Goal: Task Accomplishment & Management: Use online tool/utility

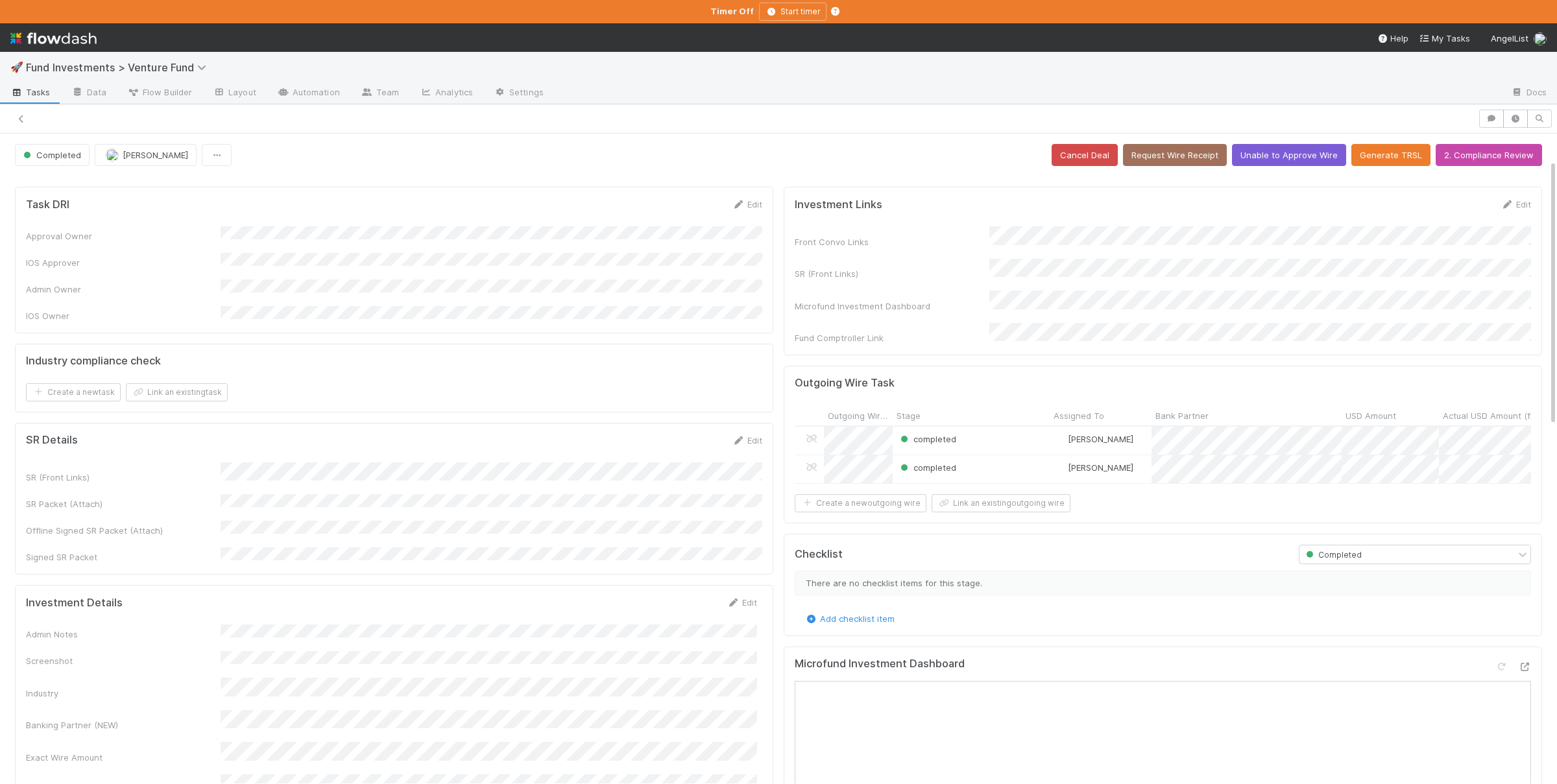
scroll to position [63, 0]
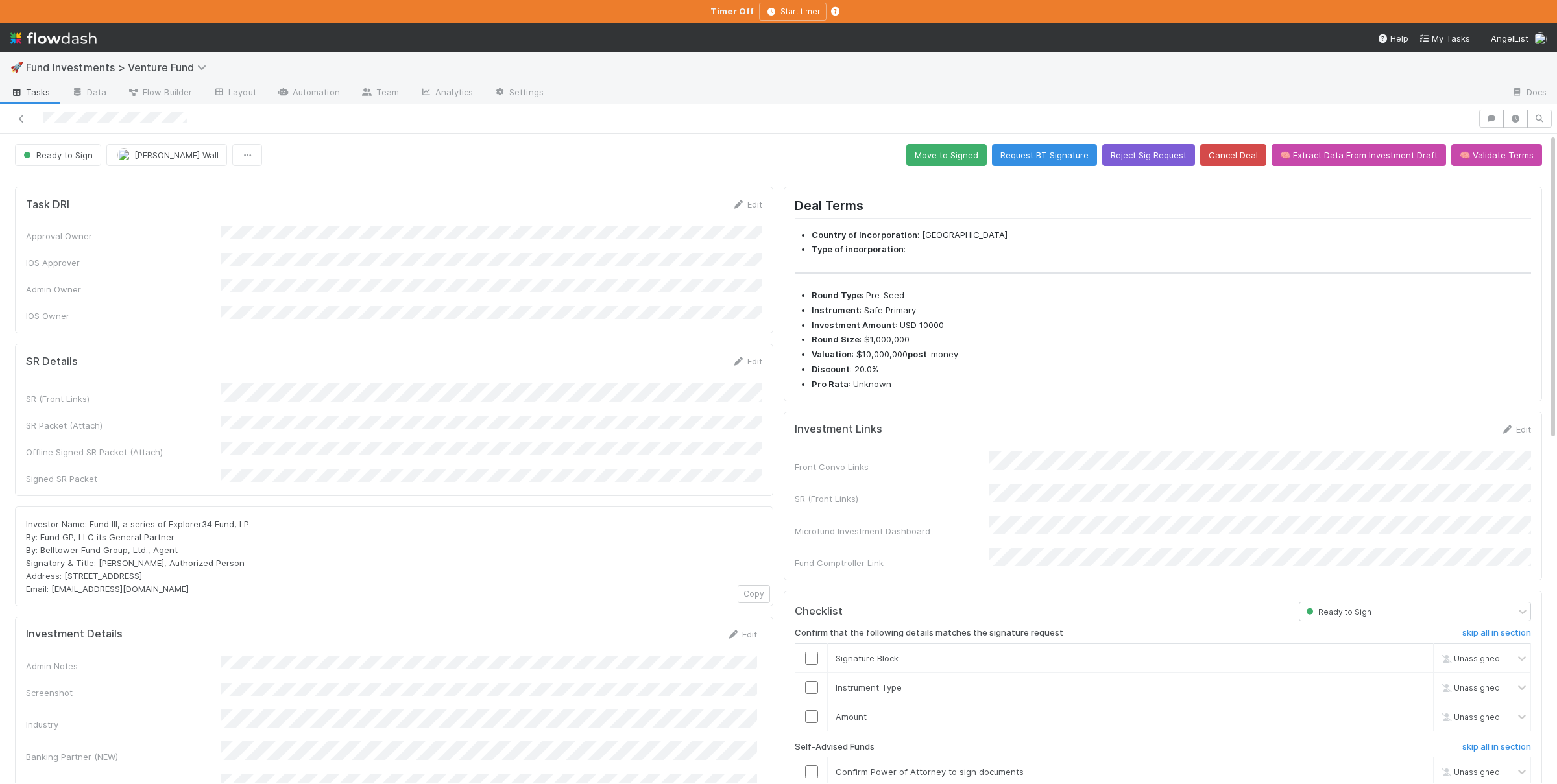
click at [571, 415] on div "SR (Front Links) SR Packet (Attach) Offline Signed SR Packet (Attach) Signed SR…" at bounding box center [394, 434] width 736 height 101
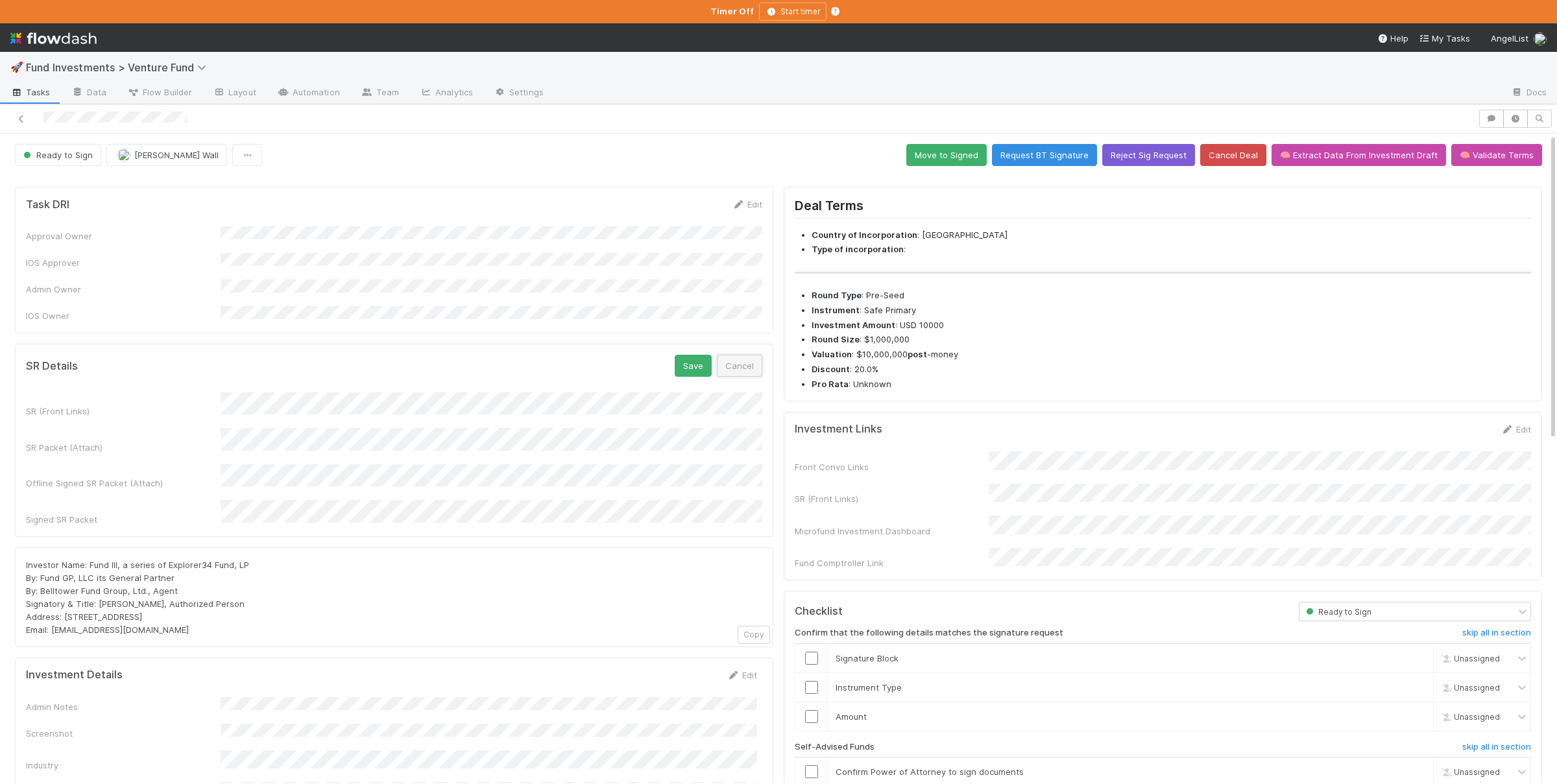
click at [749, 355] on button "Cancel" at bounding box center [740, 366] width 46 height 22
click at [684, 357] on button "Save" at bounding box center [692, 366] width 37 height 22
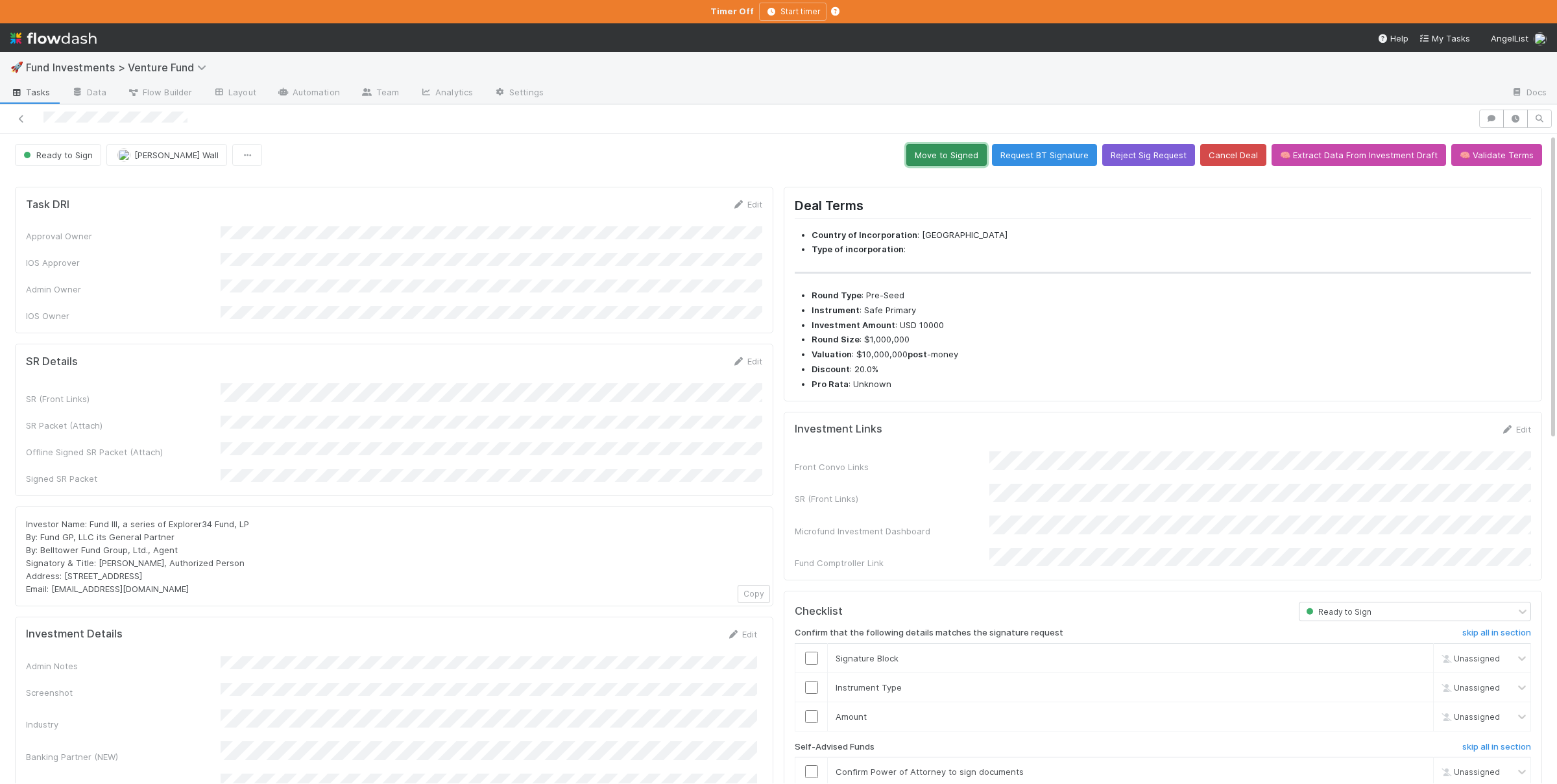
click at [944, 156] on button "Move to Signed" at bounding box center [946, 155] width 81 height 22
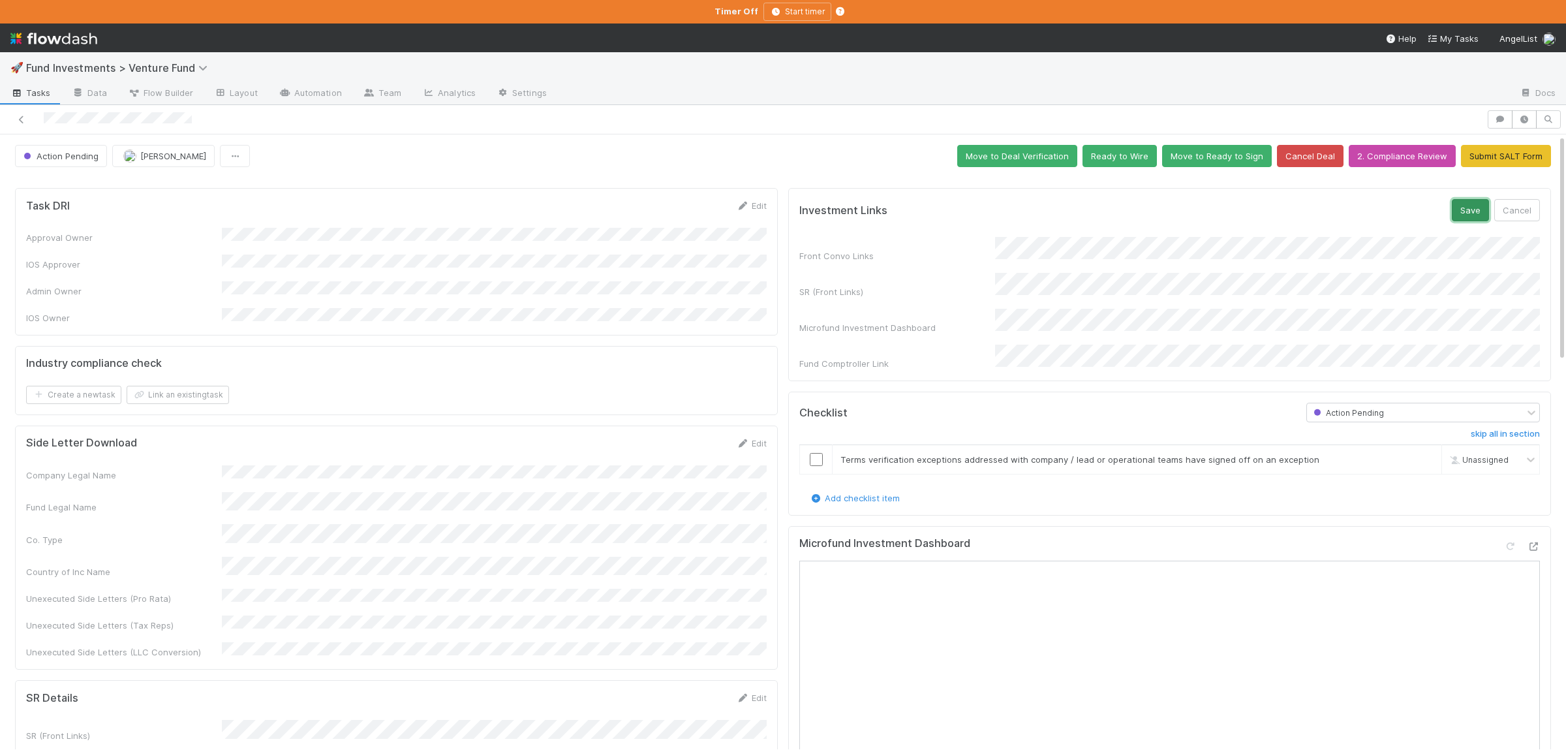
click at [1465, 217] on button "Save" at bounding box center [1470, 210] width 37 height 22
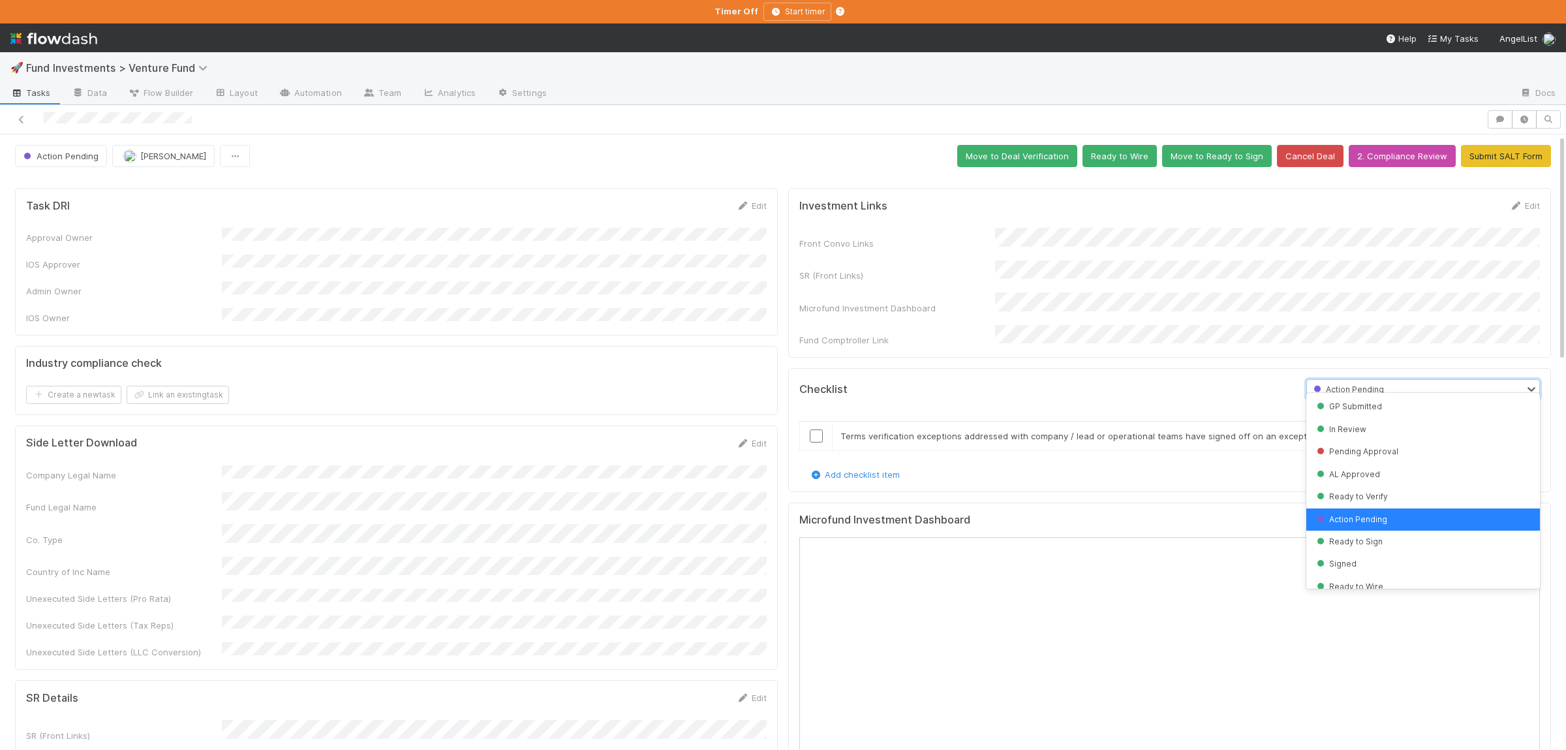
click at [1361, 382] on div "Action Pending" at bounding box center [1347, 389] width 76 height 14
click at [1359, 498] on span "Ready to Verify" at bounding box center [1351, 496] width 74 height 10
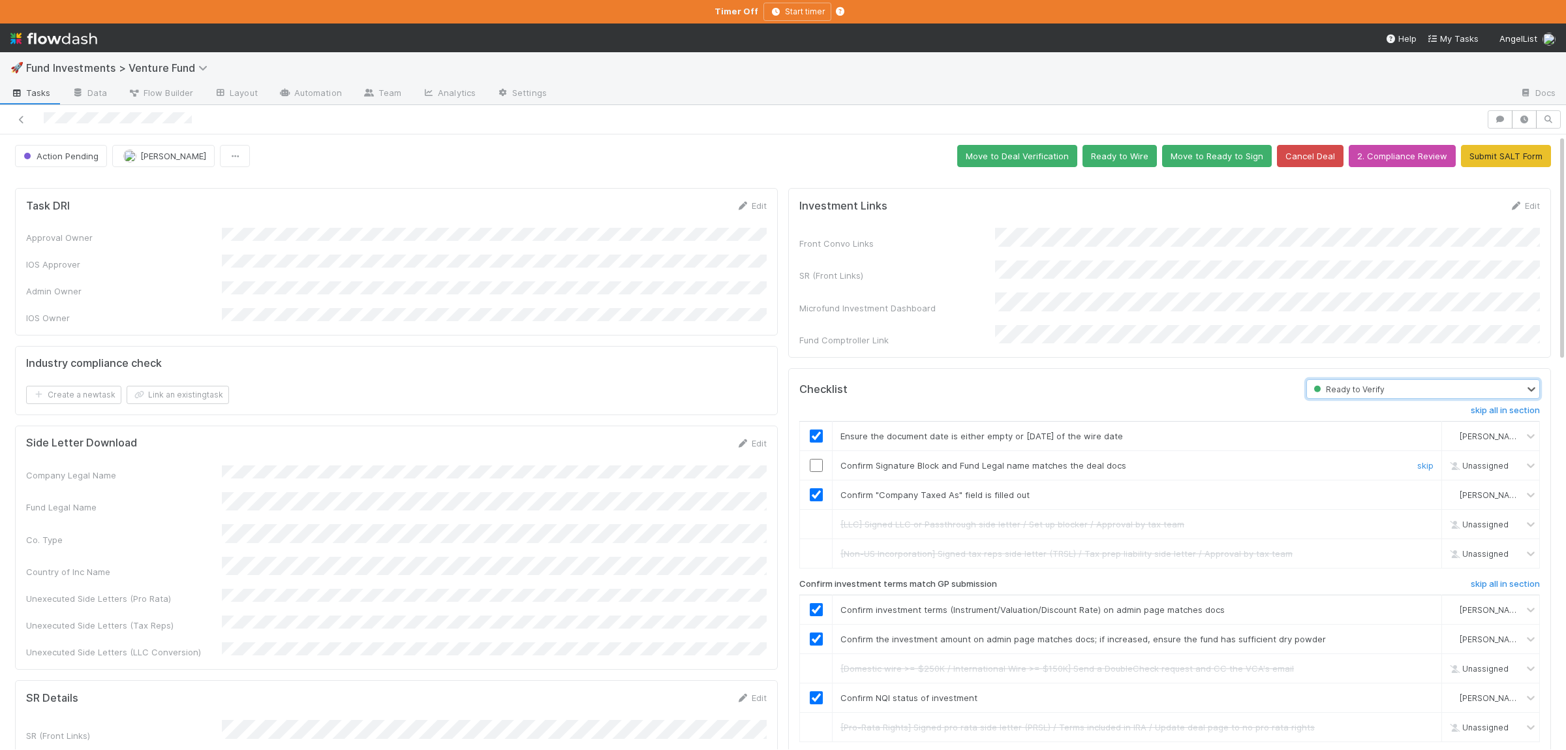
click at [816, 459] on input "checkbox" at bounding box center [816, 465] width 13 height 13
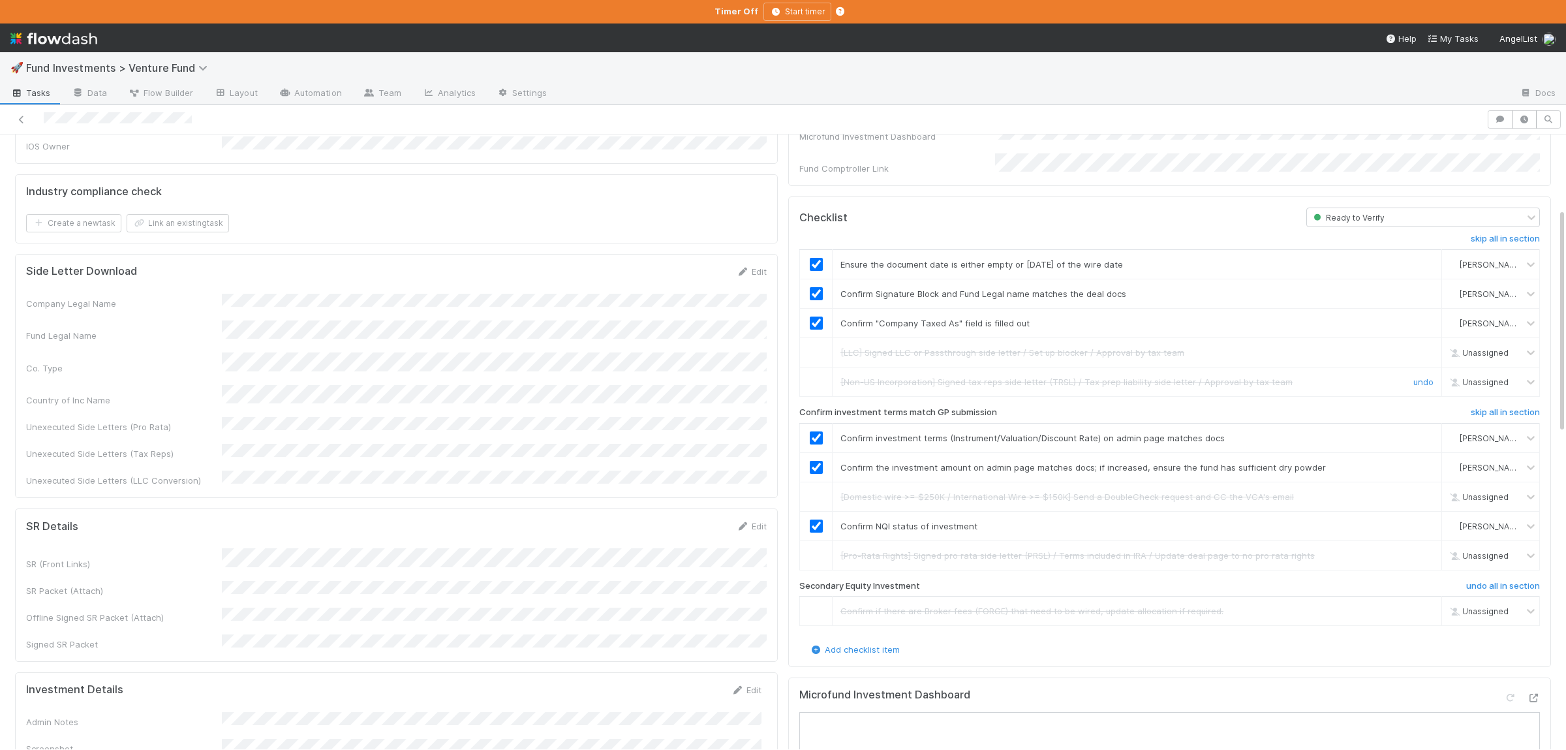
scroll to position [254, 0]
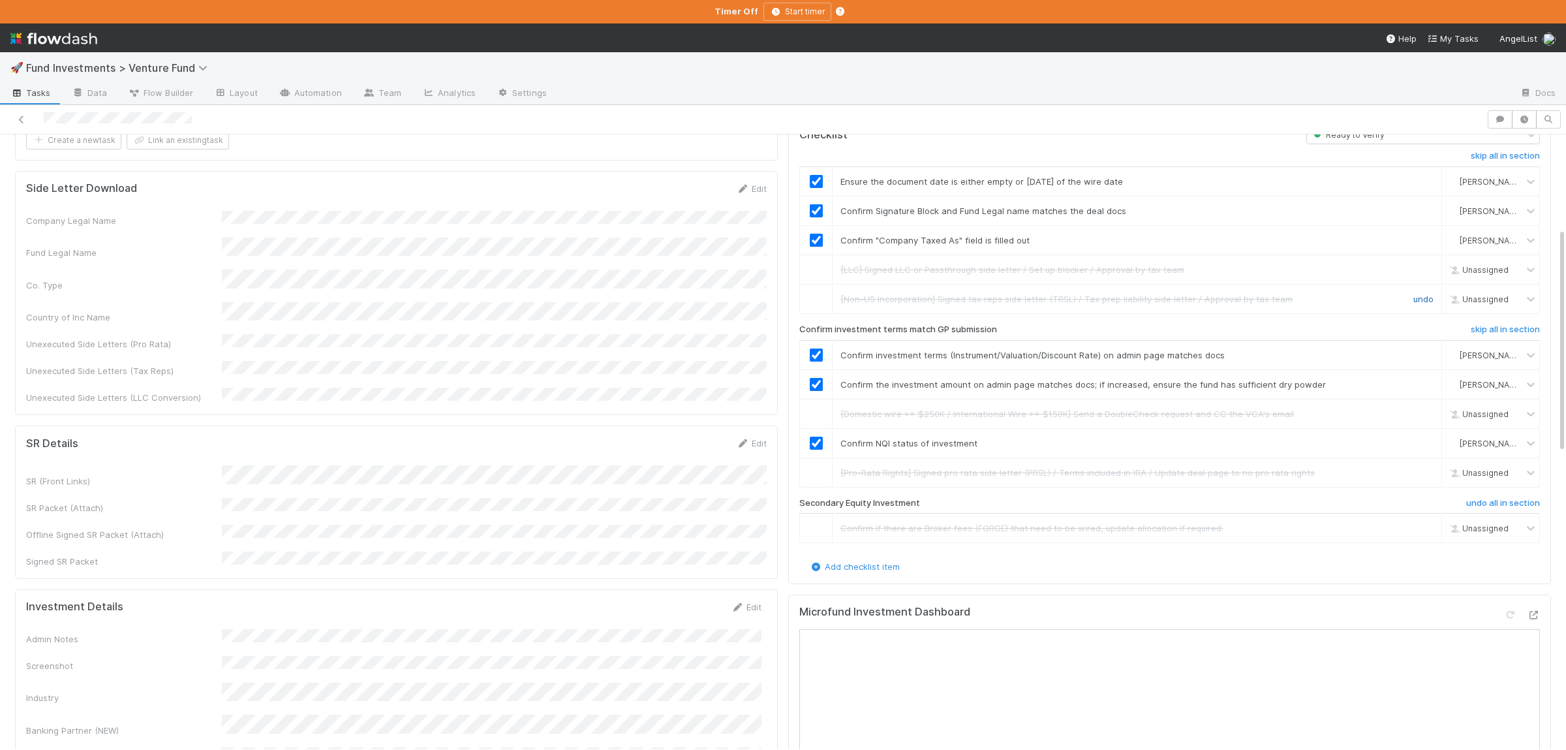
click at [1426, 294] on link "undo" at bounding box center [1423, 299] width 20 height 10
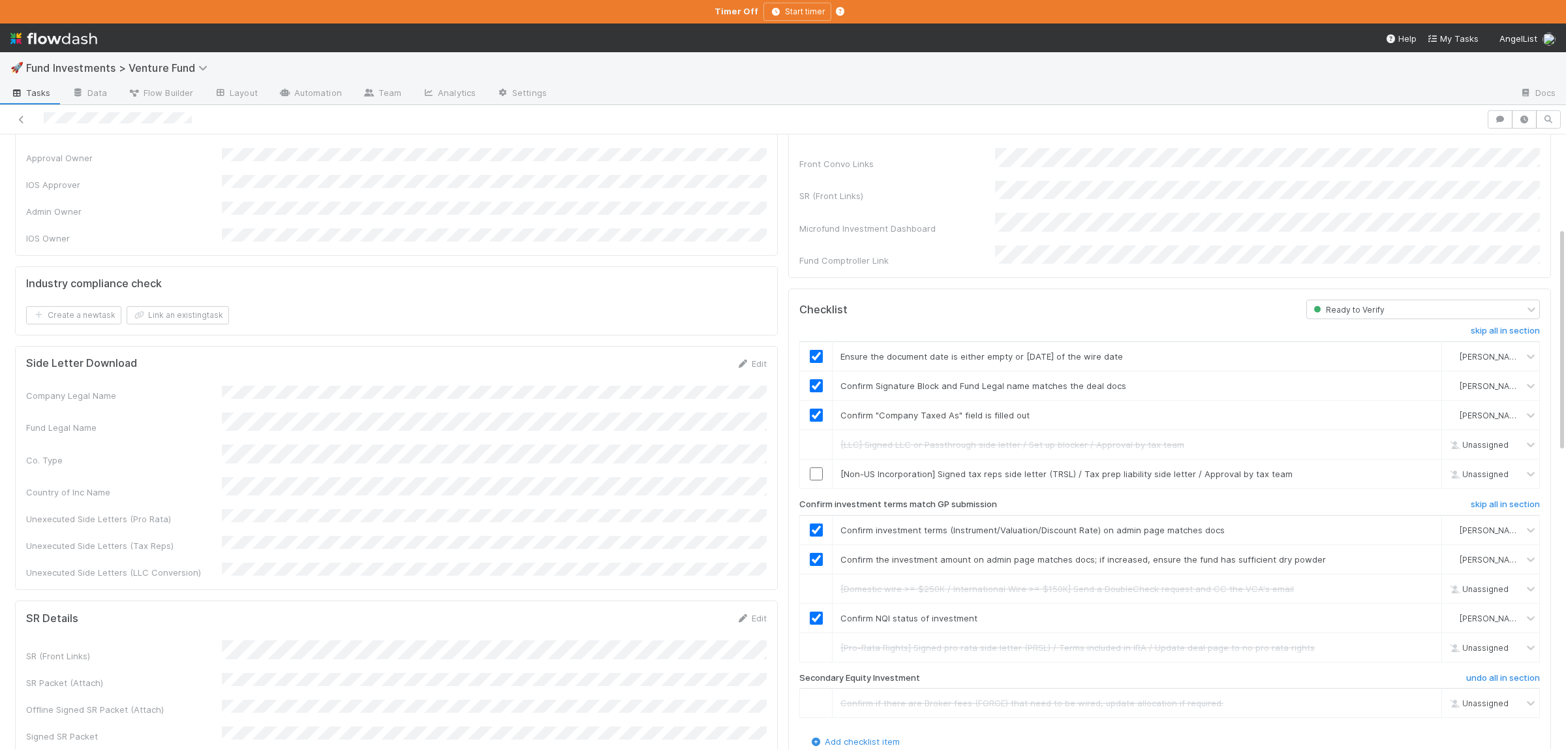
scroll to position [63, 0]
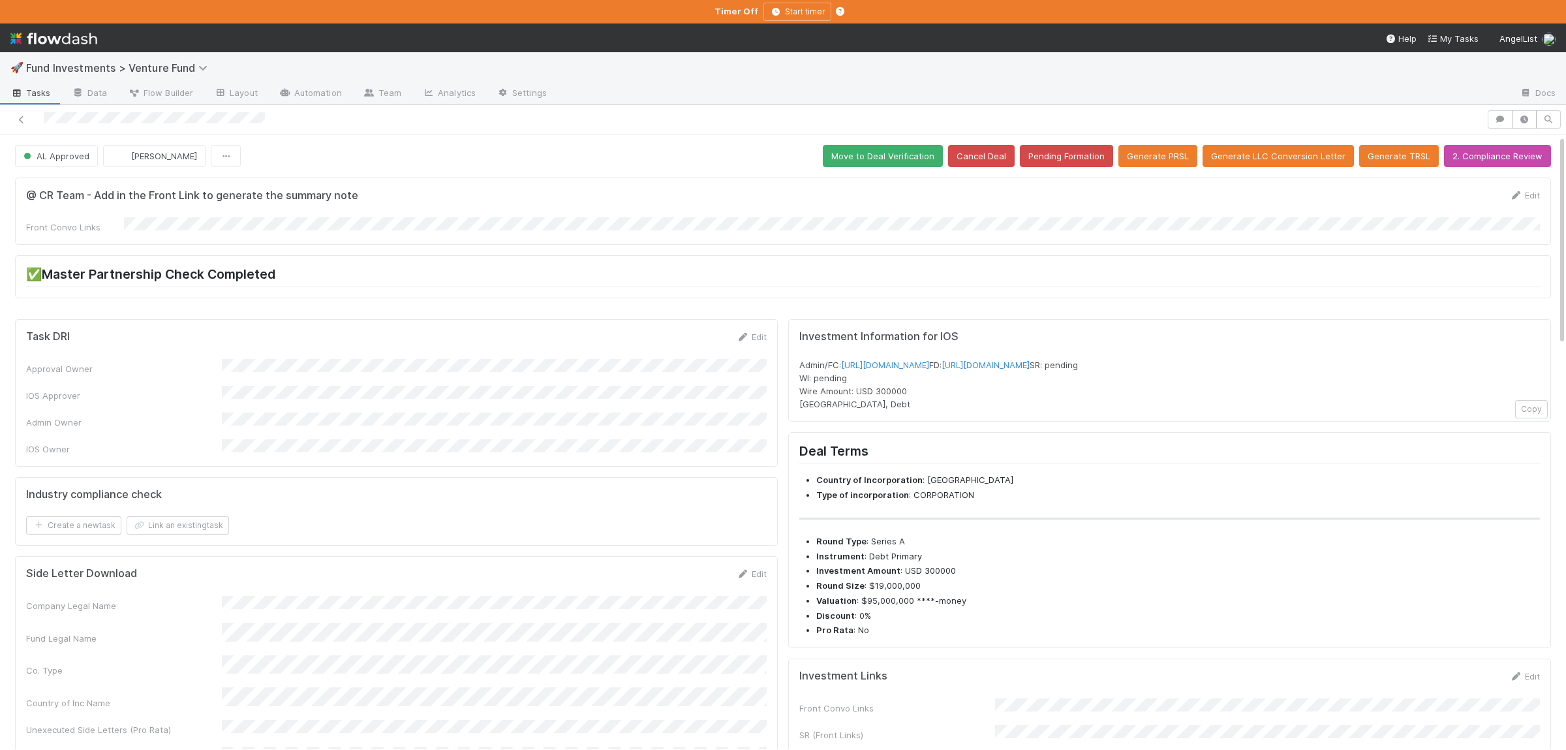
scroll to position [254, 0]
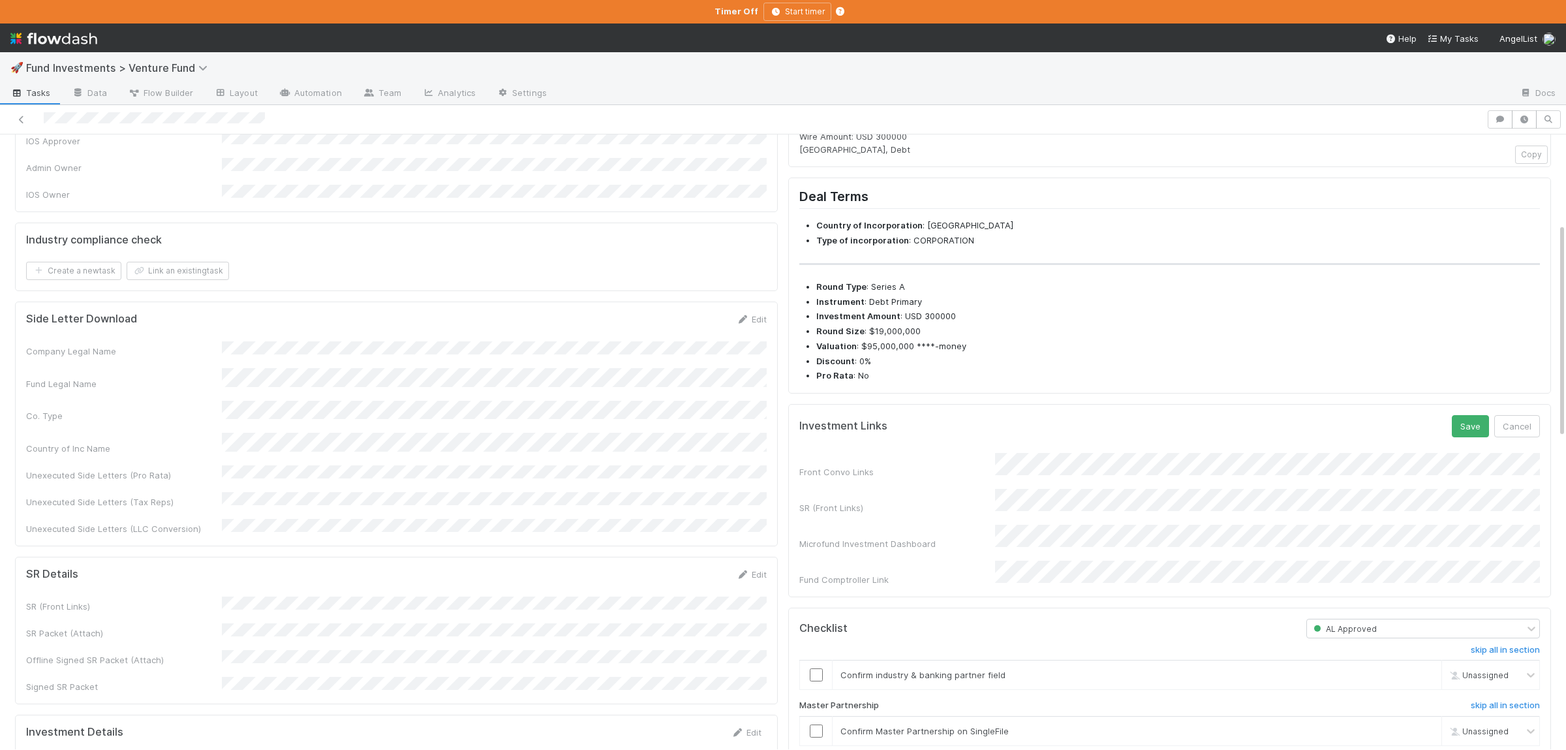
click at [1478, 469] on form "Investment Links Save Cancel Front Convo Links SR (Front Links) Microfund Inves…" at bounding box center [1169, 500] width 740 height 171
click at [1474, 437] on button "Save" at bounding box center [1470, 426] width 37 height 22
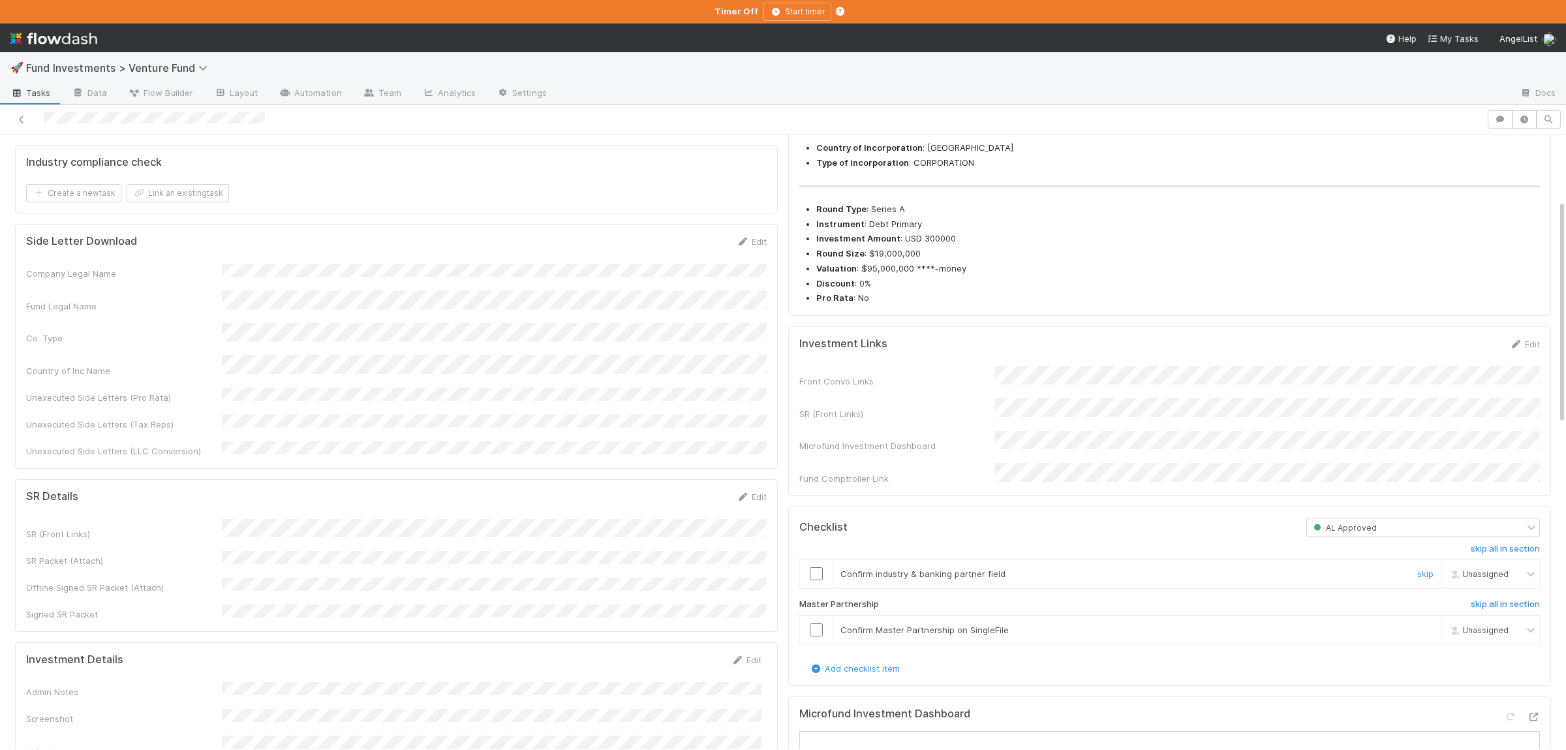
scroll to position [179, 0]
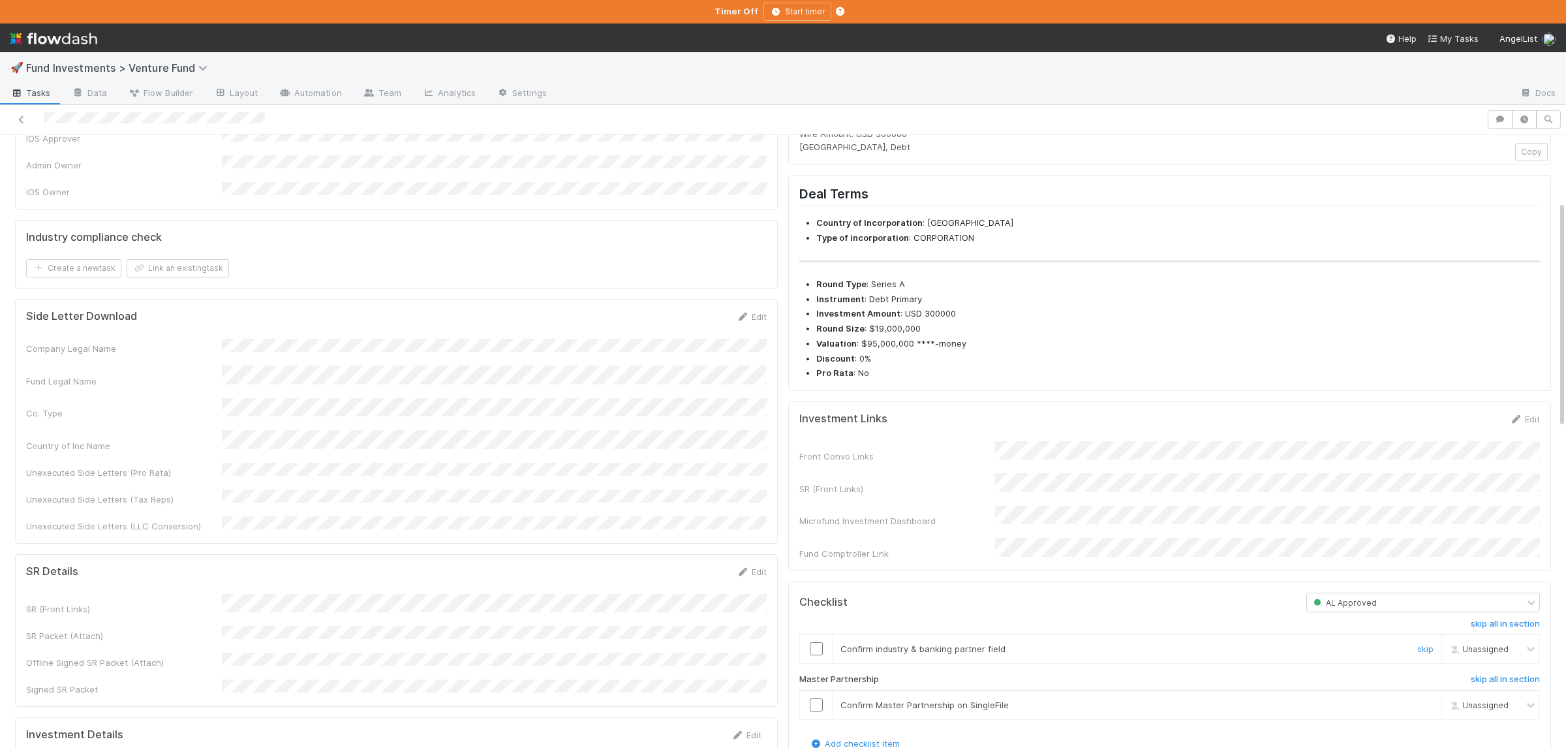
click at [810, 655] on input "checkbox" at bounding box center [816, 648] width 13 height 13
click at [815, 711] on input "checkbox" at bounding box center [816, 704] width 13 height 13
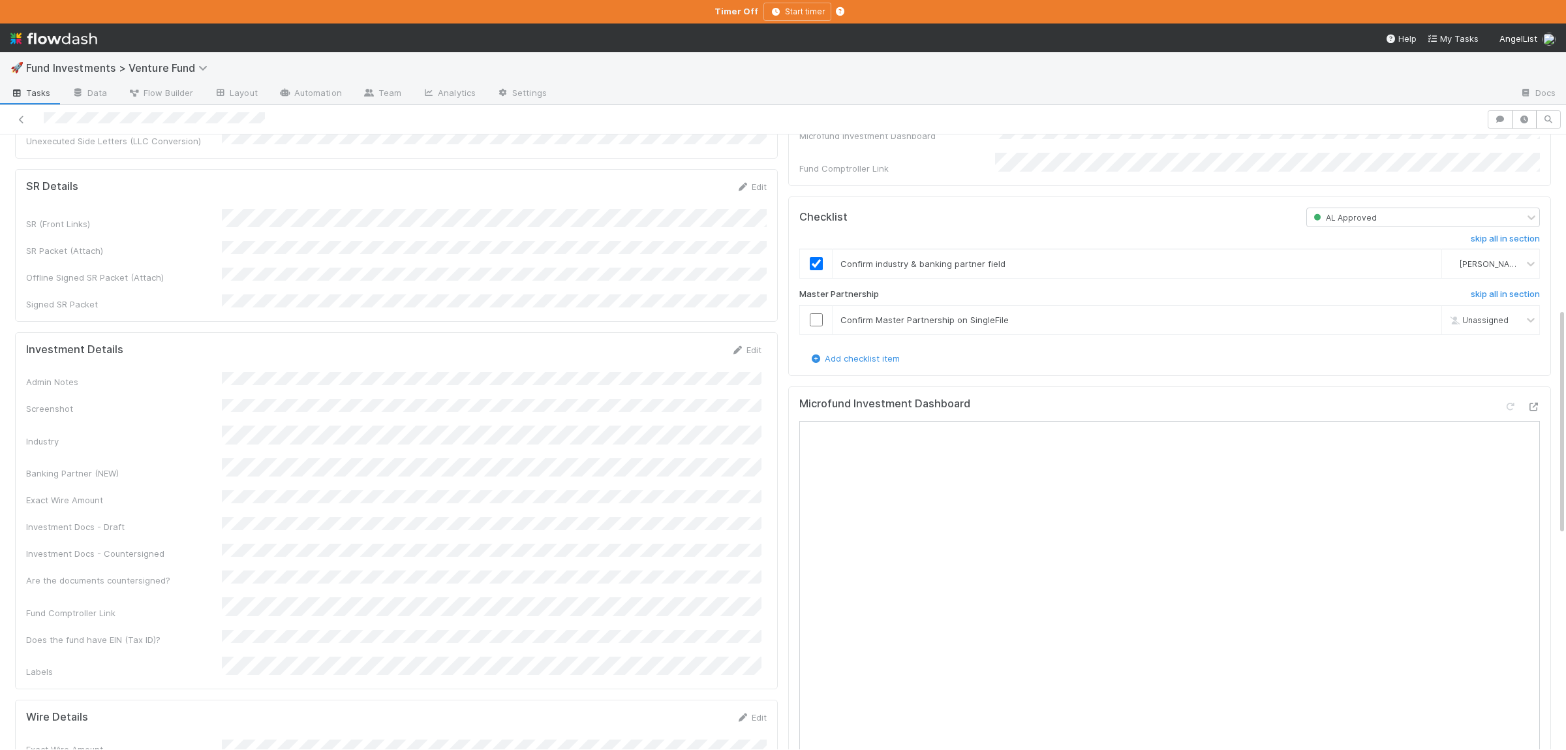
scroll to position [688, 0]
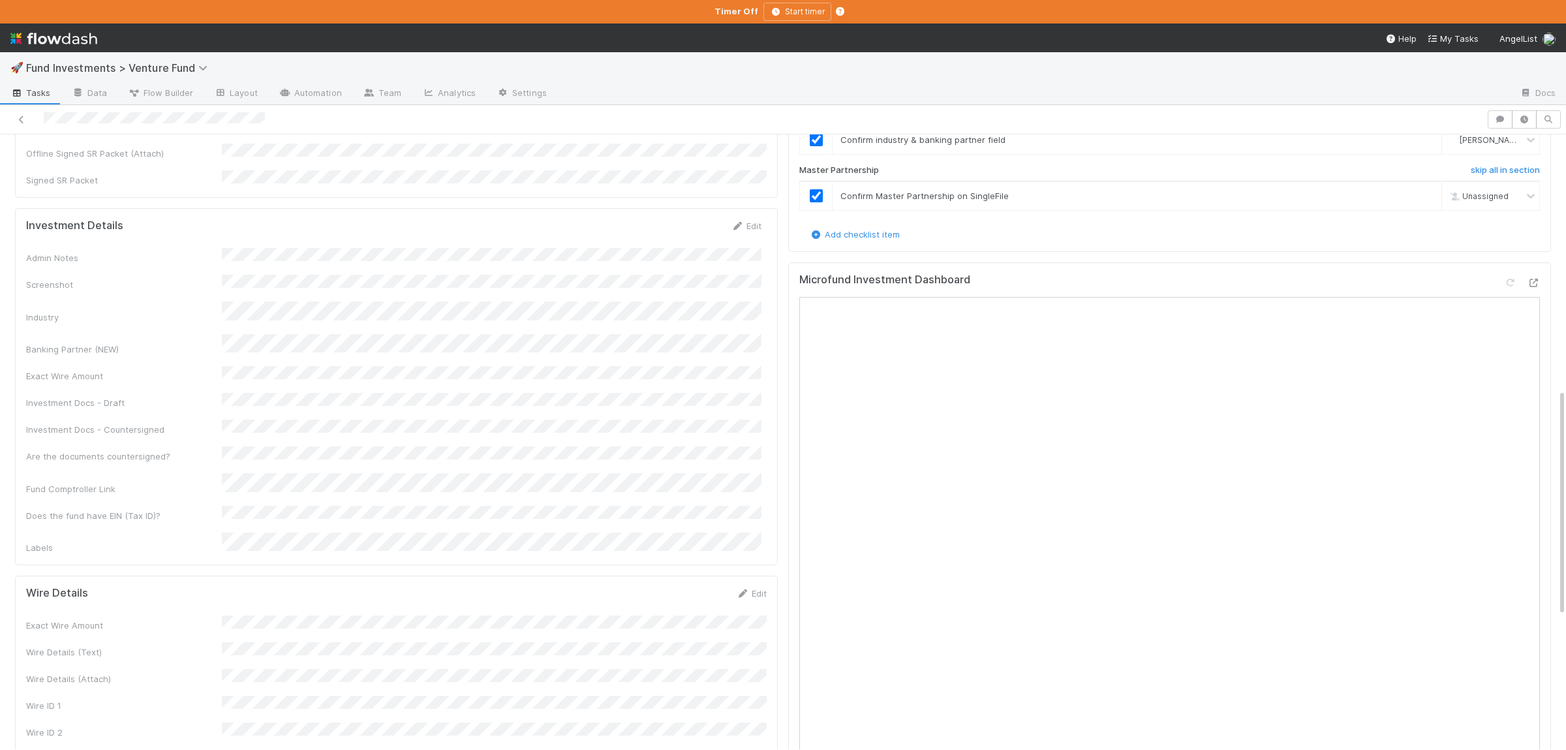
checkbox input "true"
drag, startPoint x: 91, startPoint y: 707, endPoint x: 201, endPoint y: 702, distance: 110.3
copy span "Exceptional Capital, LP"
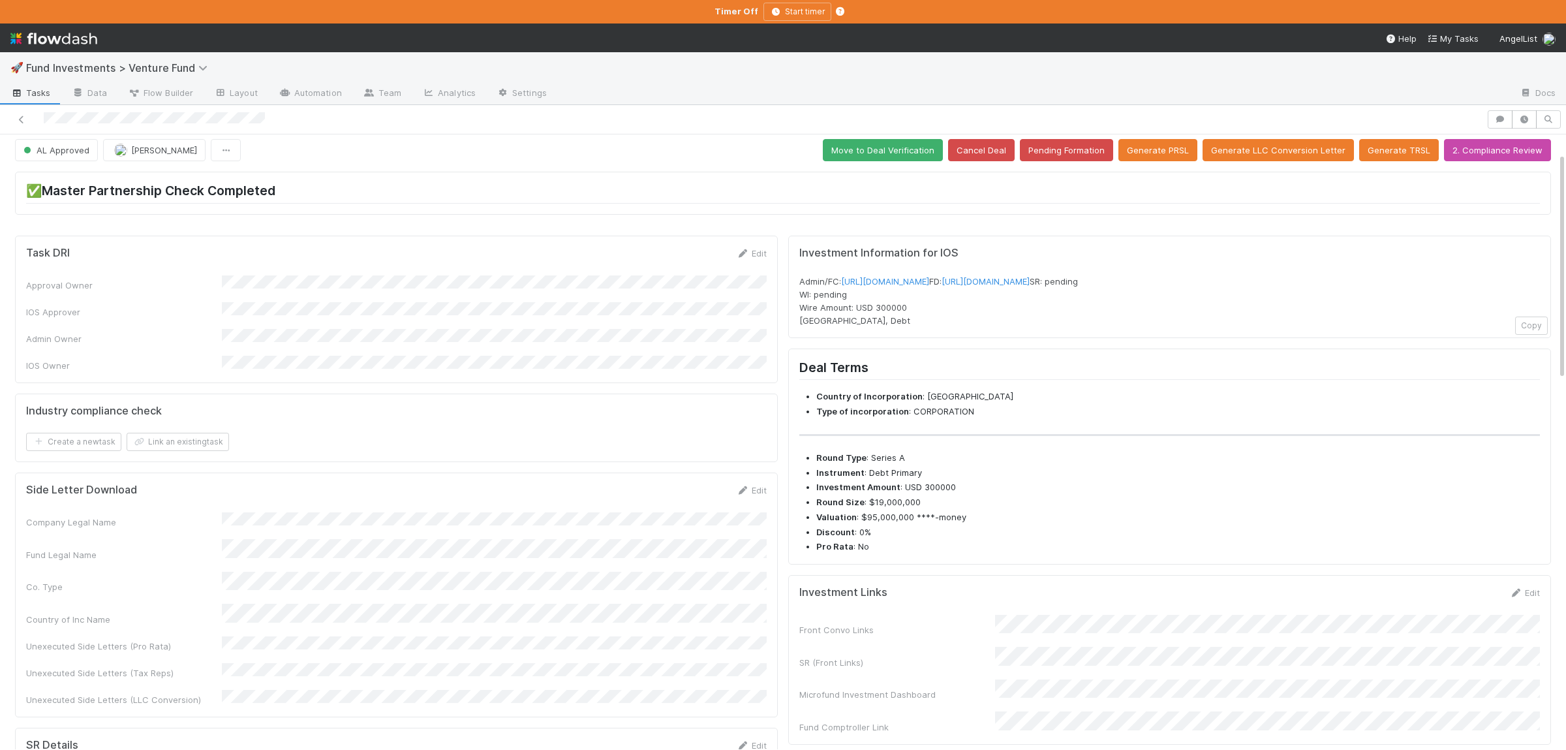
scroll to position [0, 0]
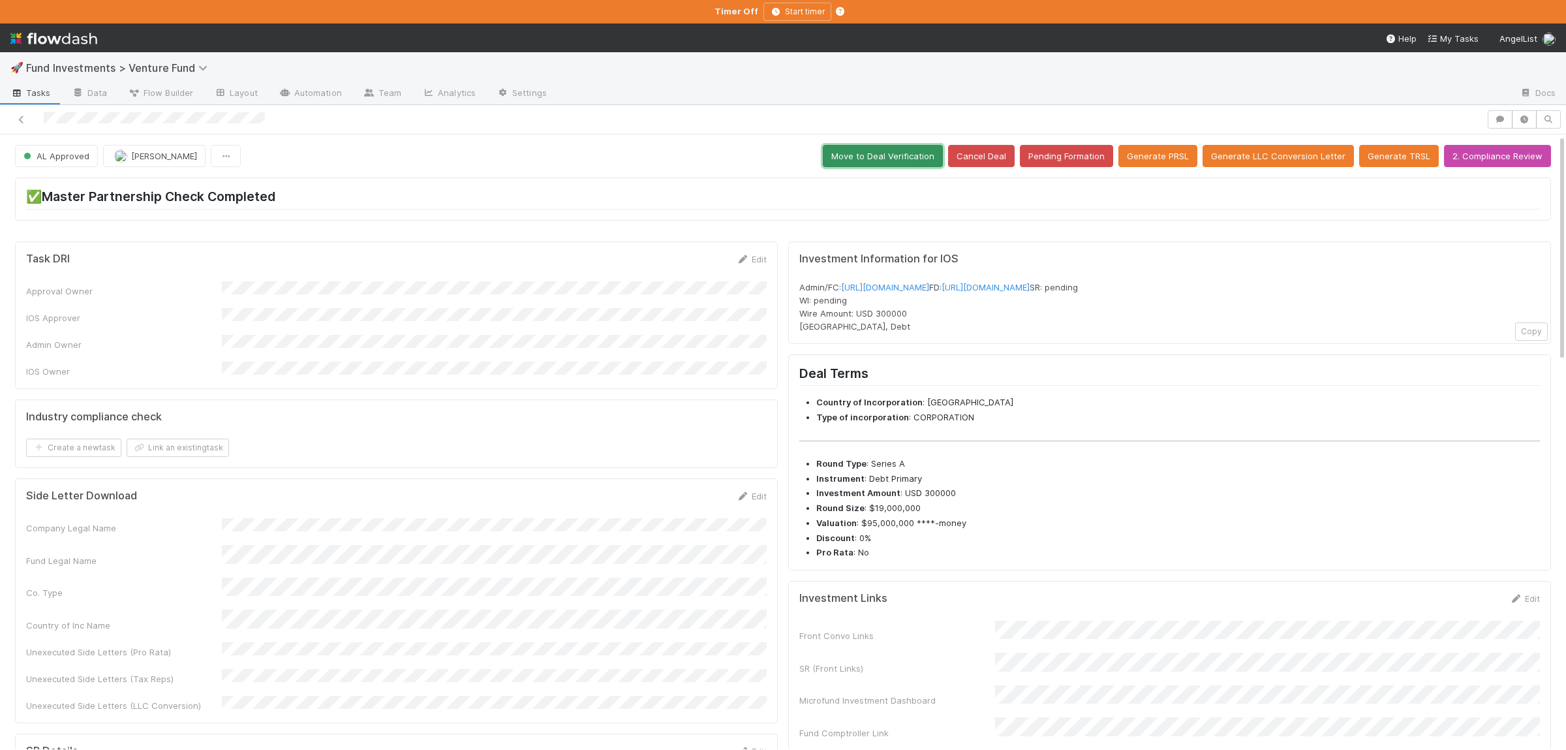
click at [896, 153] on button "Move to Deal Verification" at bounding box center [883, 156] width 120 height 22
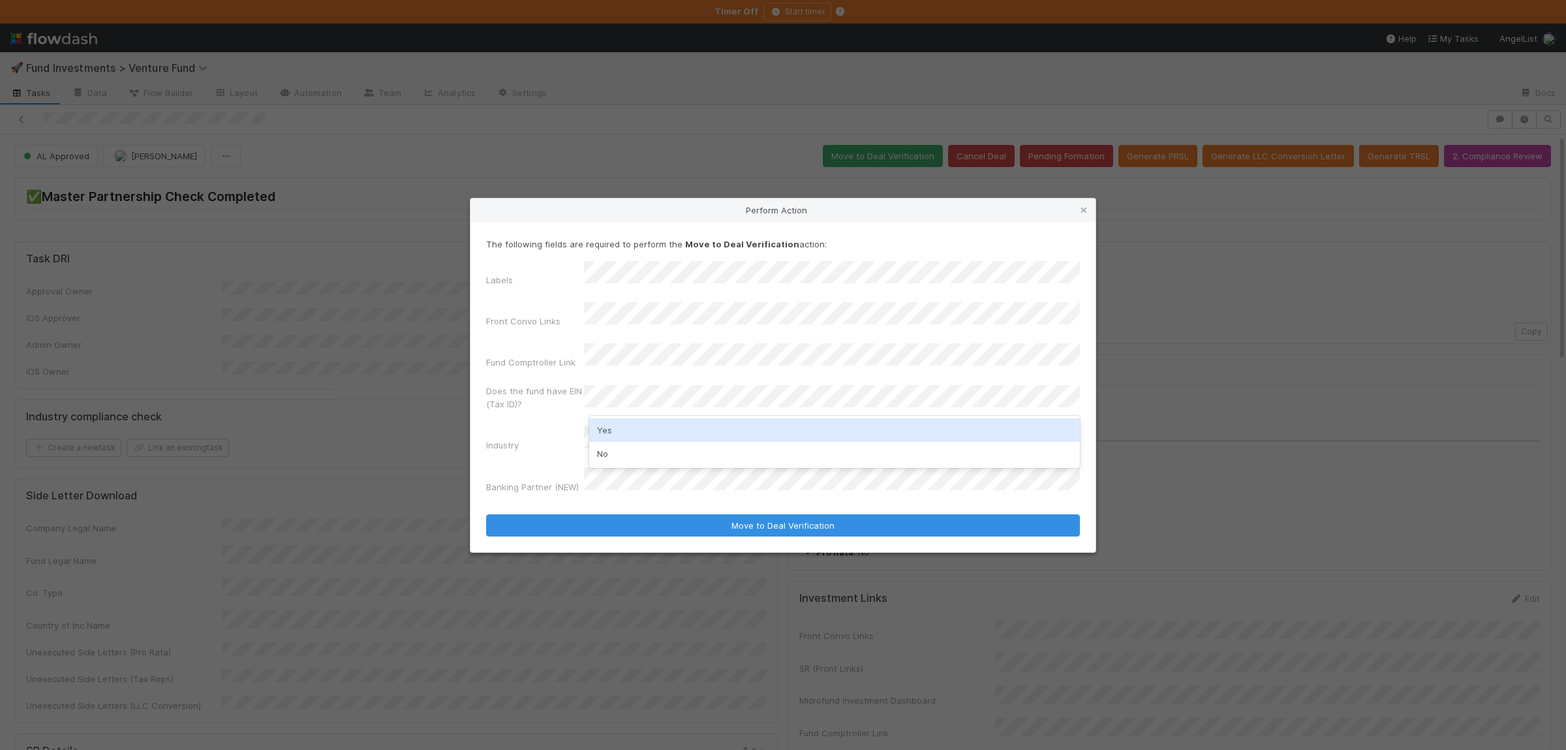
click at [713, 429] on div "Yes" at bounding box center [834, 429] width 491 height 23
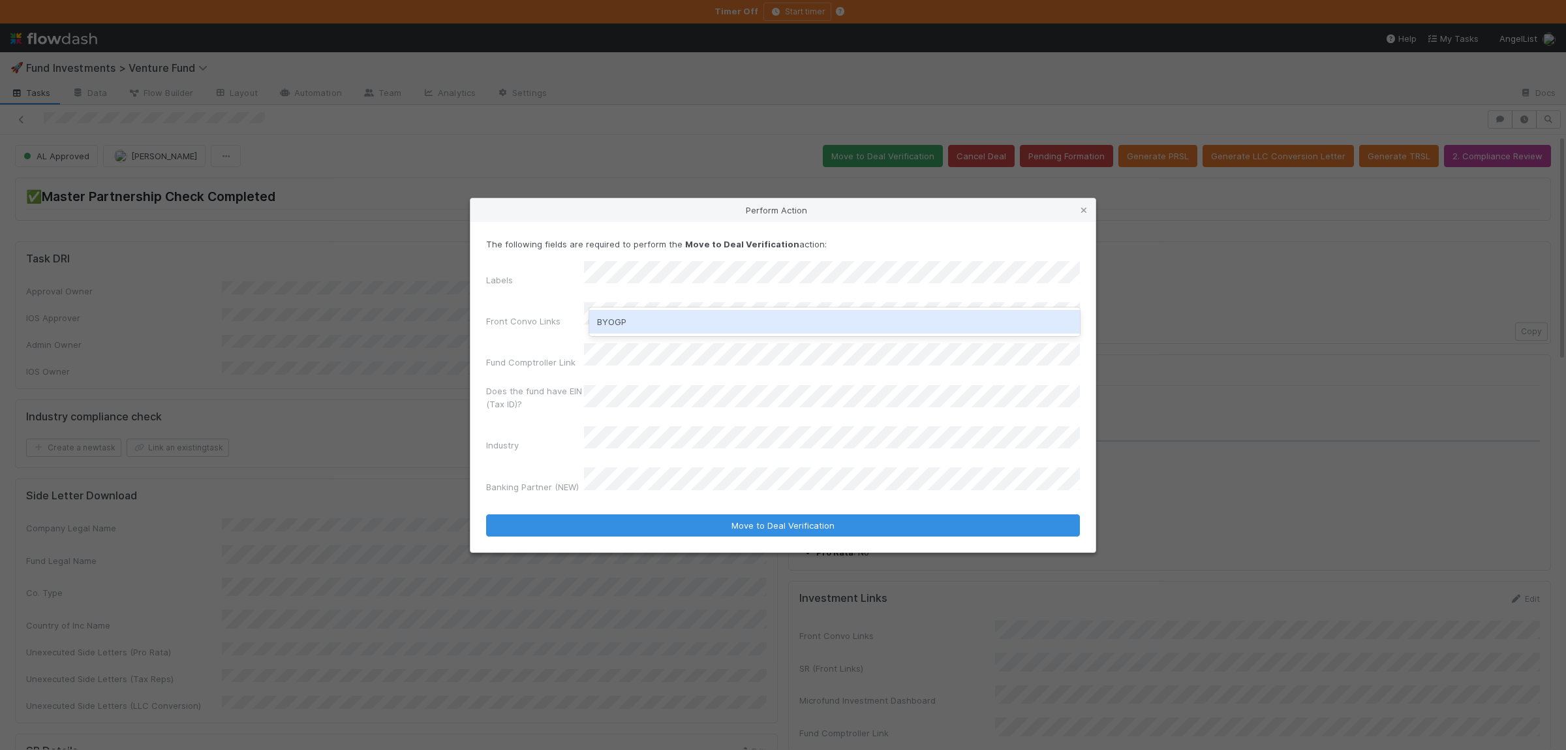
click at [638, 330] on div "BYOGP" at bounding box center [834, 321] width 491 height 23
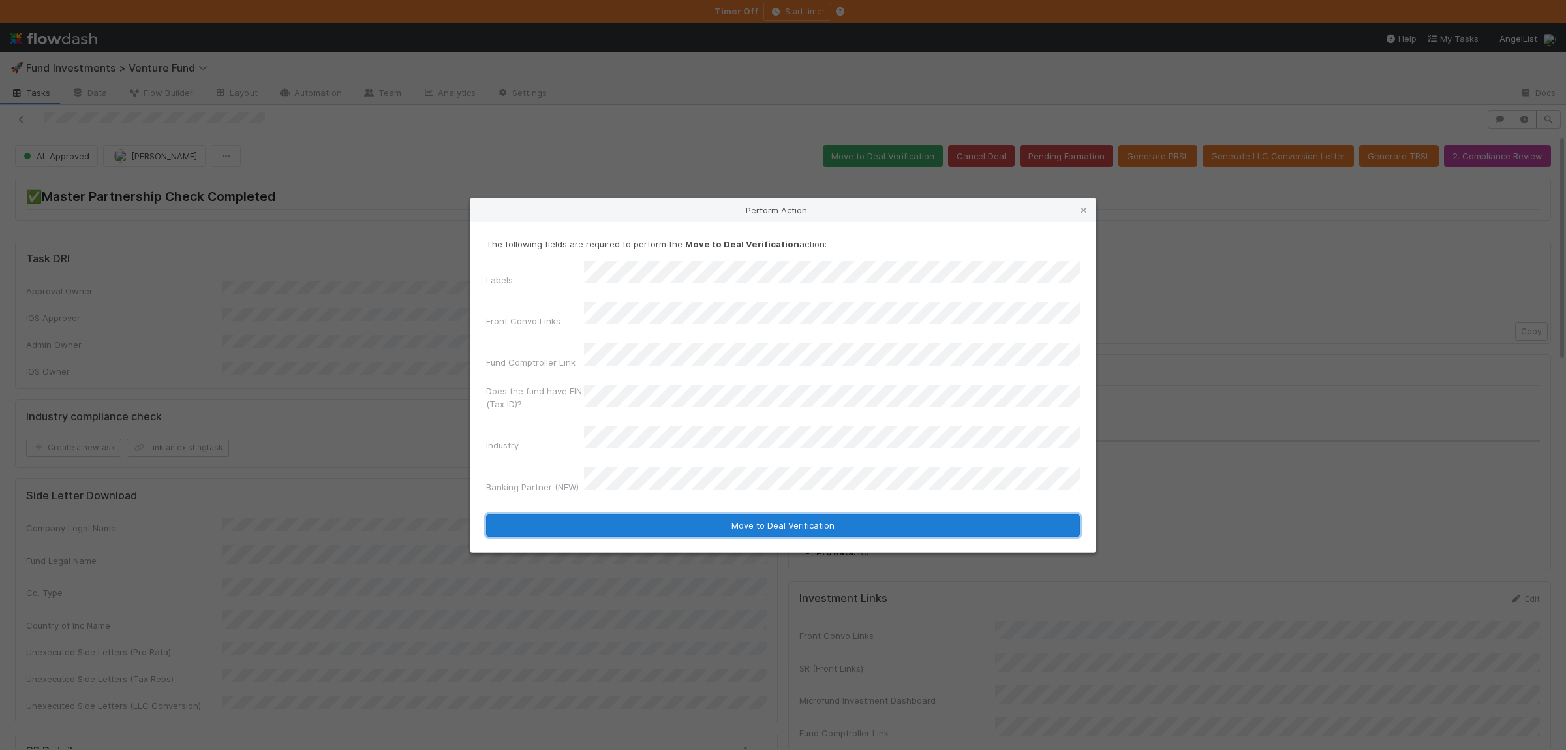
click at [730, 514] on button "Move to Deal Verification" at bounding box center [783, 525] width 594 height 22
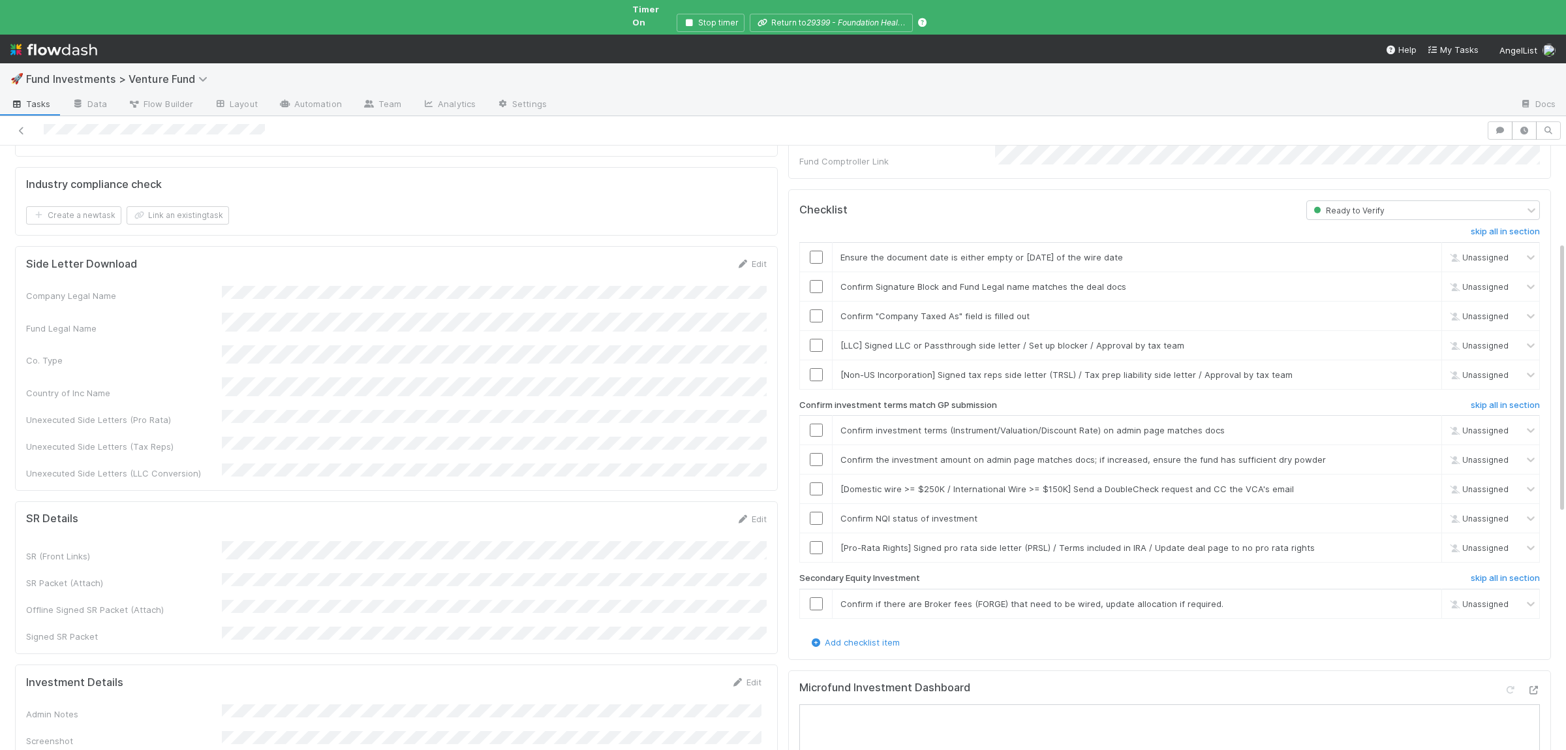
scroll to position [382, 0]
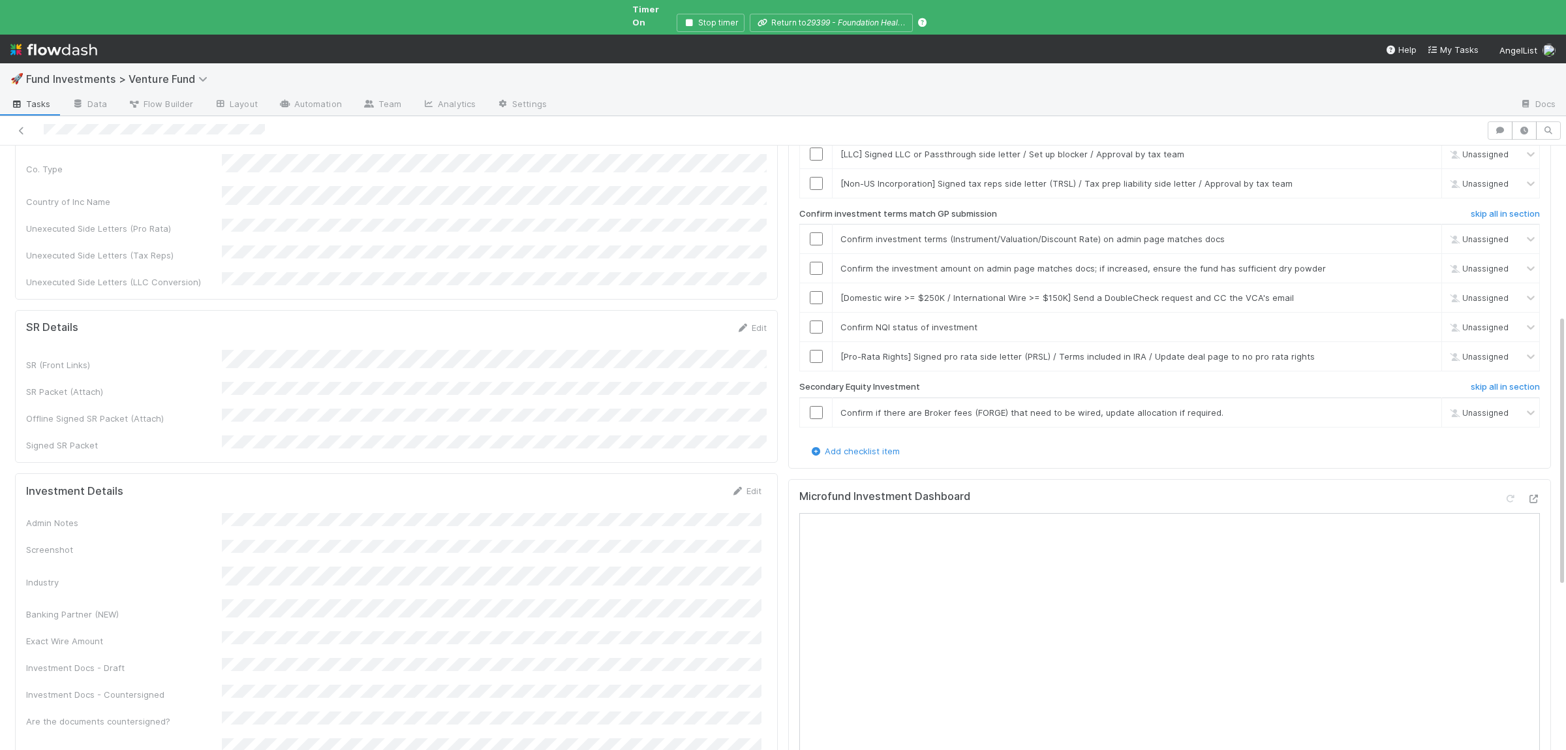
click at [407, 484] on form "Investment Details Edit Admin Notes Screenshot Industry Banking Partner (NEW) E…" at bounding box center [393, 654] width 735 height 341
click at [684, 484] on button "Save" at bounding box center [691, 495] width 37 height 22
click at [691, 484] on button "Save" at bounding box center [691, 495] width 37 height 22
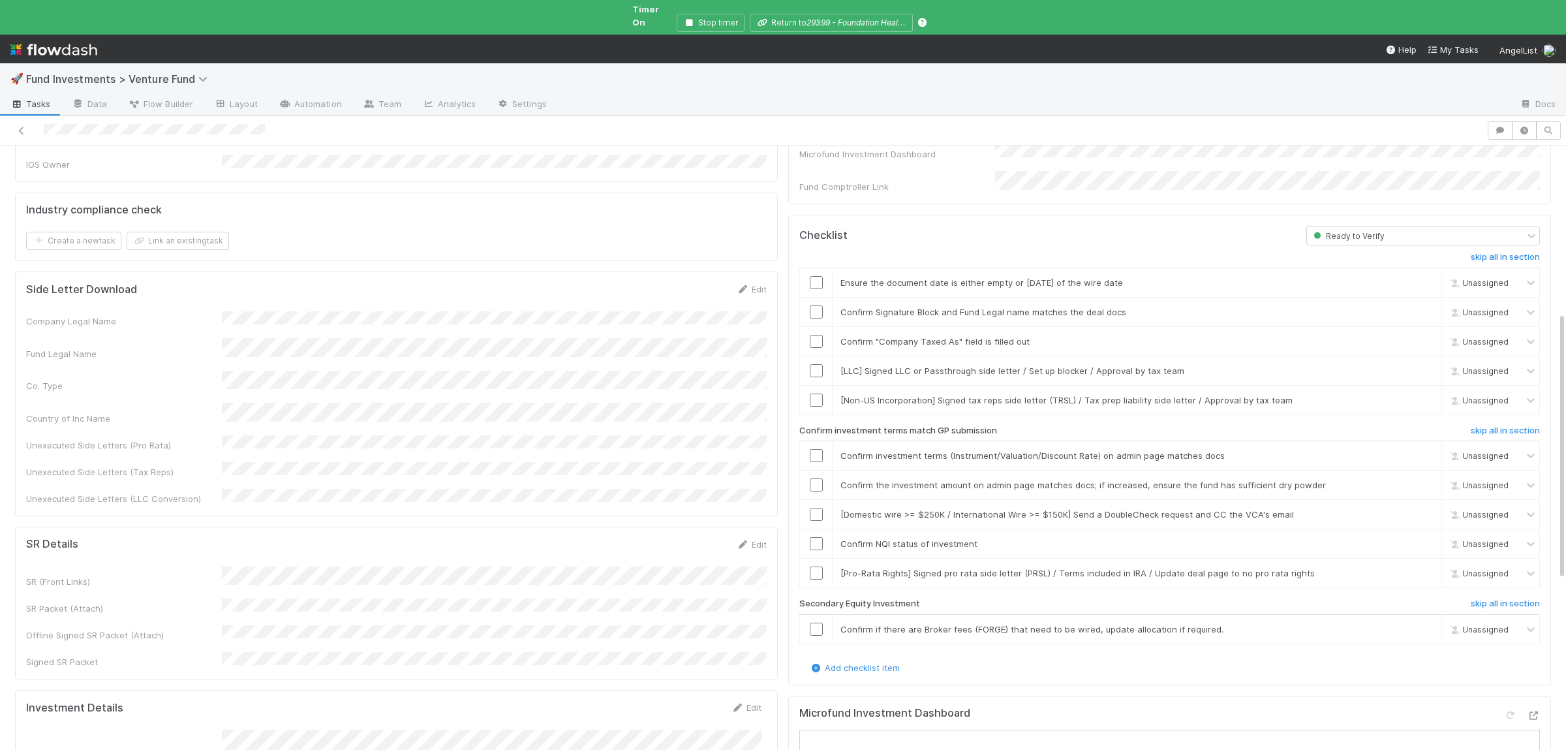
scroll to position [127, 0]
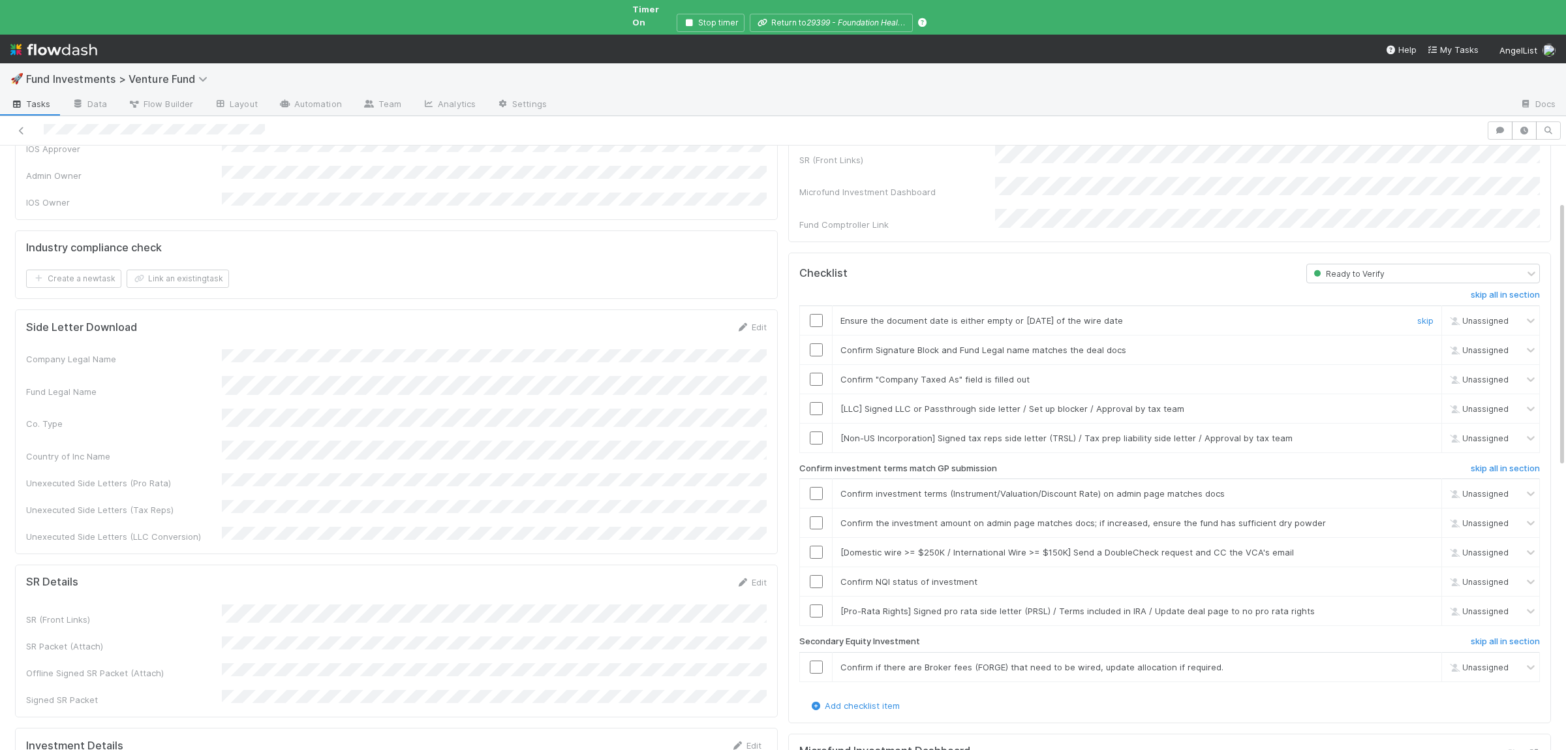
click at [815, 314] on input "checkbox" at bounding box center [816, 320] width 13 height 13
click at [819, 343] on input "checkbox" at bounding box center [816, 349] width 13 height 13
drag, startPoint x: 817, startPoint y: 363, endPoint x: 840, endPoint y: 371, distance: 24.4
click at [817, 372] on input "checkbox" at bounding box center [816, 378] width 13 height 13
click at [1425, 403] on link "skip" at bounding box center [1425, 408] width 16 height 10
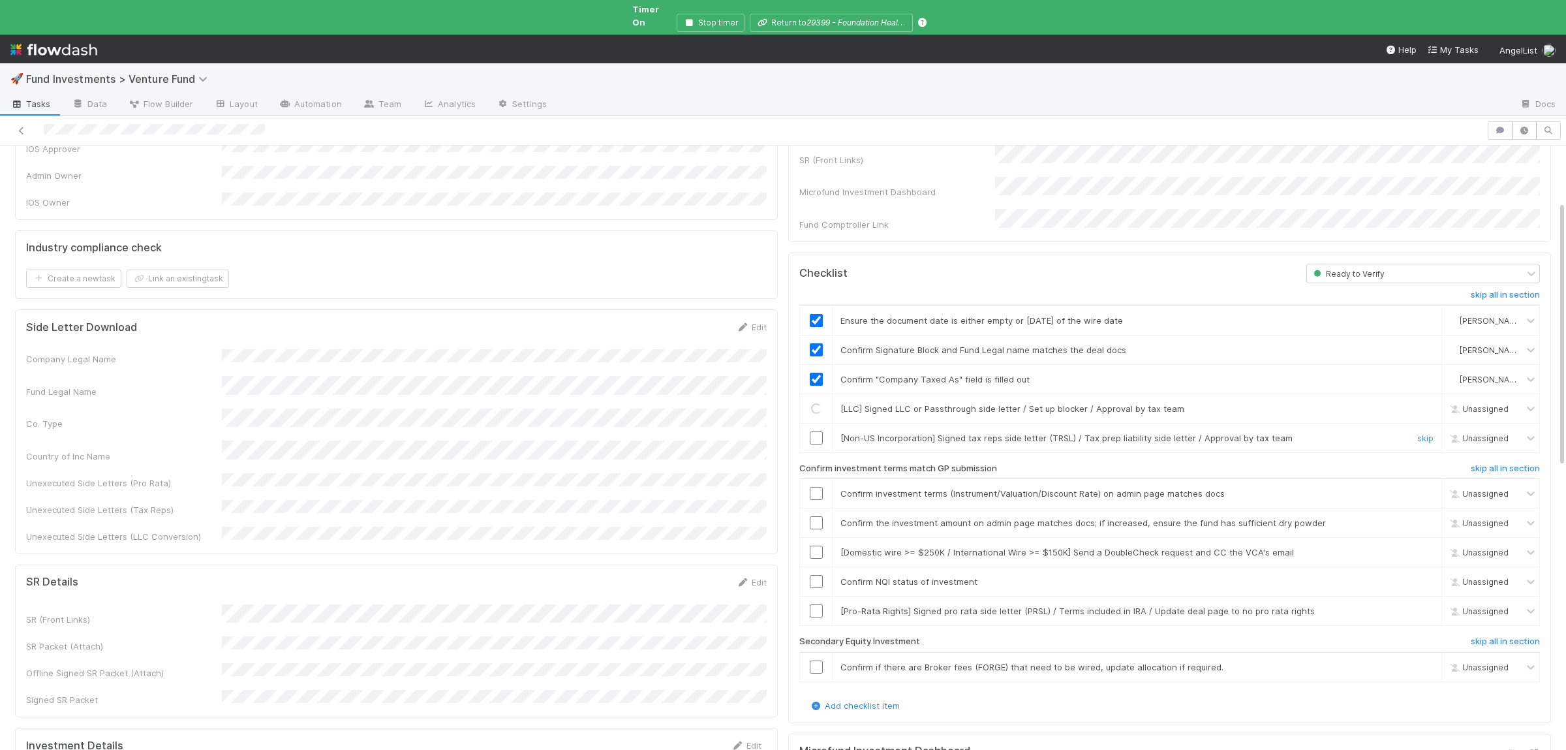
click at [1422, 431] on div "skip" at bounding box center [1423, 437] width 39 height 13
click at [1422, 433] on link "skip" at bounding box center [1425, 438] width 16 height 10
click at [818, 487] on input "checkbox" at bounding box center [816, 493] width 13 height 13
click at [818, 516] on input "checkbox" at bounding box center [816, 522] width 13 height 13
click at [813, 545] on input "checkbox" at bounding box center [816, 551] width 13 height 13
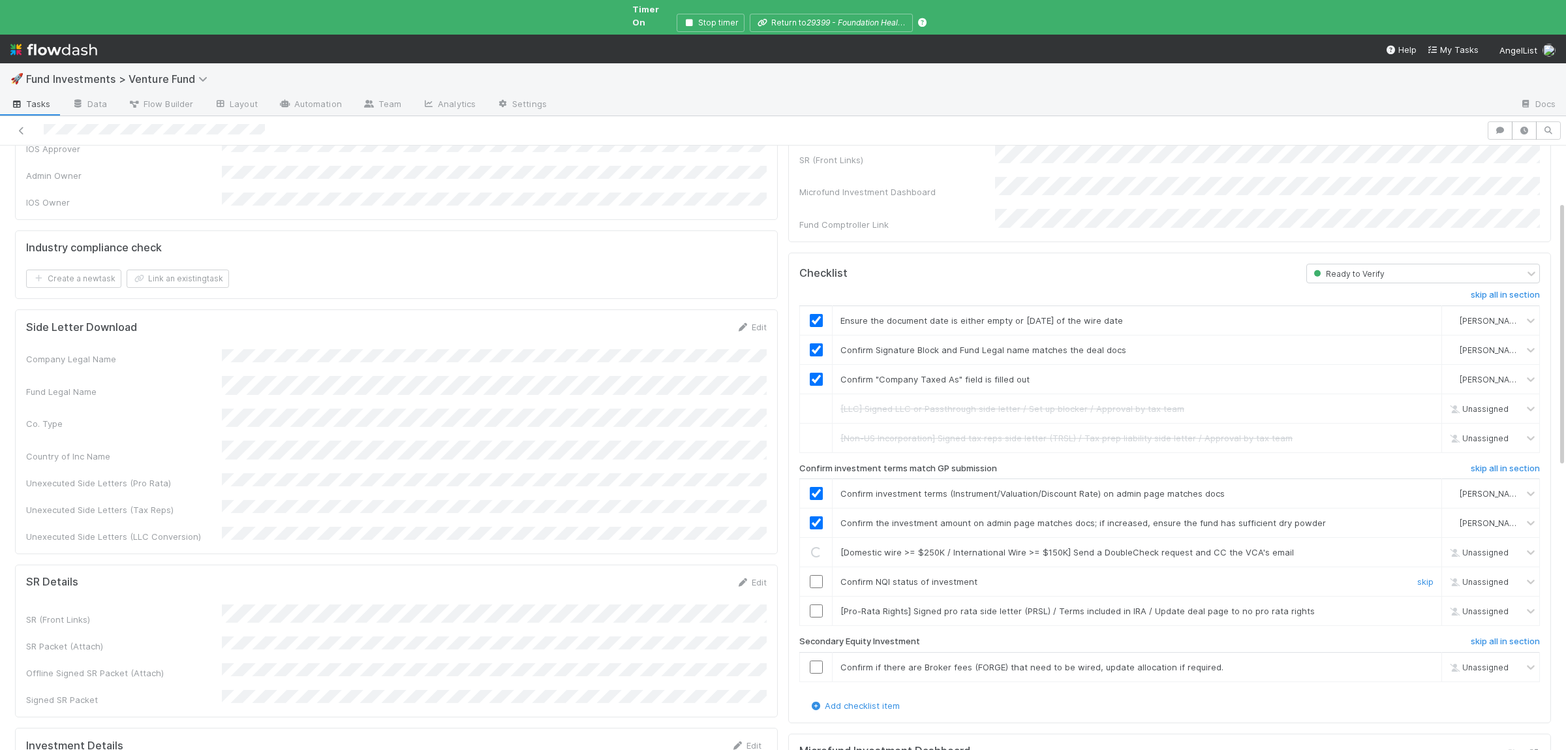
click at [812, 575] on input "checkbox" at bounding box center [816, 581] width 13 height 13
click at [1431, 605] on link "skip" at bounding box center [1425, 610] width 16 height 10
click at [1425, 661] on link "skip" at bounding box center [1425, 666] width 16 height 10
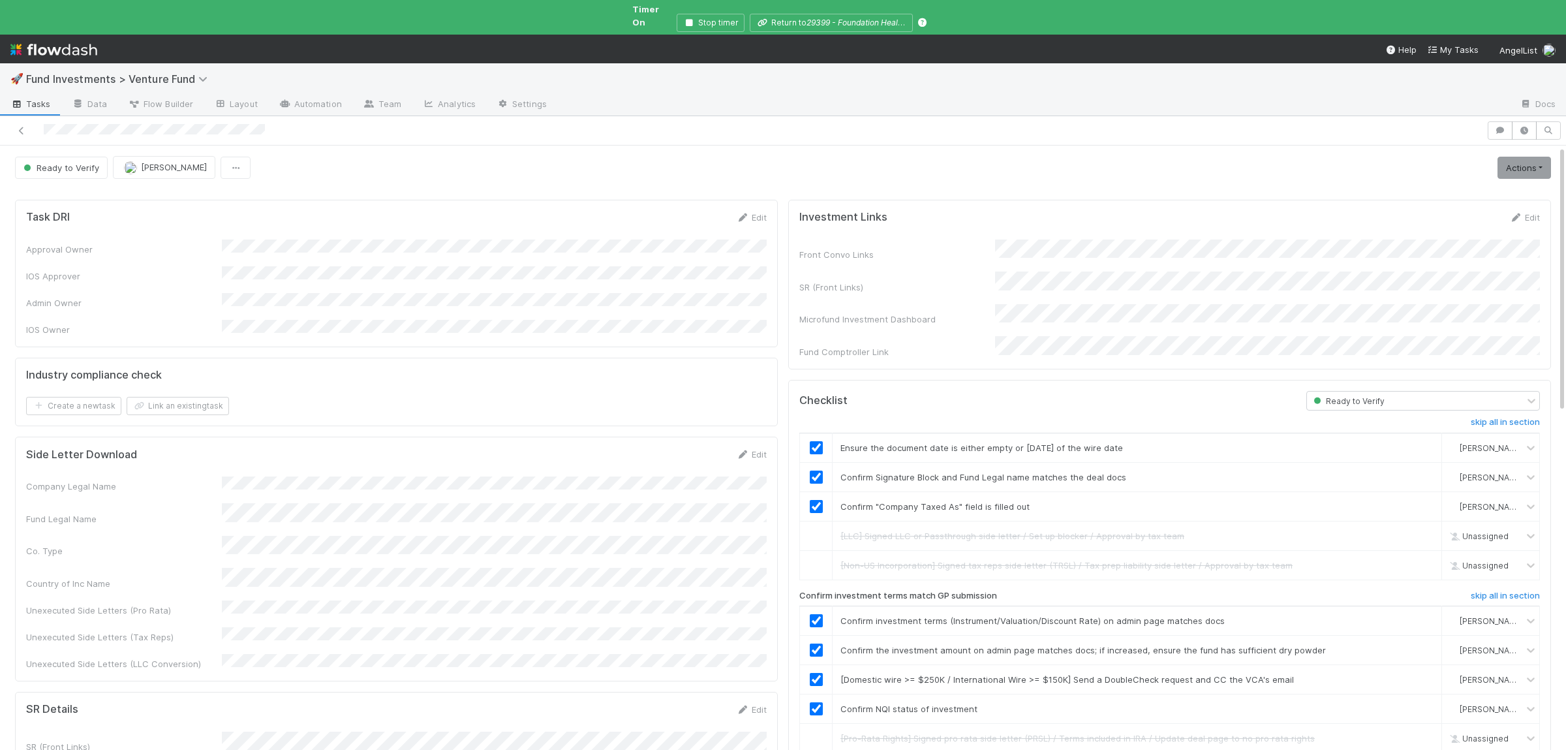
click at [1496, 159] on div "Actions Move to Ready to Sign Action Pending Cancel Deal Generate PRSL Generate…" at bounding box center [1521, 168] width 59 height 22
click at [1532, 166] on link "Actions" at bounding box center [1523, 168] width 53 height 22
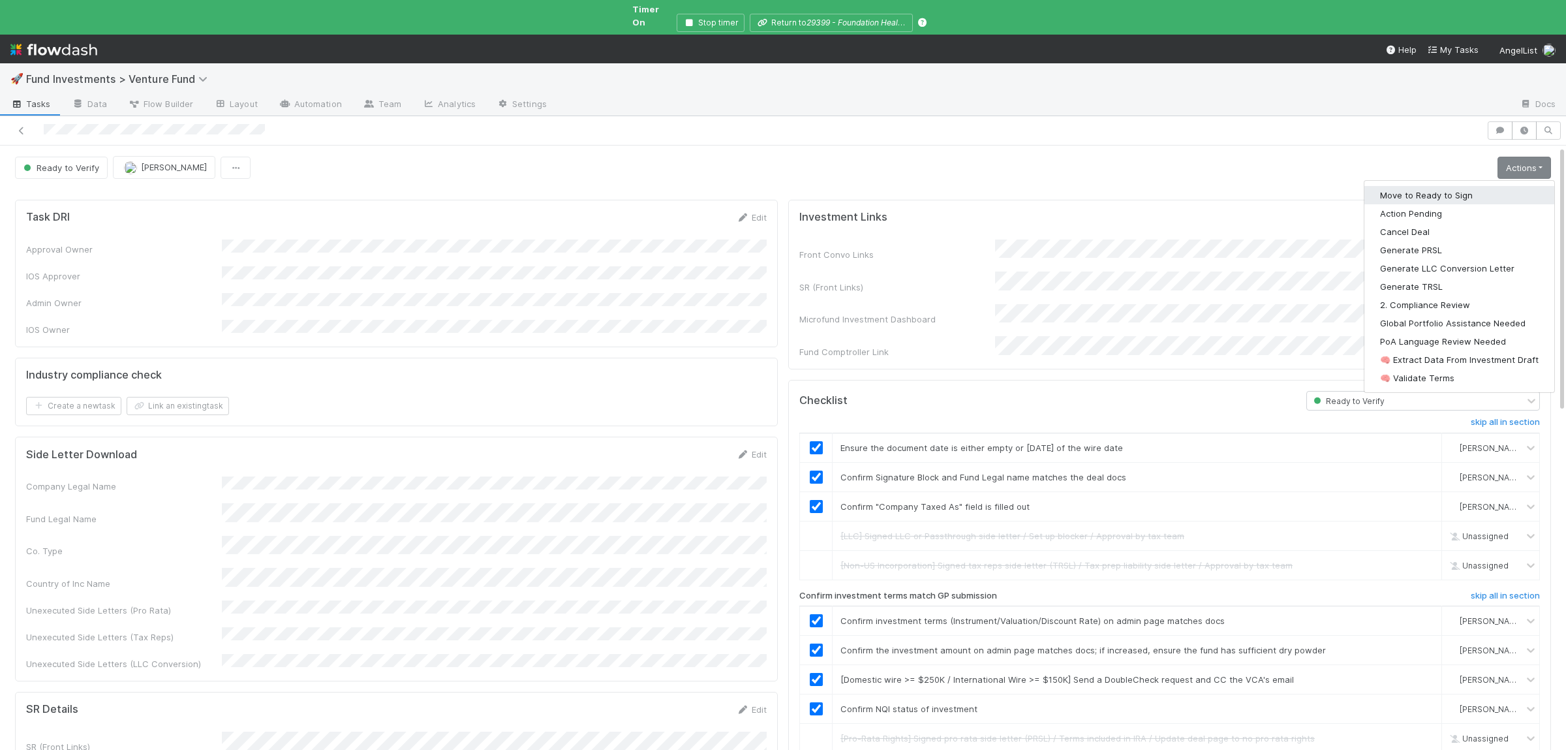
click at [1481, 186] on button "Move to Ready to Sign" at bounding box center [1459, 195] width 190 height 18
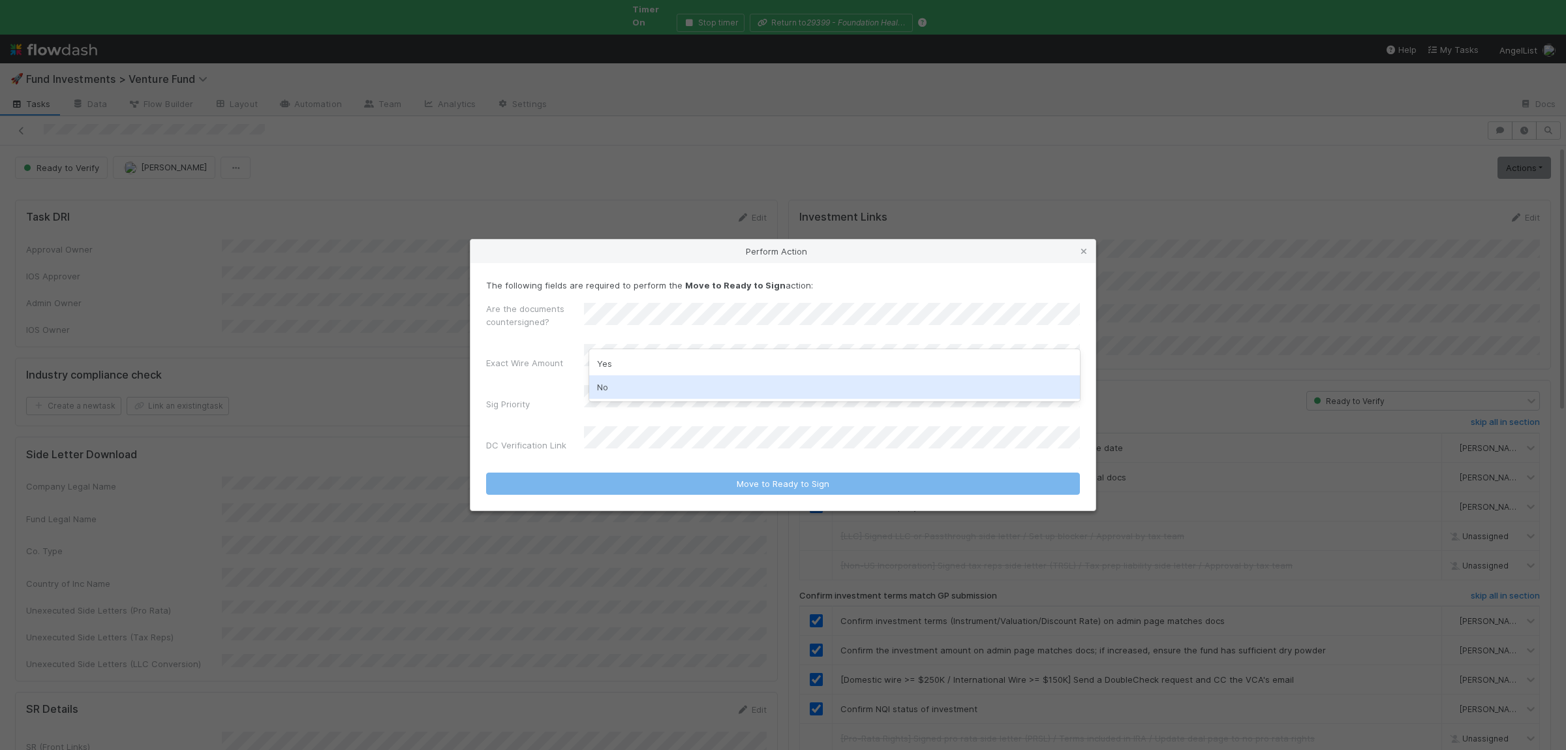
click at [627, 377] on div "No" at bounding box center [834, 386] width 491 height 23
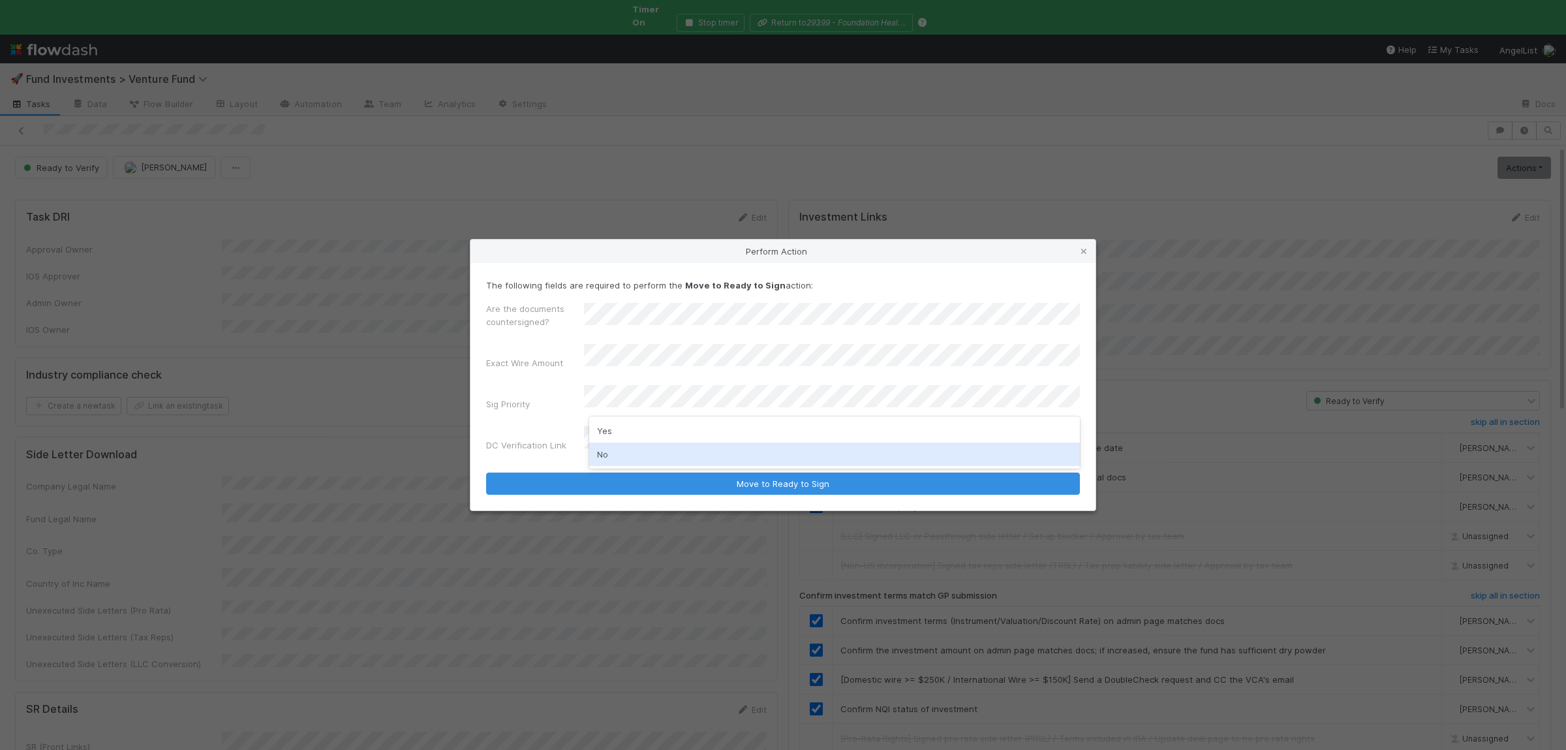
click at [635, 452] on div "No" at bounding box center [834, 453] width 491 height 23
click at [486, 472] on button "Move to Ready to Sign" at bounding box center [783, 483] width 594 height 22
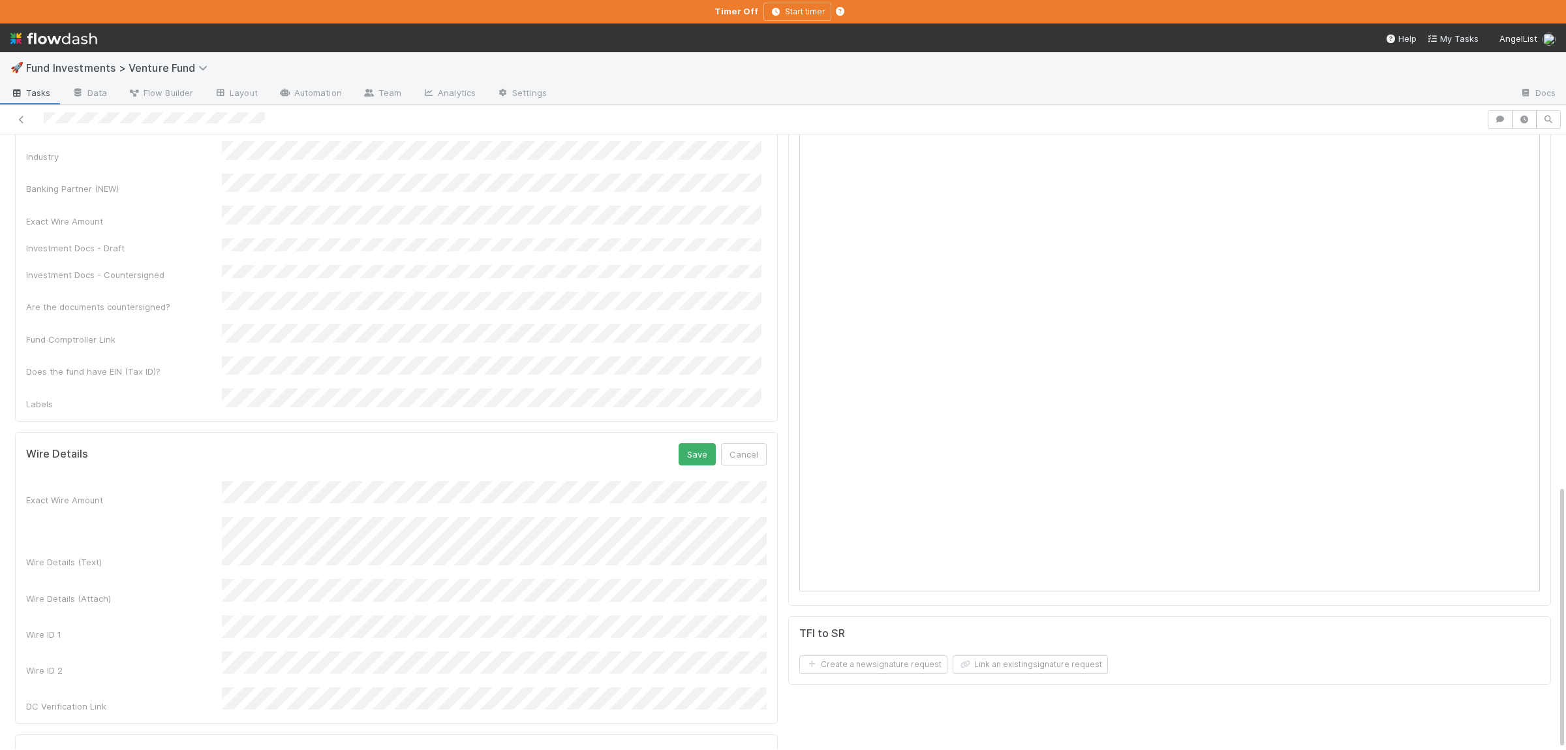
scroll to position [582, 0]
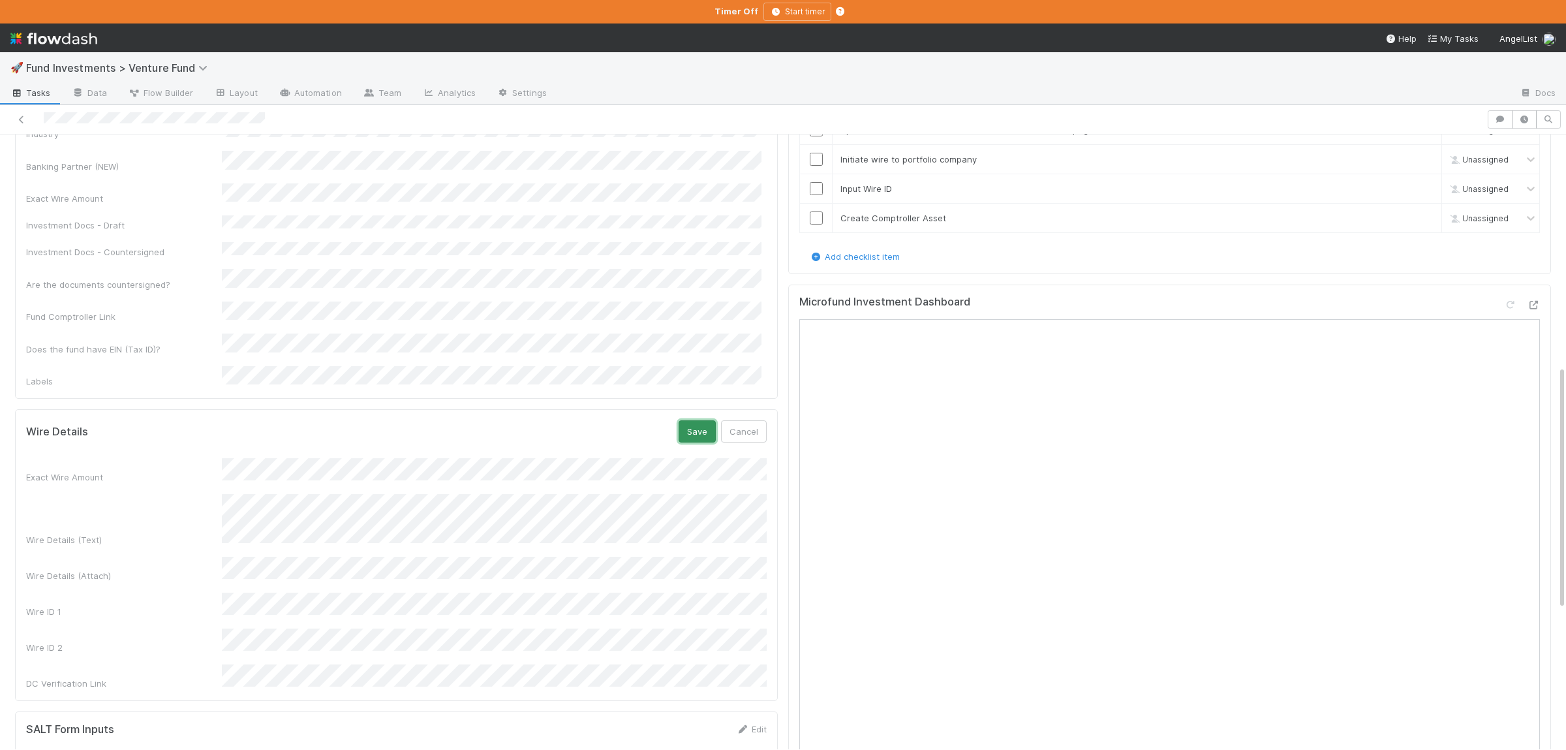
click at [688, 420] on button "Save" at bounding box center [696, 431] width 37 height 22
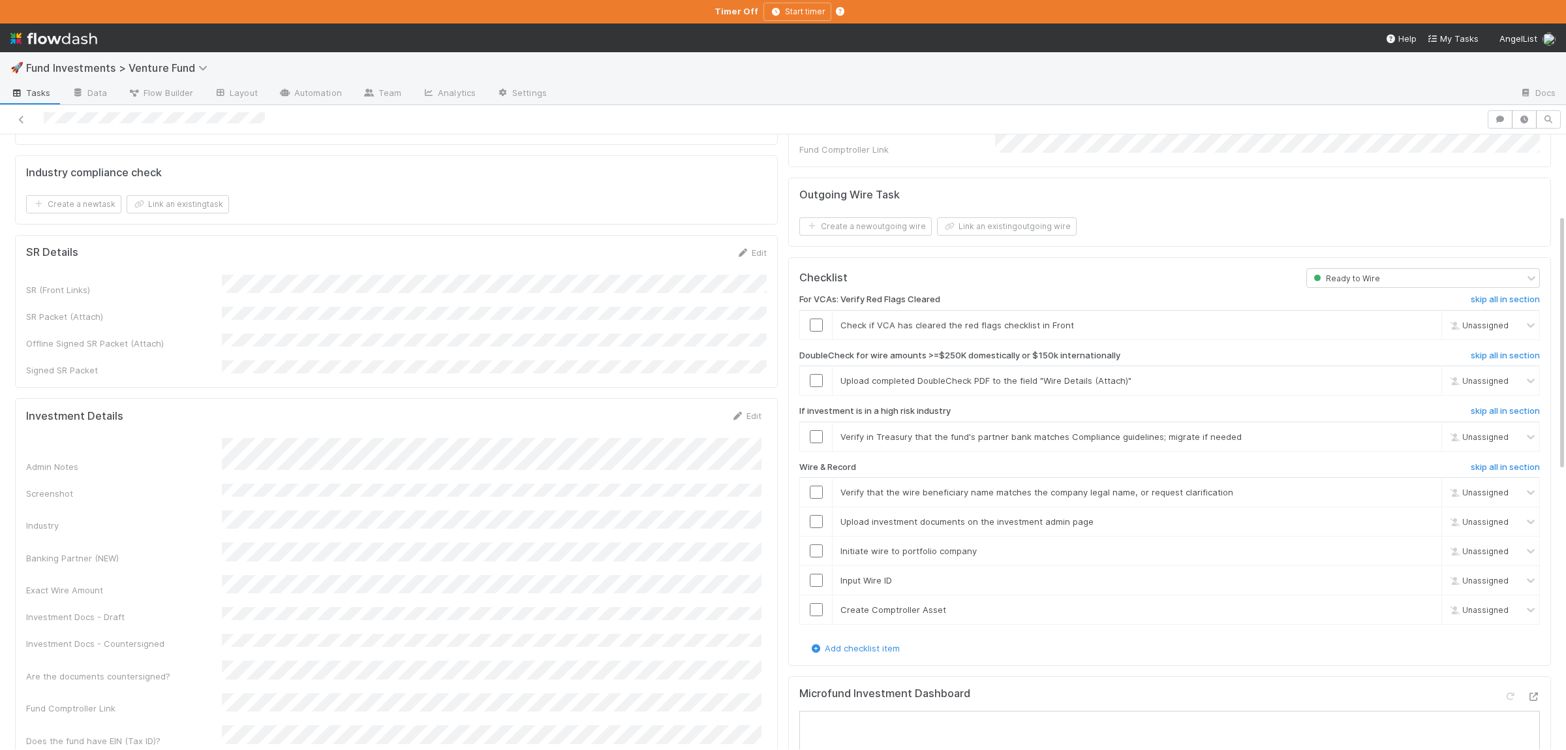
scroll to position [0, 0]
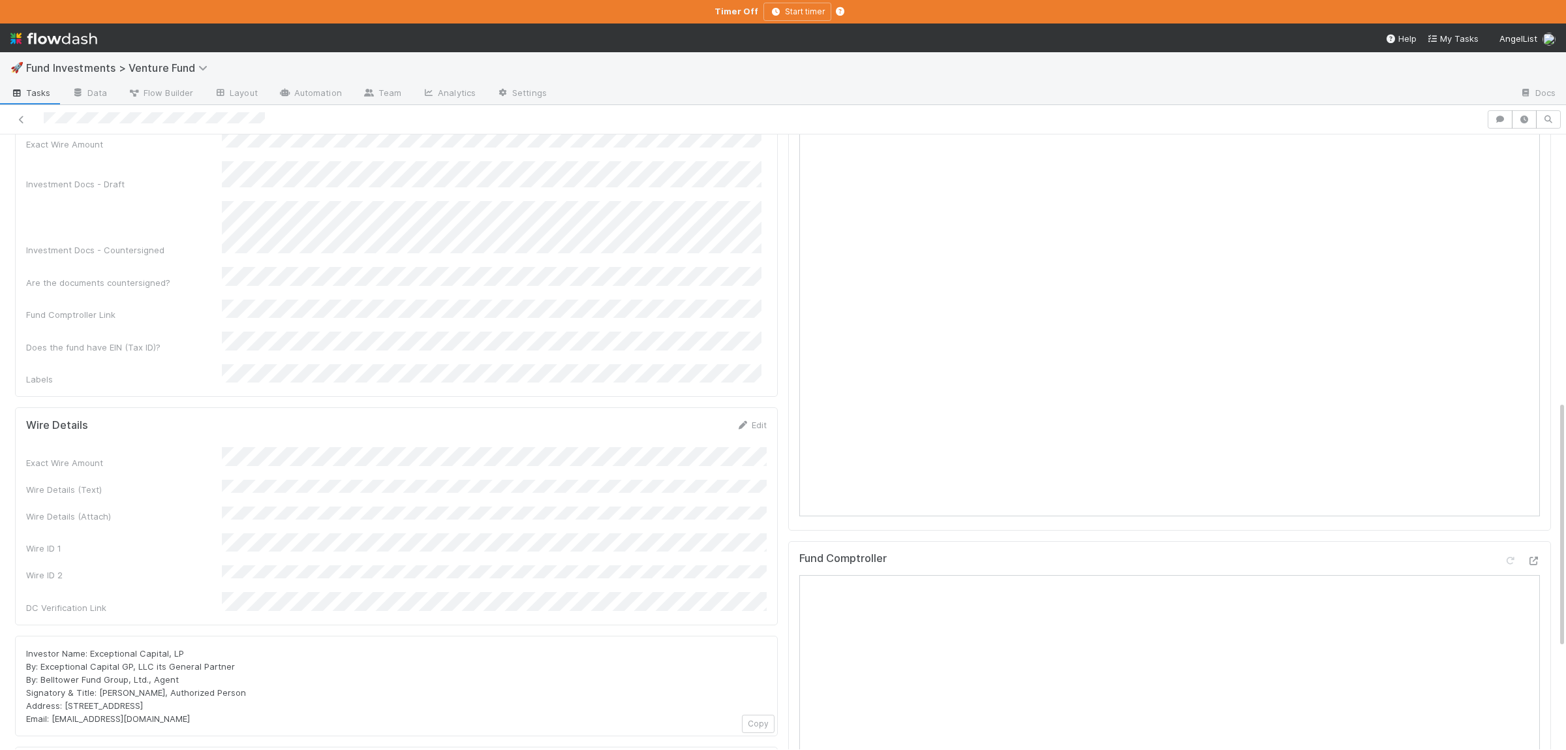
scroll to position [726, 0]
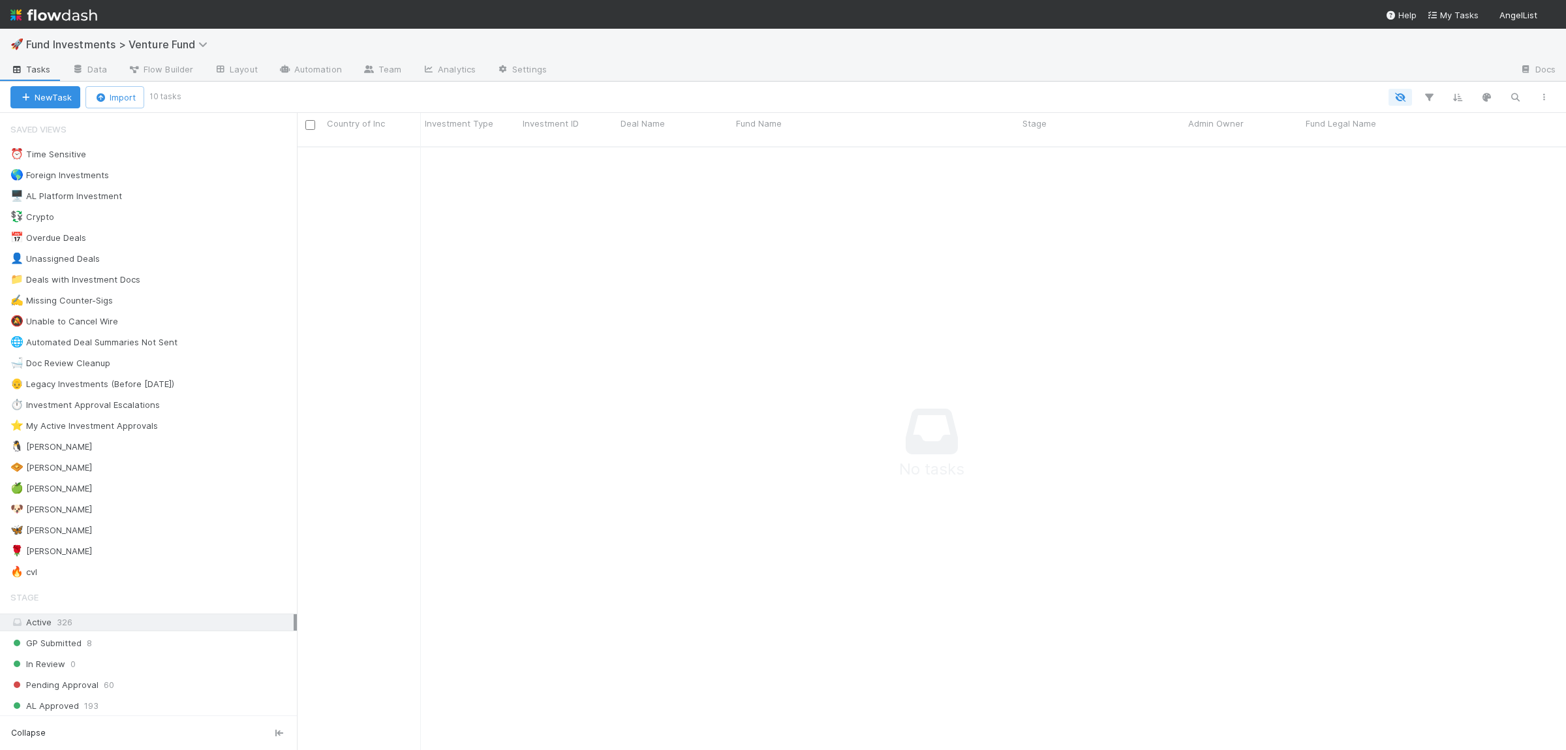
scroll to position [614, 1269]
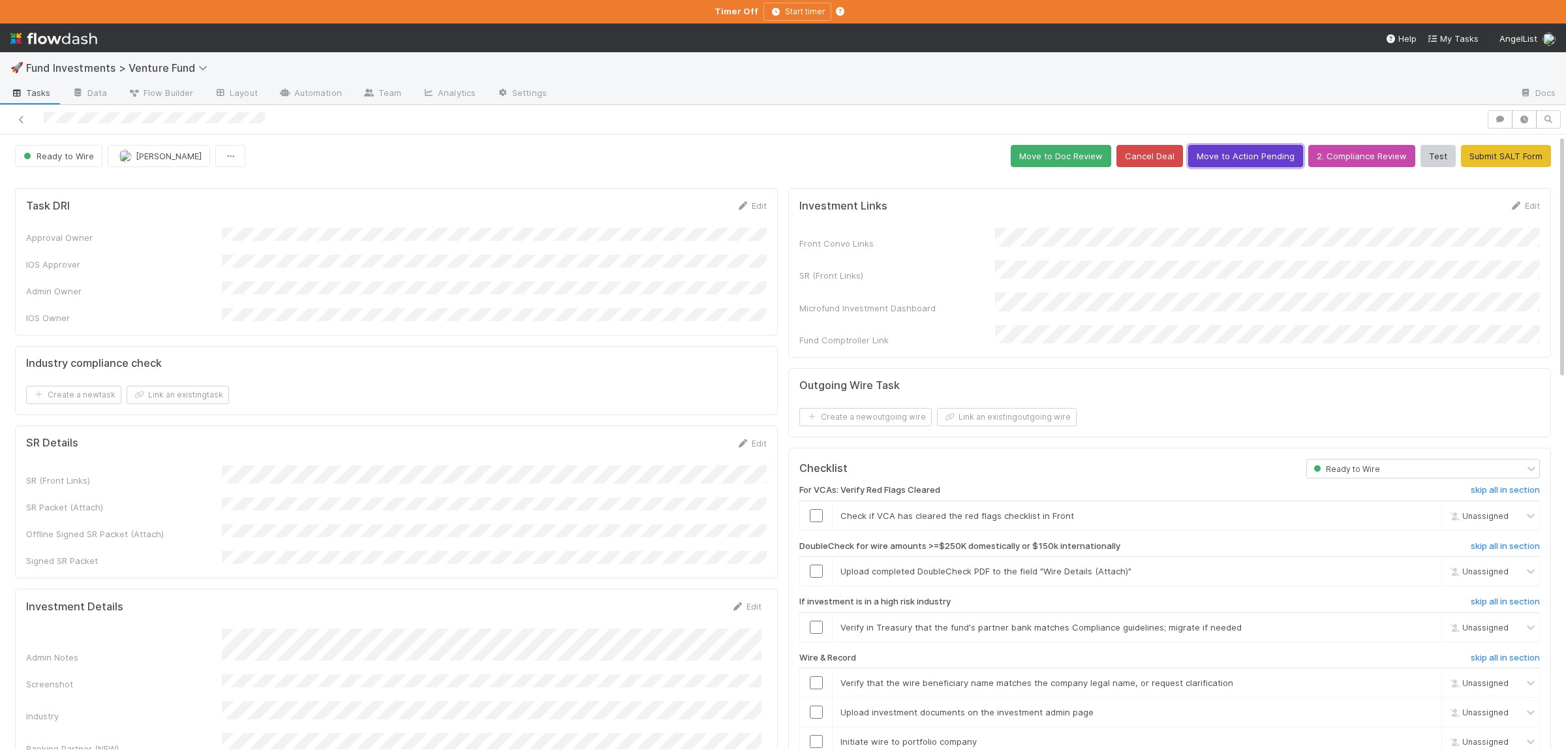
click at [1272, 162] on button "Move to Action Pending" at bounding box center [1245, 156] width 115 height 22
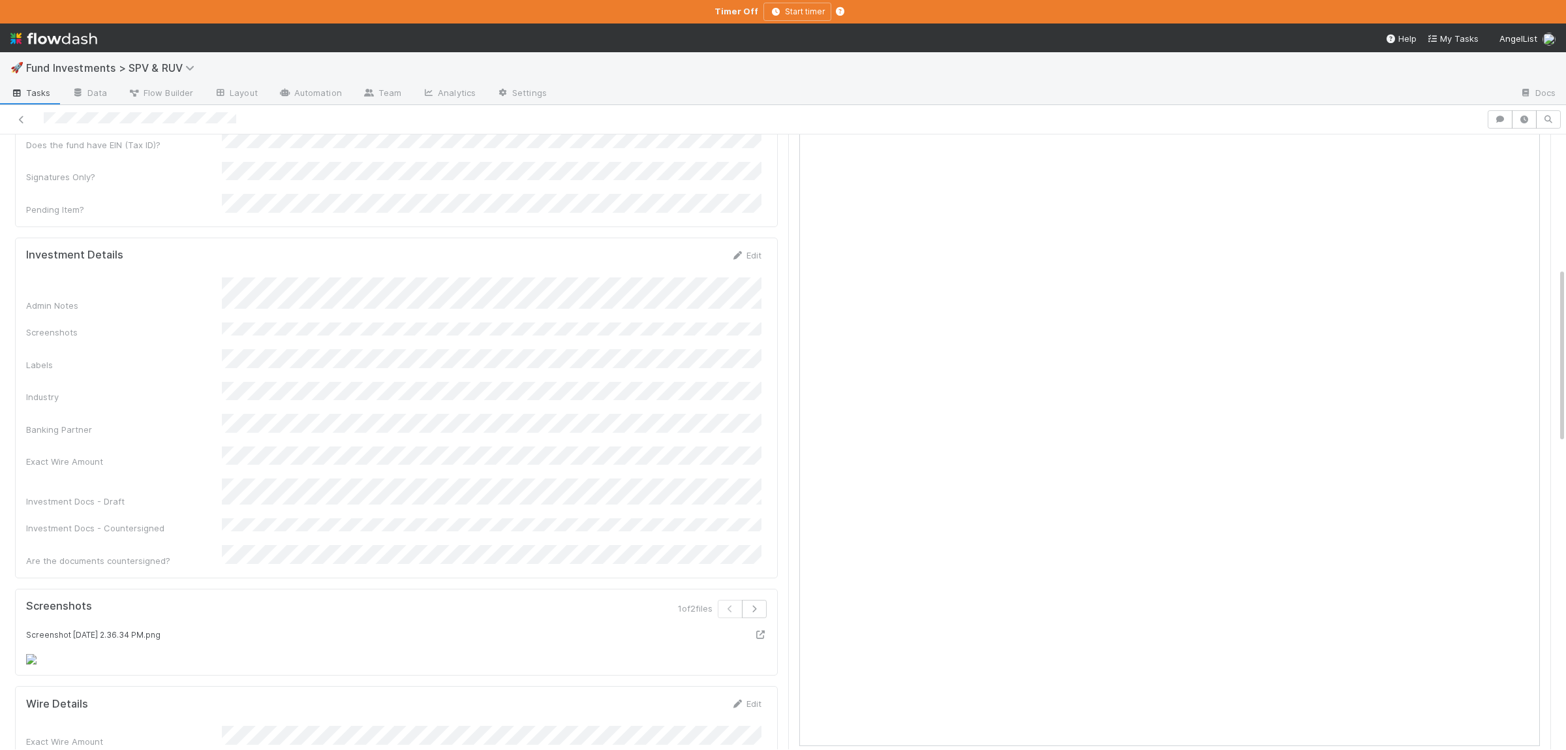
scroll to position [466, 0]
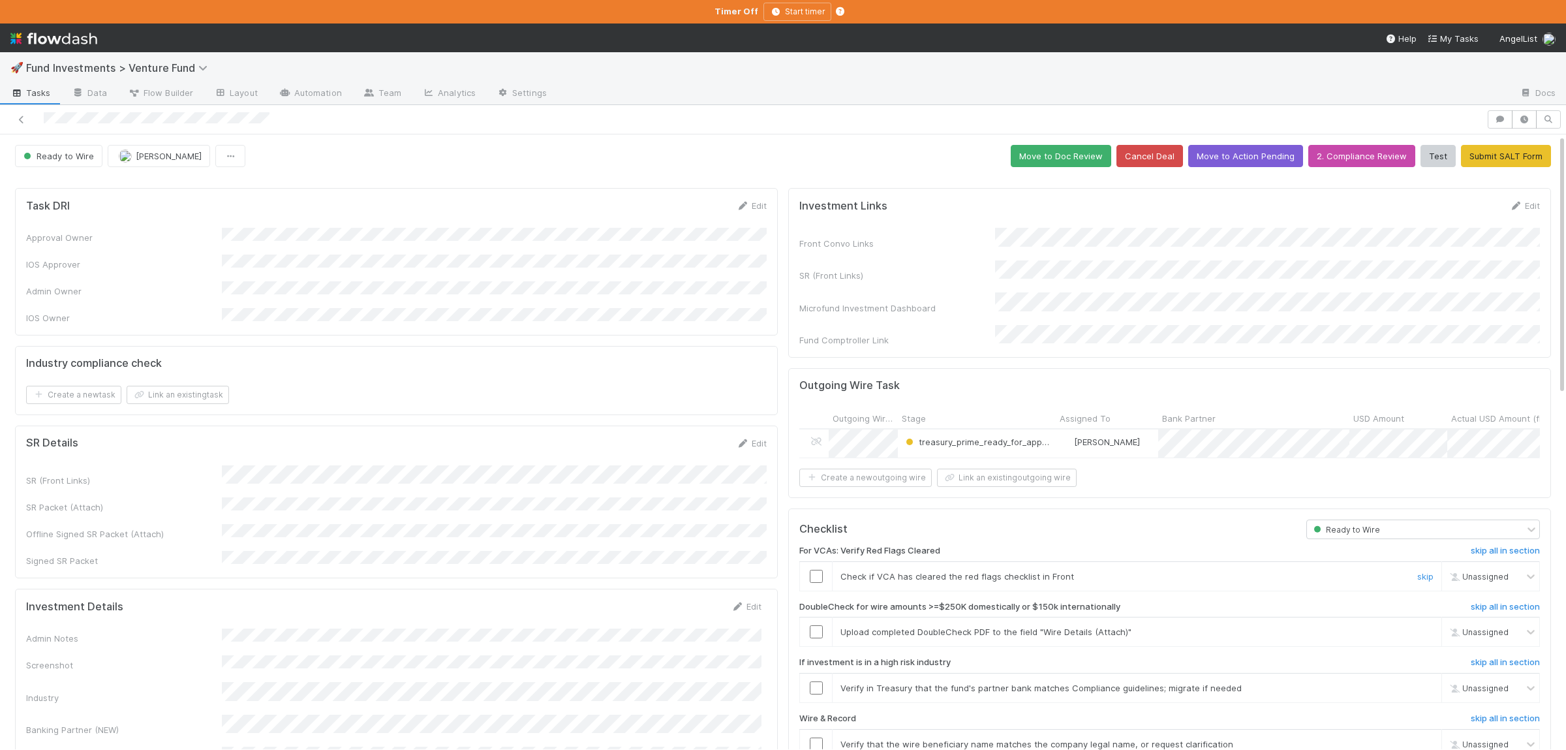
click at [818, 570] on input "checkbox" at bounding box center [816, 576] width 13 height 13
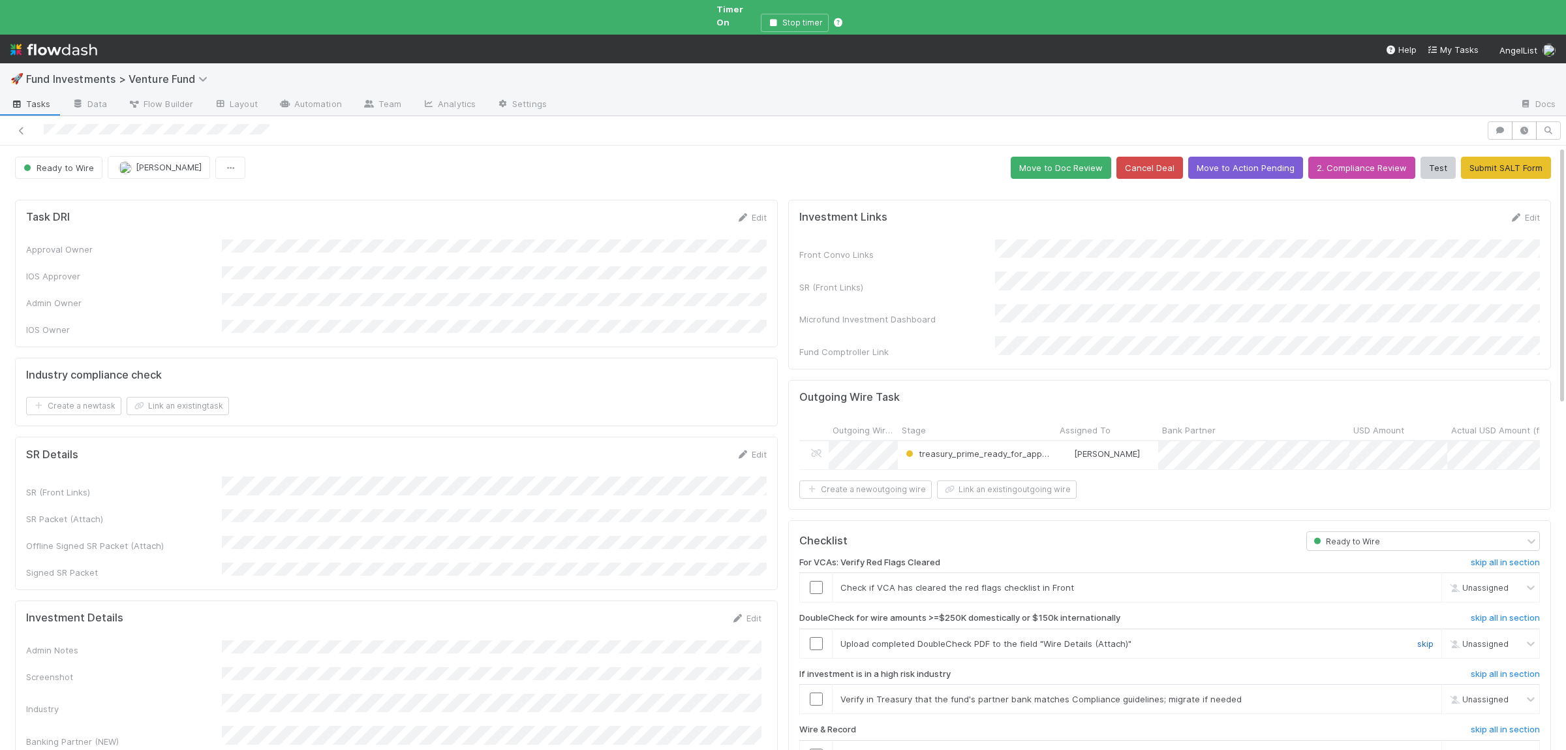
click at [1418, 638] on link "skip" at bounding box center [1425, 643] width 16 height 10
click at [1428, 693] on link "skip" at bounding box center [1425, 698] width 16 height 10
click at [817, 581] on input "checkbox" at bounding box center [816, 587] width 13 height 13
click at [1421, 693] on link "skip" at bounding box center [1425, 698] width 16 height 10
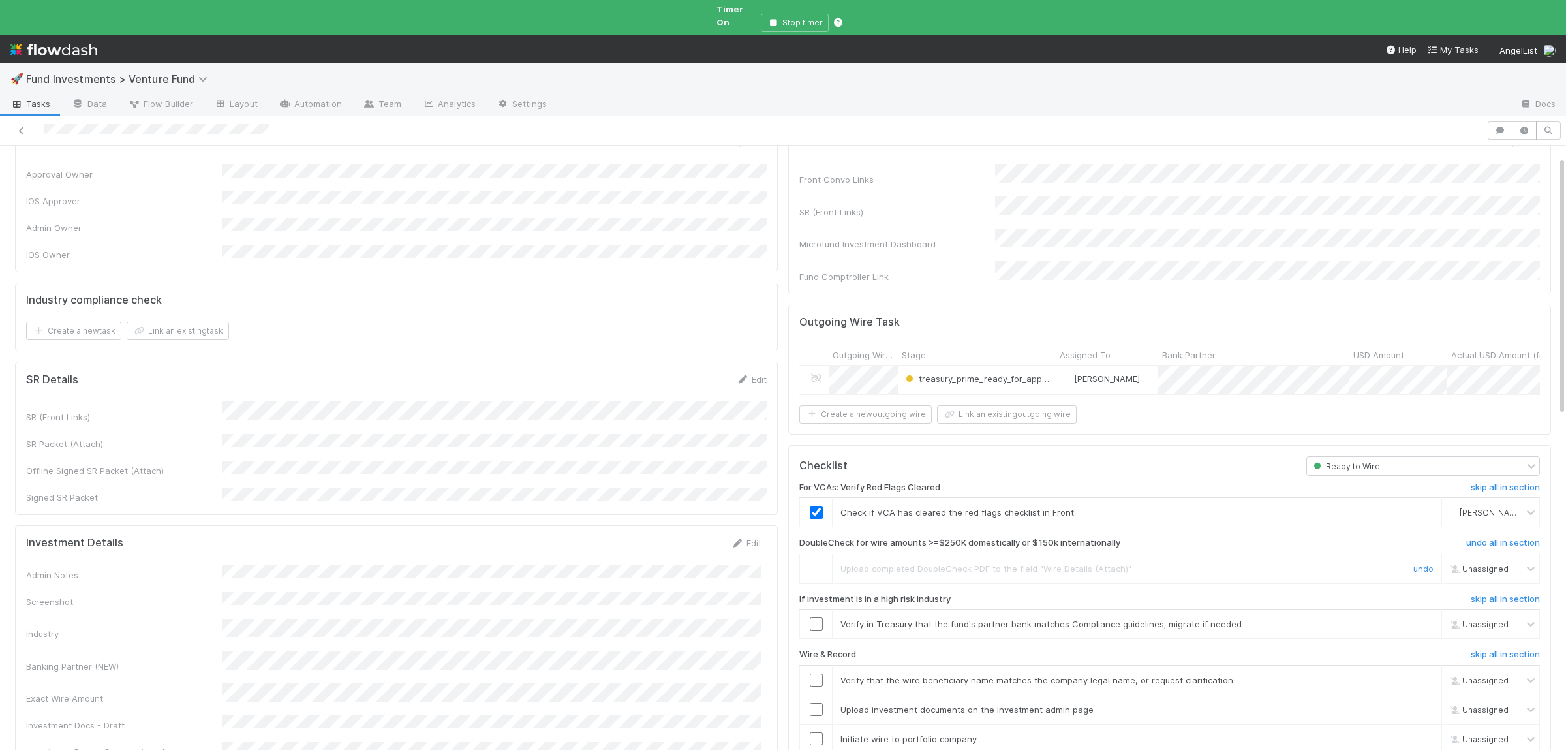
scroll to position [127, 0]
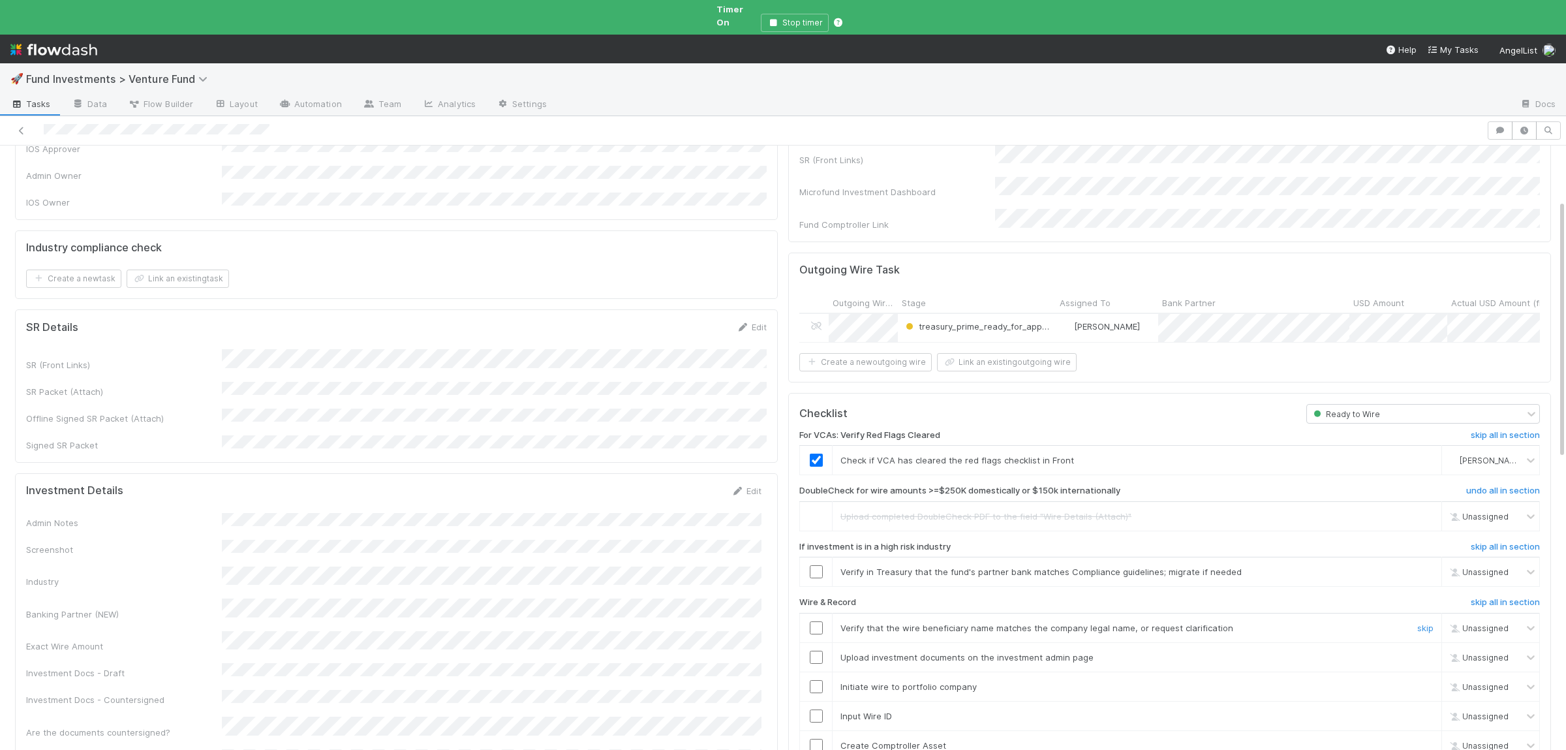
click at [822, 621] on input "checkbox" at bounding box center [816, 627] width 13 height 13
click at [819, 650] on input "checkbox" at bounding box center [816, 656] width 13 height 13
click at [816, 680] on input "checkbox" at bounding box center [816, 686] width 13 height 13
click at [816, 709] on input "checkbox" at bounding box center [816, 715] width 13 height 13
click at [814, 738] on input "checkbox" at bounding box center [816, 744] width 13 height 13
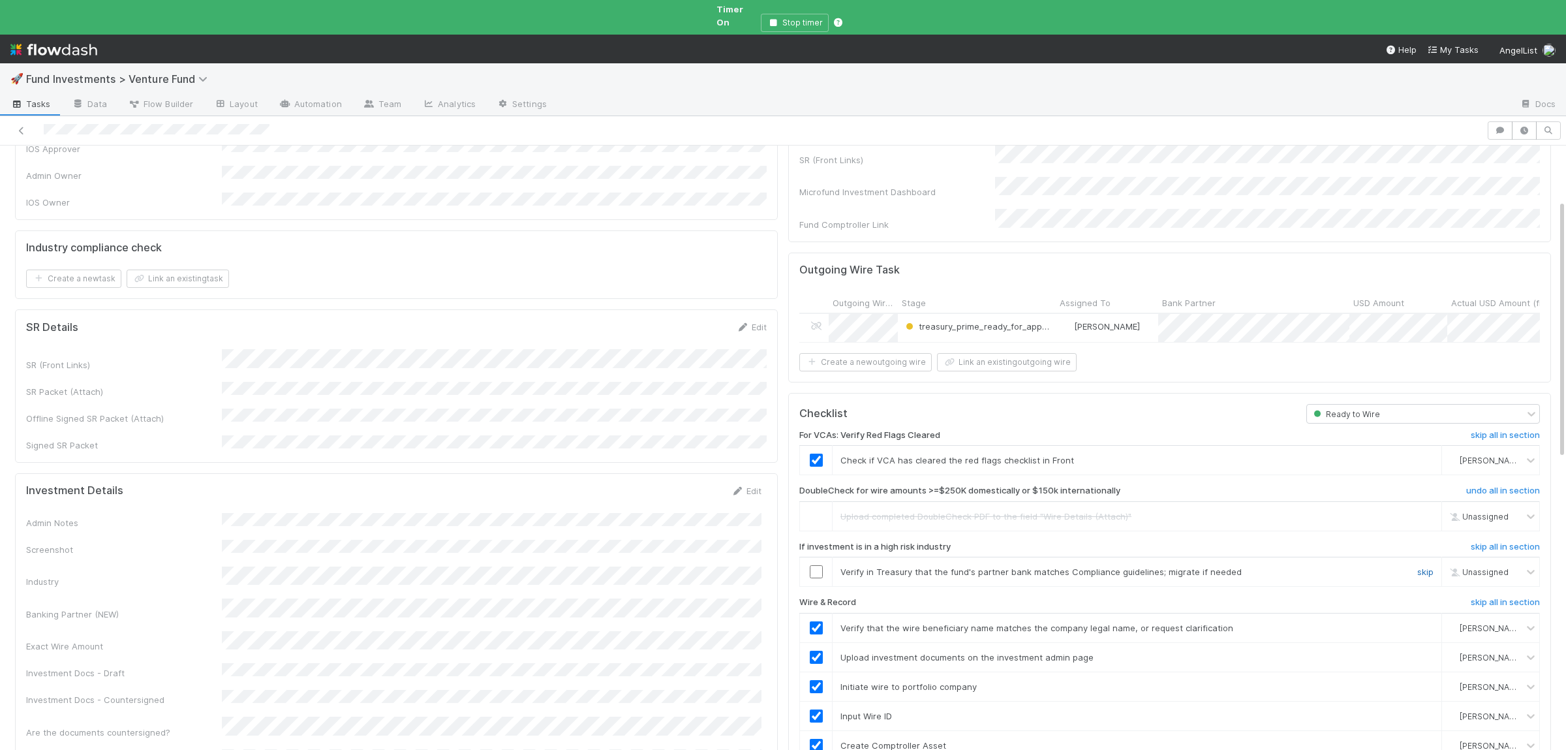
click at [1431, 566] on link "skip" at bounding box center [1425, 571] width 16 height 10
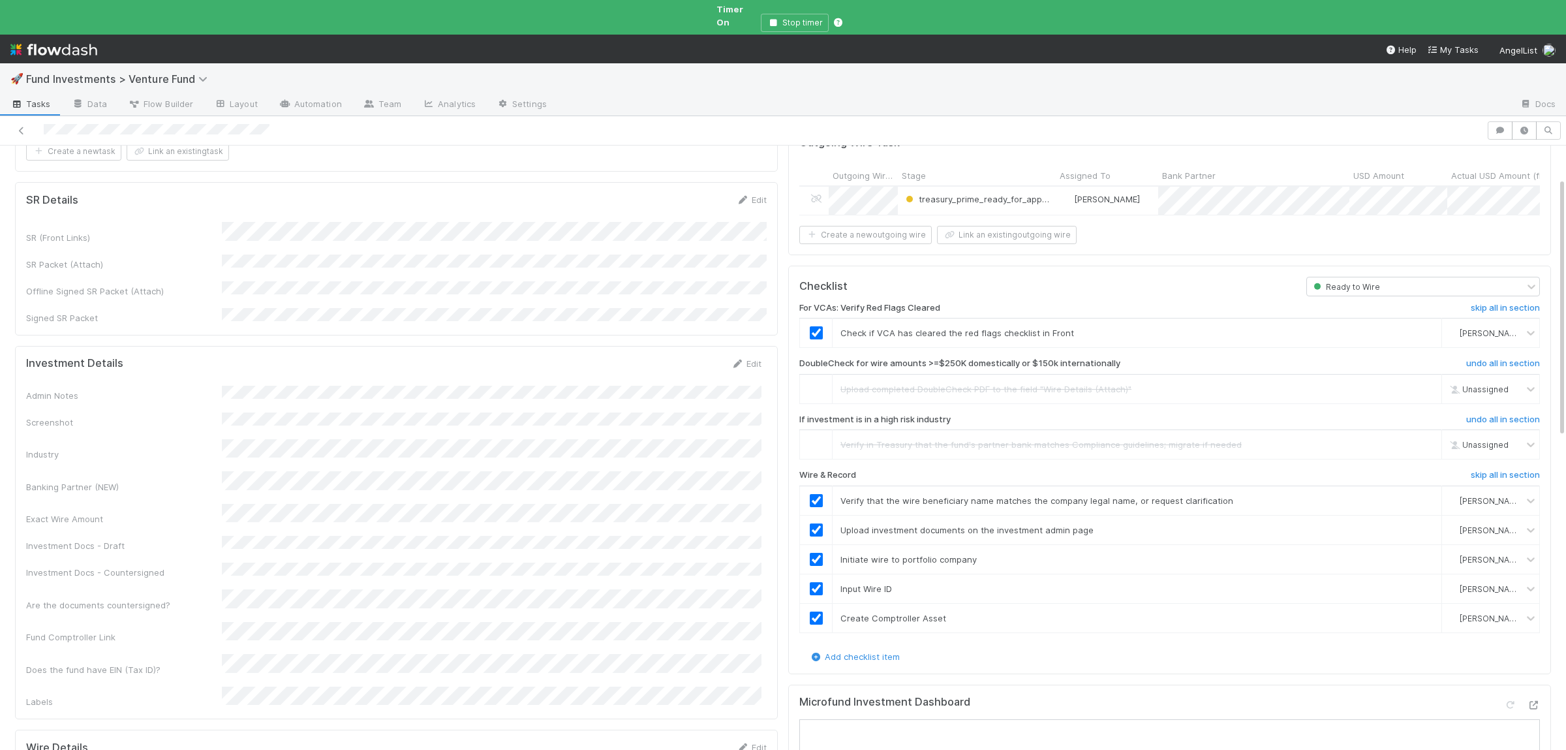
scroll to position [0, 0]
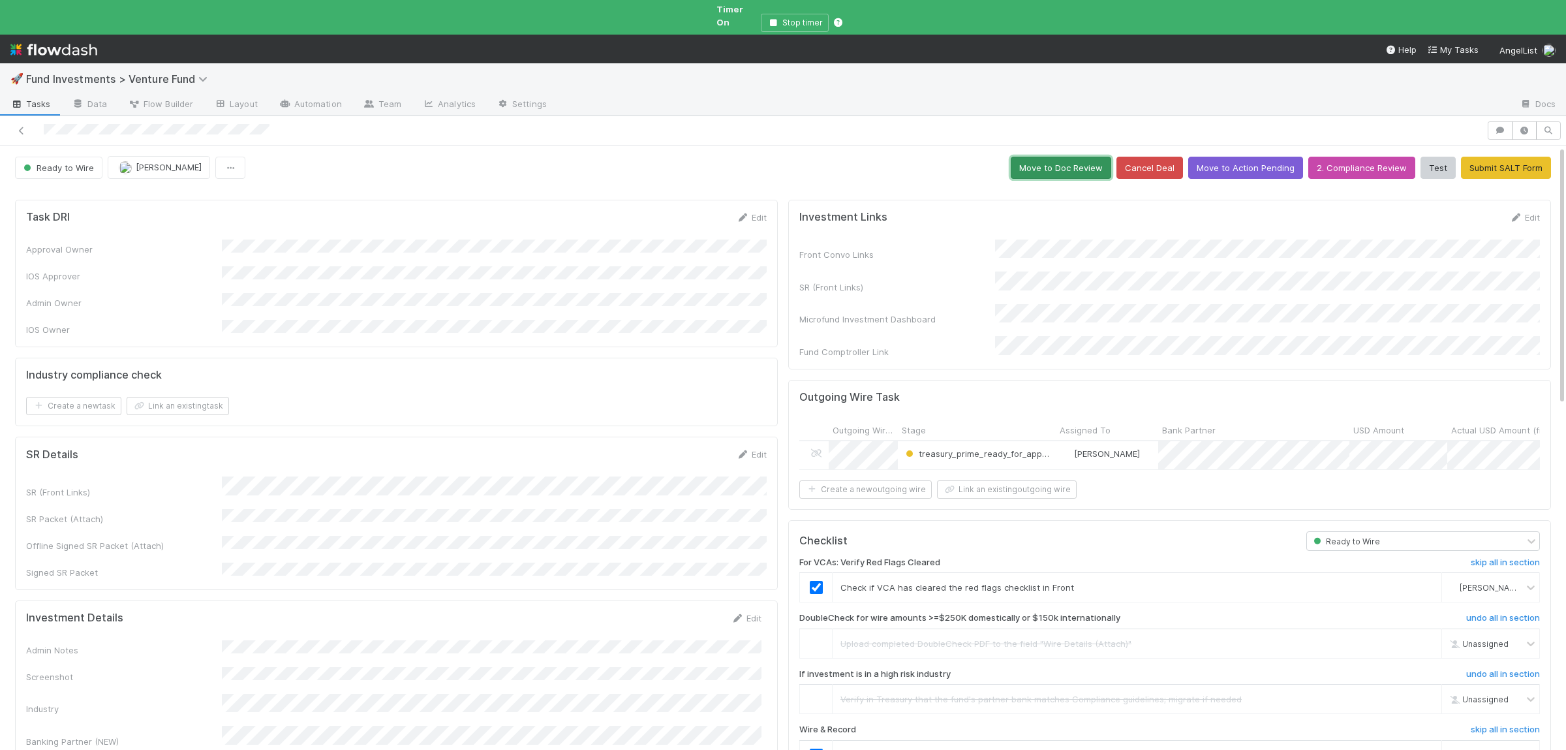
click at [1069, 162] on button "Move to Doc Review" at bounding box center [1061, 168] width 100 height 22
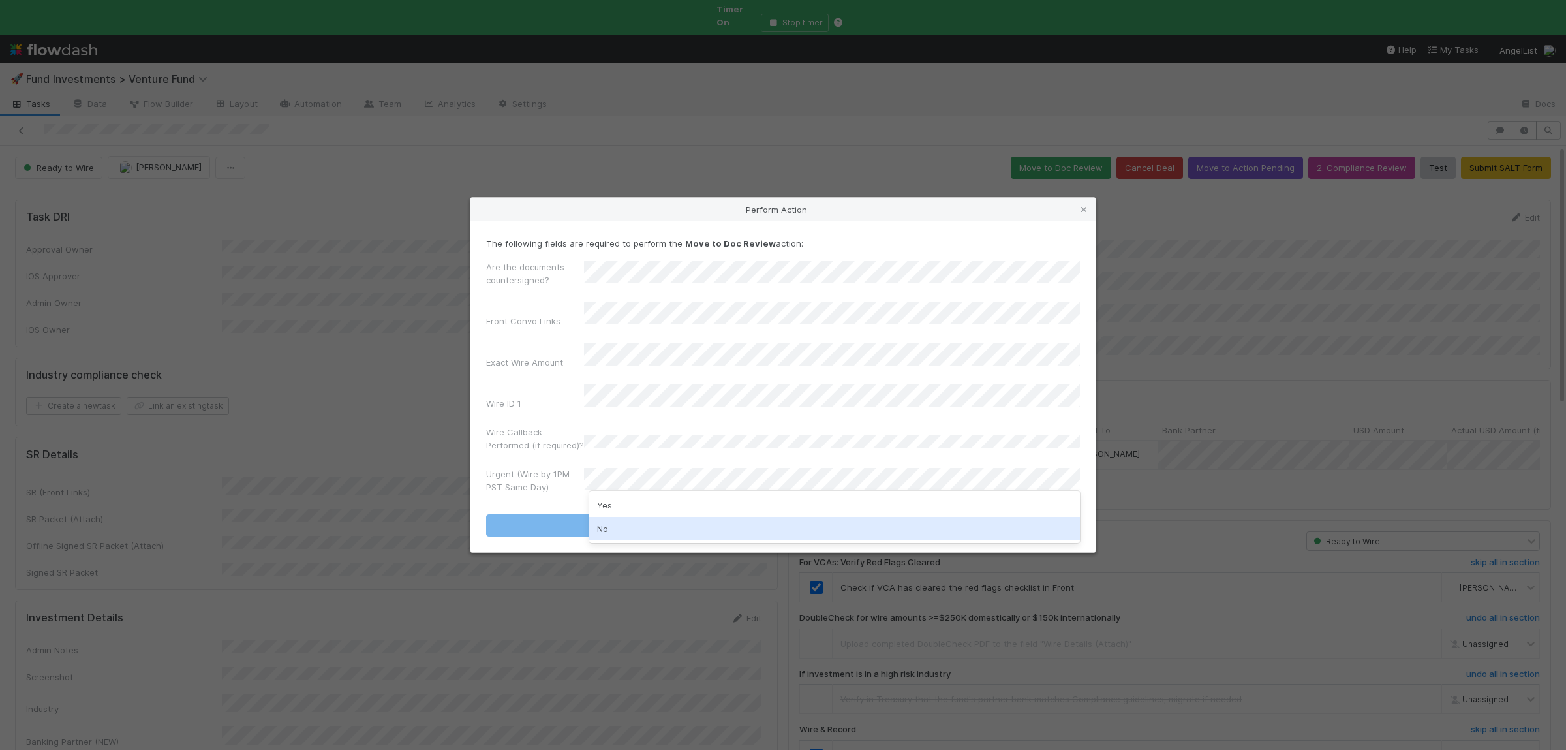
click at [639, 538] on div "No" at bounding box center [834, 528] width 491 height 23
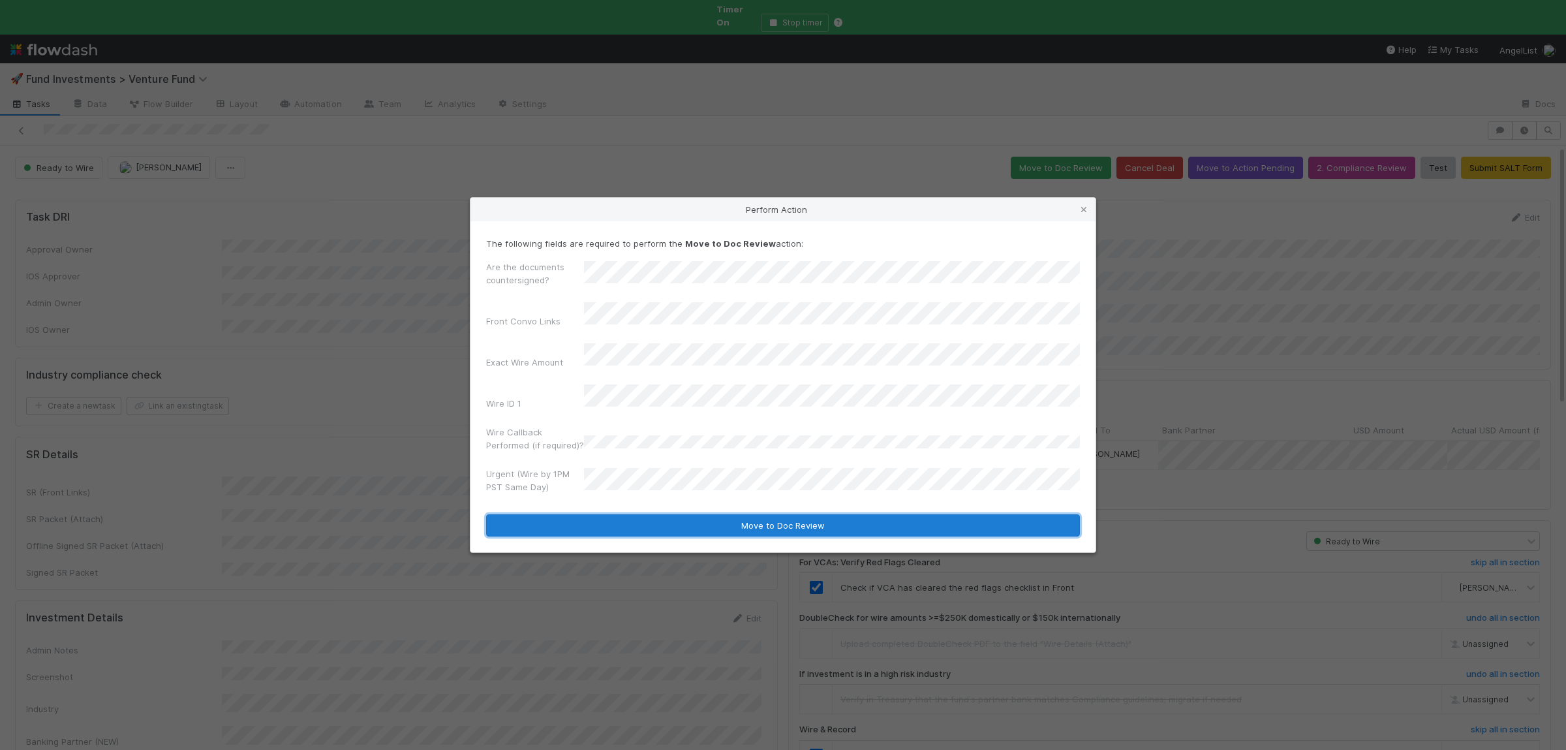
click at [650, 516] on button "Move to Doc Review" at bounding box center [783, 525] width 594 height 22
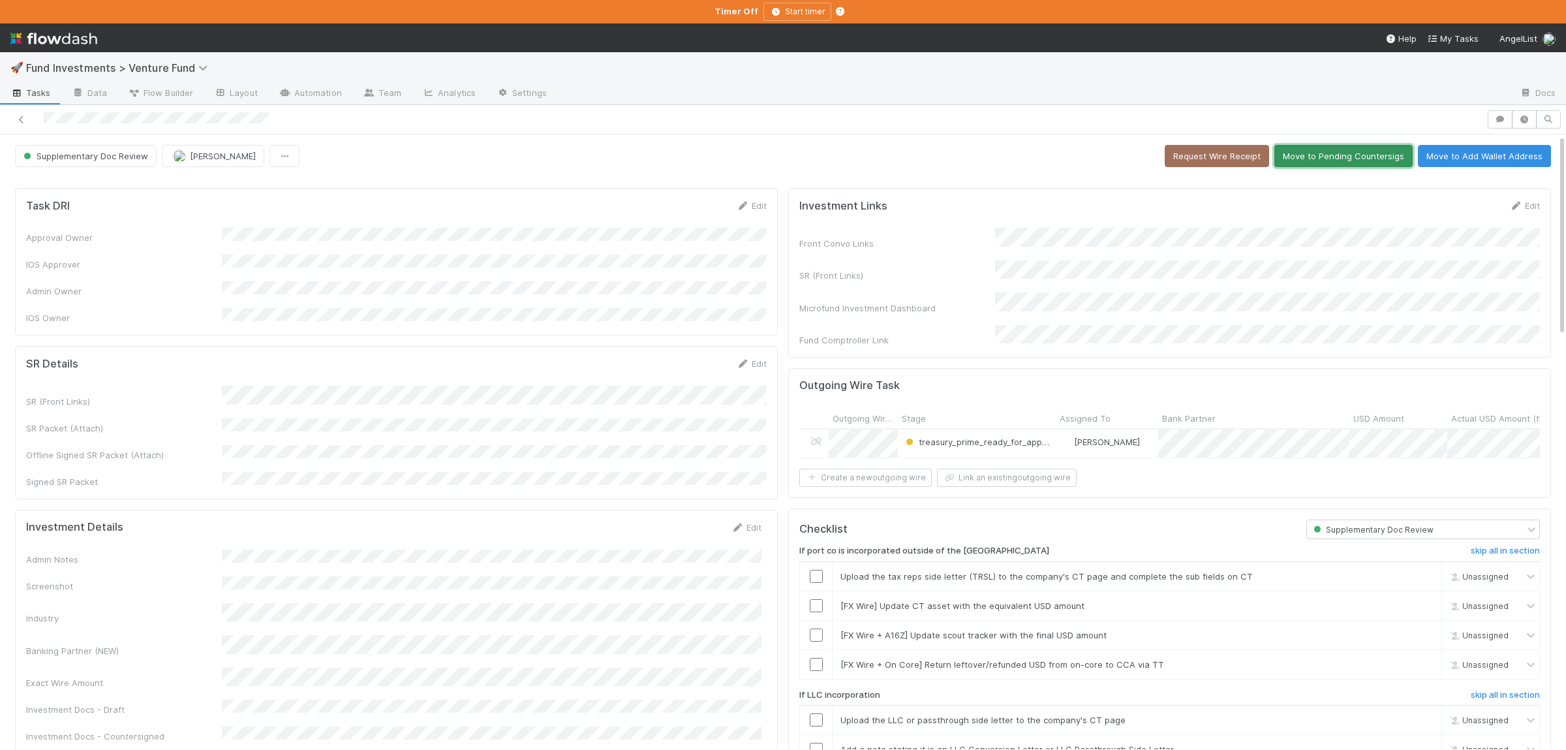
click at [1364, 159] on button "Move to Pending Countersigs" at bounding box center [1343, 156] width 138 height 22
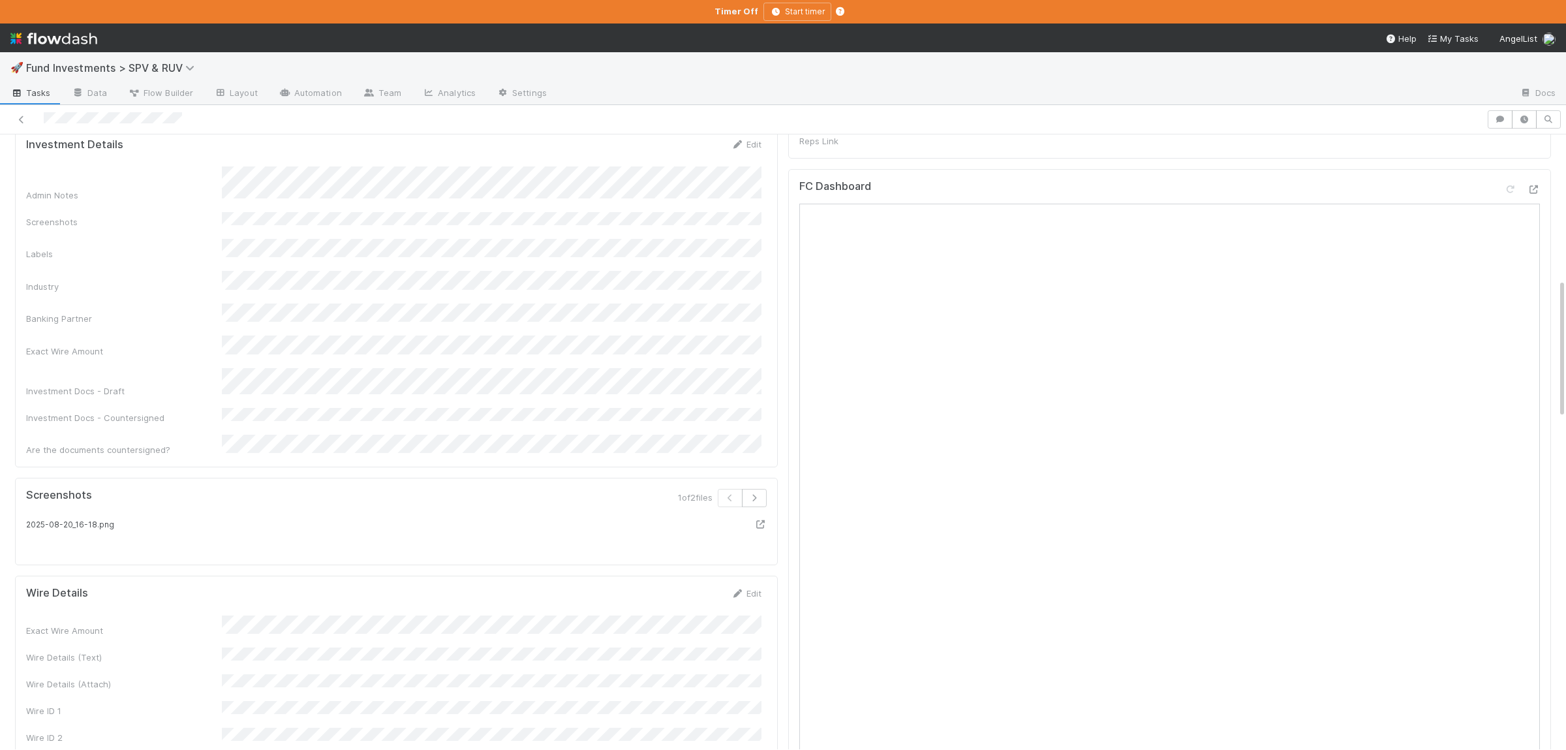
scroll to position [444, 0]
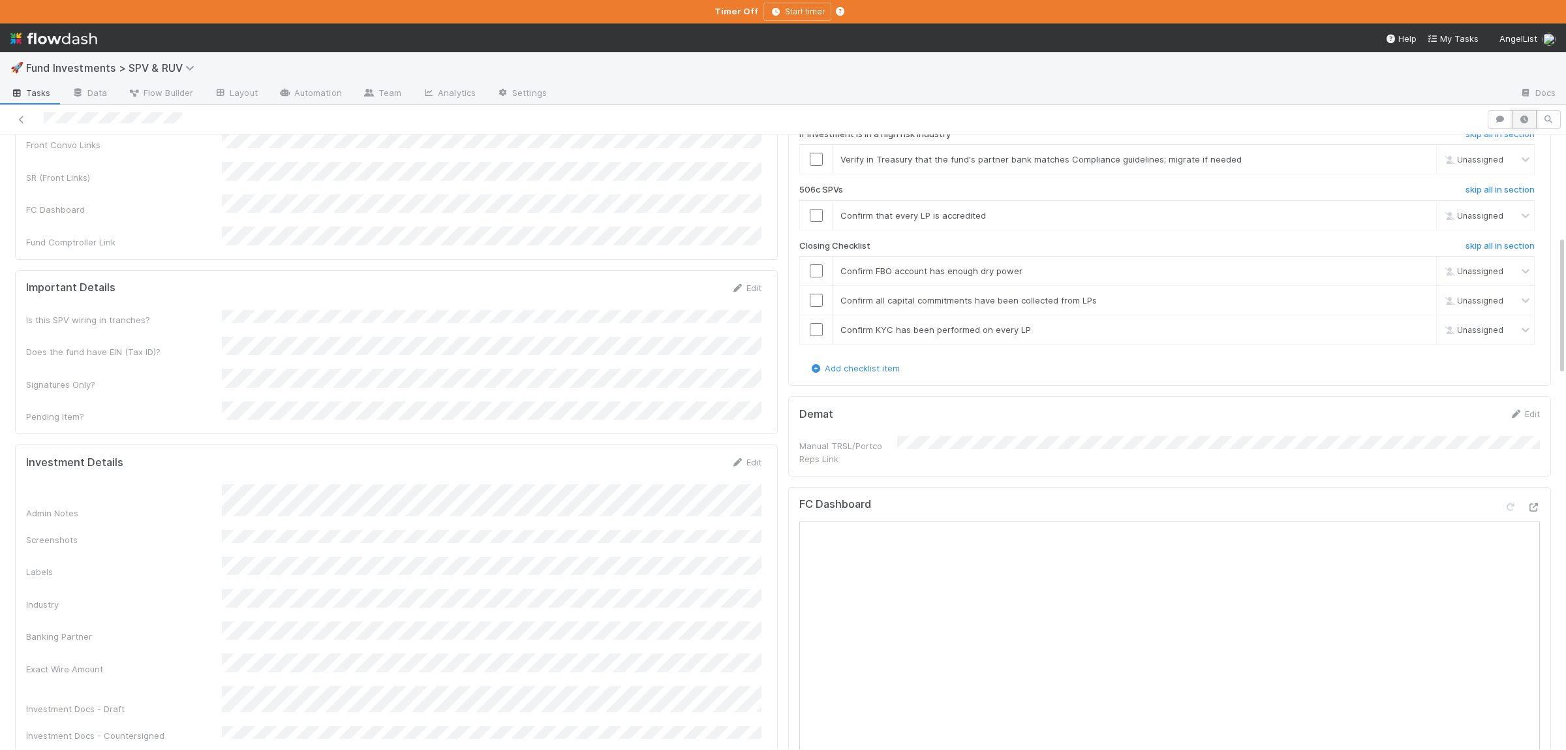
click at [1520, 123] on icon "button" at bounding box center [1523, 119] width 13 height 8
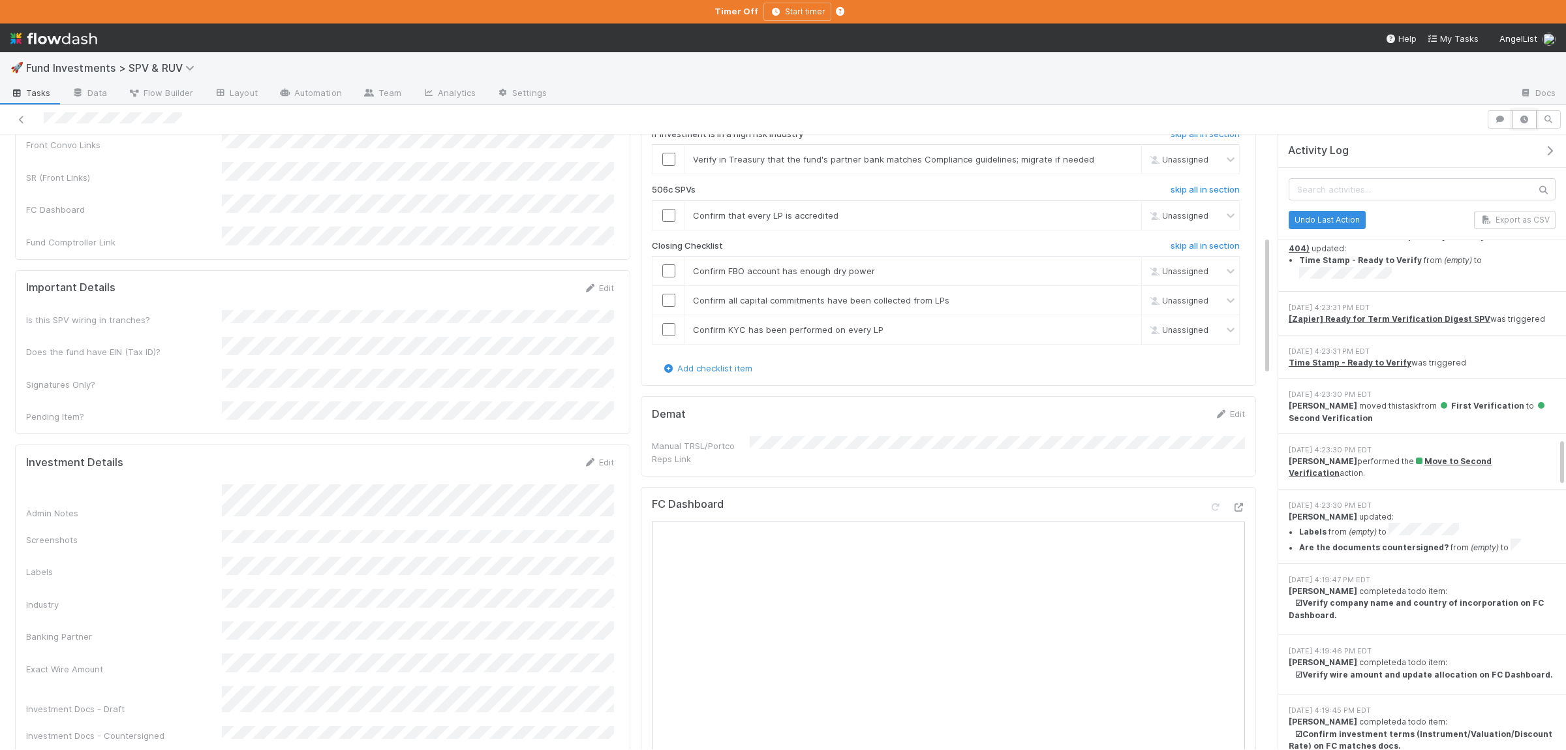
scroll to position [3816, 0]
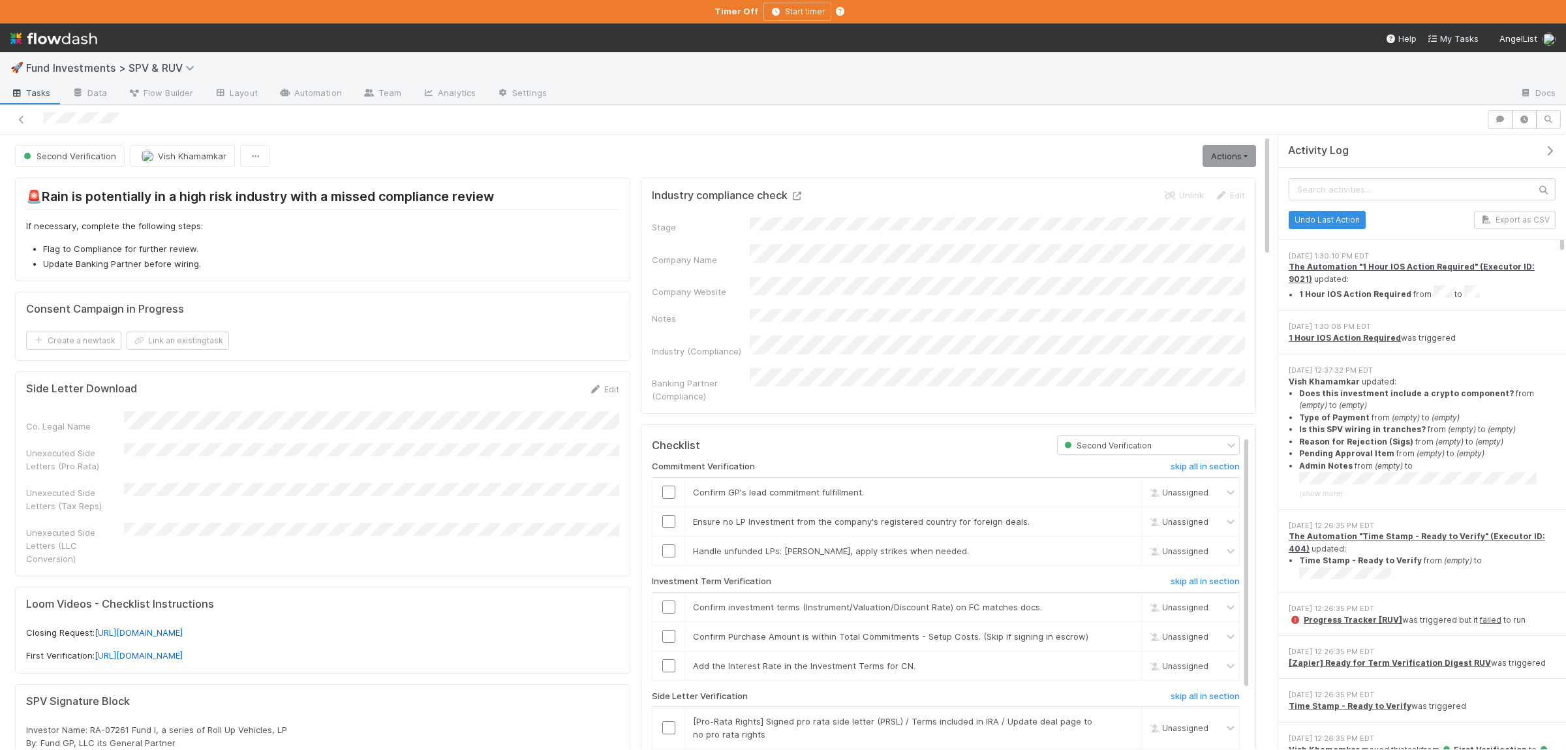
click at [796, 200] on icon at bounding box center [796, 196] width 13 height 8
click at [1165, 200] on icon at bounding box center [1169, 195] width 13 height 8
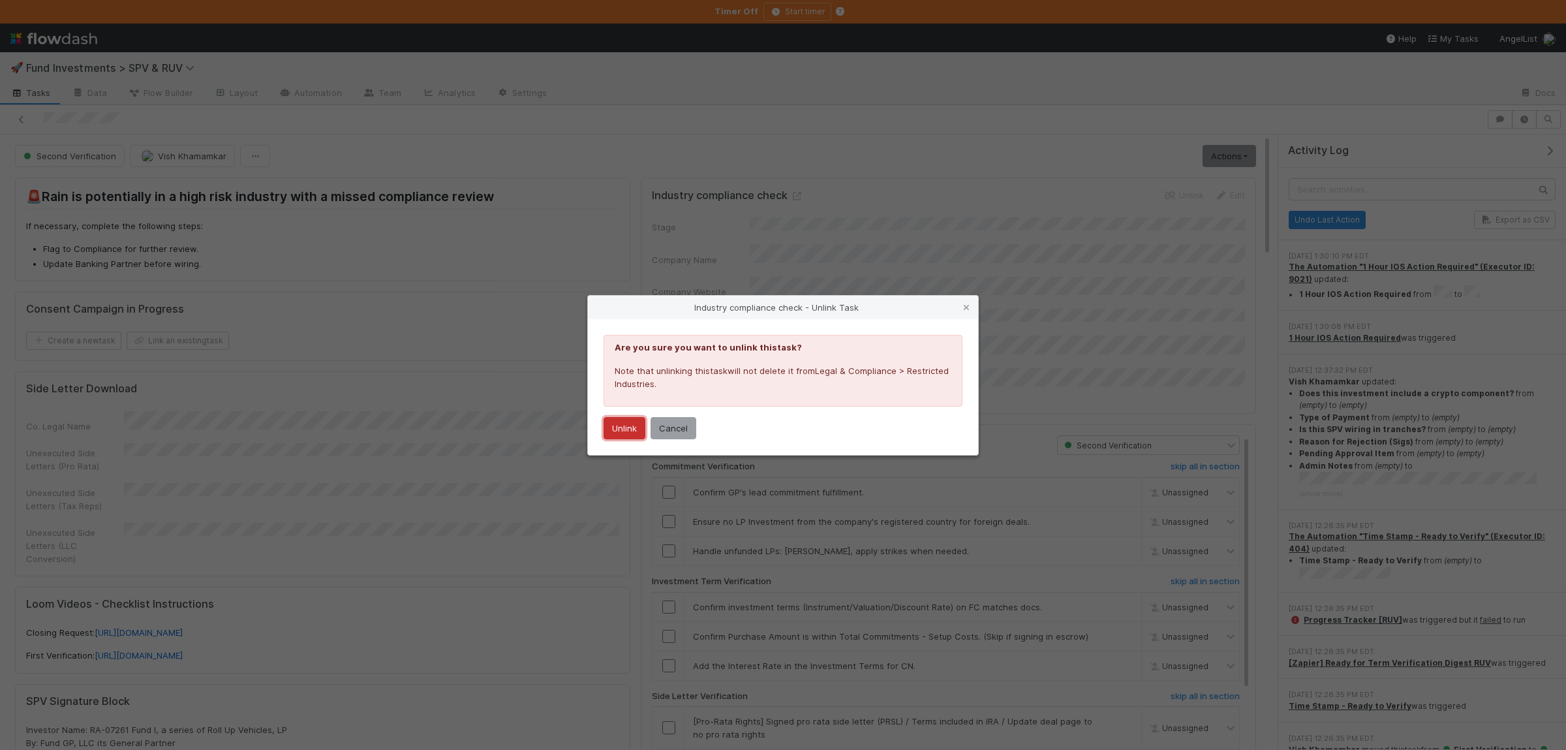
click at [635, 427] on button "Unlink" at bounding box center [624, 428] width 42 height 22
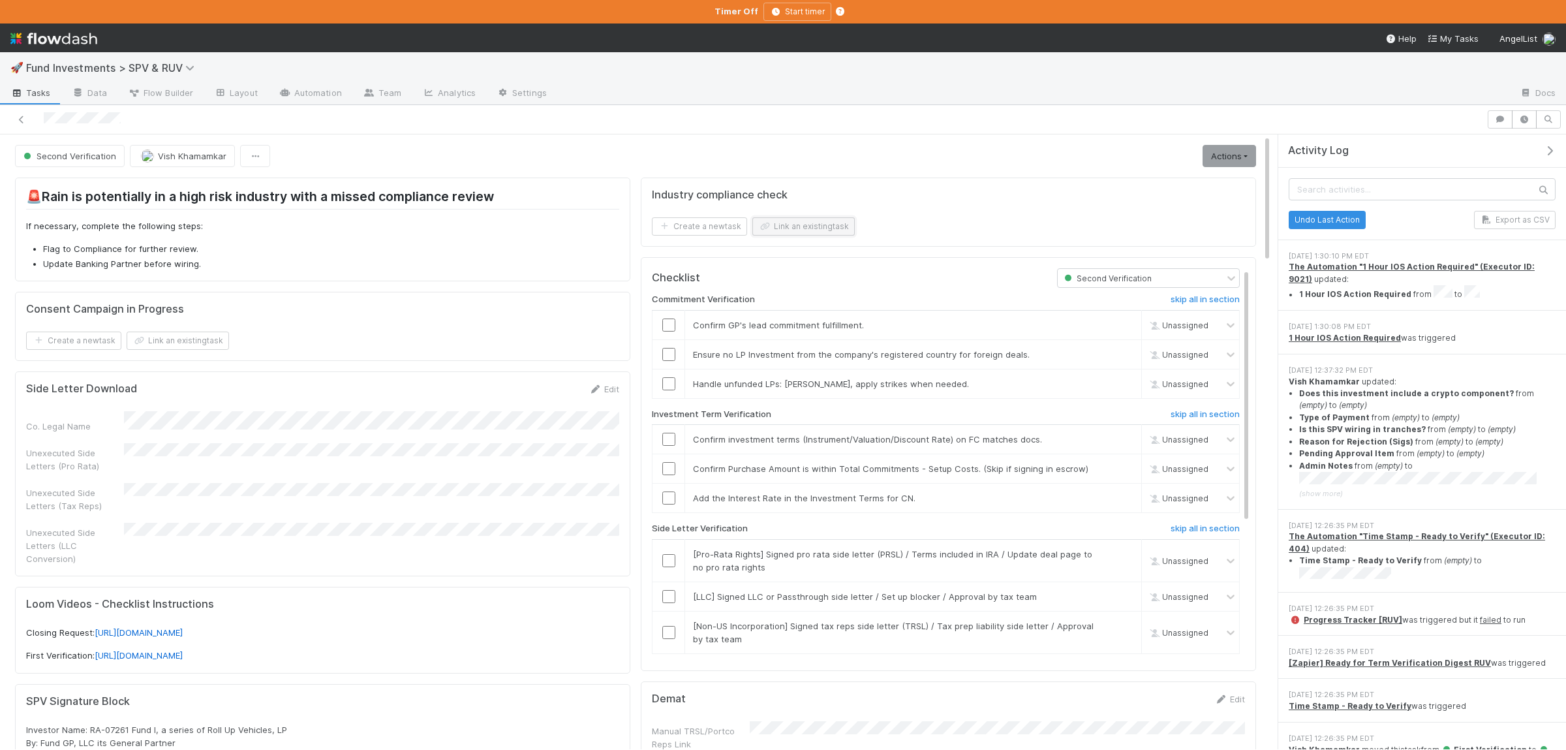
click at [782, 221] on button "Link an existing task" at bounding box center [803, 226] width 102 height 18
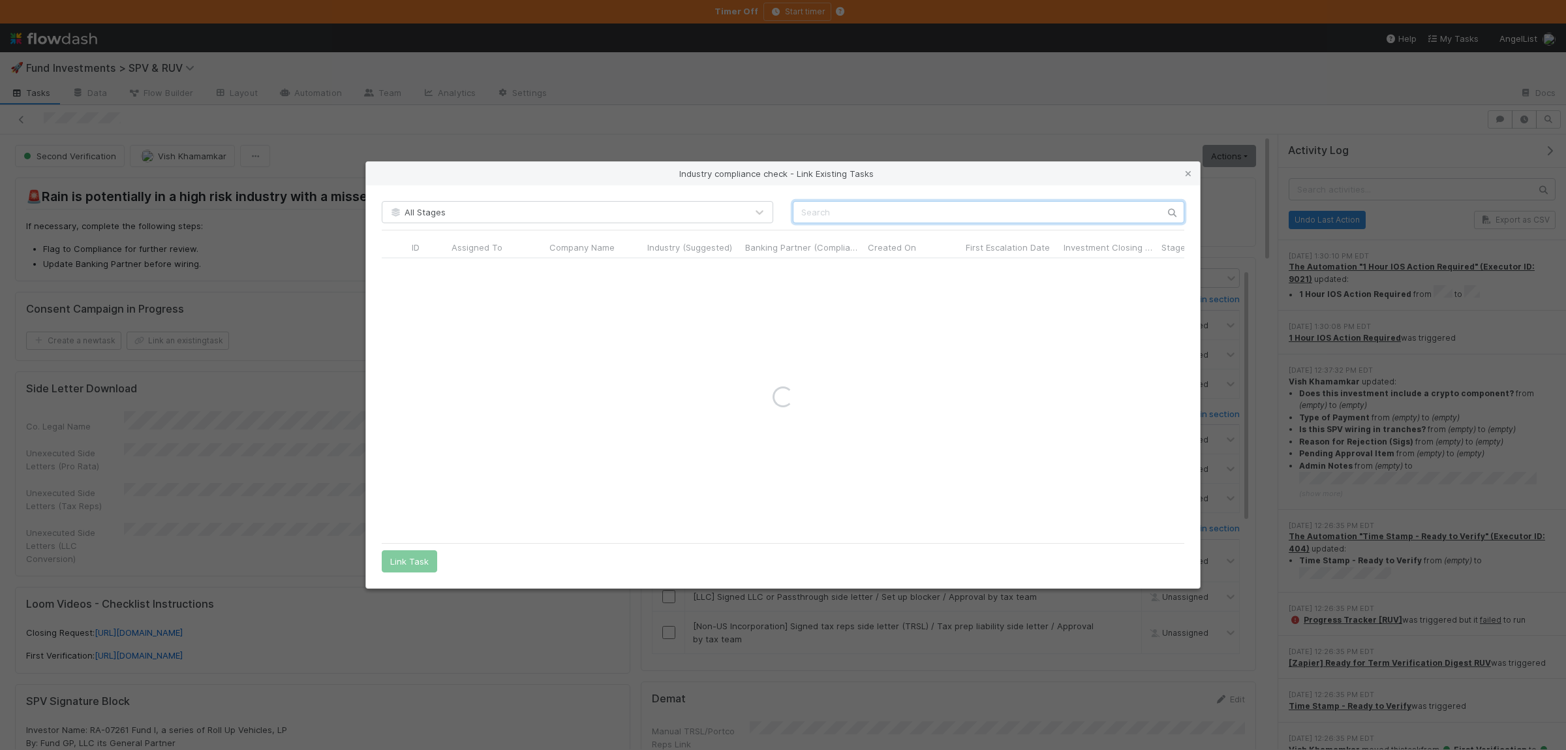
click at [837, 209] on input "text" at bounding box center [988, 212] width 391 height 22
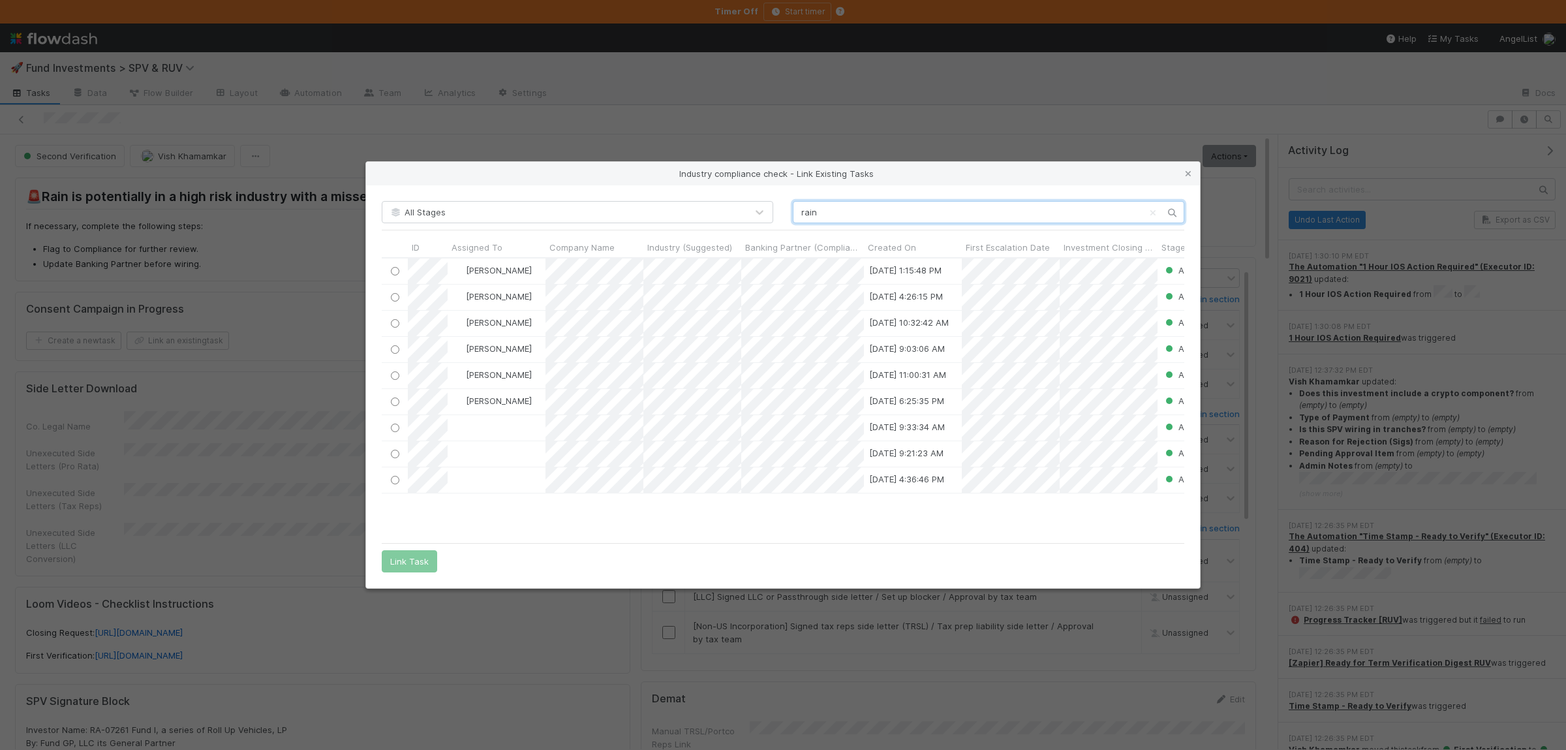
scroll to position [279, 801]
type input "rain"
click at [395, 320] on input "radio" at bounding box center [395, 323] width 8 height 8
click at [423, 556] on button "Link Task" at bounding box center [409, 561] width 55 height 22
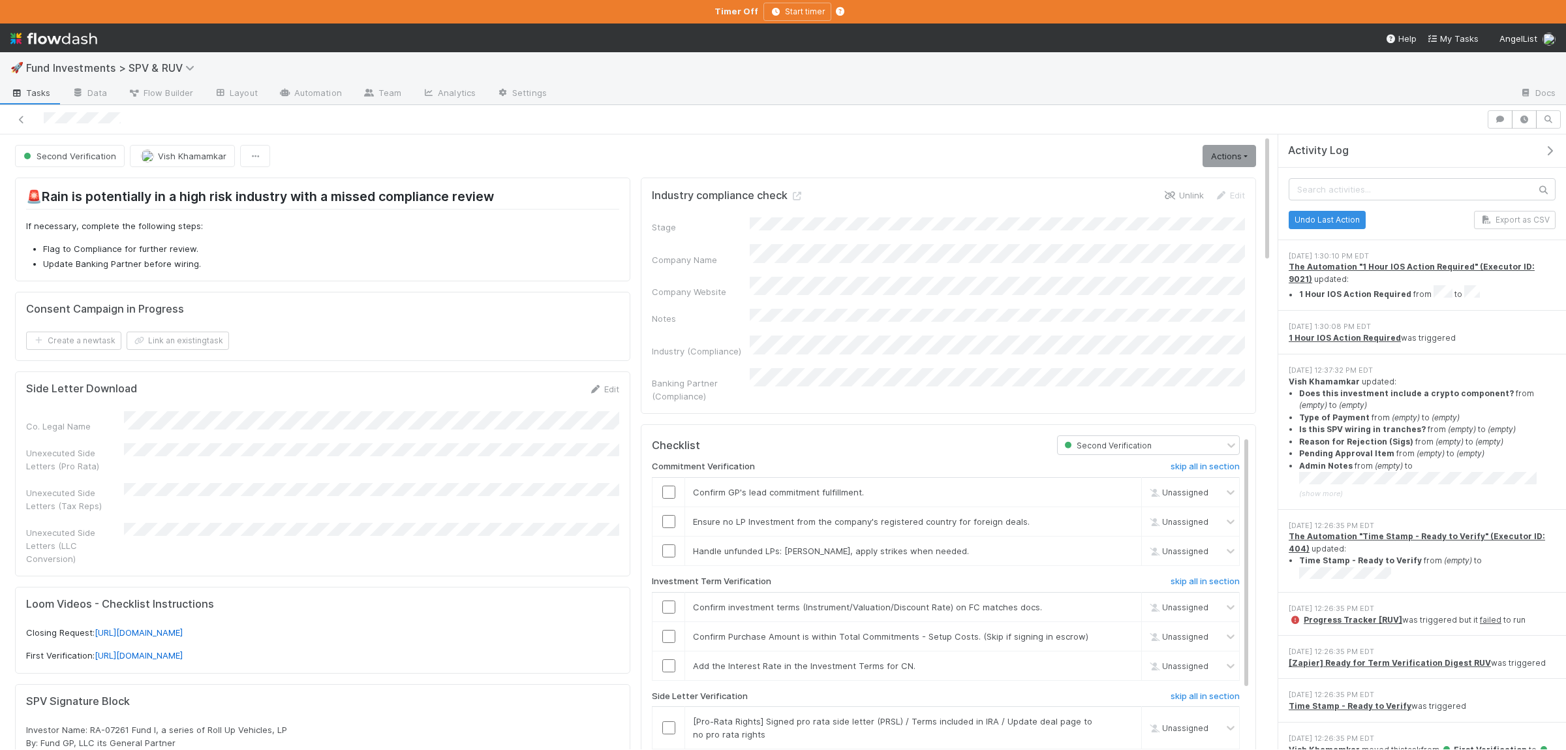
click at [1190, 196] on link "Unlink" at bounding box center [1183, 195] width 40 height 10
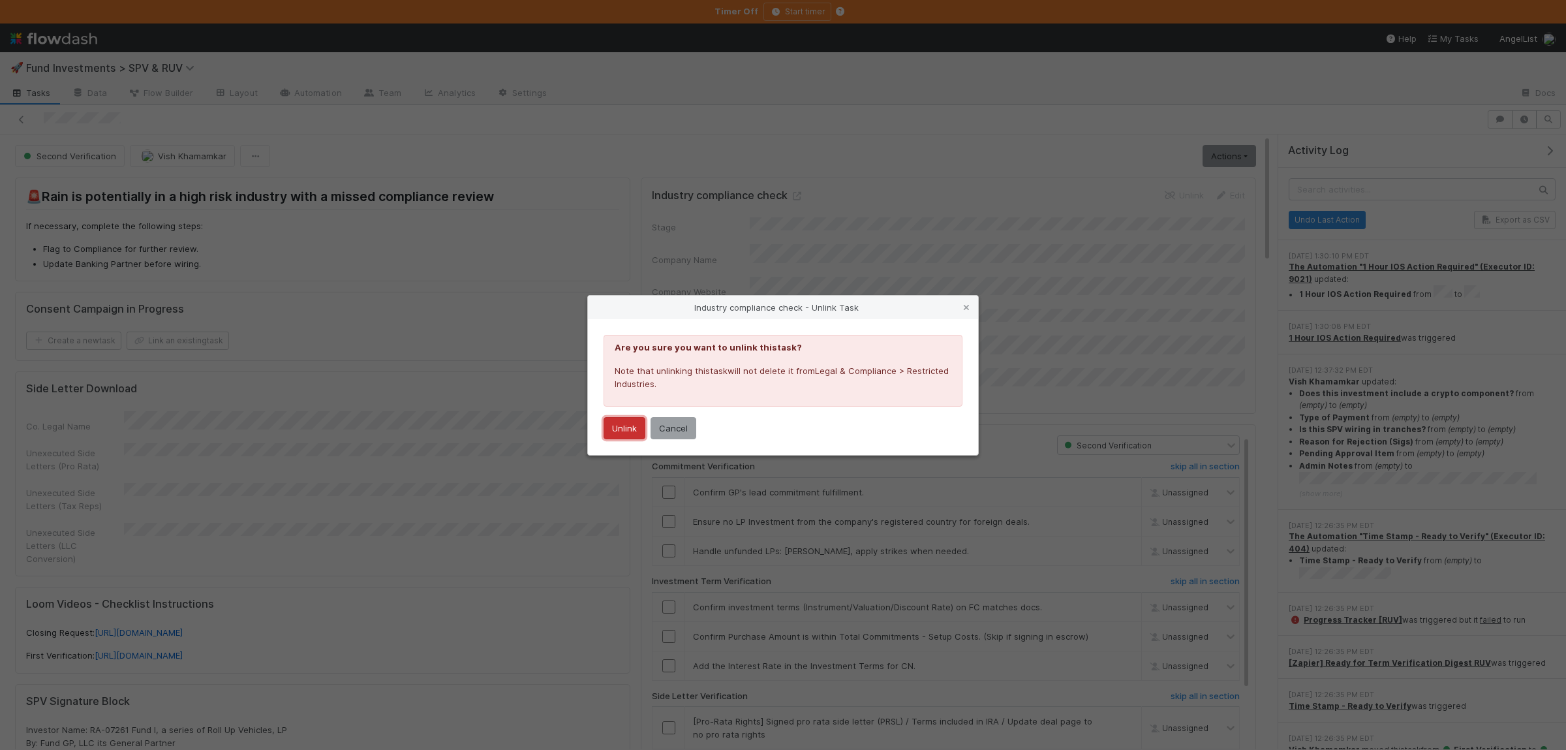
click at [620, 429] on button "Unlink" at bounding box center [624, 428] width 42 height 22
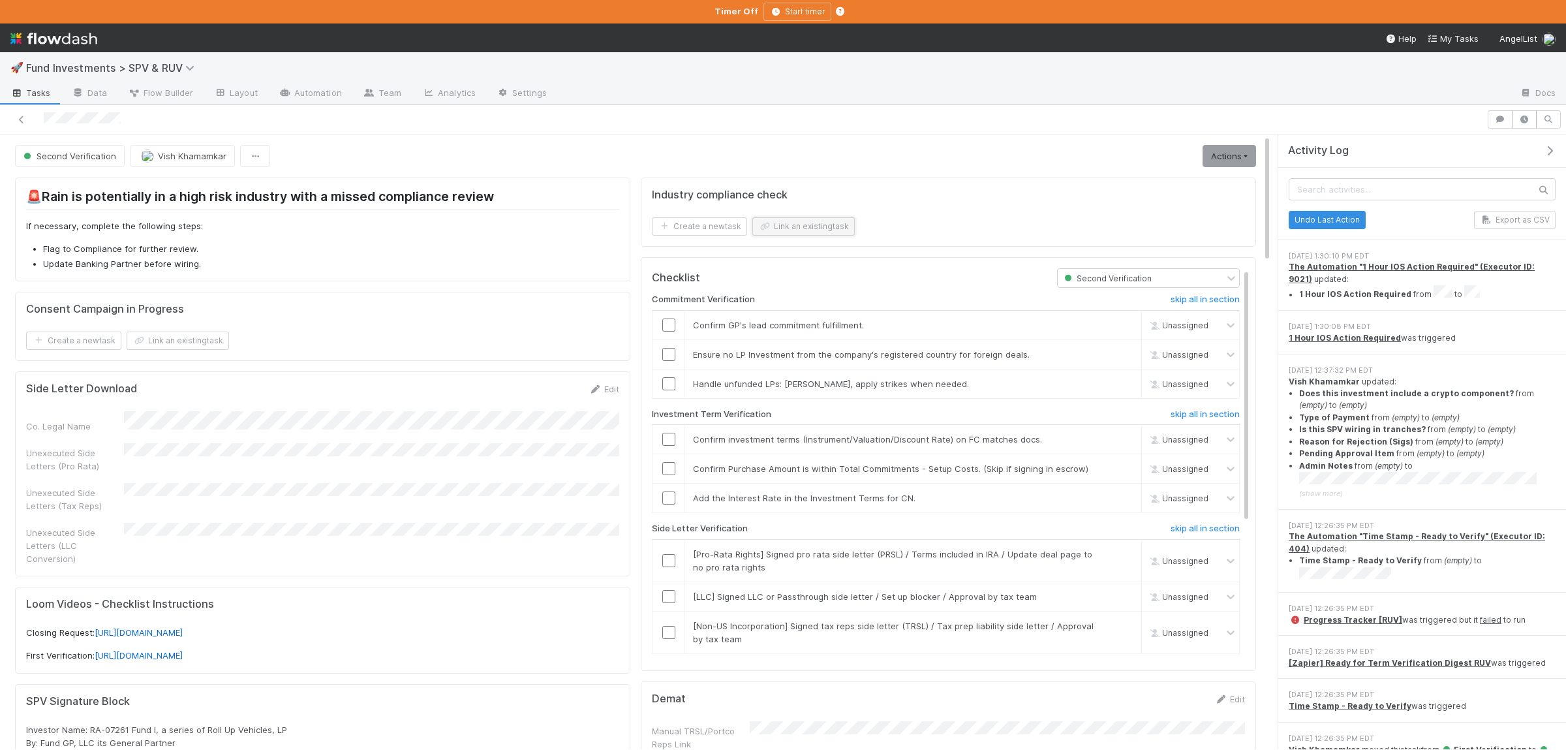
click at [825, 224] on button "Link an existing task" at bounding box center [803, 226] width 102 height 18
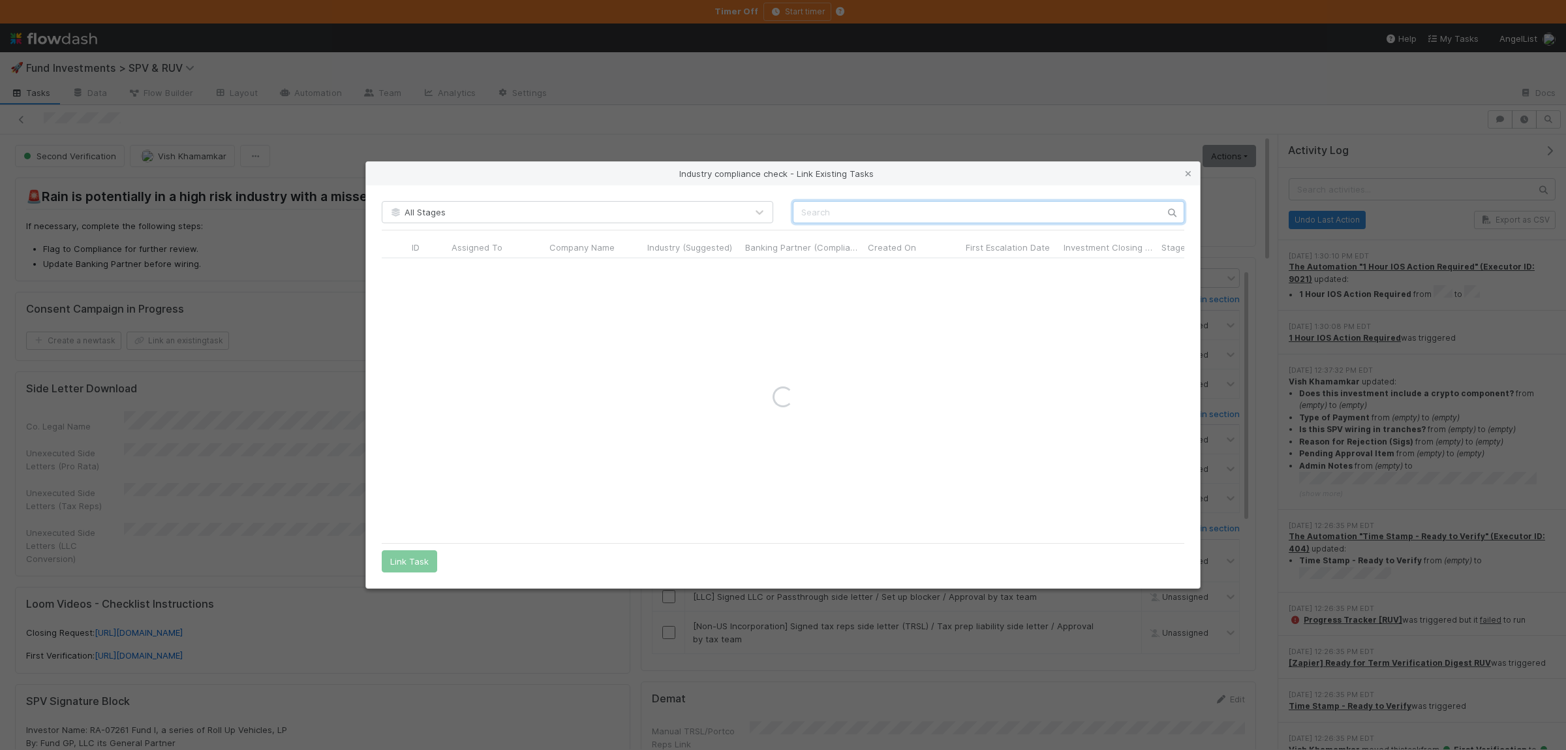
click at [864, 213] on input "text" at bounding box center [988, 212] width 391 height 22
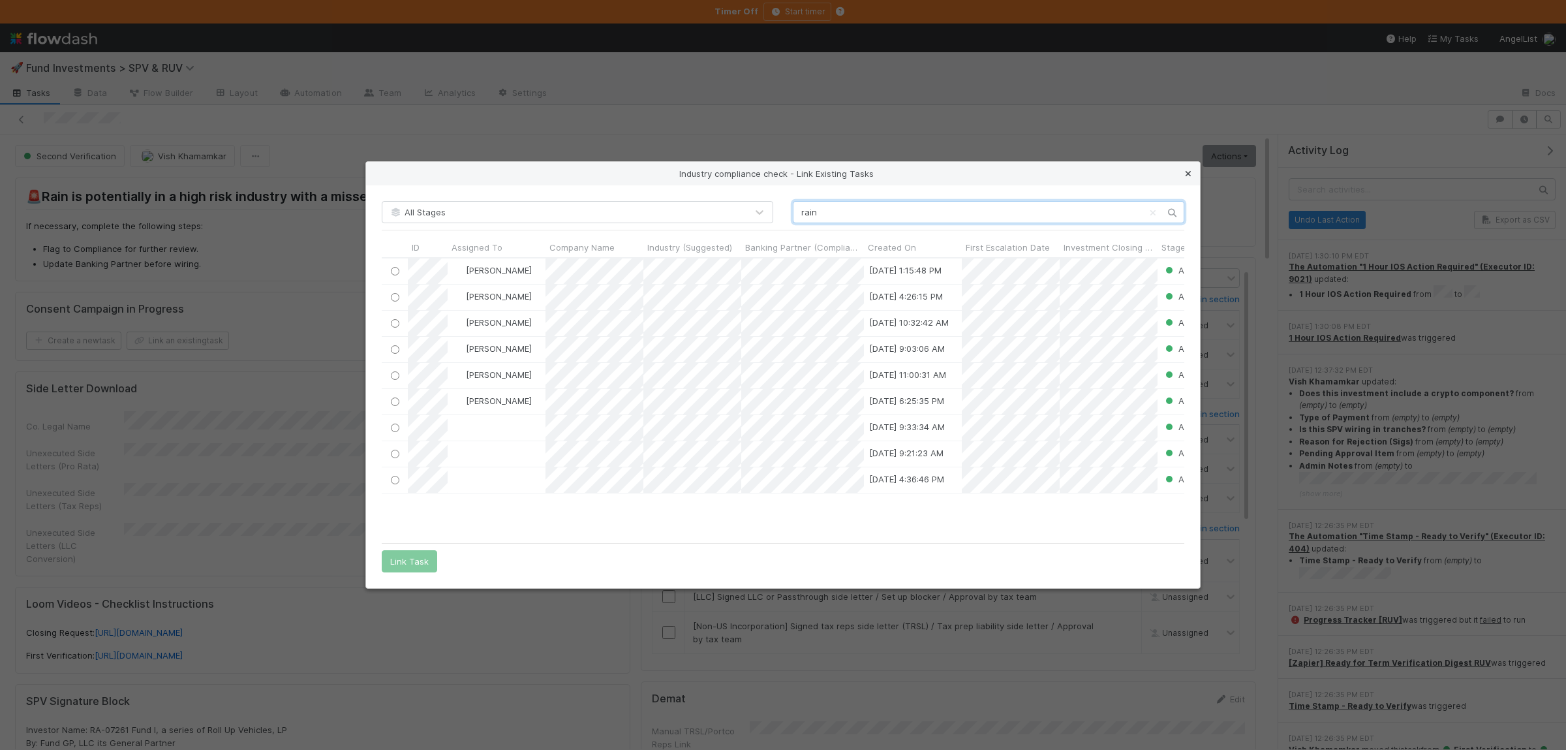
type input "rain"
click at [1189, 170] on icon at bounding box center [1187, 174] width 13 height 8
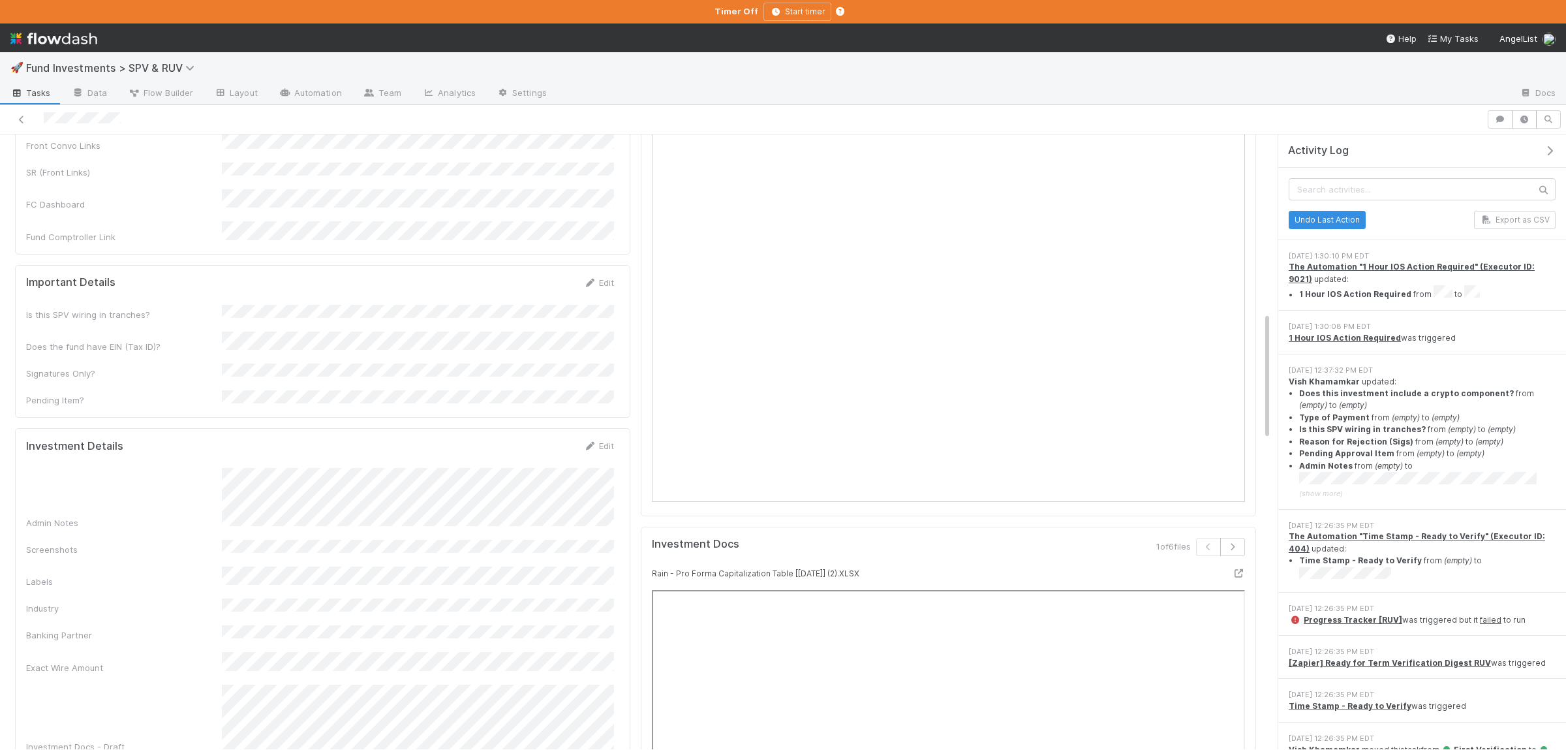
scroll to position [1018, 0]
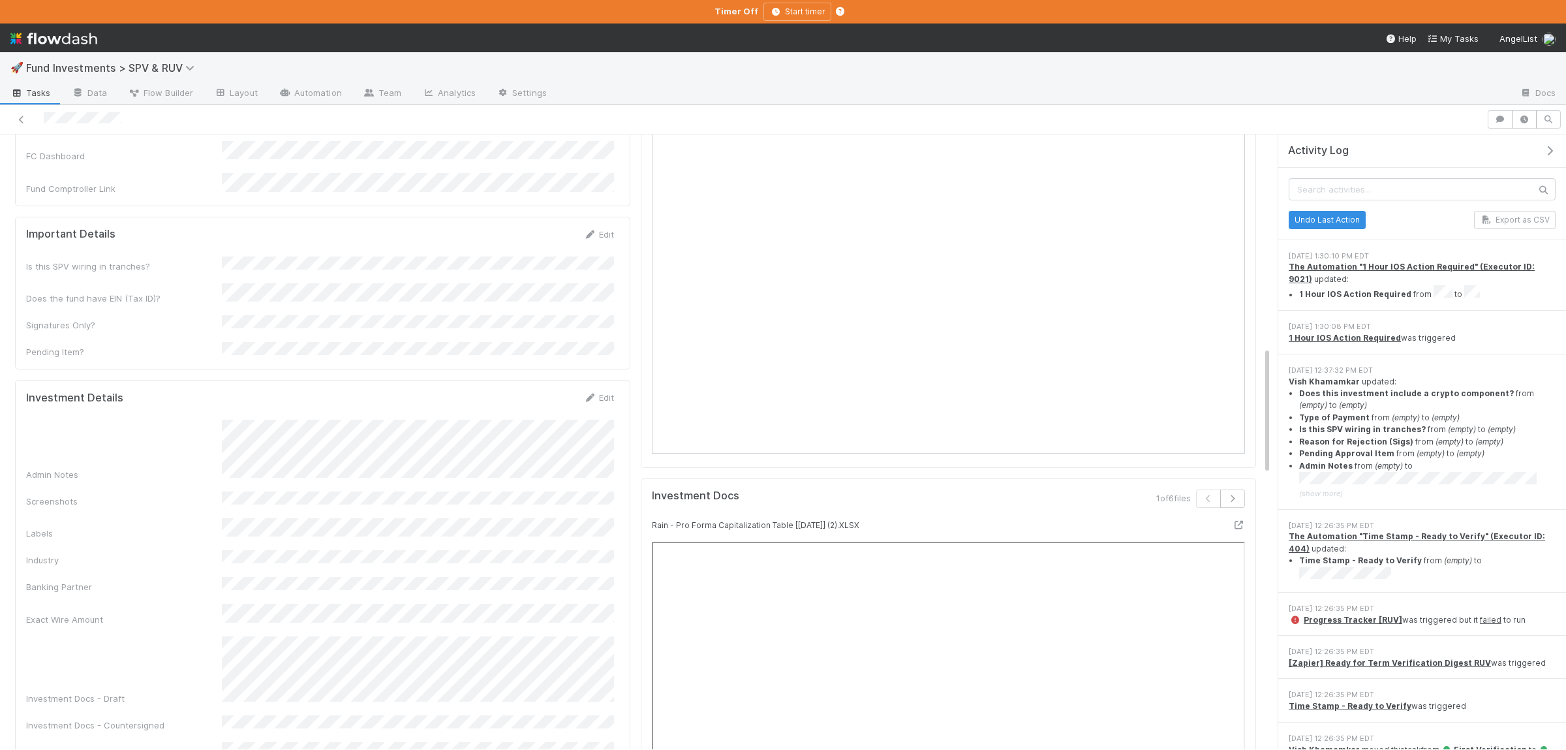
click at [364, 512] on div "Admin Notes Screenshots Labels Industry Banking Partner Exact Wire Amount Inves…" at bounding box center [320, 591] width 588 height 344
click at [545, 380] on div "Investment Details Save Cancel Admin Notes Screenshots Labels Industry Banking …" at bounding box center [322, 639] width 615 height 518
click at [547, 391] on button "Save" at bounding box center [544, 402] width 37 height 22
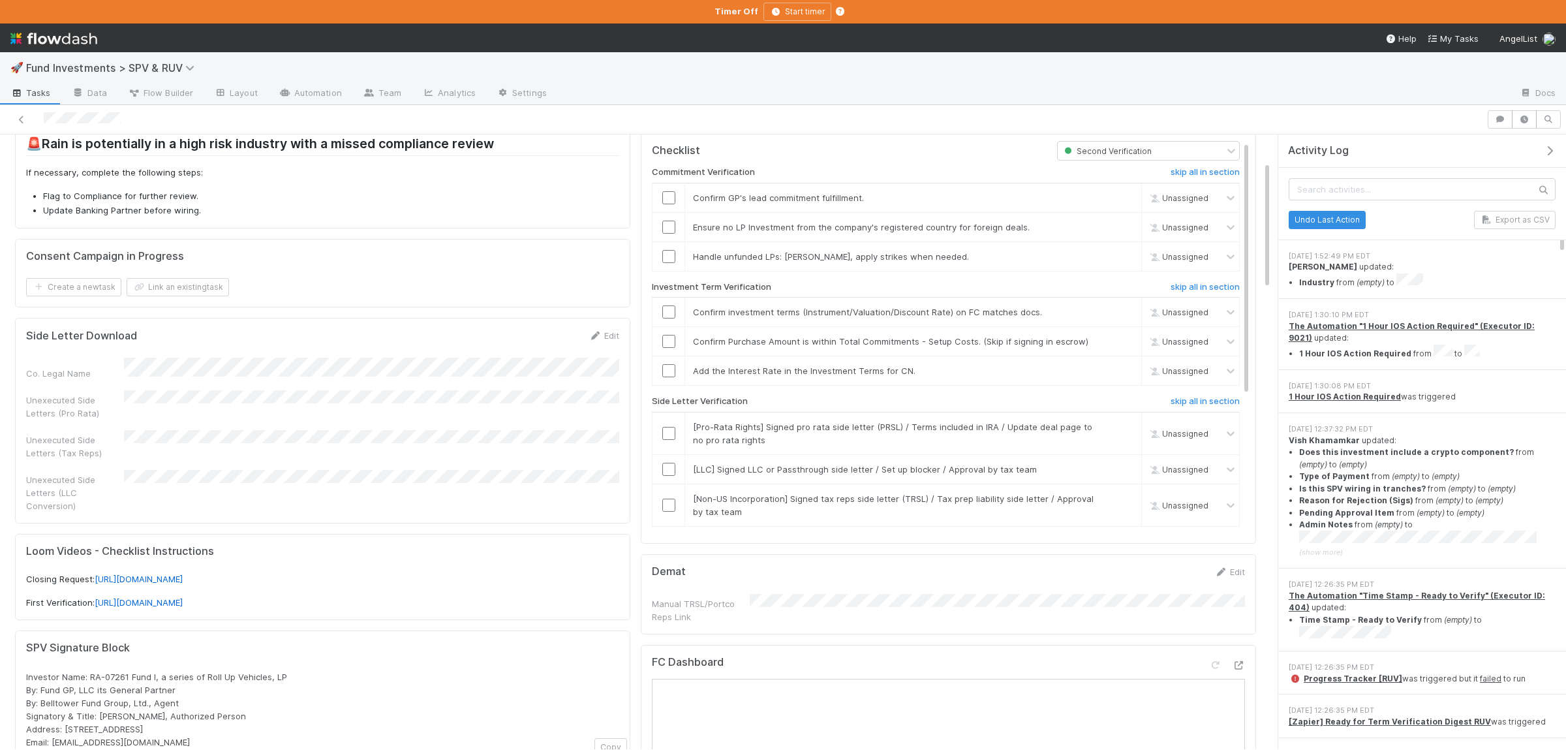
scroll to position [0, 0]
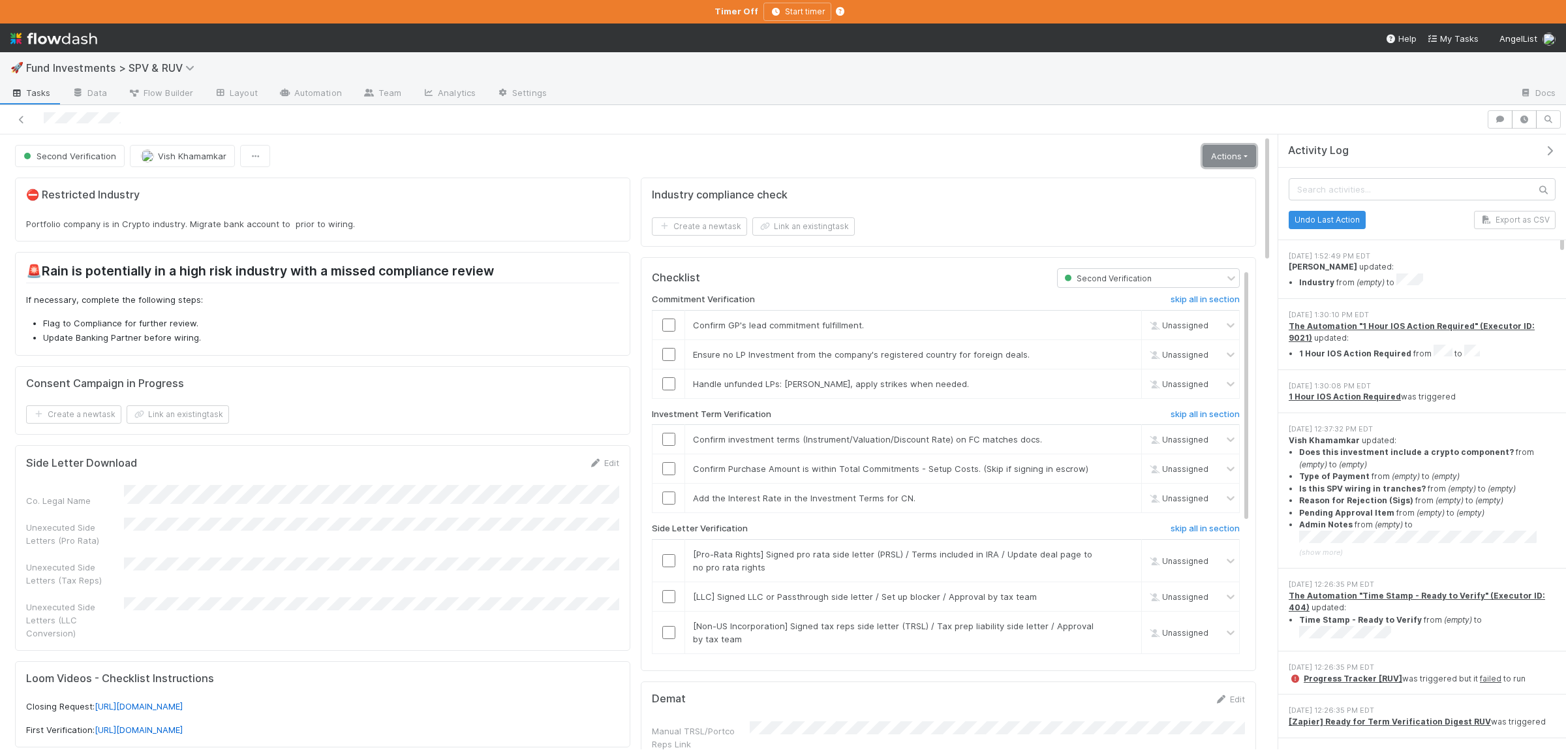
click at [1219, 146] on link "Actions" at bounding box center [1228, 156] width 53 height 22
click at [1146, 293] on button "Move to Compliance Review" at bounding box center [1168, 293] width 181 height 18
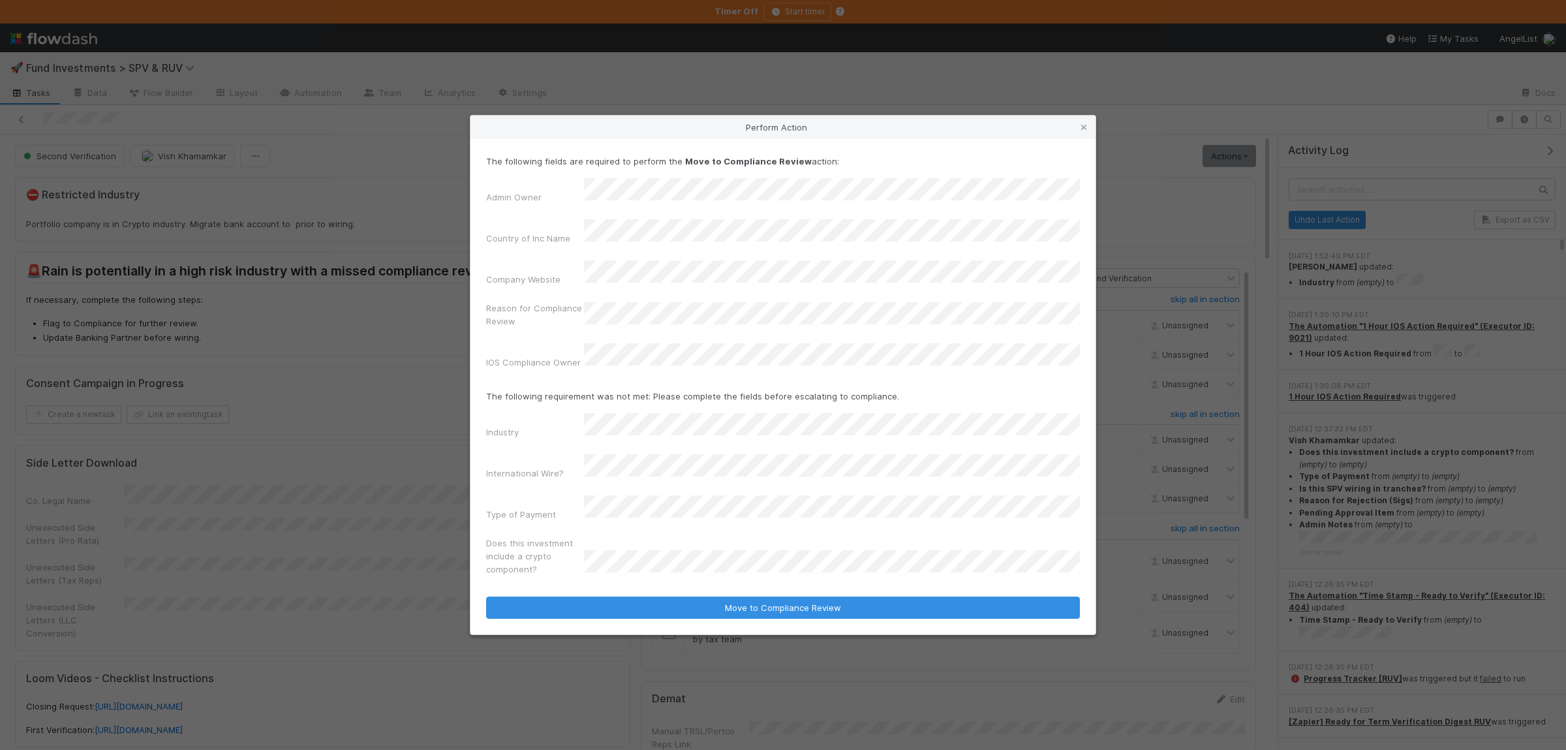
click at [684, 346] on div "Admin Owner Country of Inc Name Company Website Reason for Compliance Review IO…" at bounding box center [783, 276] width 594 height 196
click at [682, 369] on div "IOS Compliance Owner" at bounding box center [783, 358] width 594 height 31
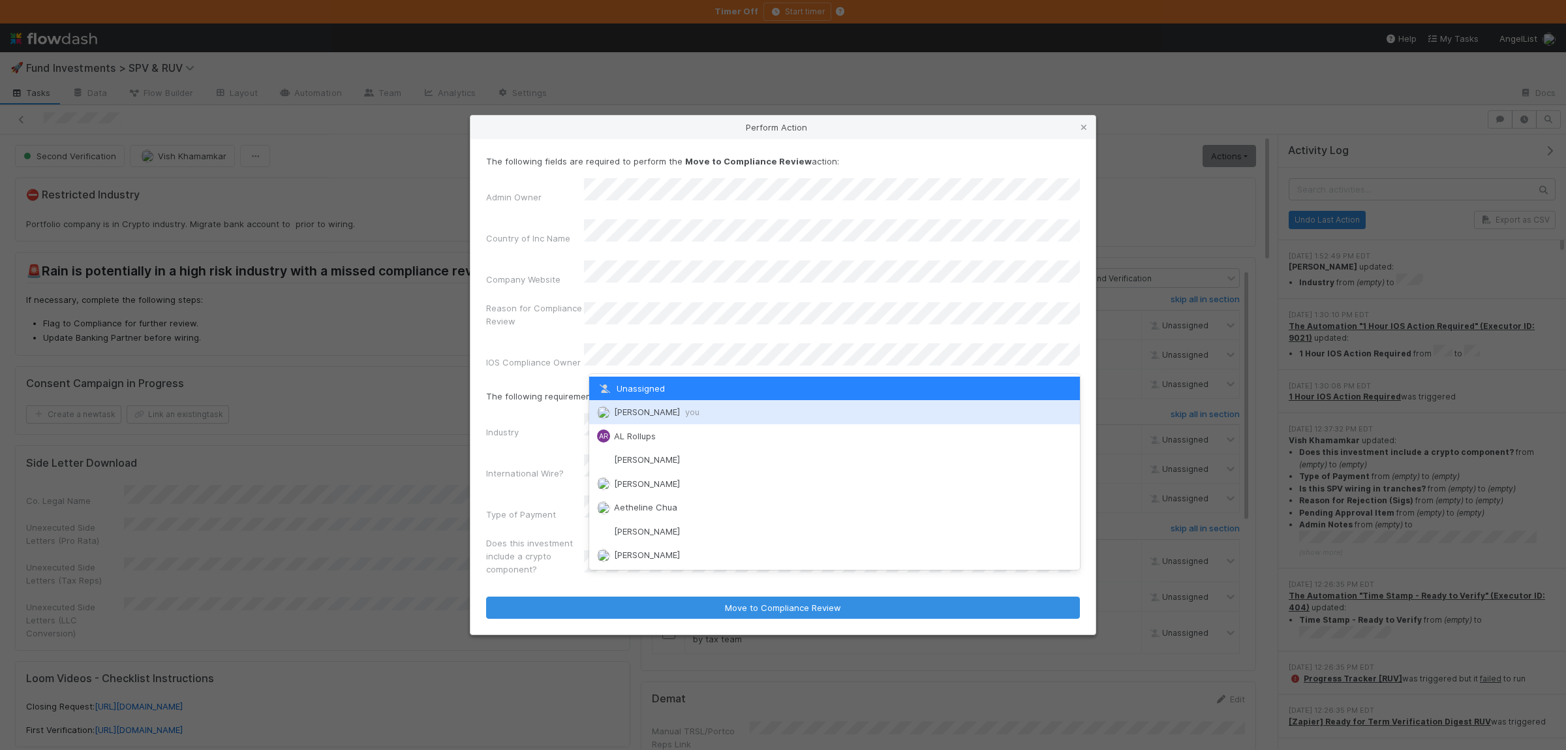
click at [685, 414] on span "you" at bounding box center [692, 411] width 14 height 10
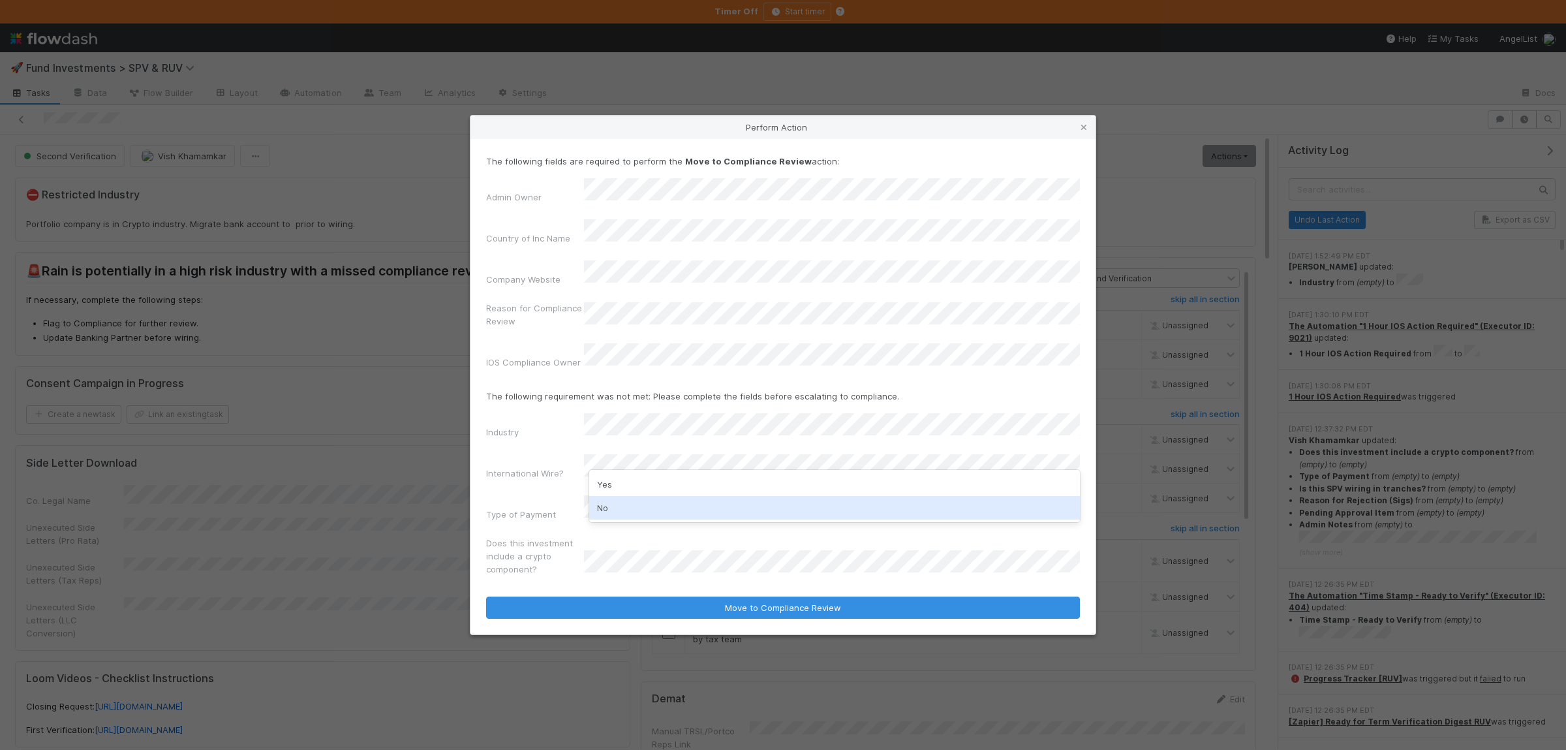
click at [665, 498] on div "No" at bounding box center [834, 507] width 491 height 23
click at [652, 519] on div "Wire" at bounding box center [834, 517] width 491 height 23
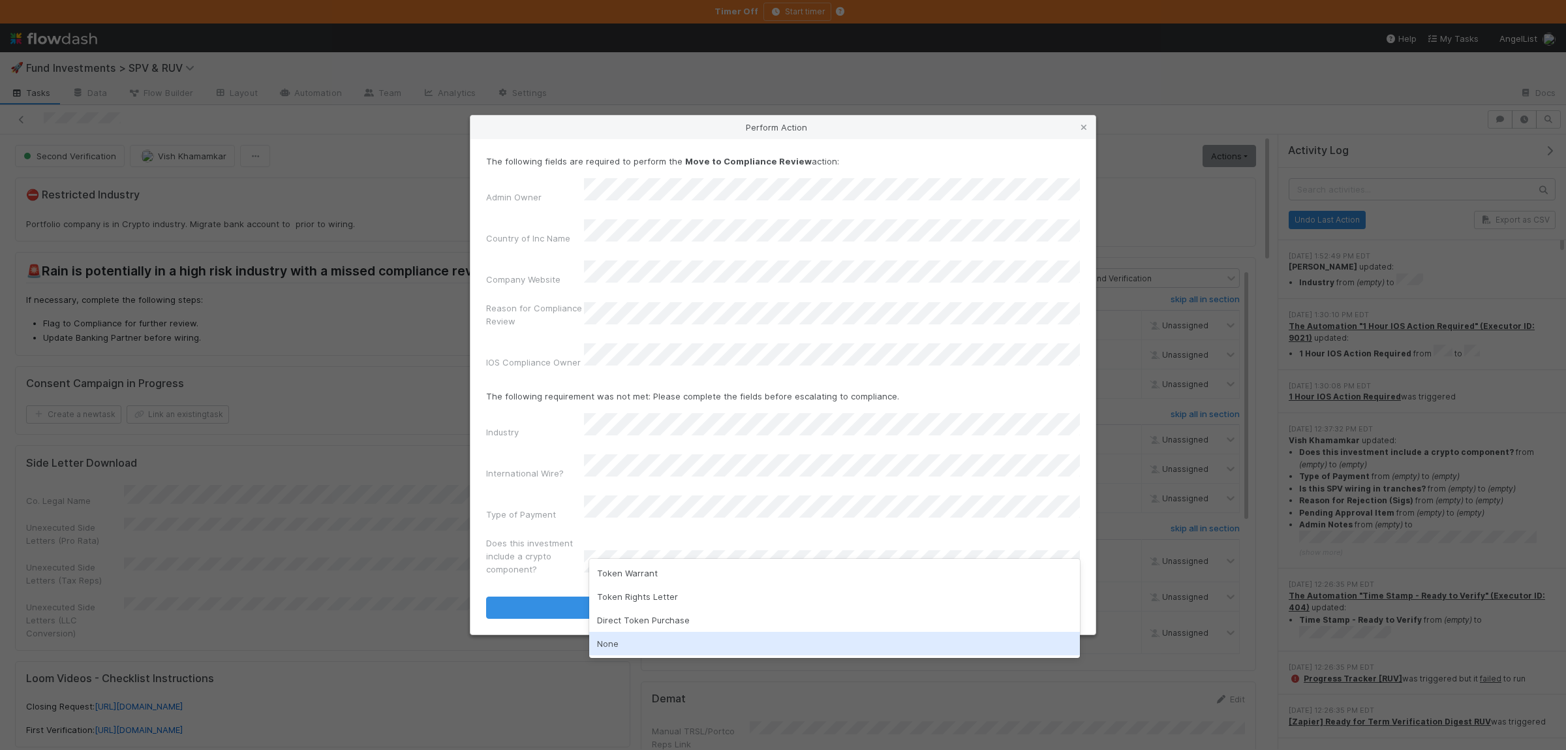
click at [637, 648] on div "None" at bounding box center [834, 642] width 491 height 23
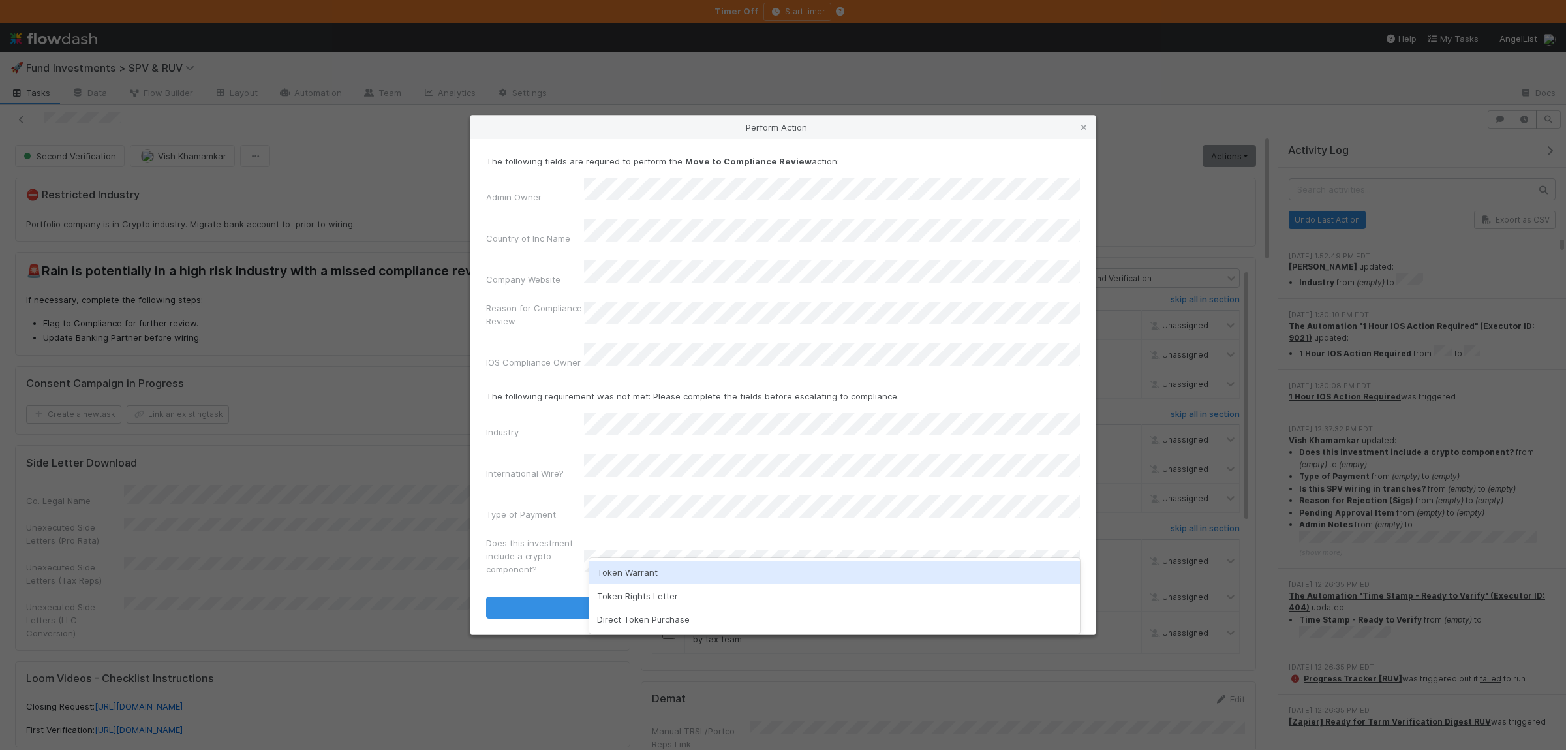
click at [541, 536] on label"] "Does this investment include a crypto component?" at bounding box center [535, 555] width 98 height 39
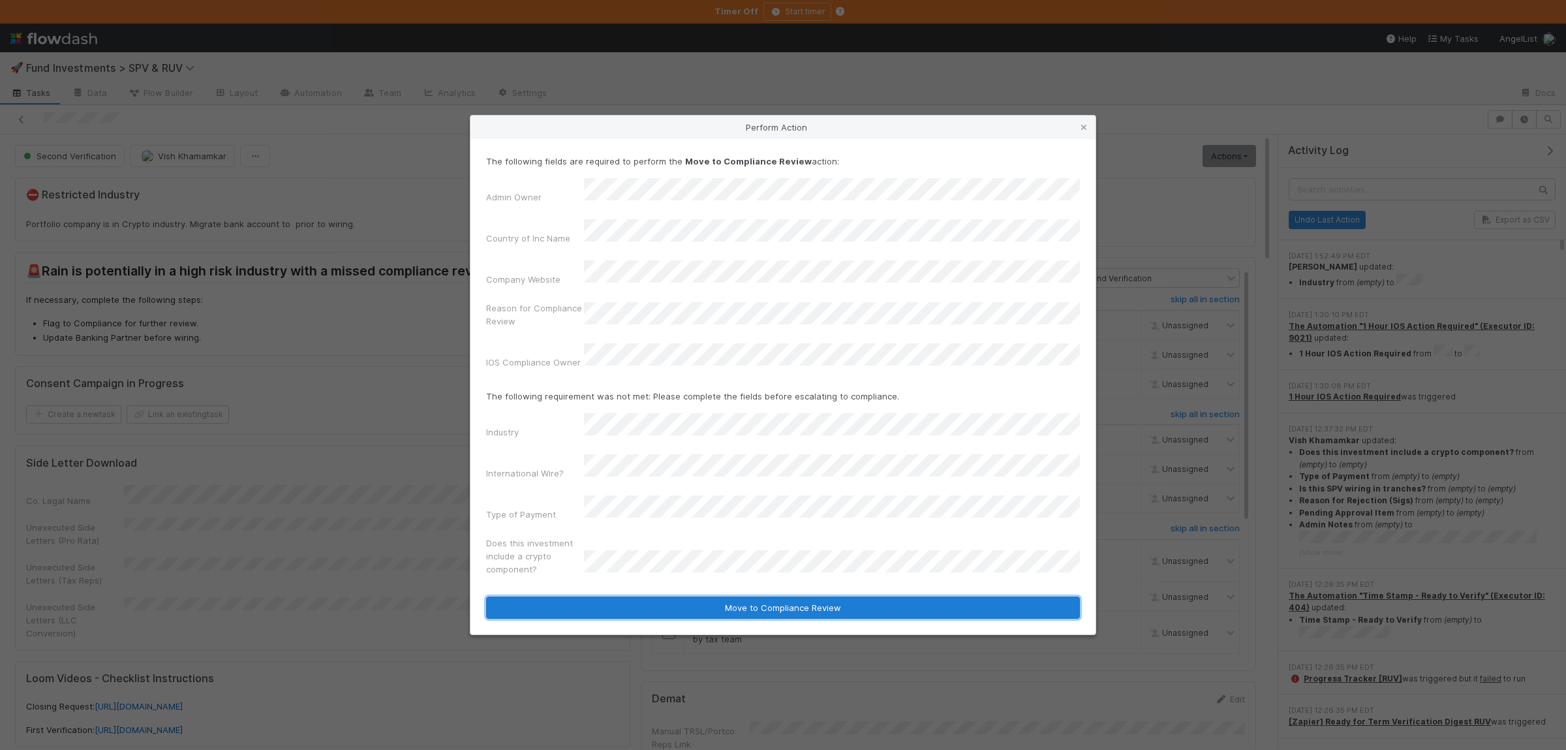
click at [610, 596] on button "Move to Compliance Review" at bounding box center [783, 607] width 594 height 22
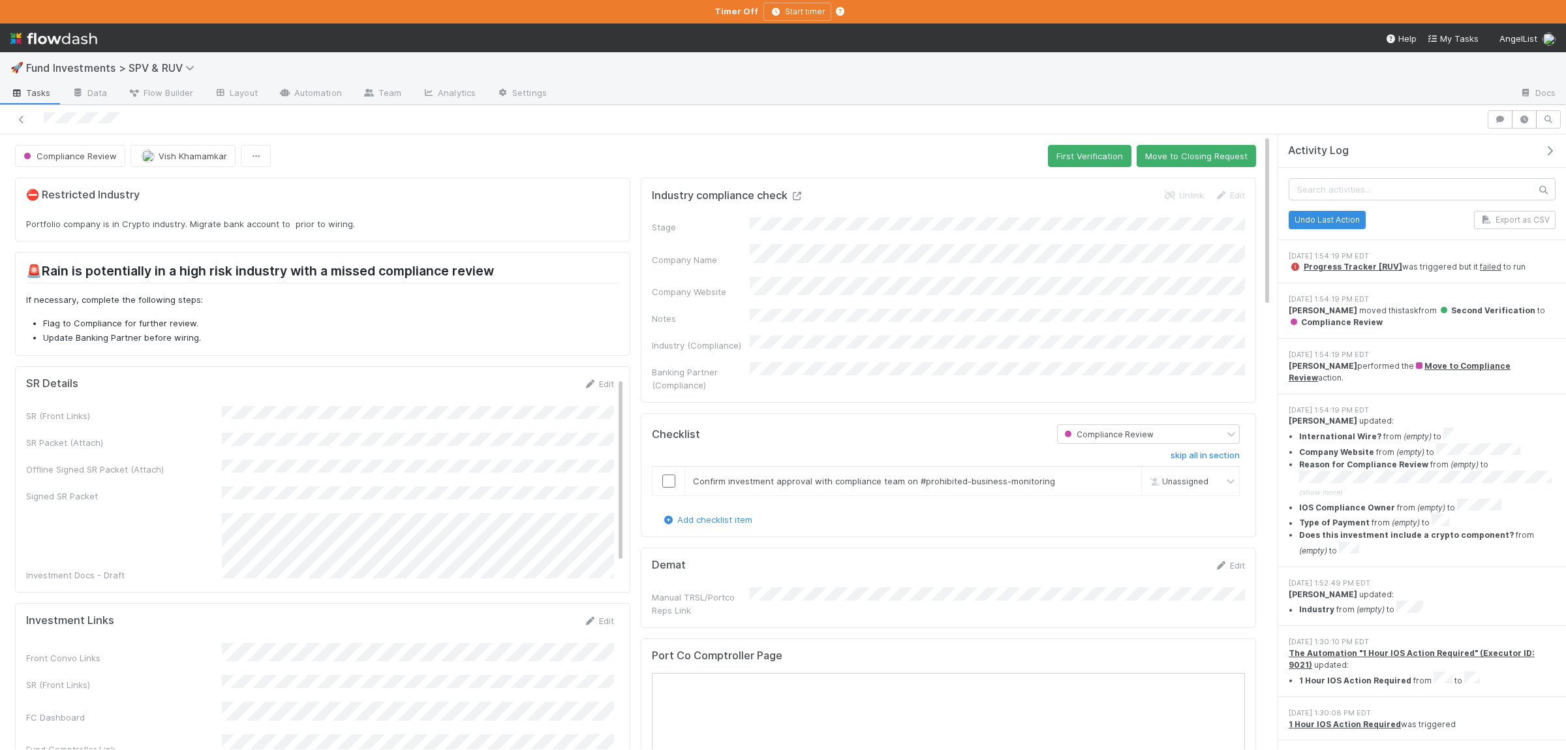
click at [800, 196] on icon at bounding box center [796, 196] width 13 height 8
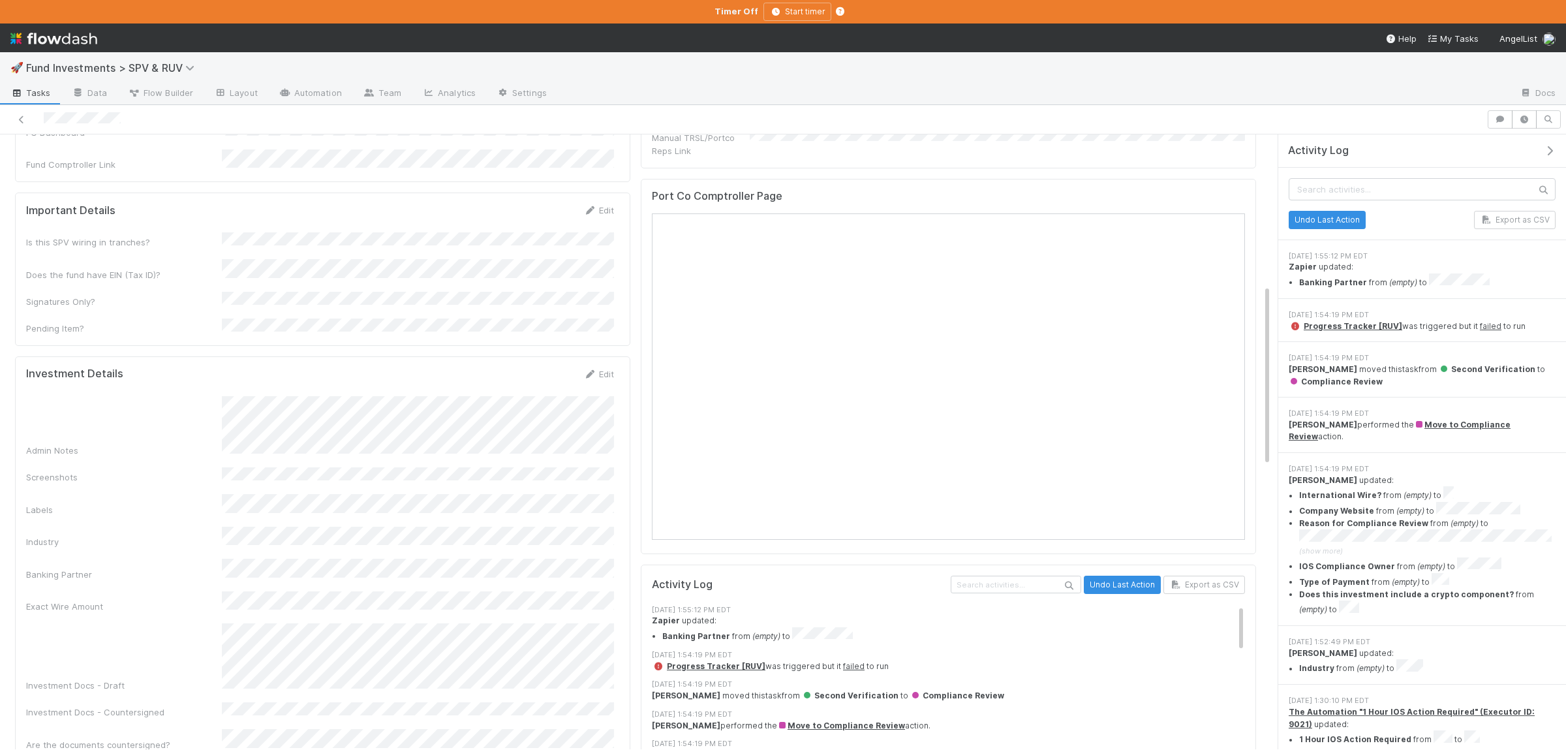
scroll to position [509, 0]
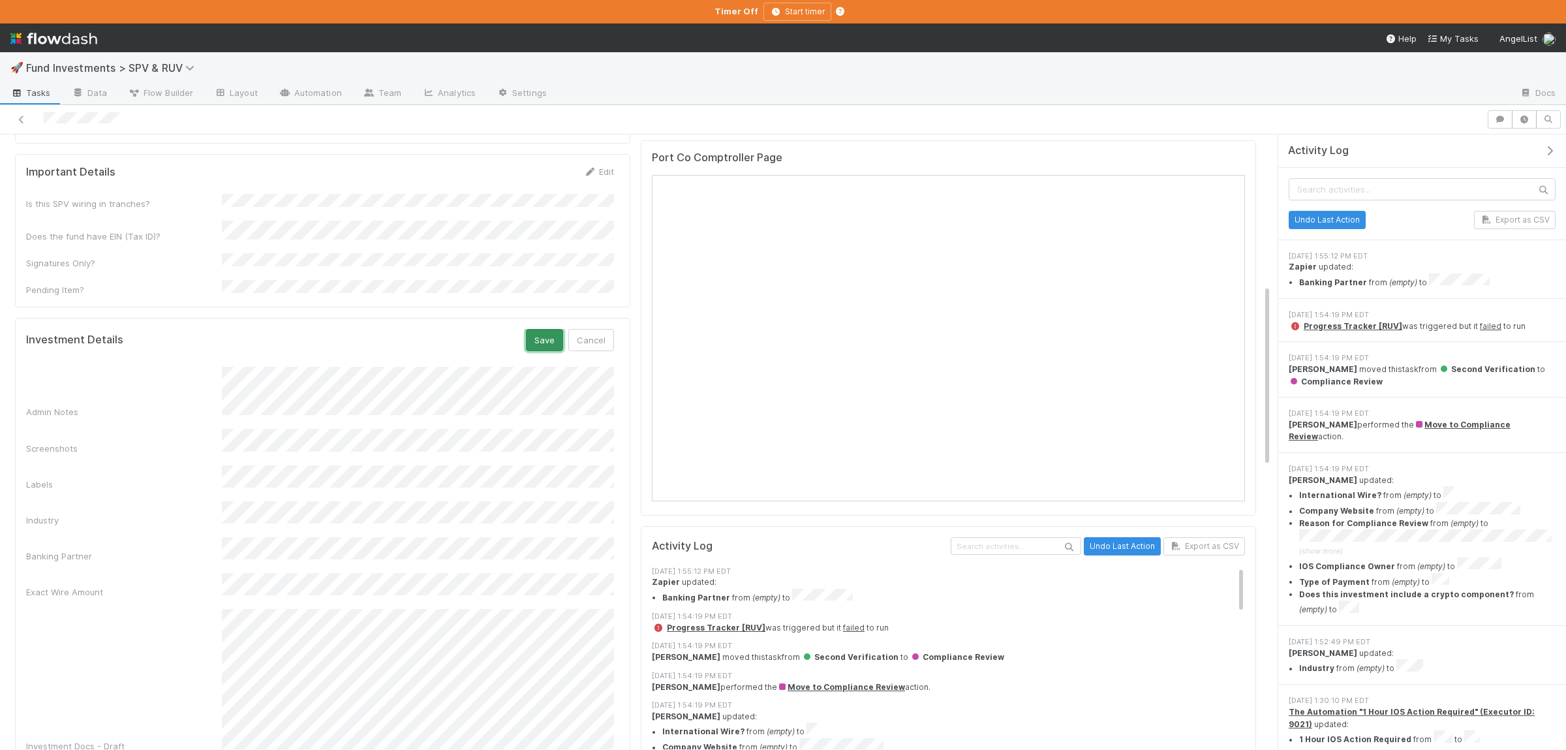
click at [555, 329] on button "Save" at bounding box center [544, 340] width 37 height 22
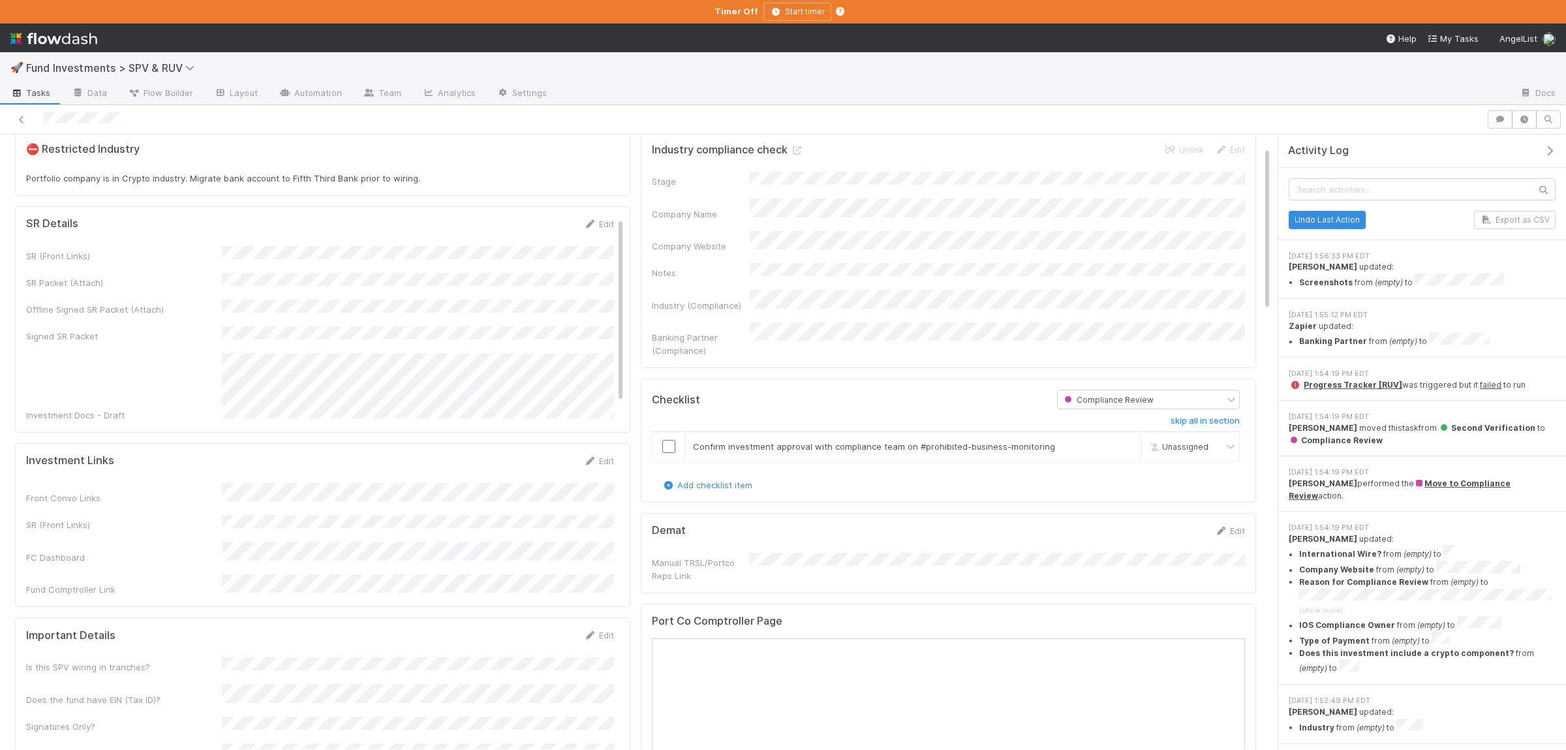
scroll to position [0, 0]
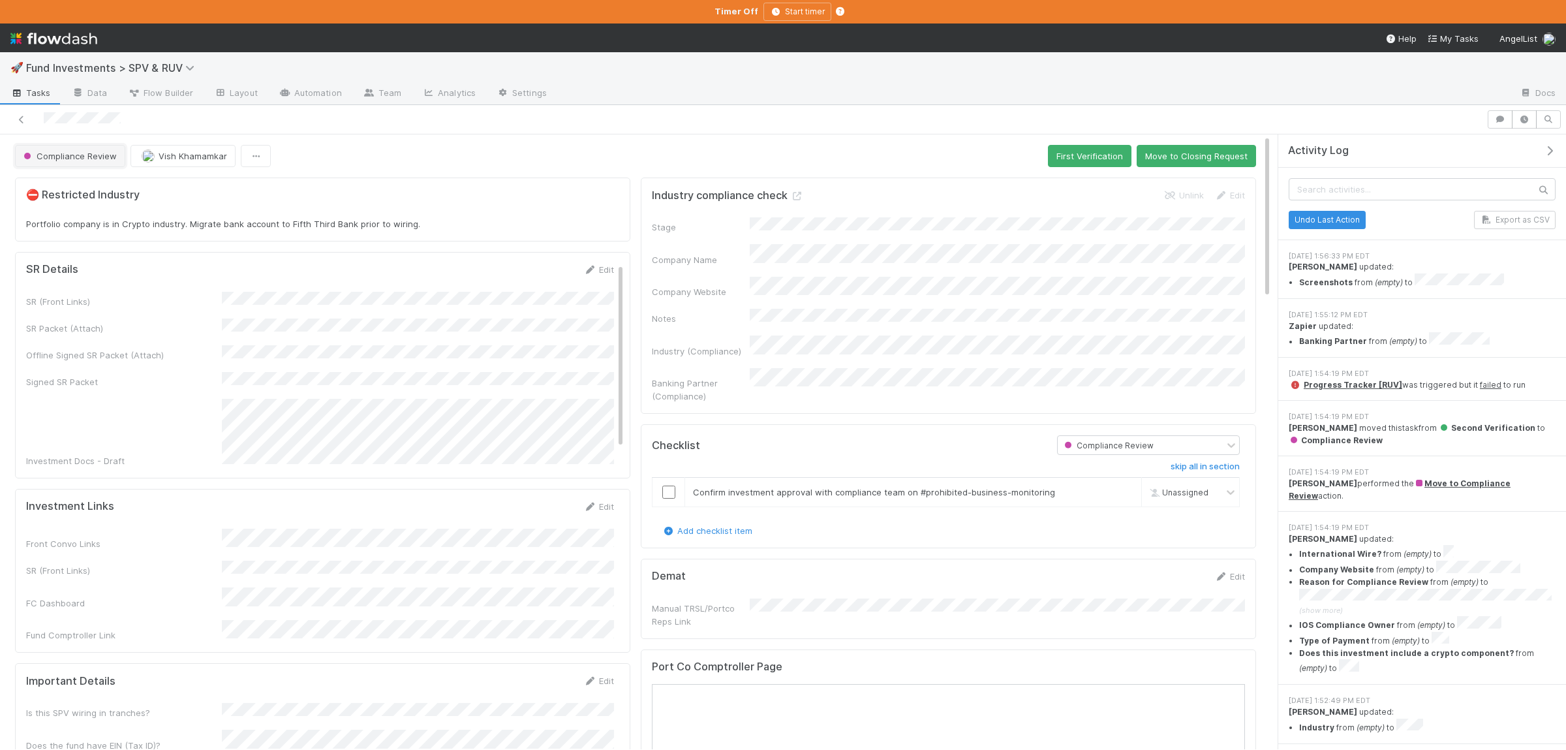
click at [76, 157] on span "Compliance Review" at bounding box center [69, 156] width 96 height 10
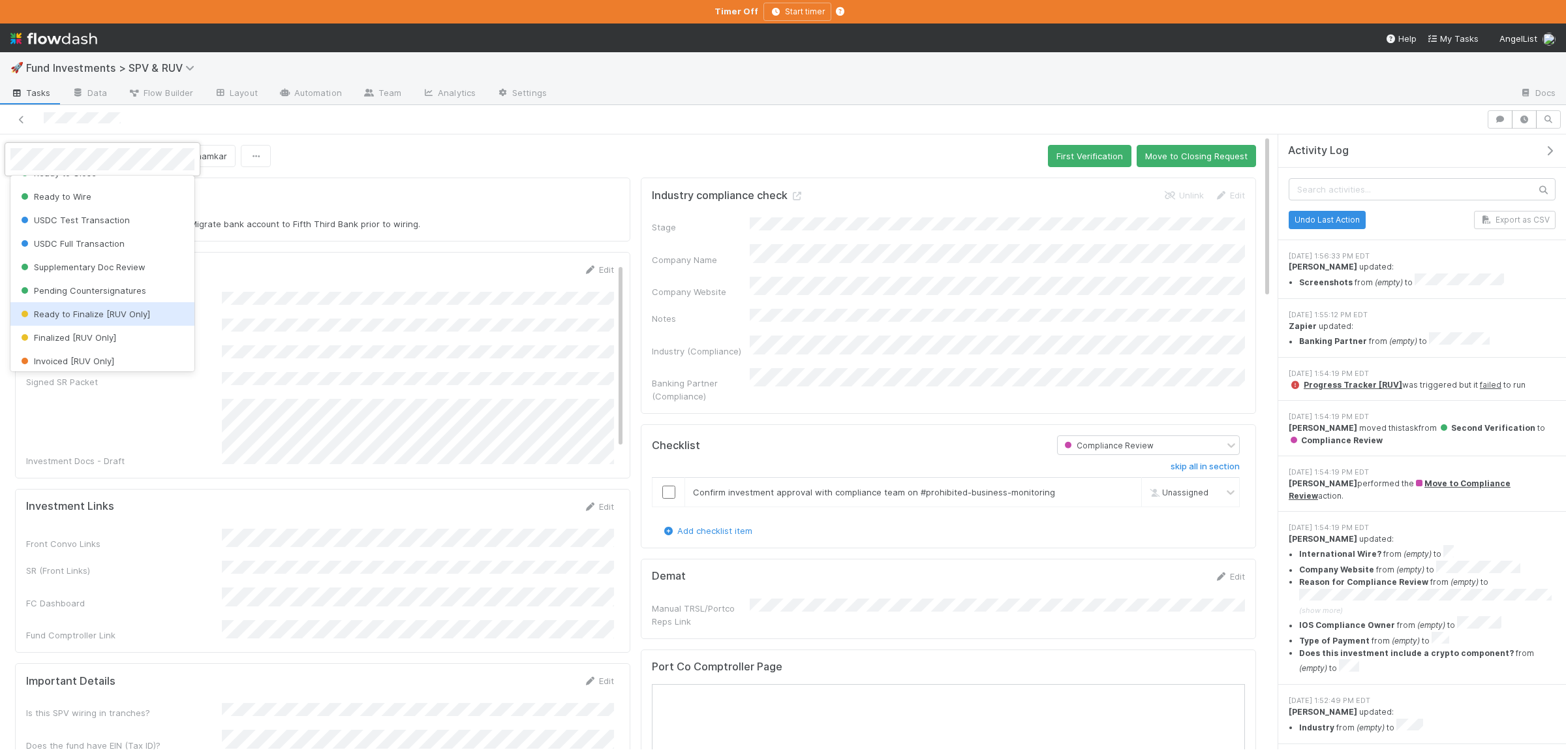
scroll to position [27, 0]
click at [111, 208] on span "Second Verification" at bounding box center [65, 210] width 95 height 10
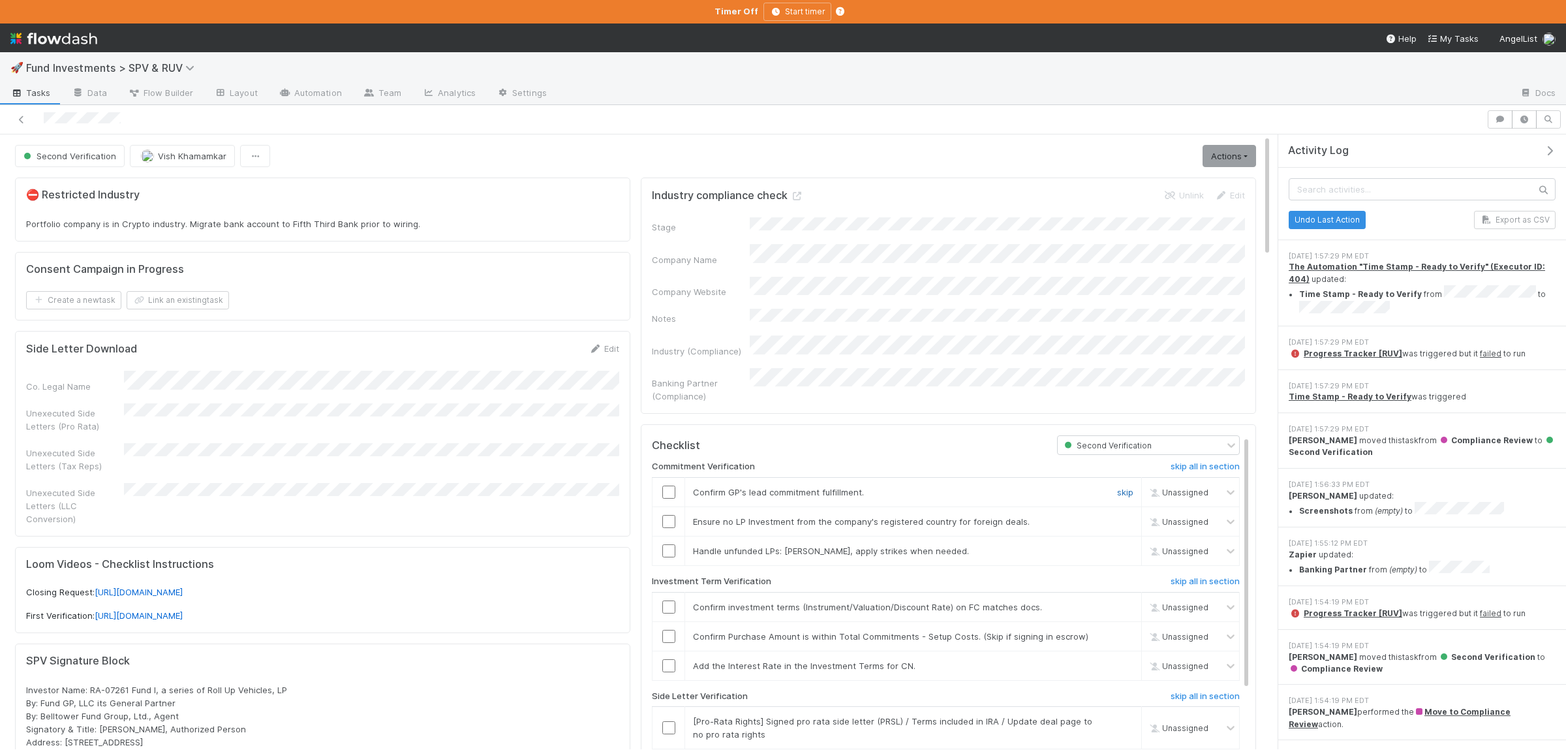
click at [1129, 487] on link "skip" at bounding box center [1125, 492] width 16 height 10
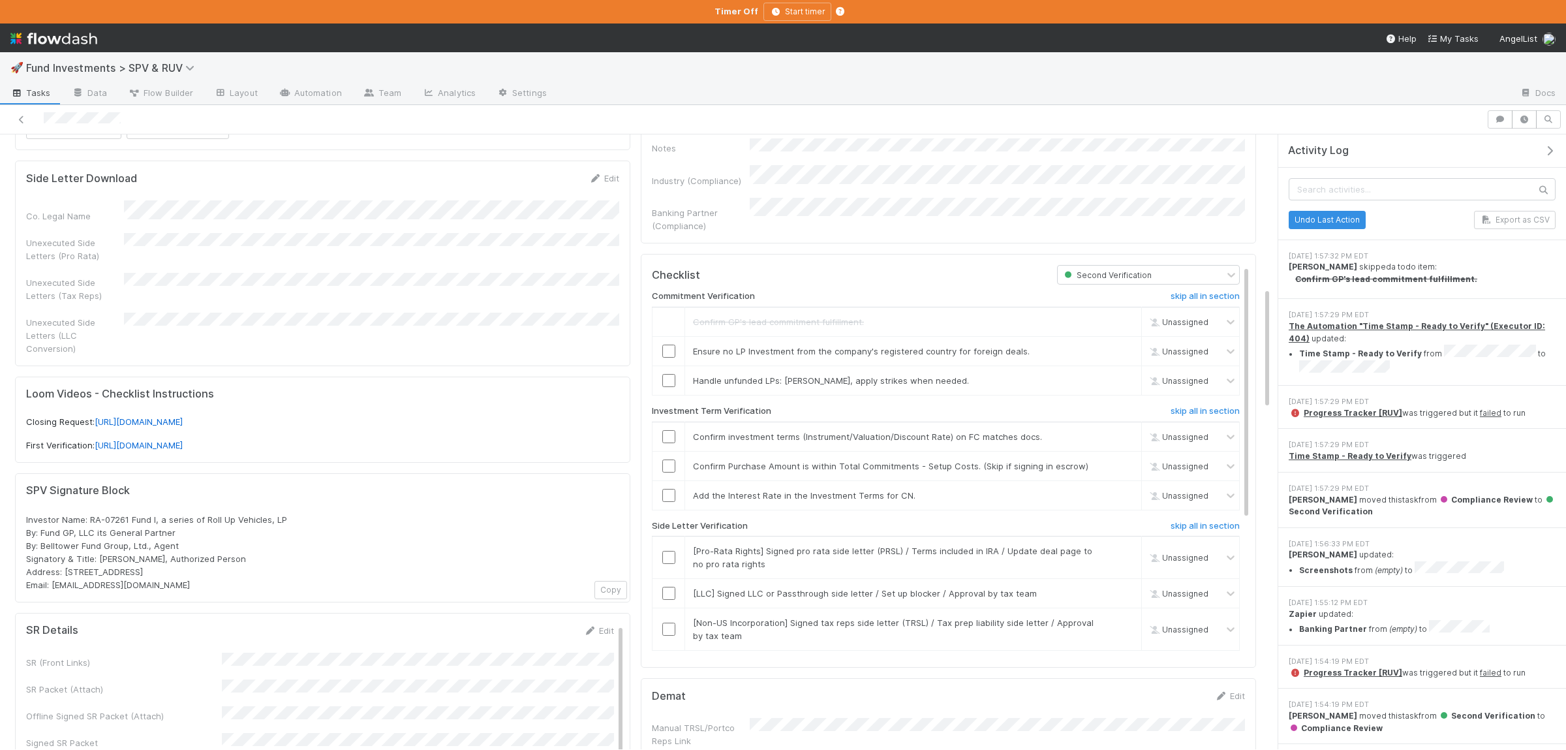
scroll to position [0, 0]
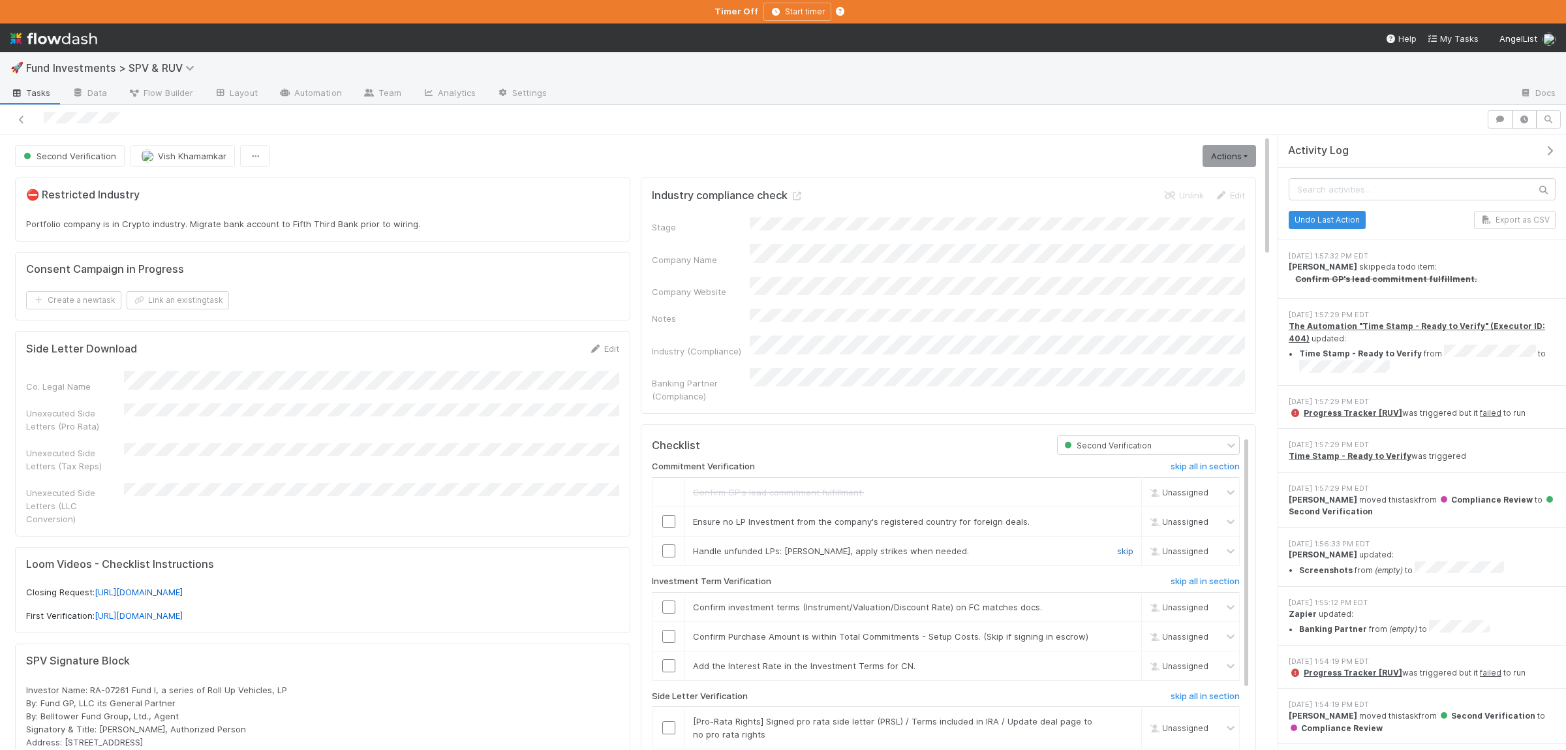
click at [1121, 545] on link "skip" at bounding box center [1125, 550] width 16 height 10
click at [674, 515] on input "checkbox" at bounding box center [668, 521] width 13 height 13
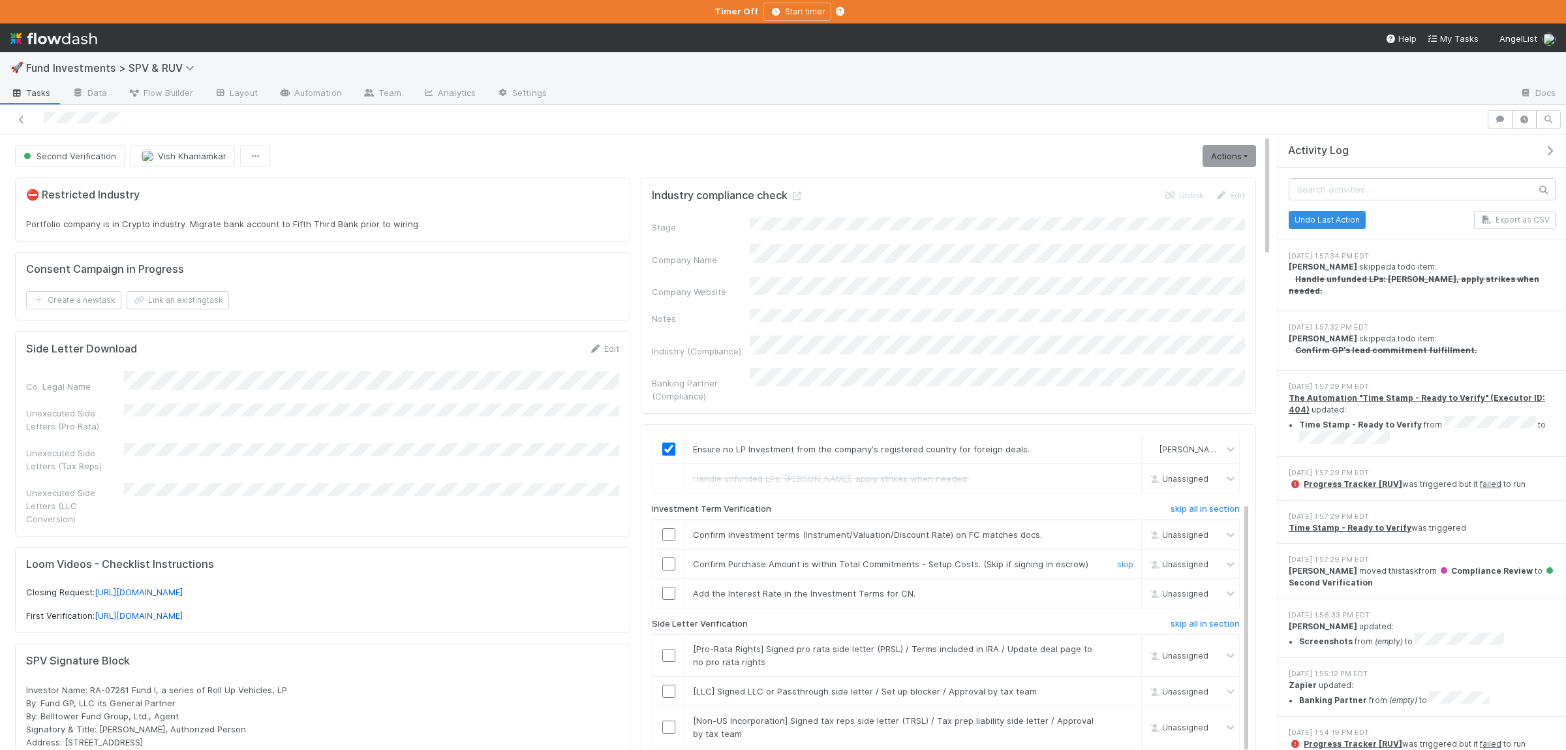
scroll to position [127, 0]
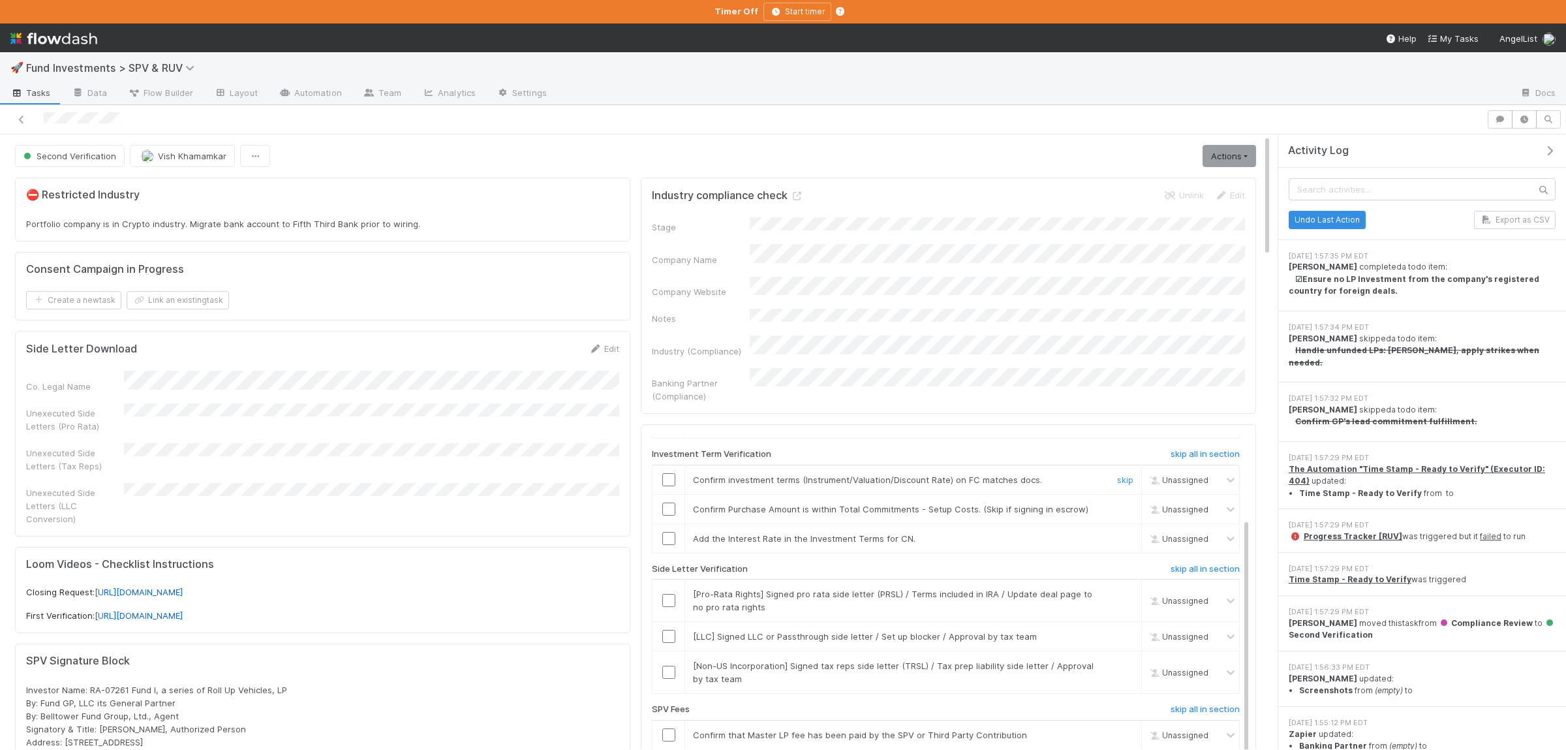
click at [675, 473] on input "checkbox" at bounding box center [668, 479] width 13 height 13
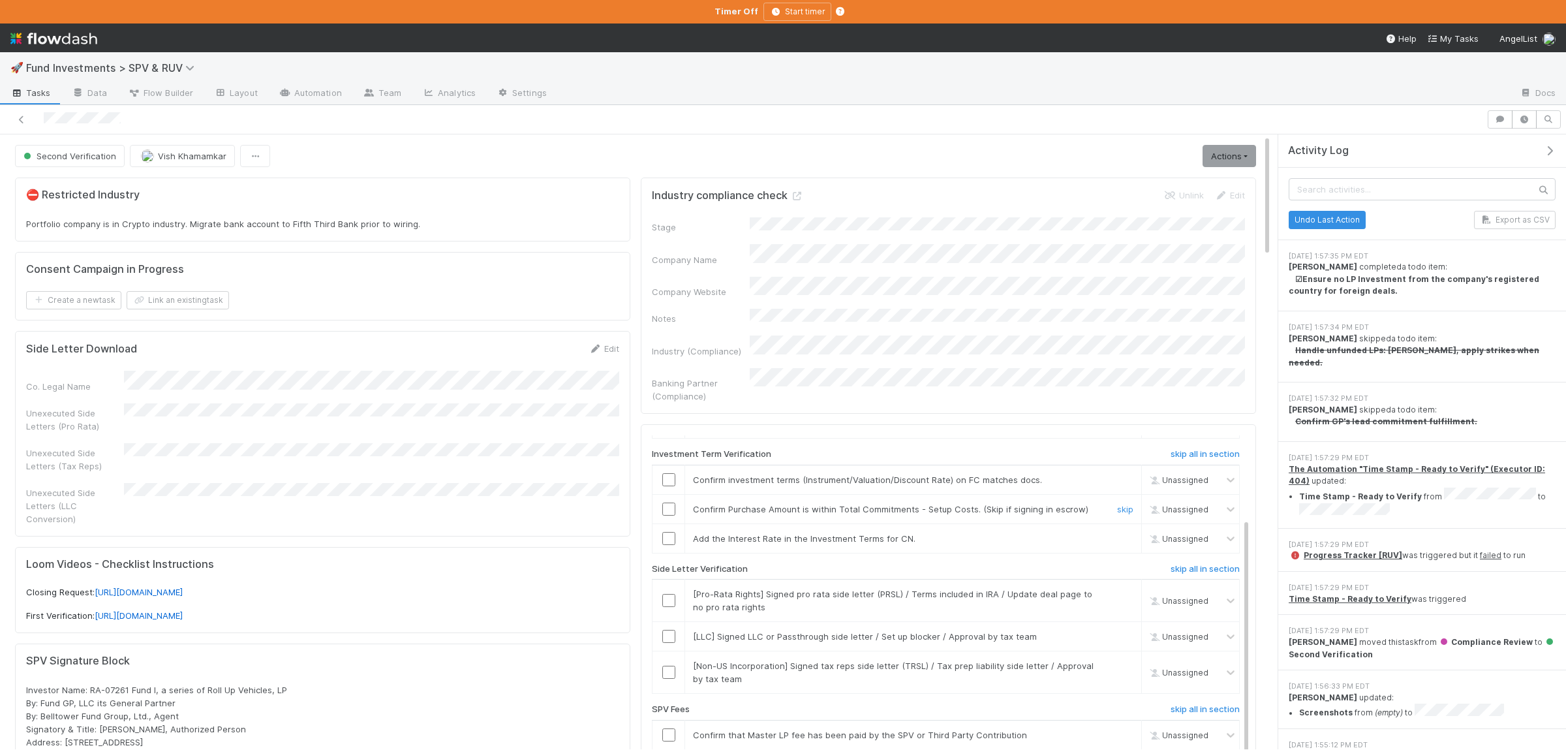
click at [676, 494] on td at bounding box center [668, 508] width 33 height 29
click at [676, 502] on div at bounding box center [668, 508] width 32 height 13
click at [674, 502] on input "checkbox" at bounding box center [668, 508] width 13 height 13
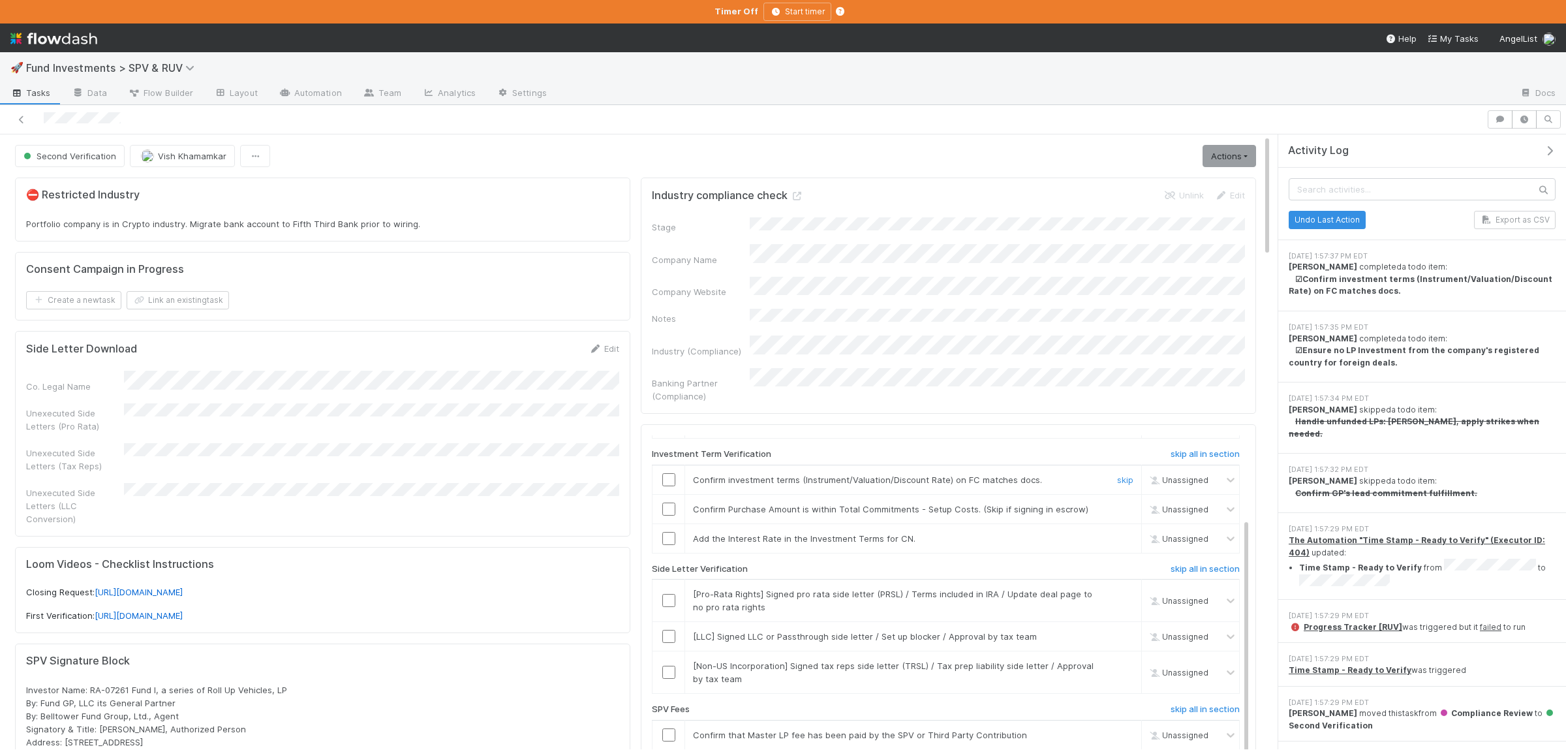
click at [666, 473] on input "checkbox" at bounding box center [668, 479] width 13 height 13
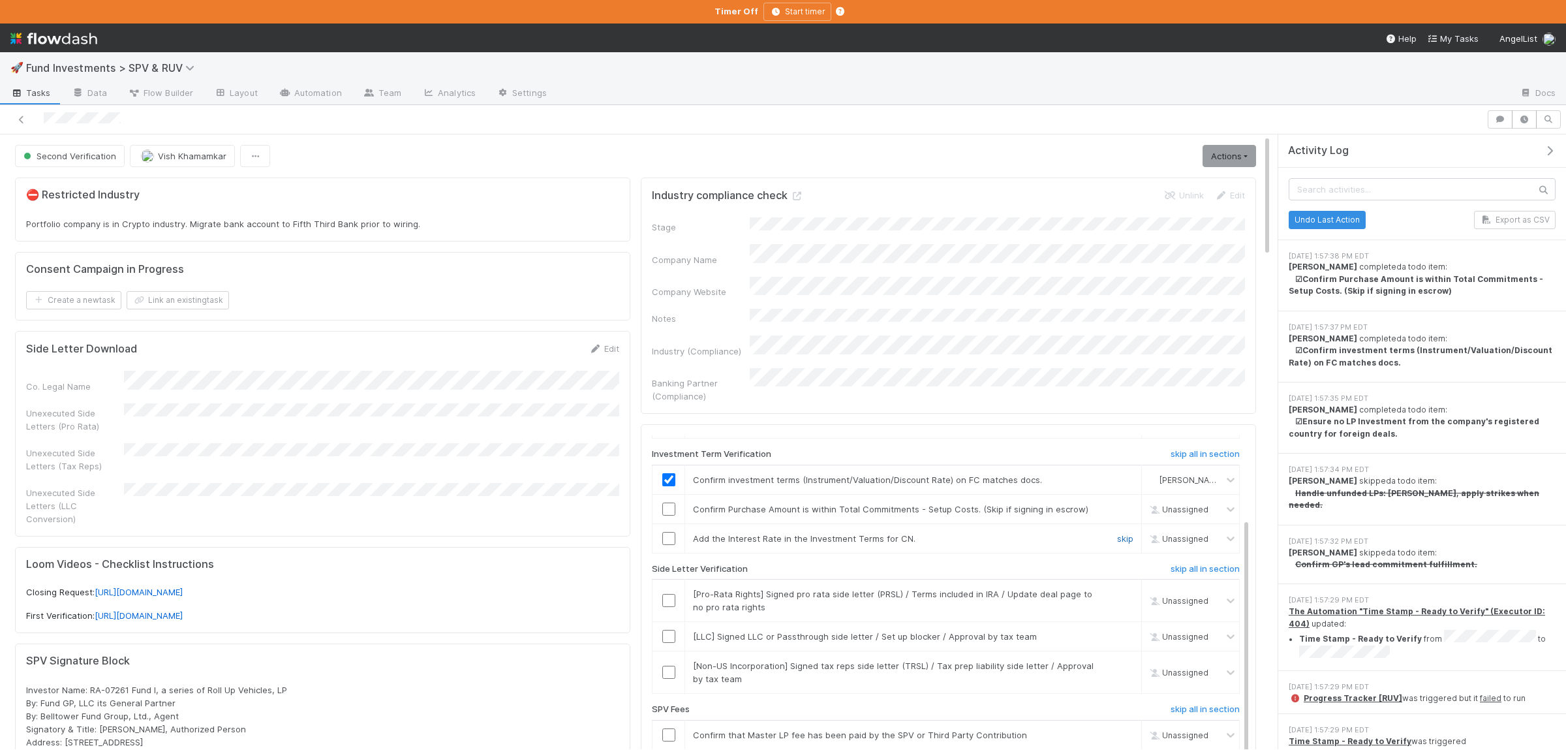
click at [1124, 533] on link "skip" at bounding box center [1125, 538] width 16 height 10
drag, startPoint x: 666, startPoint y: 487, endPoint x: 676, endPoint y: 503, distance: 19.0
click at [667, 502] on input "checkbox" at bounding box center [668, 508] width 13 height 13
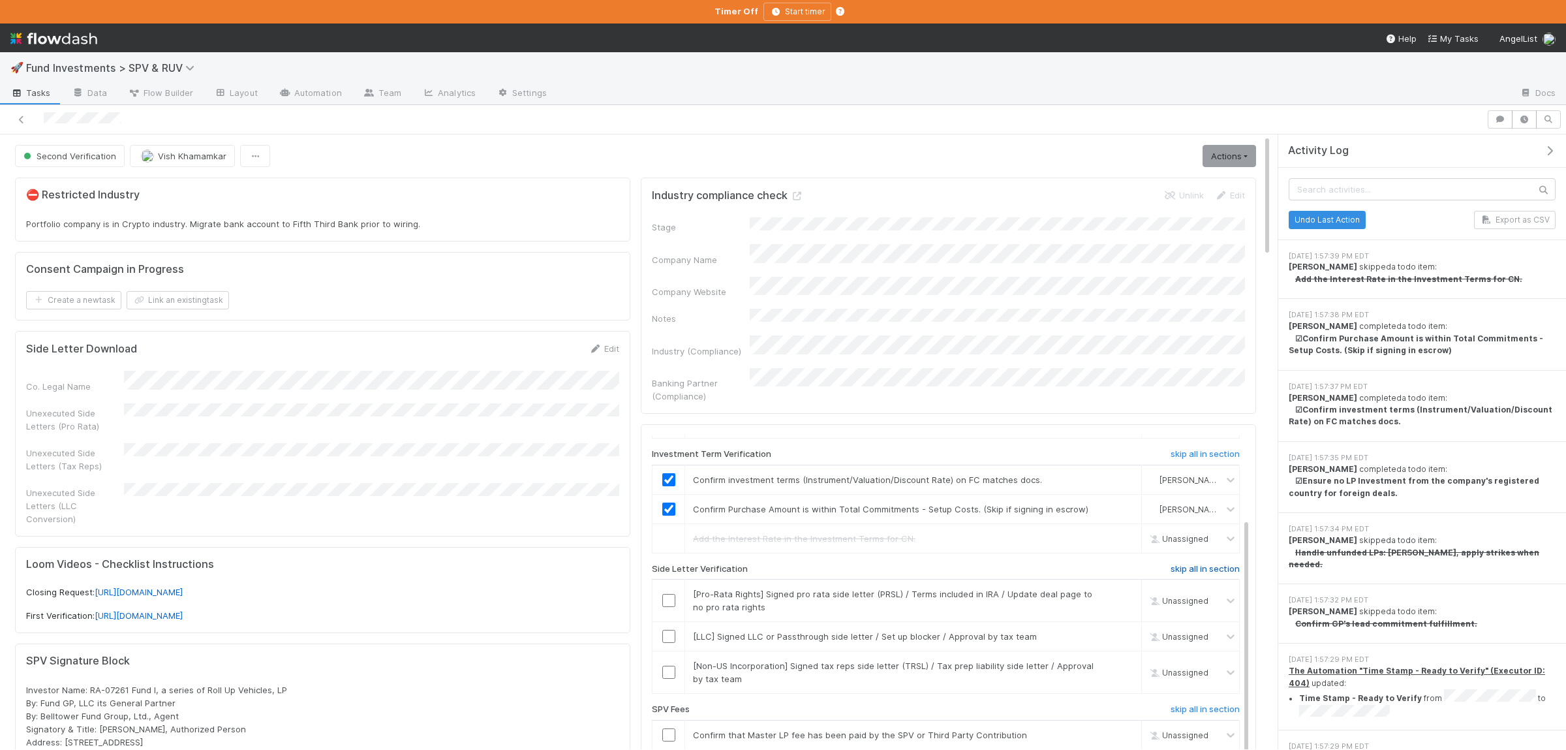
click at [1185, 564] on h6 "skip all in section" at bounding box center [1204, 569] width 69 height 10
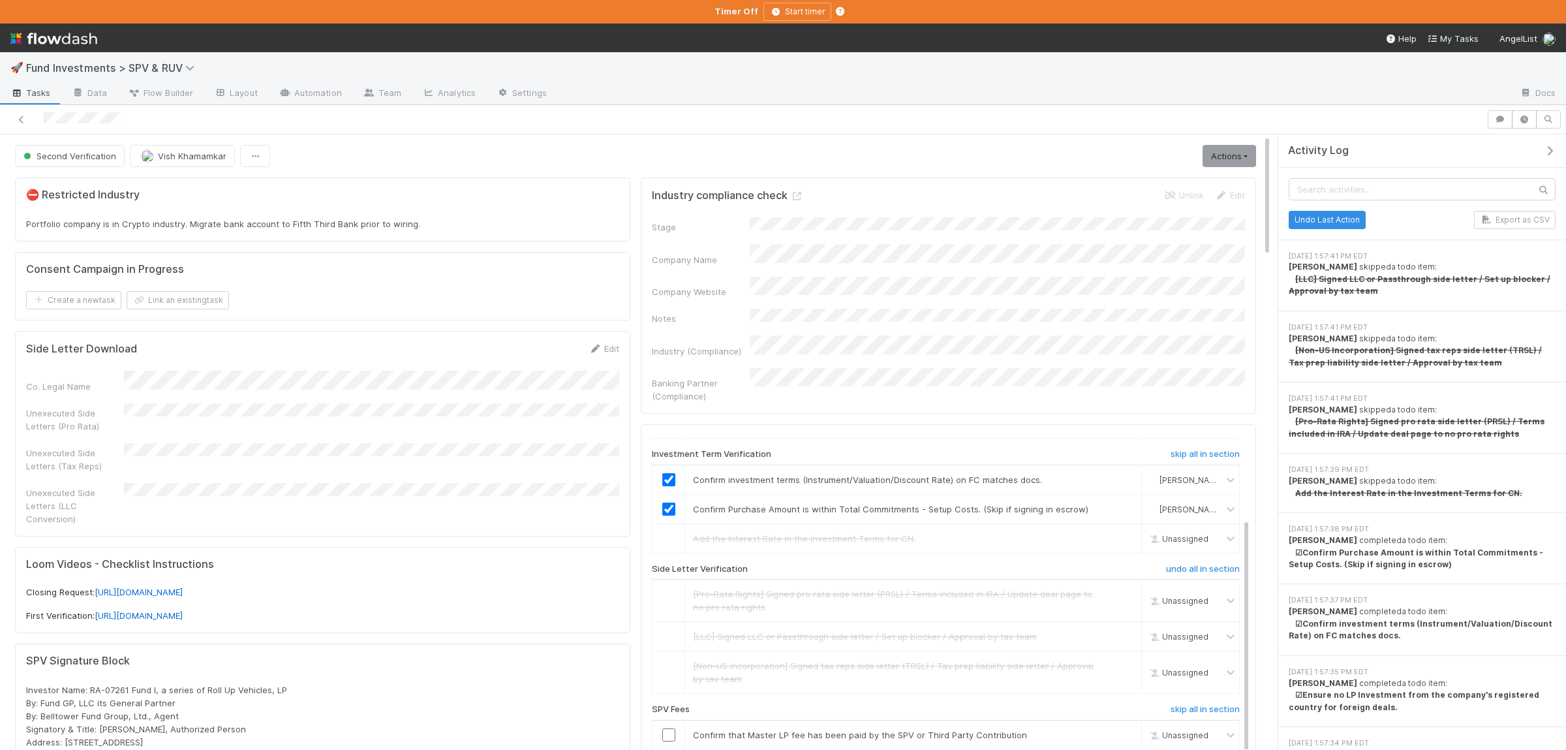
scroll to position [190, 0]
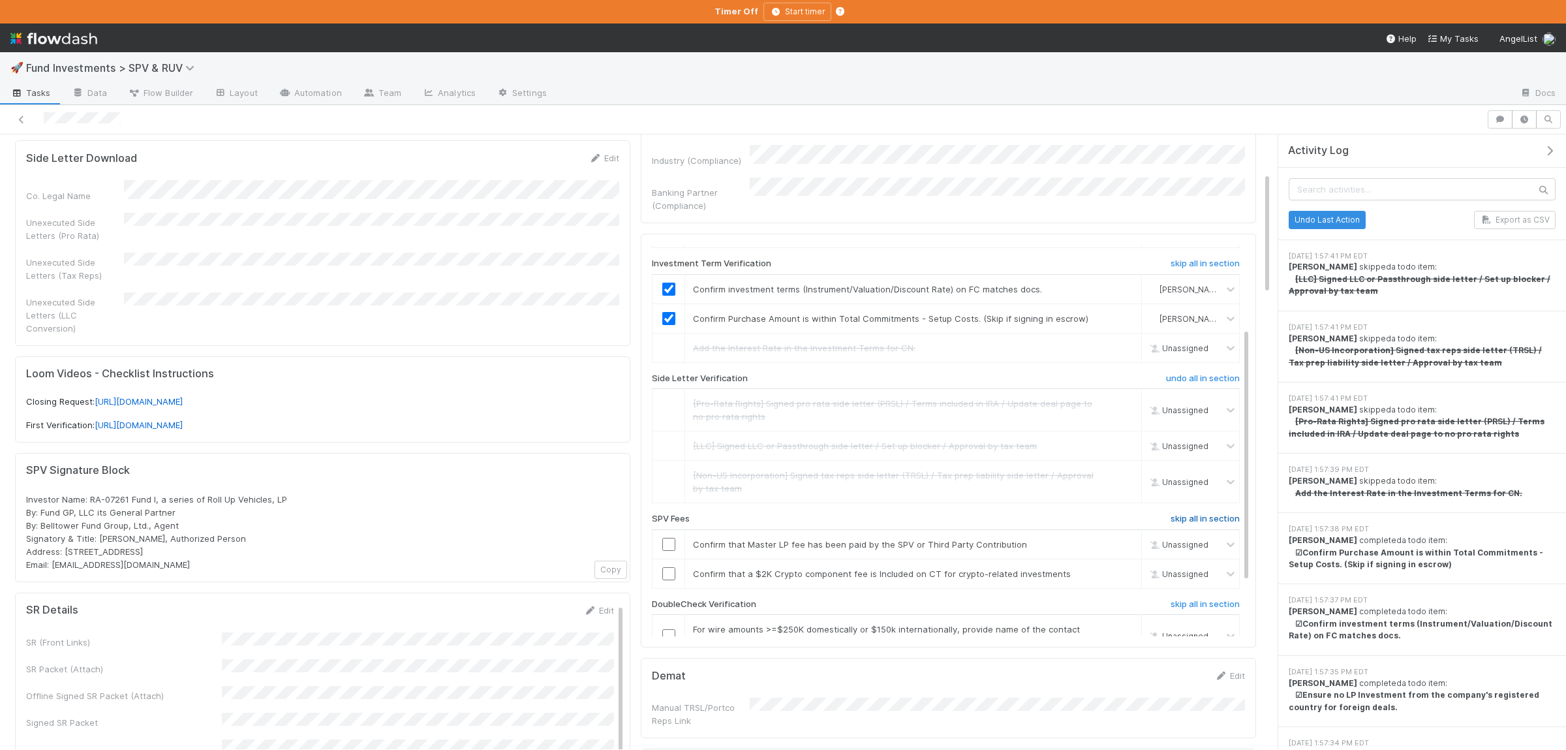
click at [1230, 513] on h6 "skip all in section" at bounding box center [1204, 518] width 69 height 10
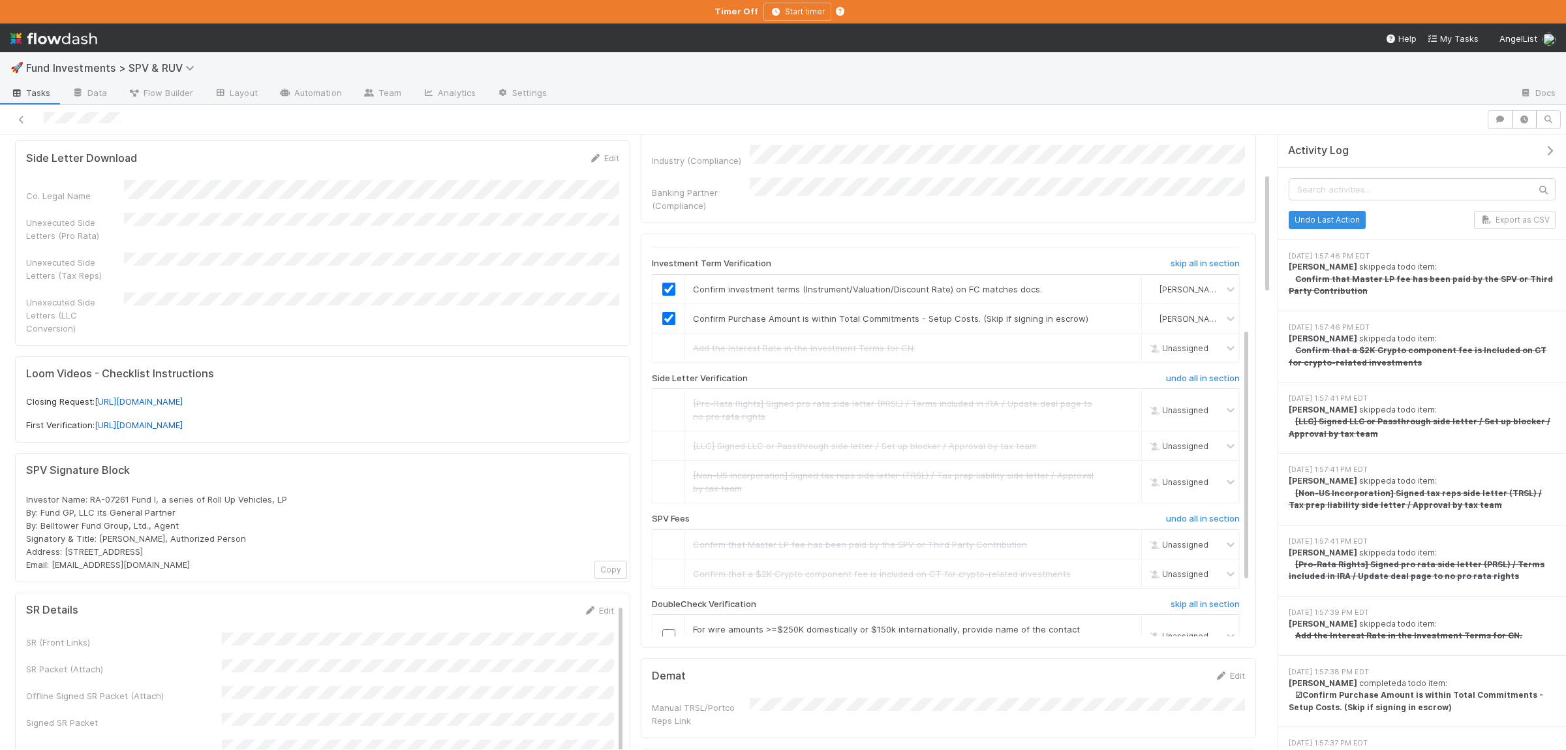
scroll to position [0, 0]
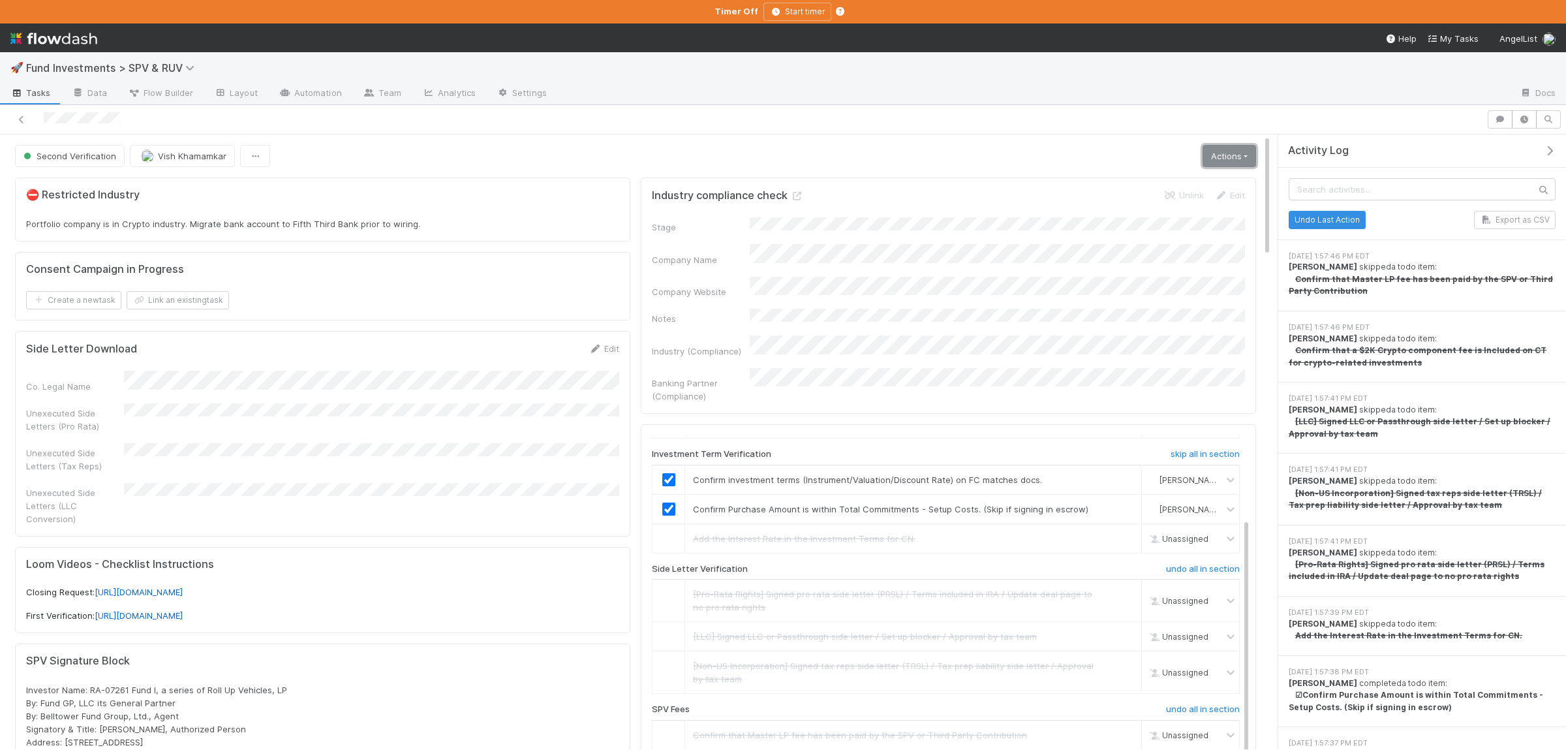
click at [1229, 160] on link "Actions" at bounding box center [1228, 156] width 53 height 22
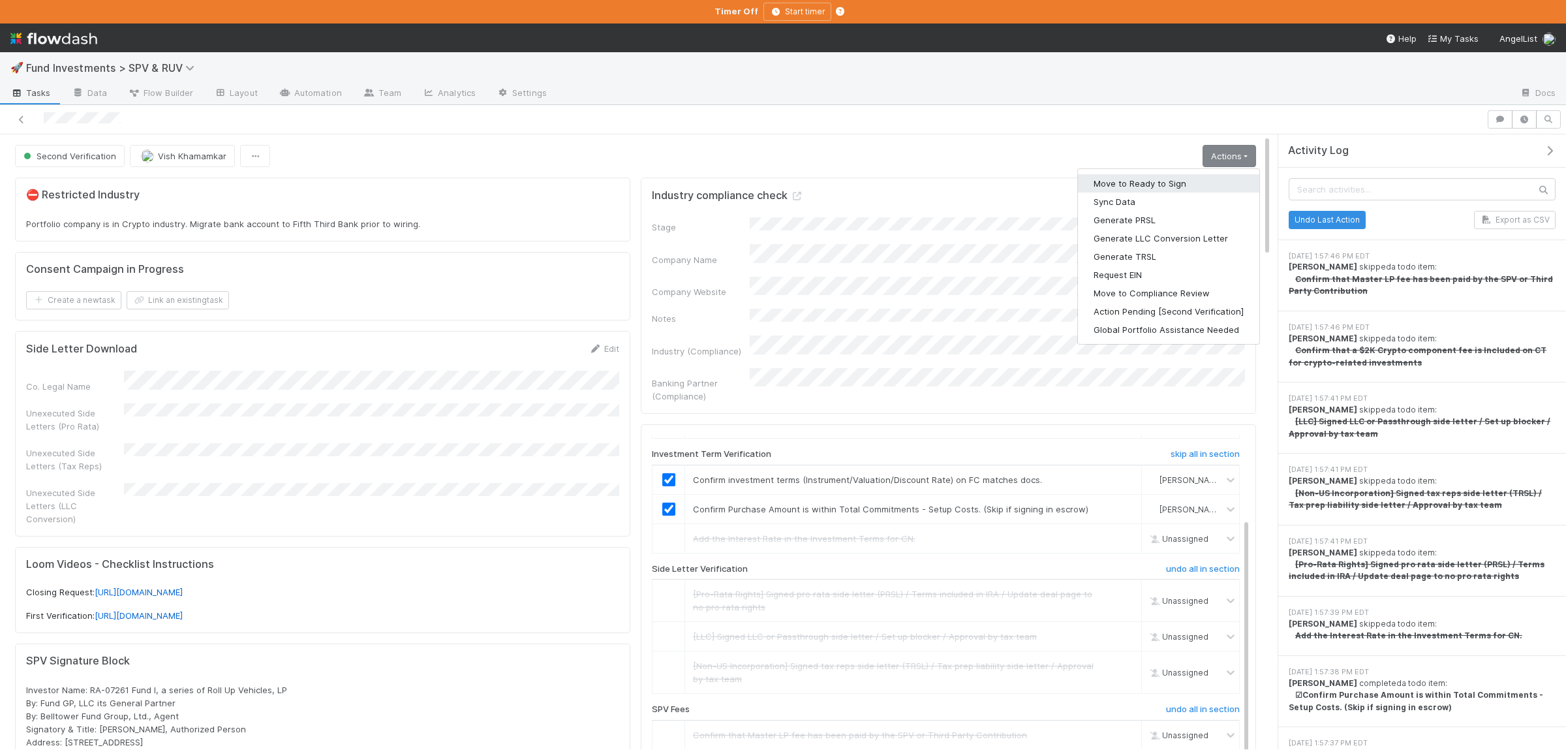
click at [1174, 186] on button "Move to Ready to Sign" at bounding box center [1168, 183] width 181 height 18
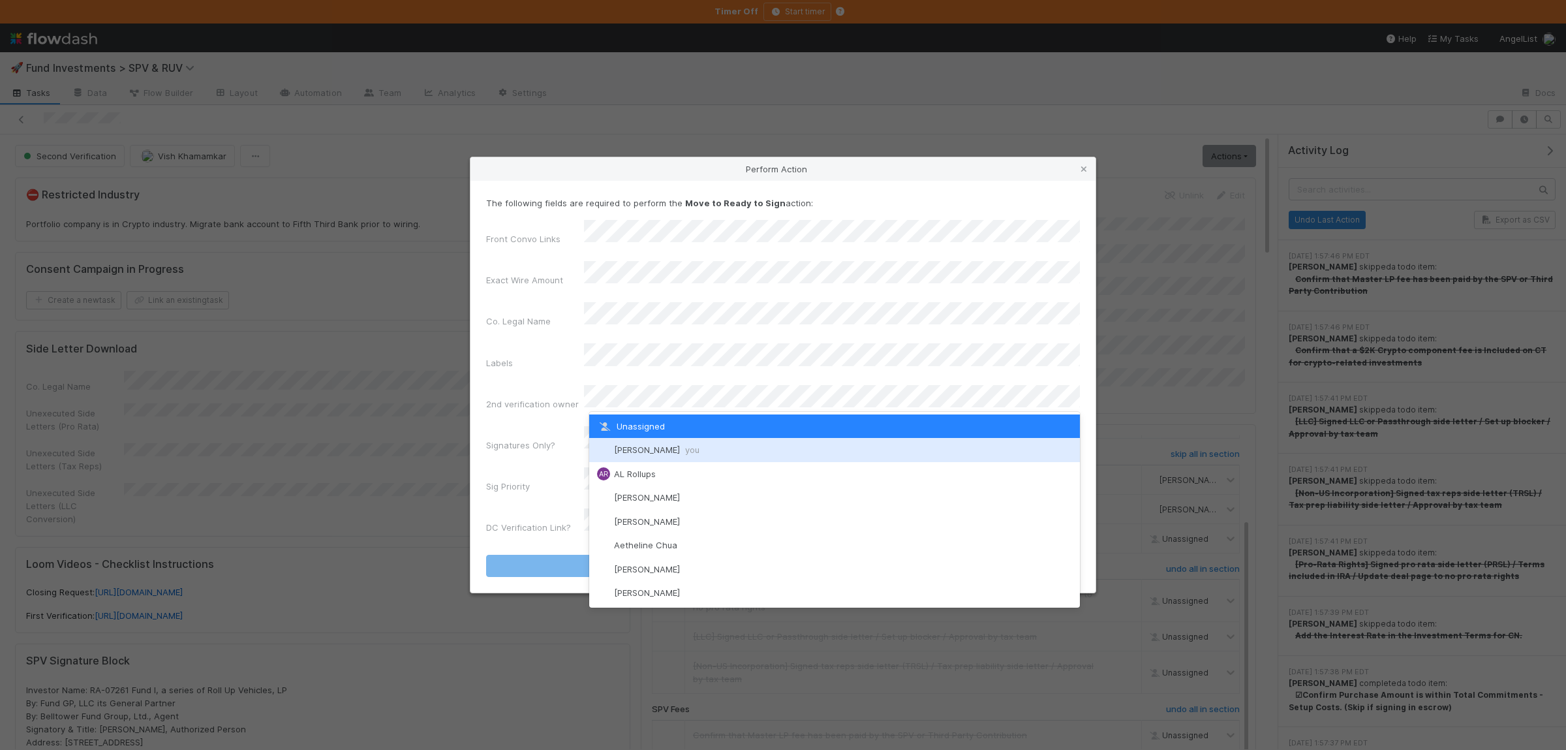
click at [685, 447] on span "you" at bounding box center [692, 449] width 14 height 10
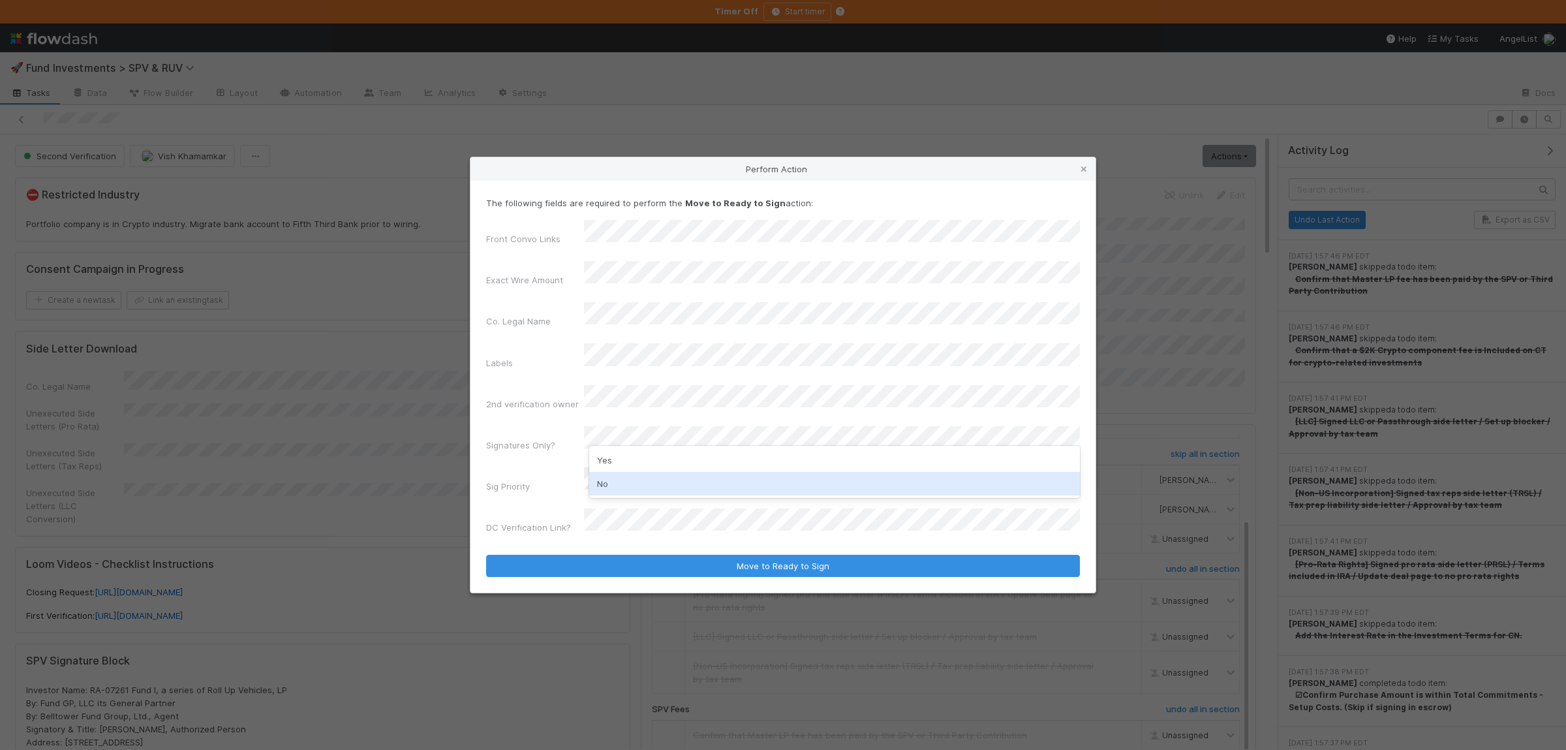
click at [656, 475] on div "No" at bounding box center [834, 483] width 491 height 23
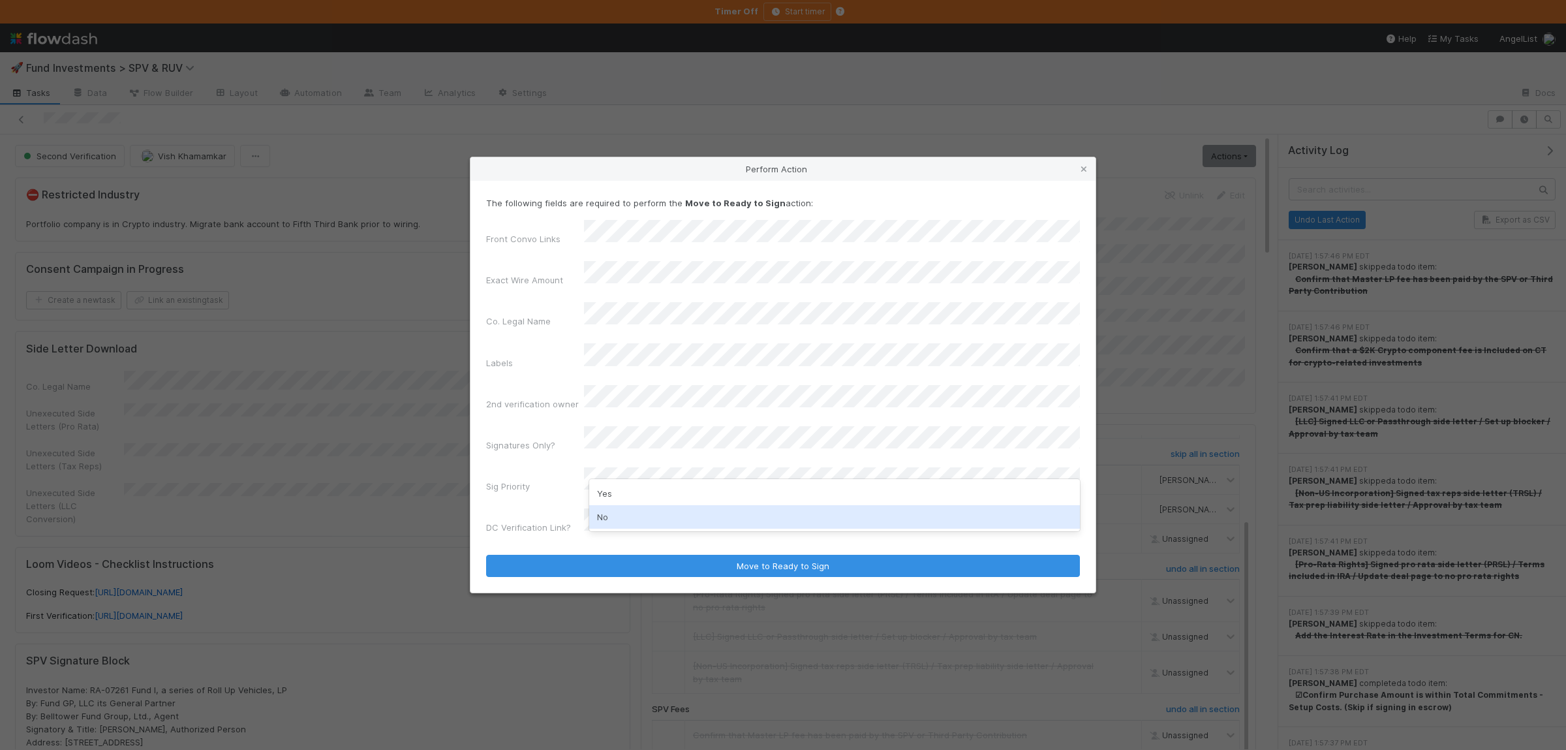
click at [652, 508] on div "No" at bounding box center [834, 516] width 491 height 23
click at [486, 555] on button "Move to Ready to Sign" at bounding box center [783, 566] width 594 height 22
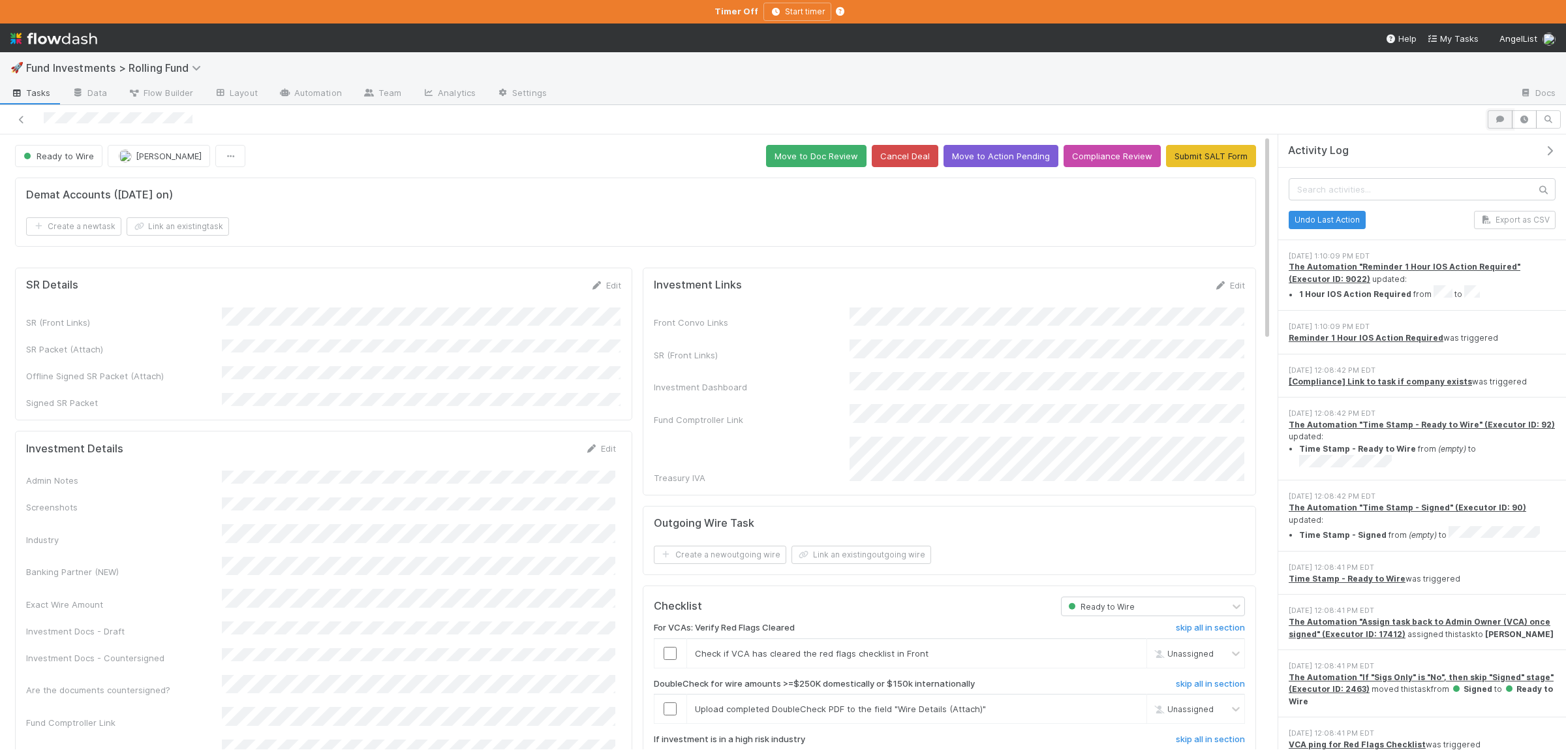
click at [1507, 120] on button "button" at bounding box center [1499, 119] width 25 height 18
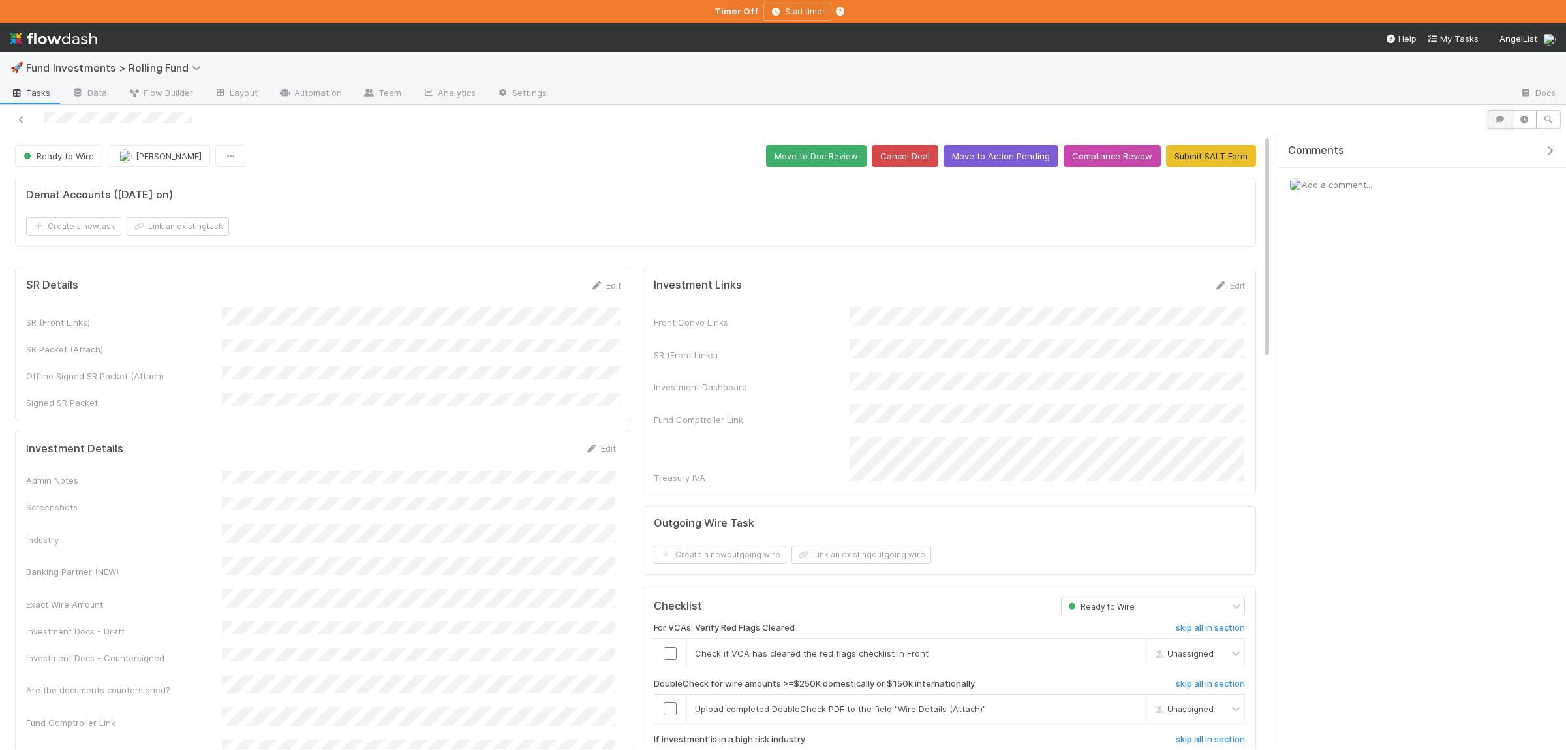
click at [1499, 113] on button "button" at bounding box center [1499, 119] width 25 height 18
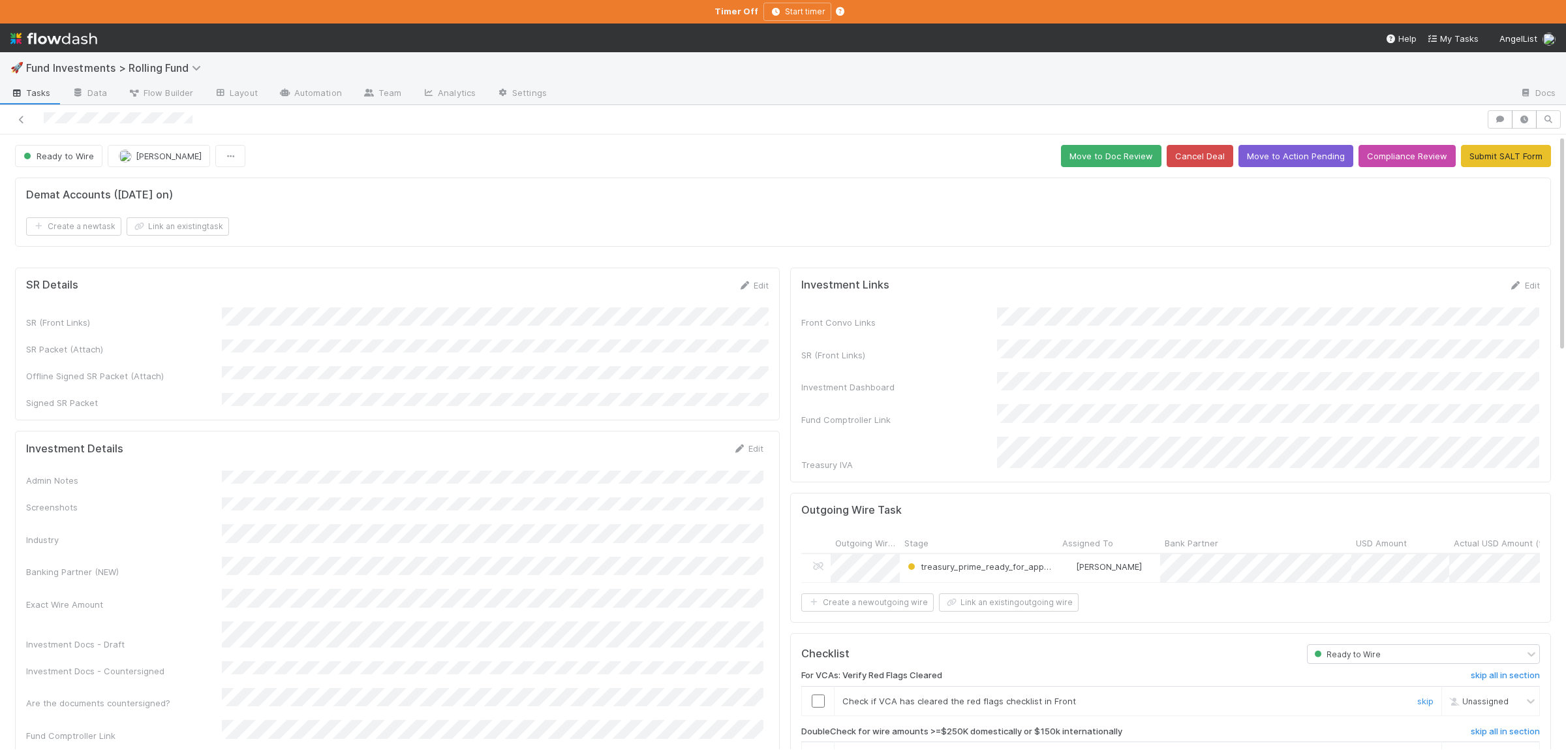
click at [813, 694] on input "checkbox" at bounding box center [818, 700] width 13 height 13
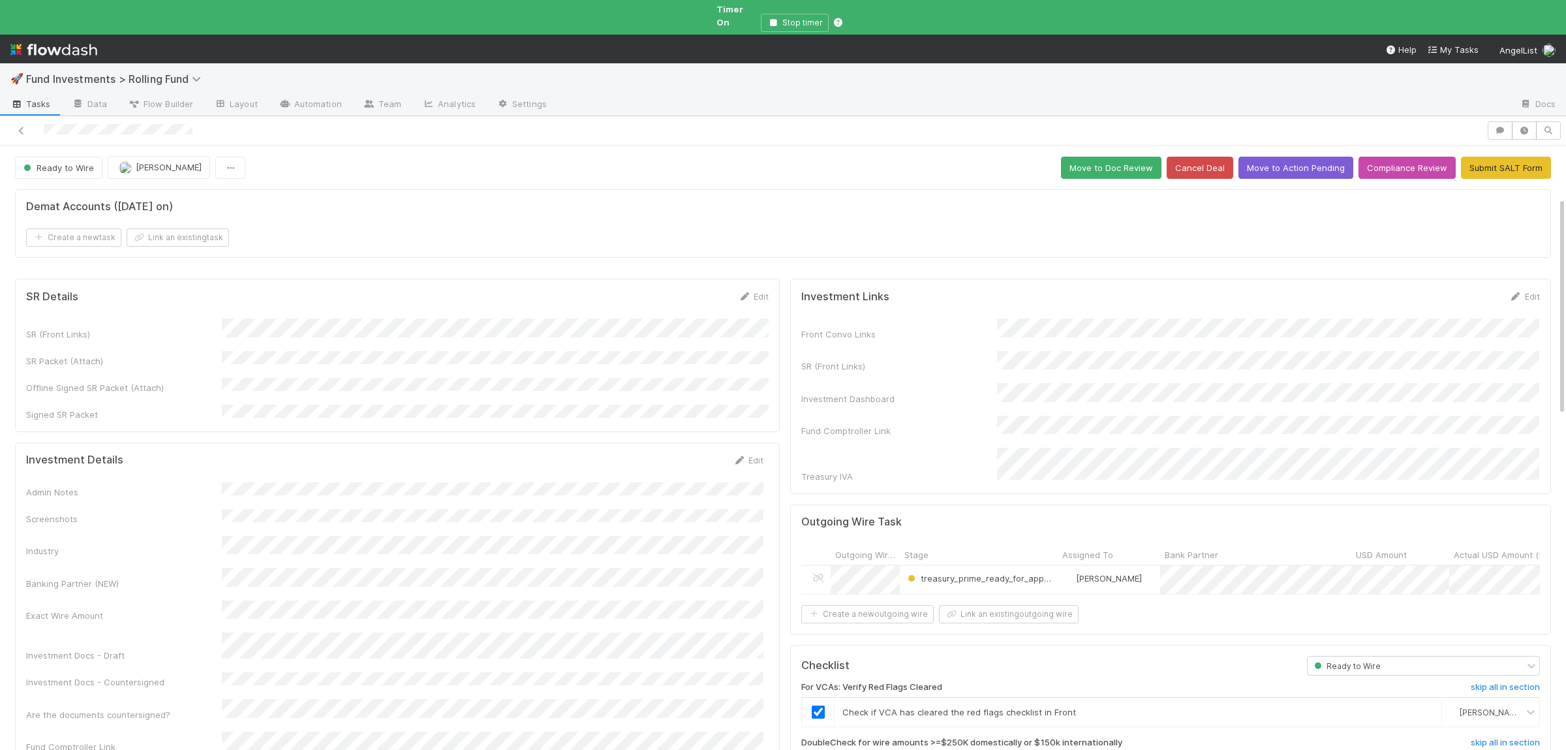
scroll to position [254, 0]
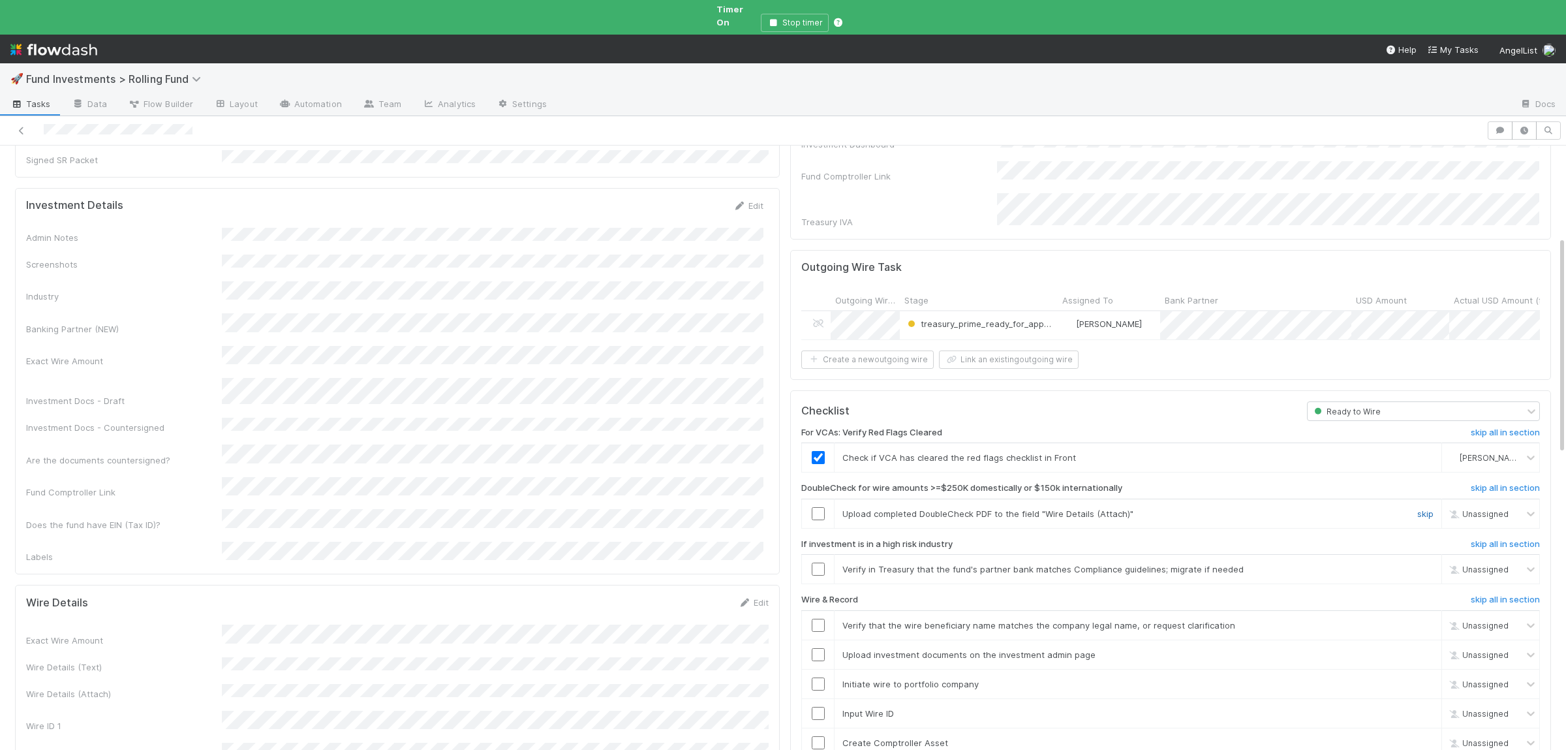
click at [1428, 508] on link "skip" at bounding box center [1425, 513] width 16 height 10
click at [1424, 564] on link "skip" at bounding box center [1425, 569] width 16 height 10
click at [819, 618] on input "checkbox" at bounding box center [818, 624] width 13 height 13
click at [818, 648] on input "checkbox" at bounding box center [818, 654] width 13 height 13
click at [815, 677] on input "checkbox" at bounding box center [818, 683] width 13 height 13
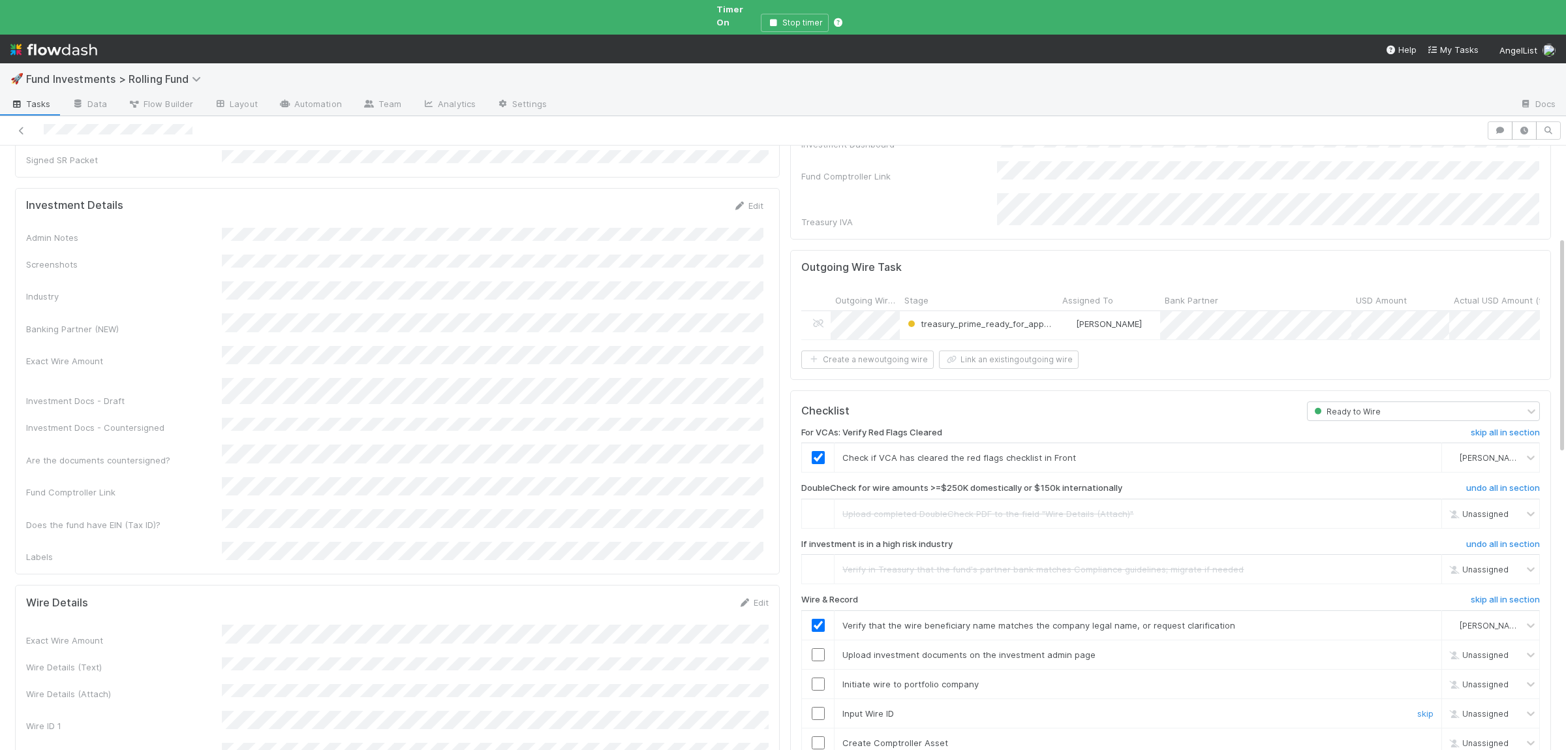
click at [816, 707] on input "checkbox" at bounding box center [818, 713] width 13 height 13
click at [815, 736] on input "checkbox" at bounding box center [818, 742] width 13 height 13
click at [823, 677] on input "checkbox" at bounding box center [818, 683] width 13 height 13
click at [815, 648] on input "checkbox" at bounding box center [818, 654] width 13 height 13
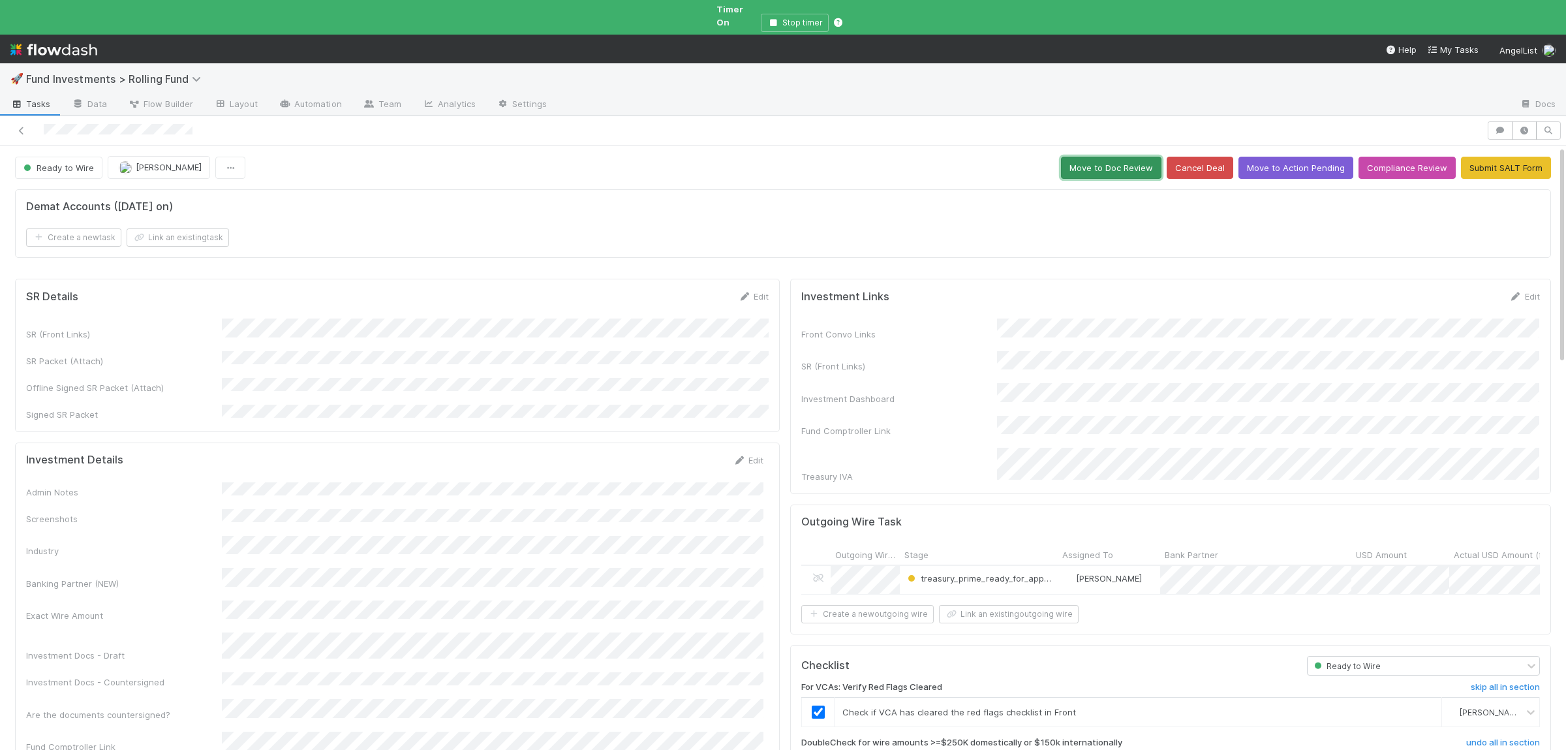
click at [1144, 157] on button "Move to Doc Review" at bounding box center [1111, 168] width 100 height 22
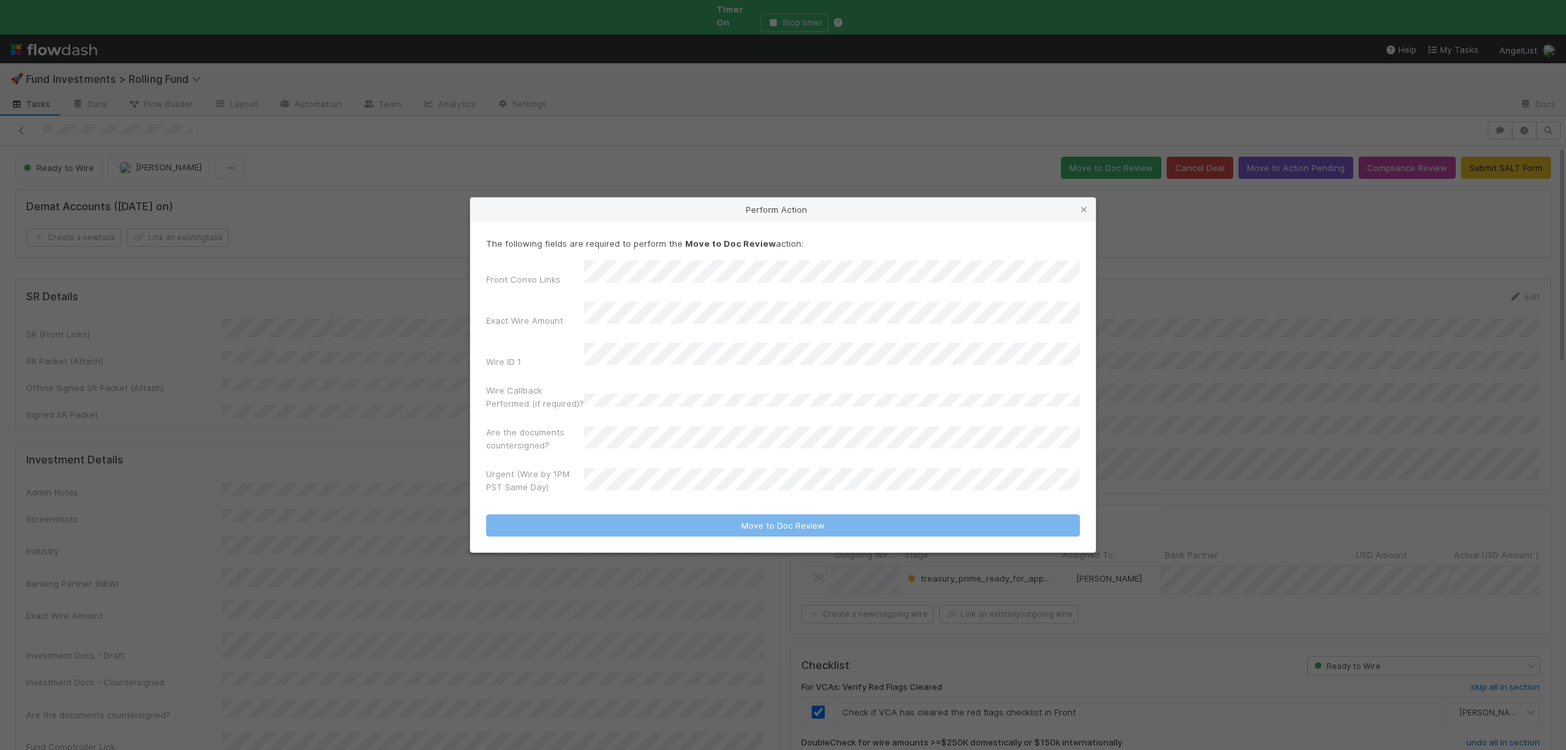
click at [623, 486] on div "Urgent (Wire by 1PM PST Same Day)" at bounding box center [783, 482] width 594 height 31
drag, startPoint x: 630, startPoint y: 530, endPoint x: 630, endPoint y: 521, distance: 9.2
click at [630, 531] on div "No" at bounding box center [834, 528] width 491 height 23
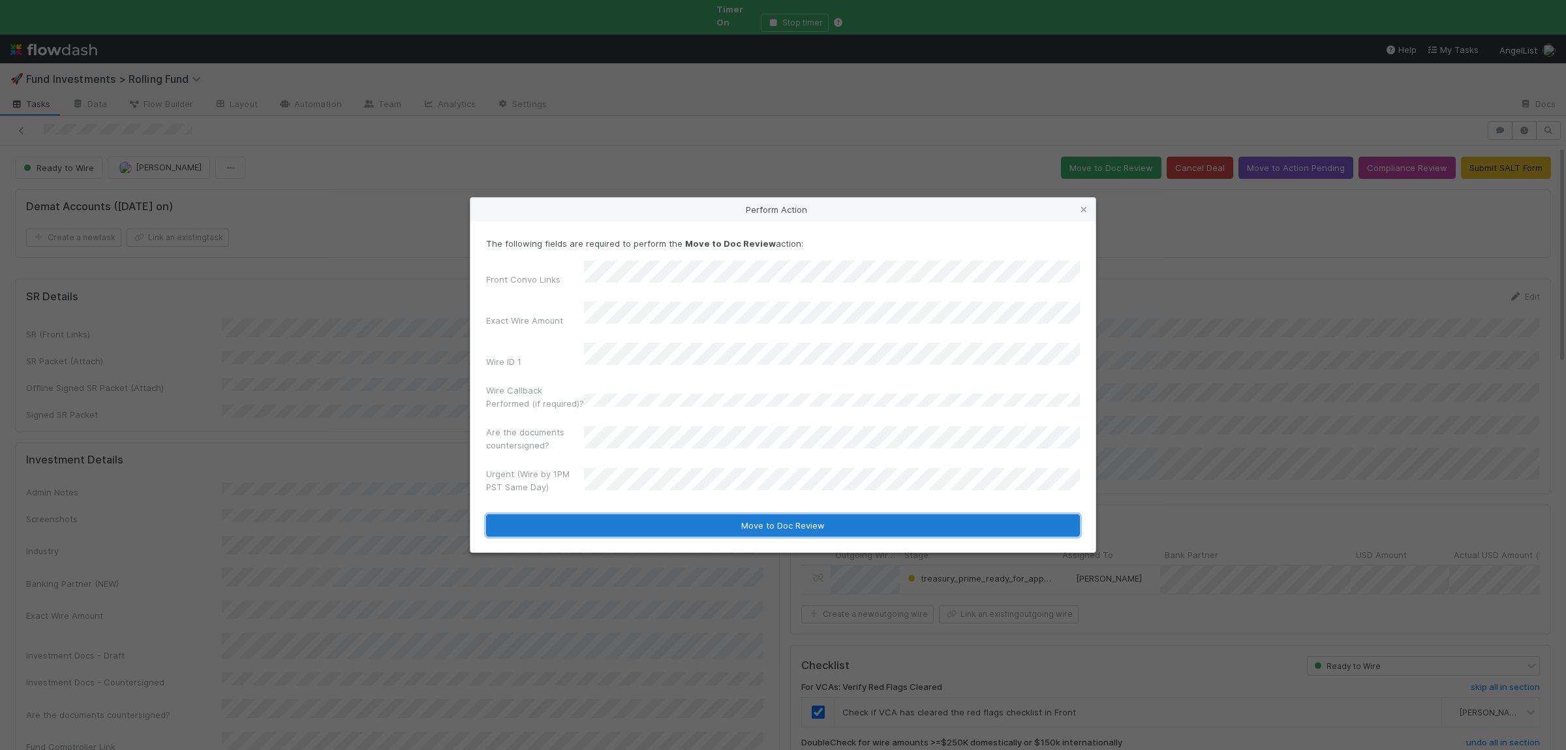
click at [635, 514] on button "Move to Doc Review" at bounding box center [783, 525] width 594 height 22
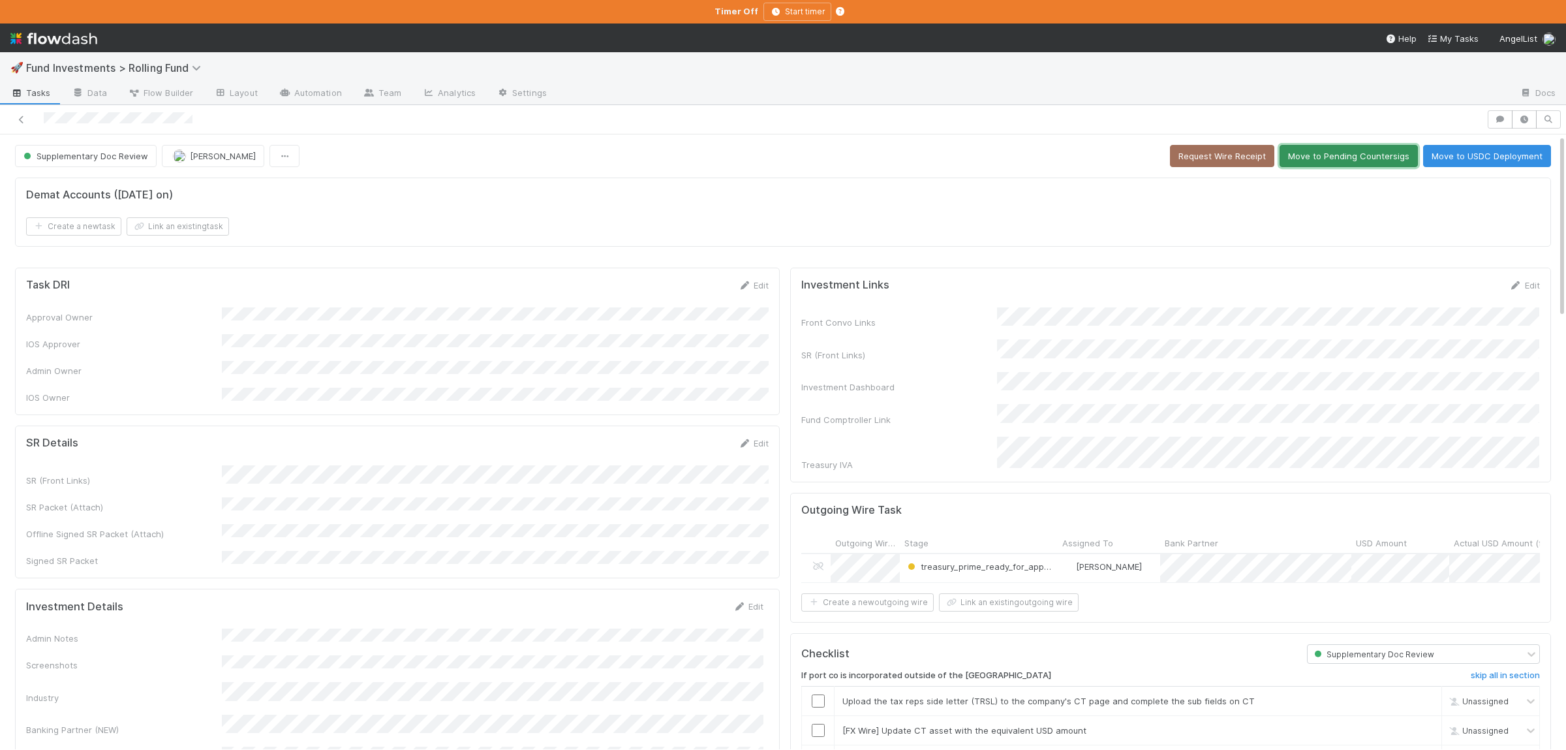
click at [1369, 151] on button "Move to Pending Countersigs" at bounding box center [1348, 156] width 138 height 22
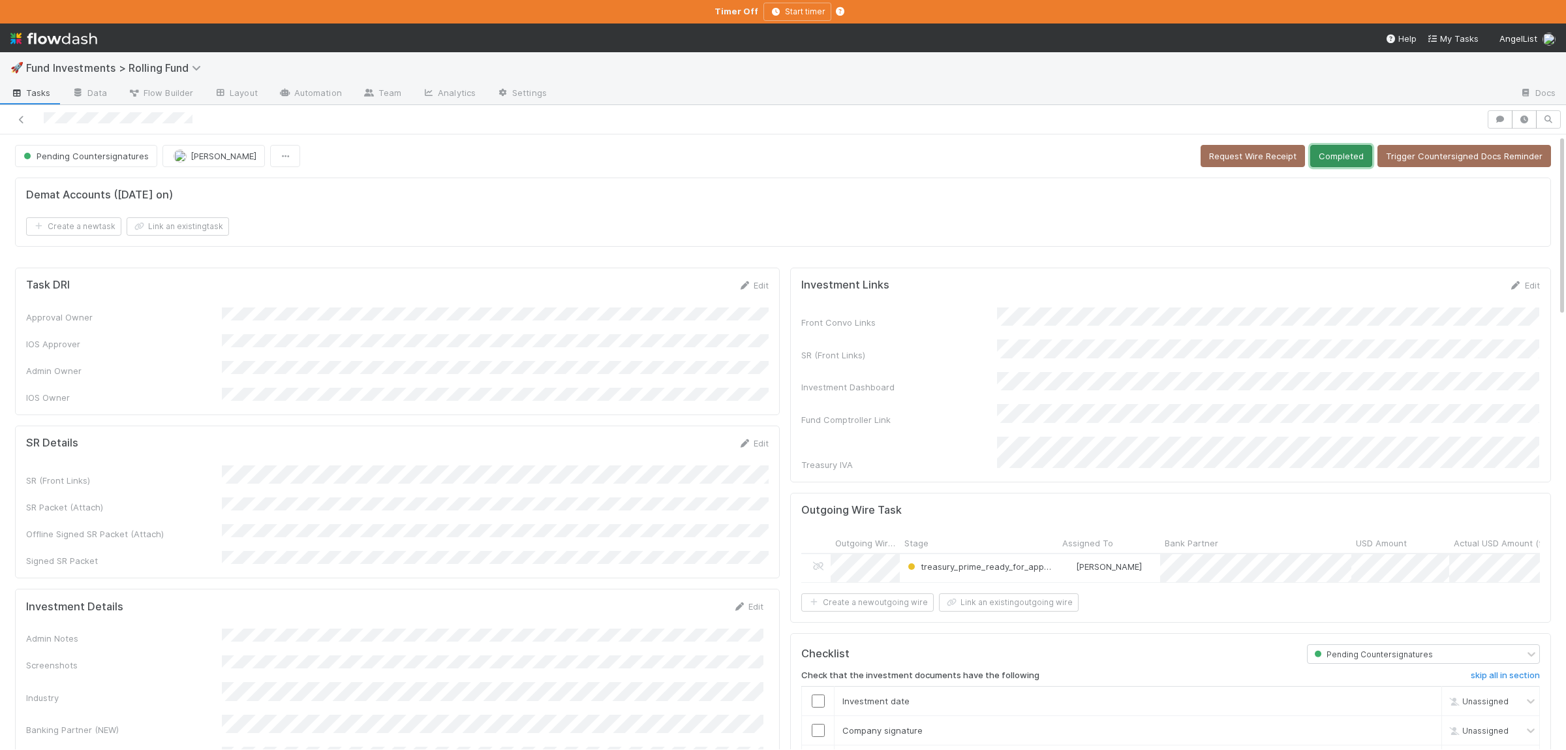
click at [1351, 157] on button "Completed" at bounding box center [1341, 156] width 62 height 22
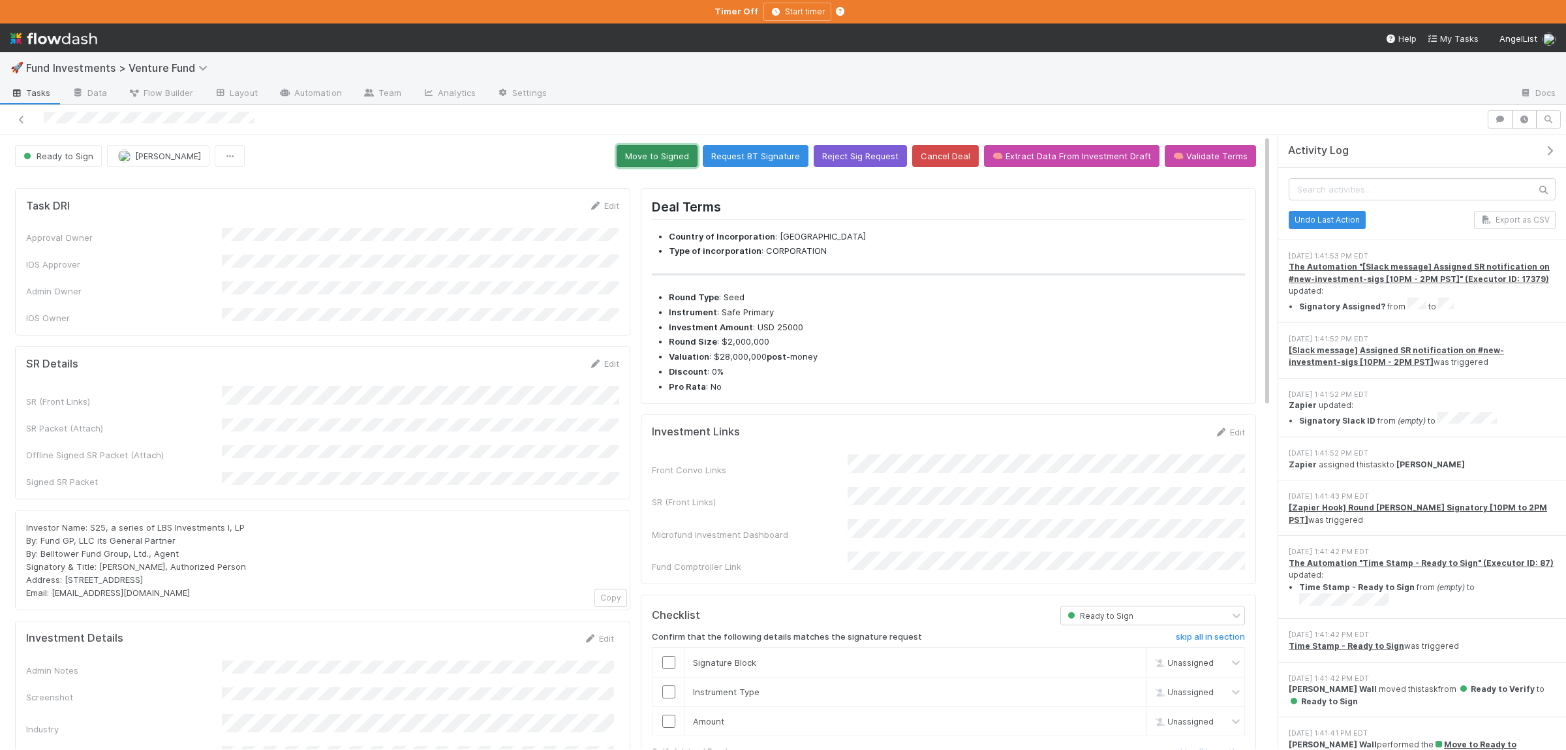
click at [682, 155] on button "Move to Signed" at bounding box center [656, 156] width 81 height 22
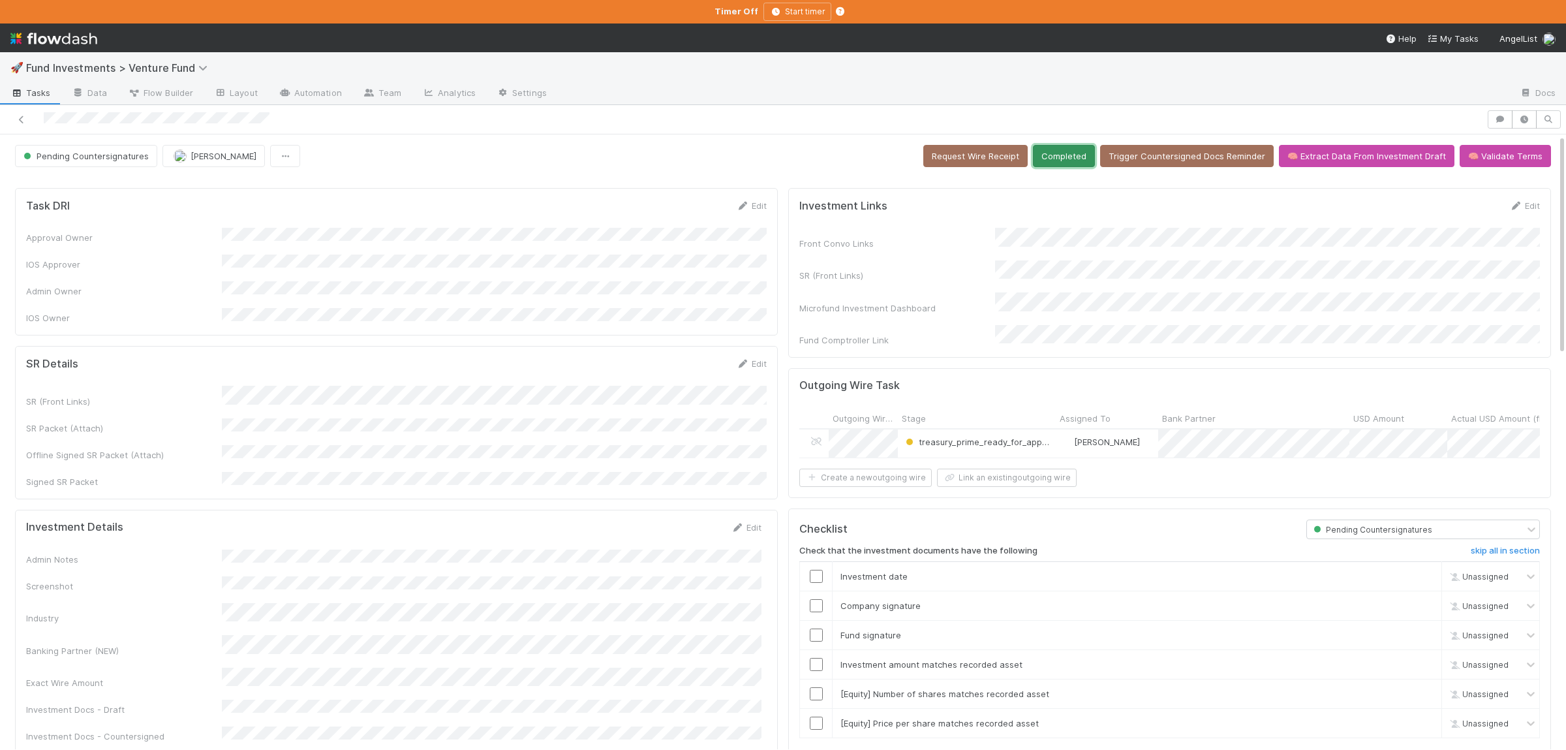
click at [1089, 162] on button "Completed" at bounding box center [1064, 156] width 62 height 22
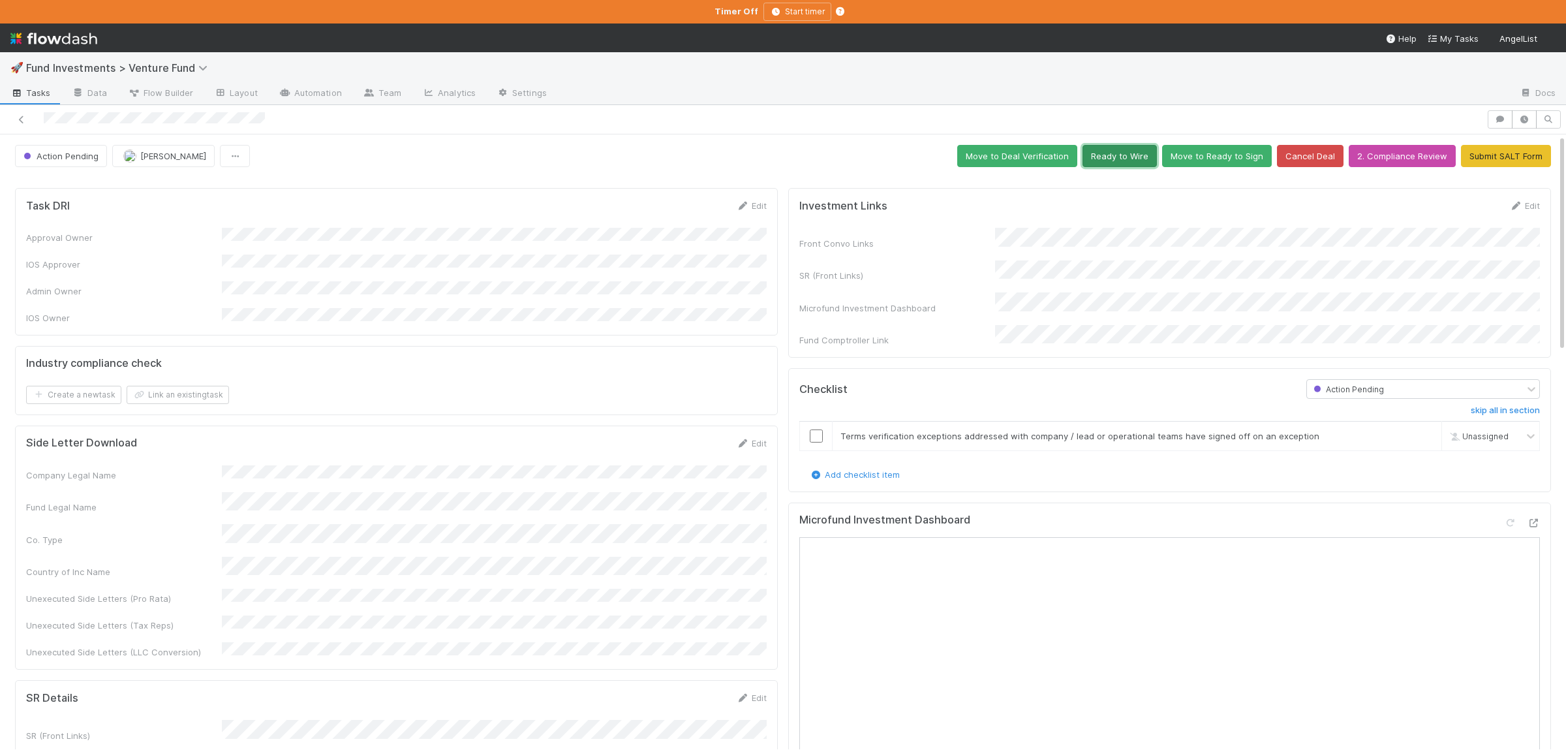
click at [1144, 151] on button "Ready to Wire" at bounding box center [1119, 156] width 74 height 22
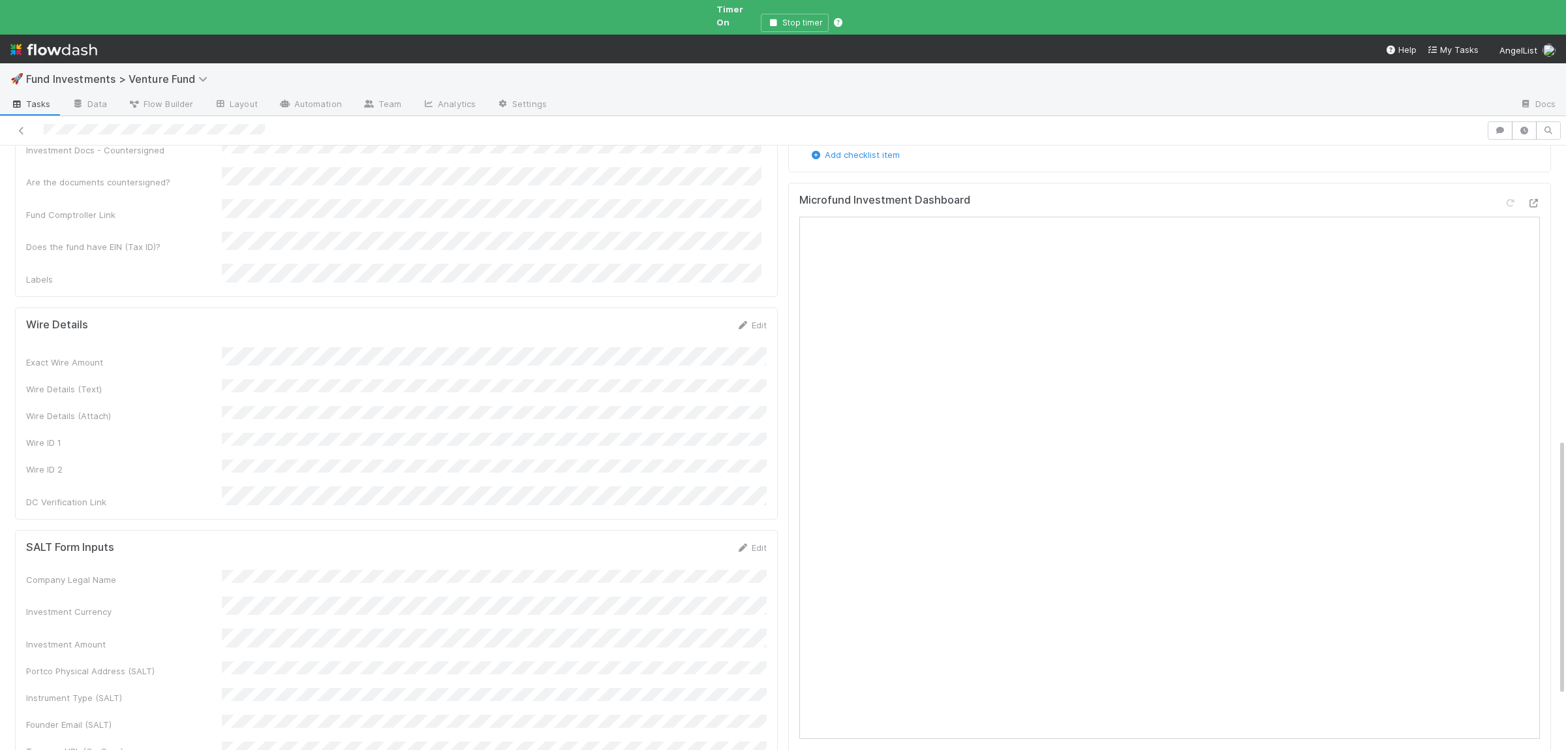
scroll to position [699, 0]
click at [402, 343] on div "Exact Wire Amount Wire Details (Text) Wire Details (Attach) Wire ID 1 Wire ID 2…" at bounding box center [396, 423] width 740 height 161
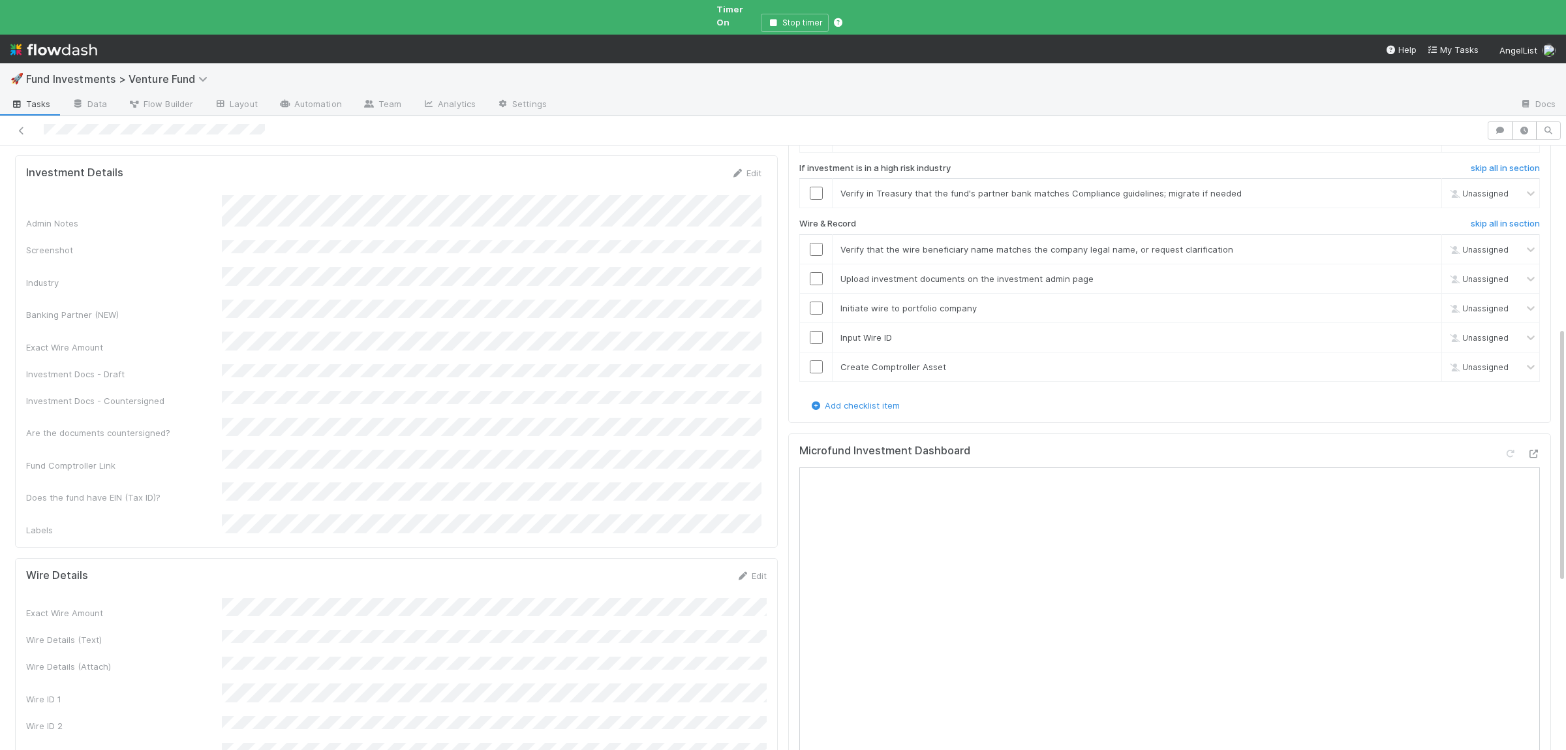
scroll to position [318, 0]
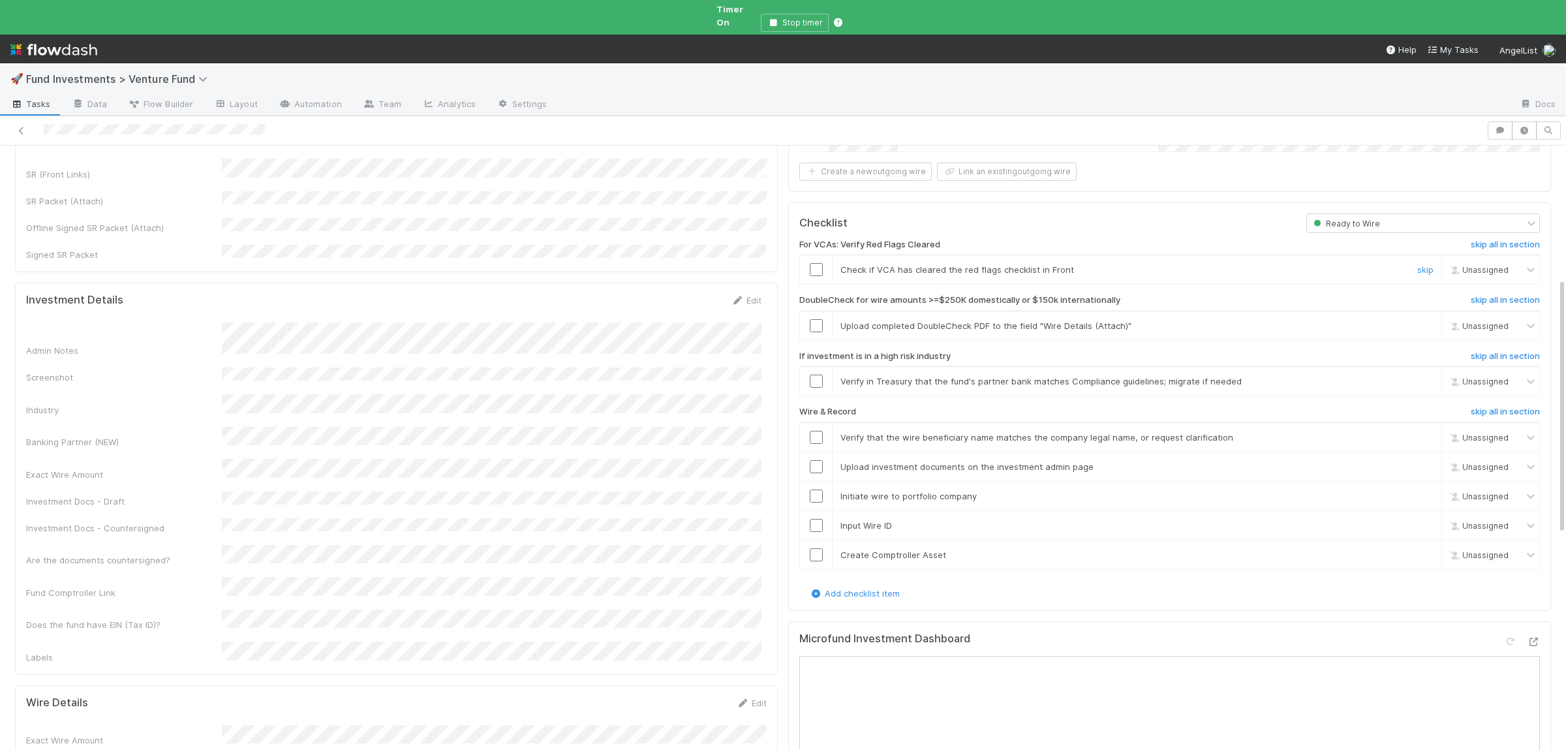
click at [821, 263] on input "checkbox" at bounding box center [816, 269] width 13 height 13
click at [817, 319] on input "checkbox" at bounding box center [816, 325] width 13 height 13
checkbox input "true"
click at [812, 319] on input "checkbox" at bounding box center [816, 325] width 13 height 13
click at [1426, 376] on link "skip" at bounding box center [1425, 381] width 16 height 10
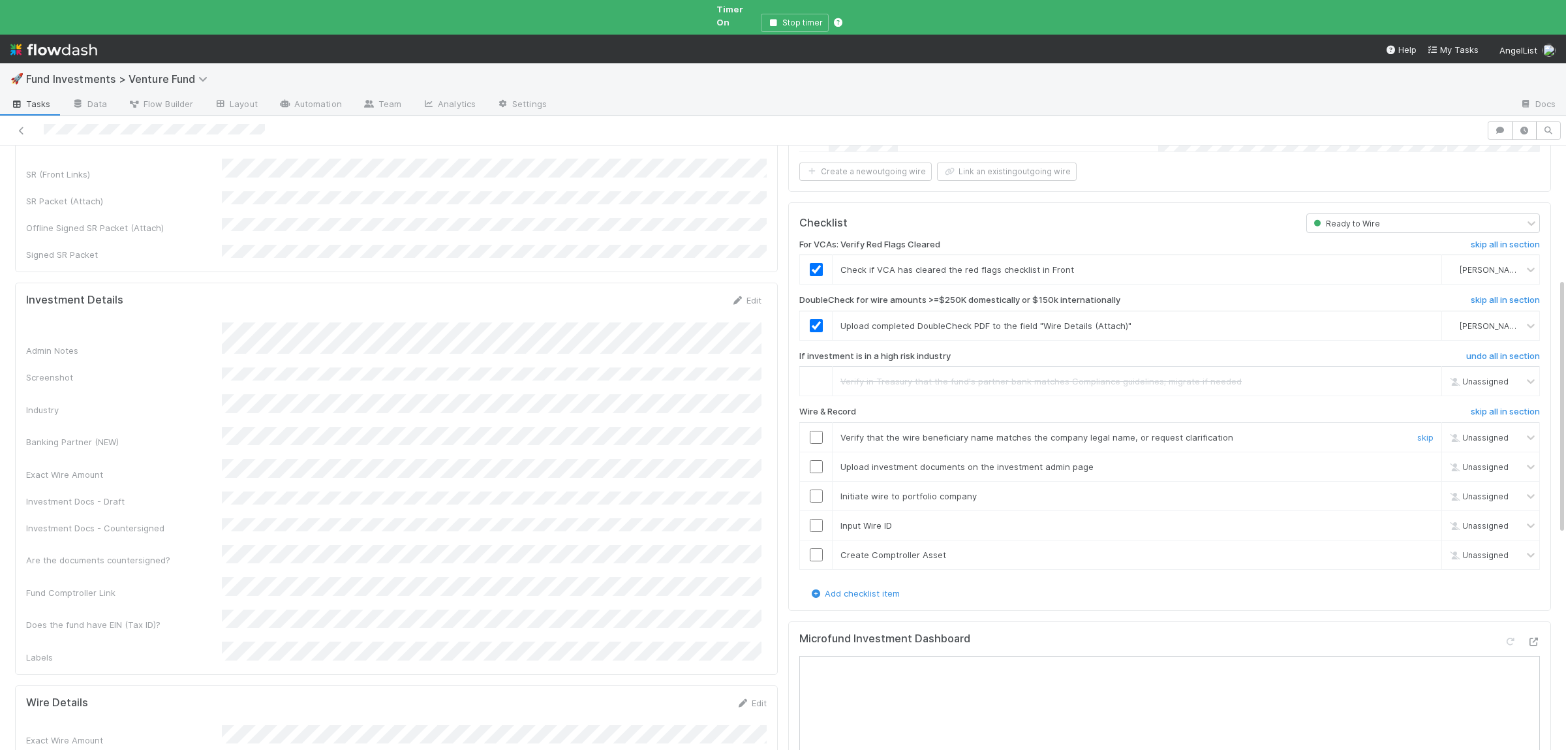
click at [817, 431] on input "checkbox" at bounding box center [816, 437] width 13 height 13
click at [812, 460] on input "checkbox" at bounding box center [816, 466] width 13 height 13
click at [816, 489] on input "checkbox" at bounding box center [816, 495] width 13 height 13
click at [817, 519] on input "checkbox" at bounding box center [816, 525] width 13 height 13
click at [815, 548] on input "checkbox" at bounding box center [816, 554] width 13 height 13
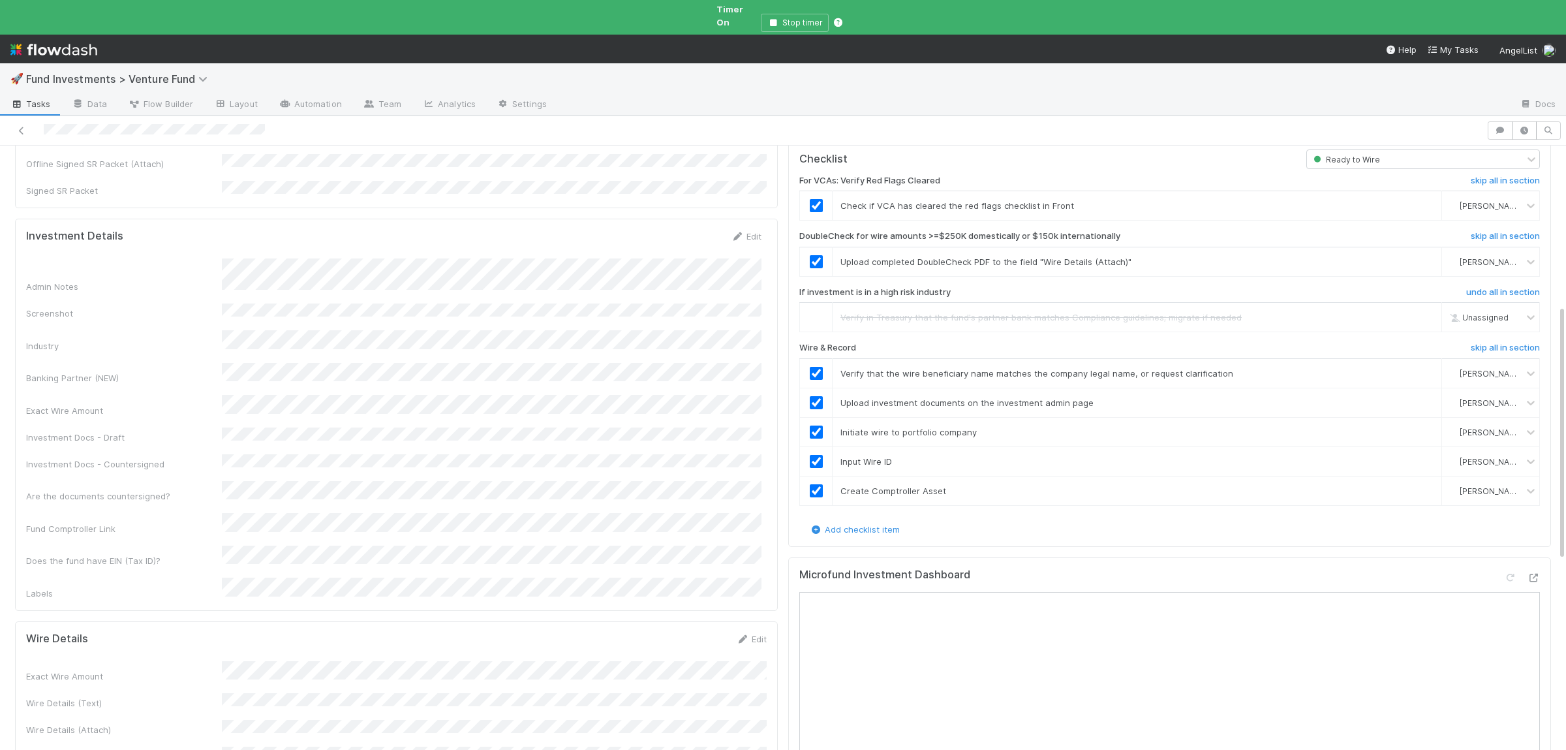
scroll to position [0, 0]
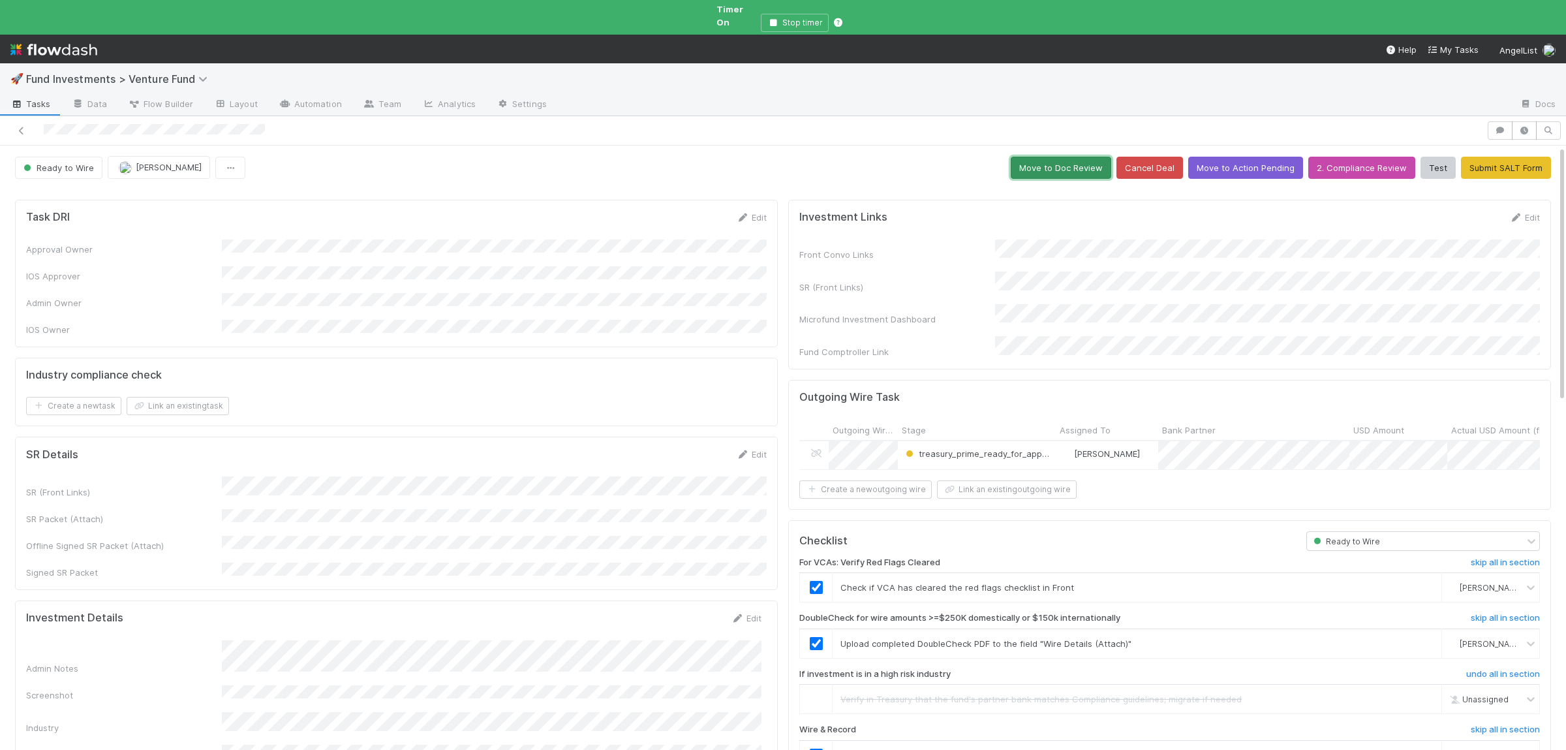
click at [1034, 157] on button "Move to Doc Review" at bounding box center [1061, 168] width 100 height 22
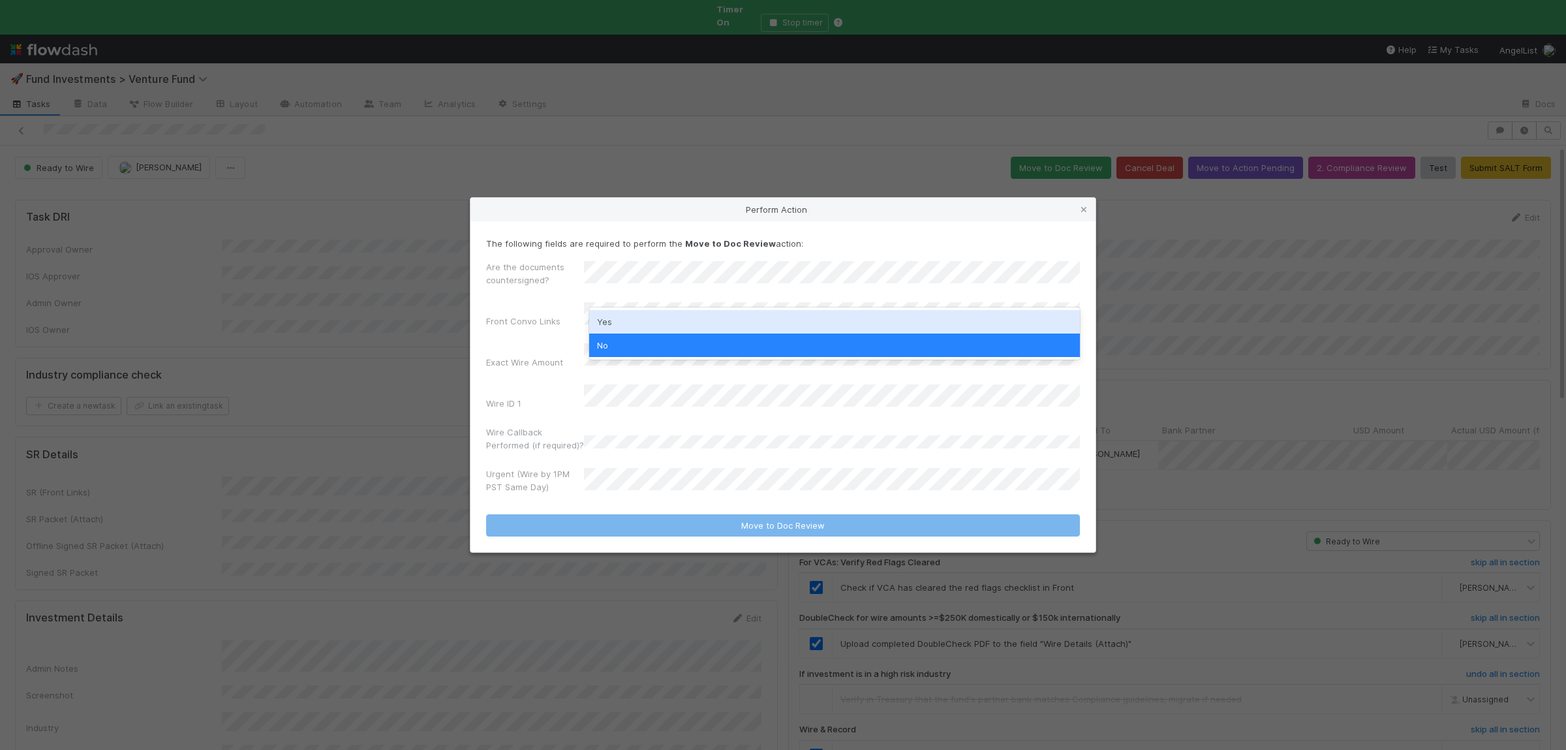
click at [628, 318] on div "Yes" at bounding box center [834, 321] width 491 height 23
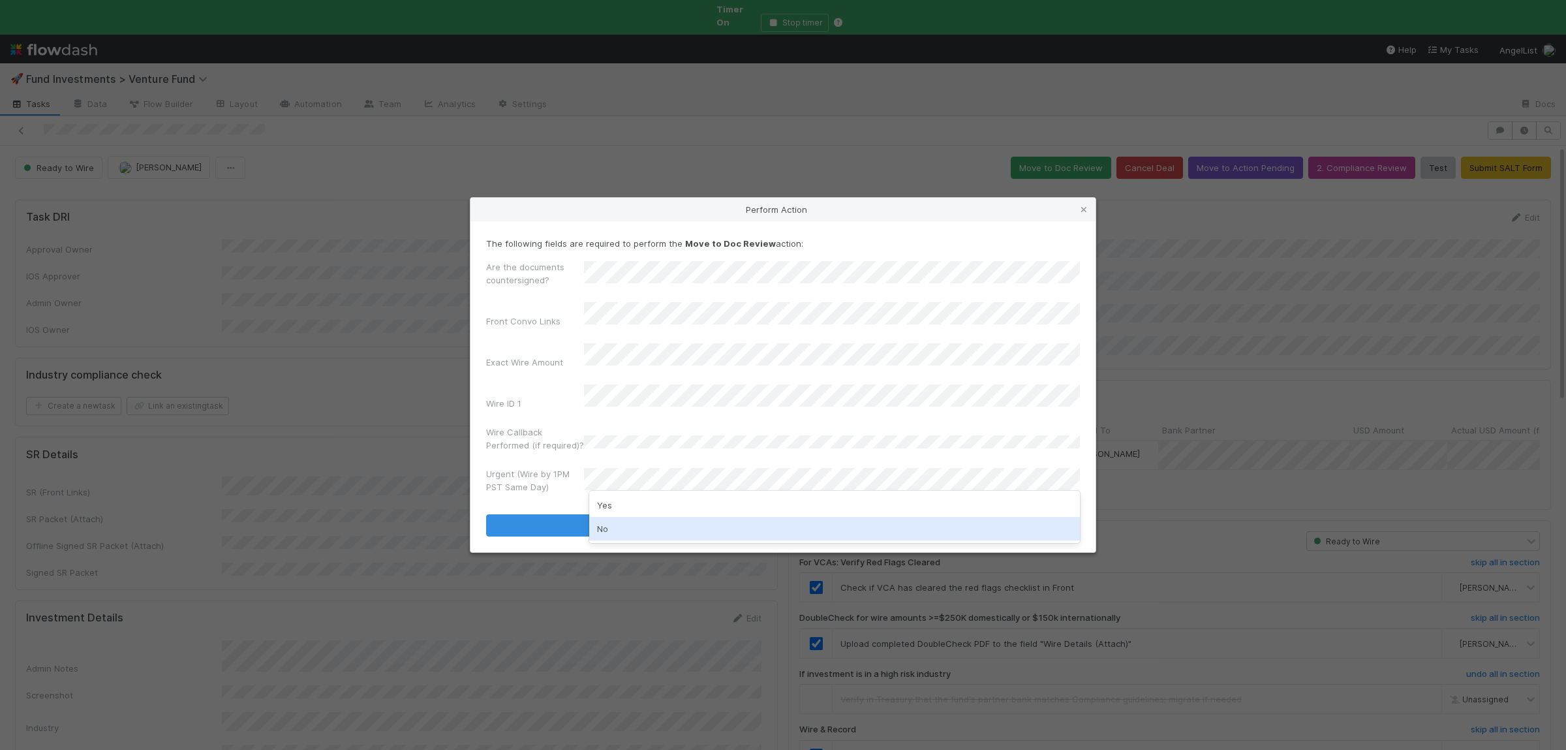
click at [614, 526] on div "No" at bounding box center [834, 528] width 491 height 23
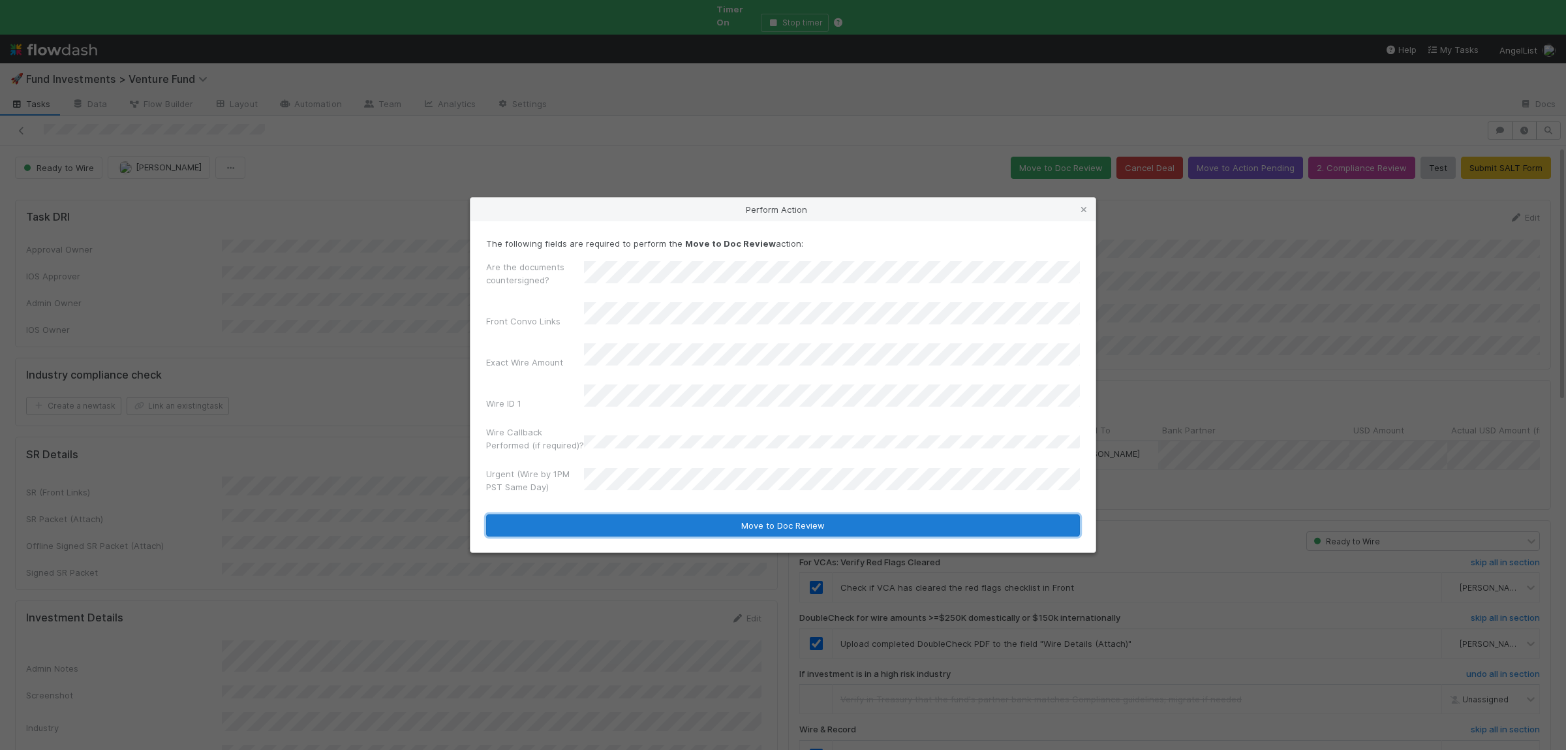
click at [619, 515] on button "Move to Doc Review" at bounding box center [783, 525] width 594 height 22
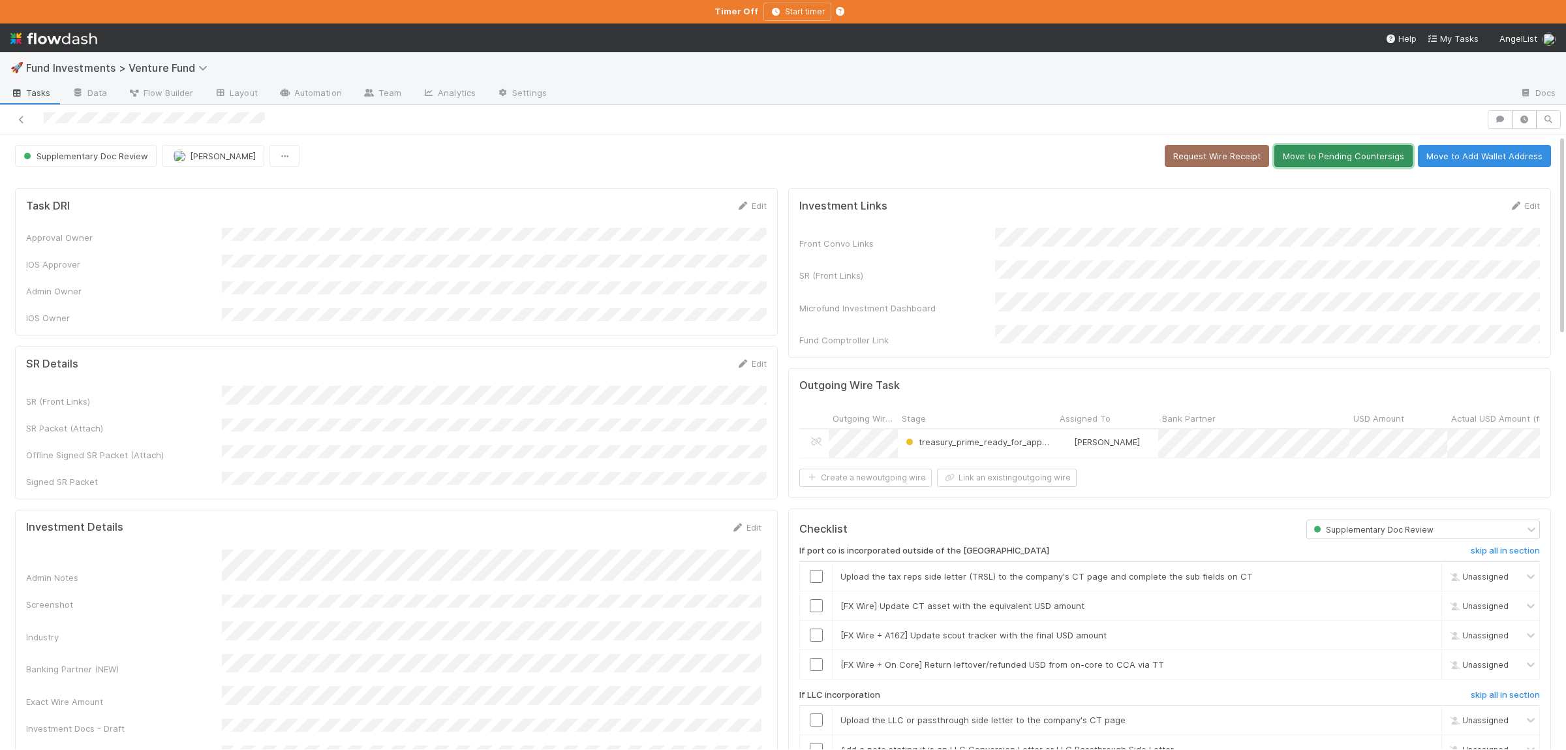
click at [1333, 157] on button "Move to Pending Countersigs" at bounding box center [1343, 156] width 138 height 22
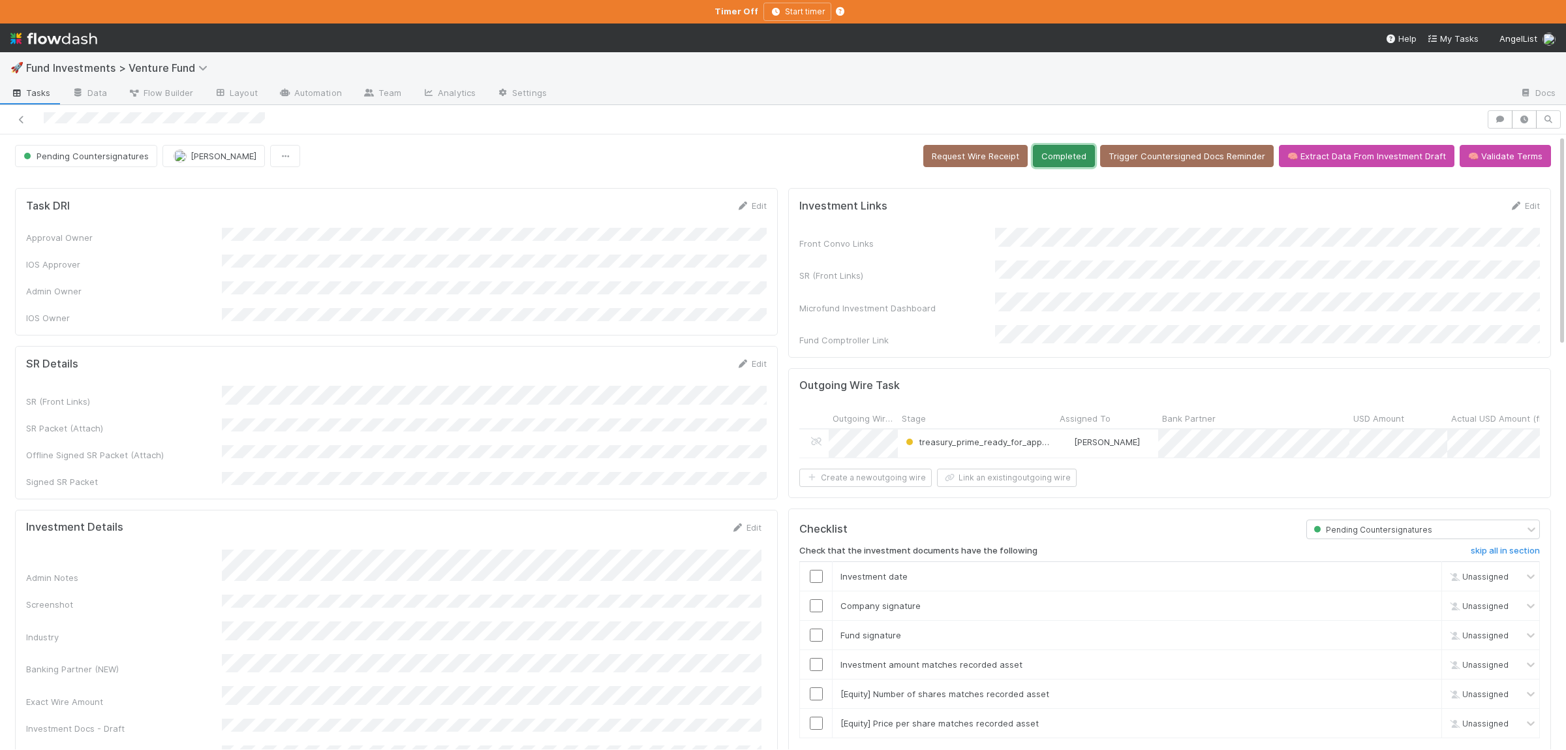
click at [1085, 160] on button "Completed" at bounding box center [1064, 156] width 62 height 22
